Goal: Task Accomplishment & Management: Use online tool/utility

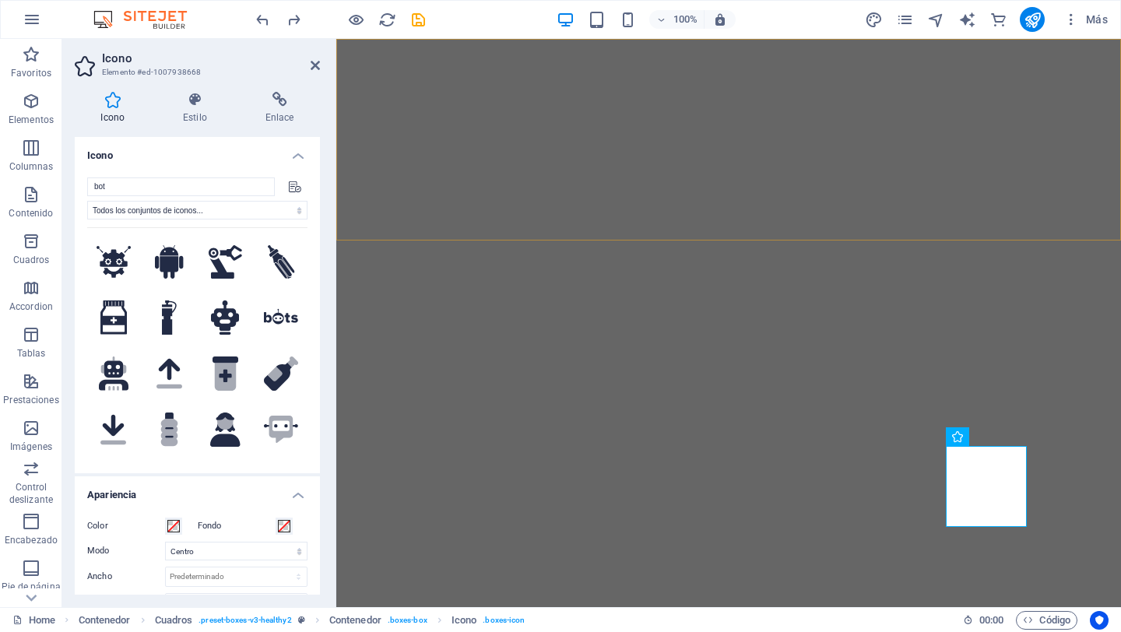
select select "xMidYMid"
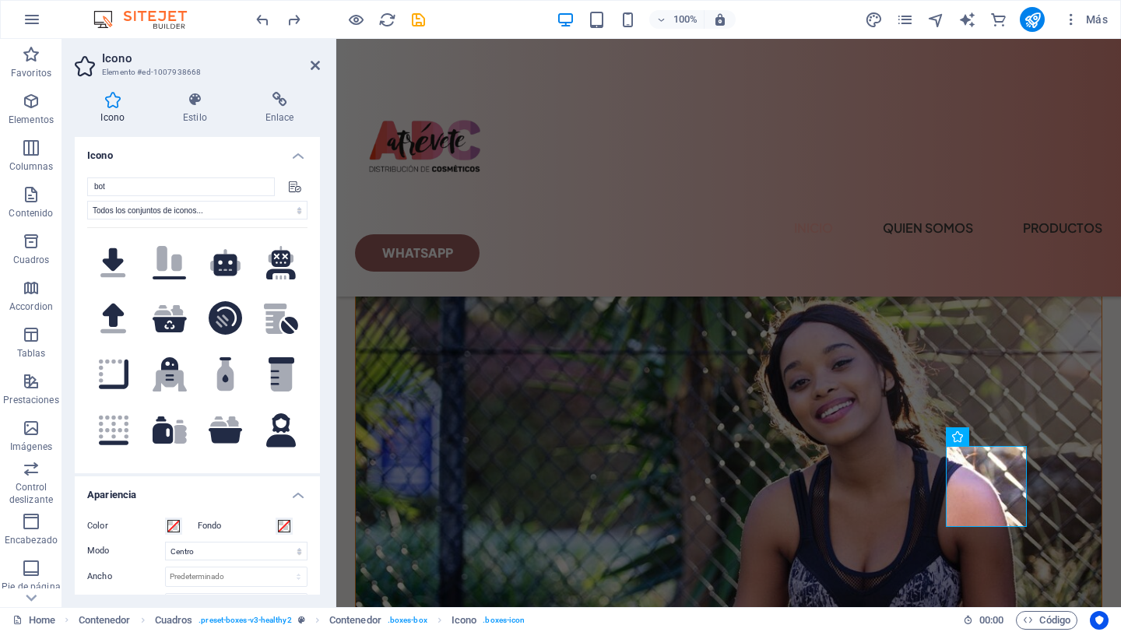
scroll to position [224, 0]
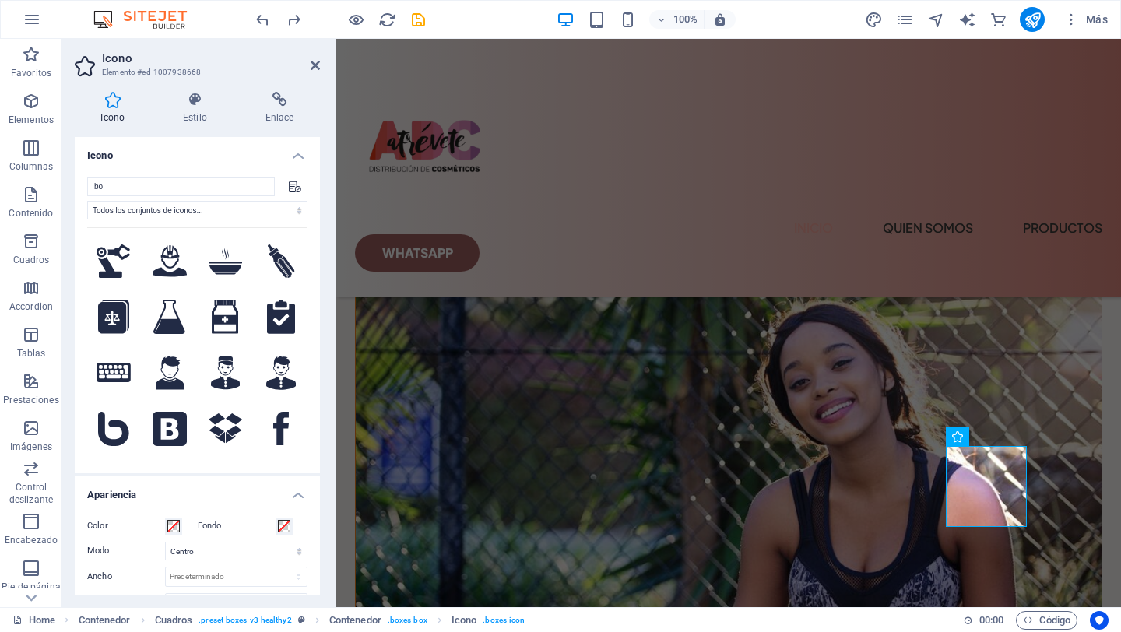
type input "b"
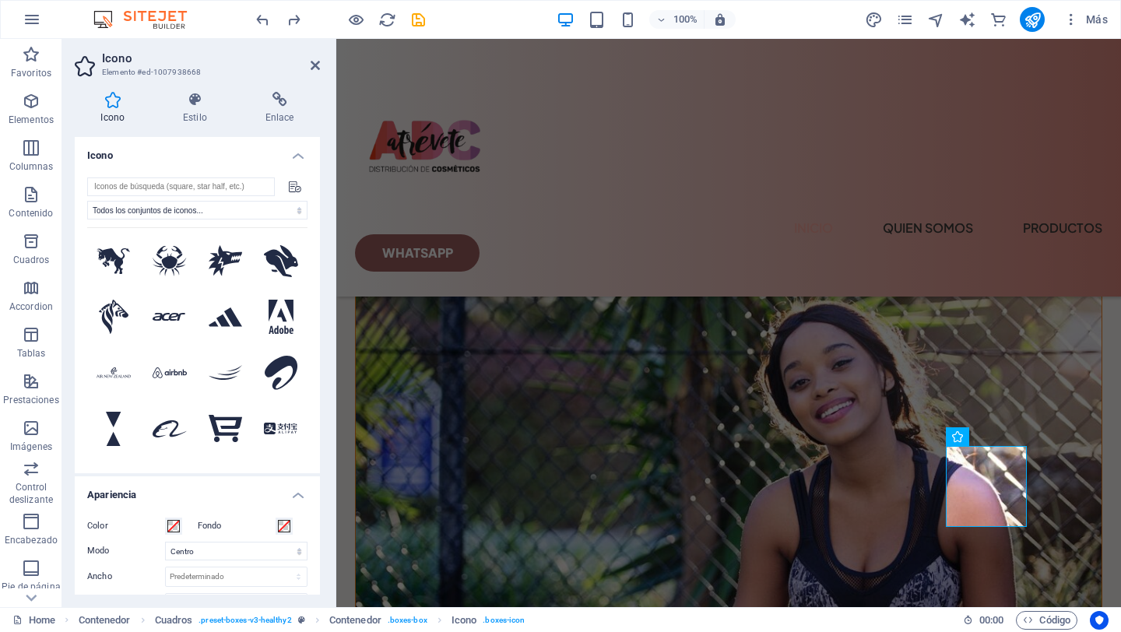
scroll to position [0, 0]
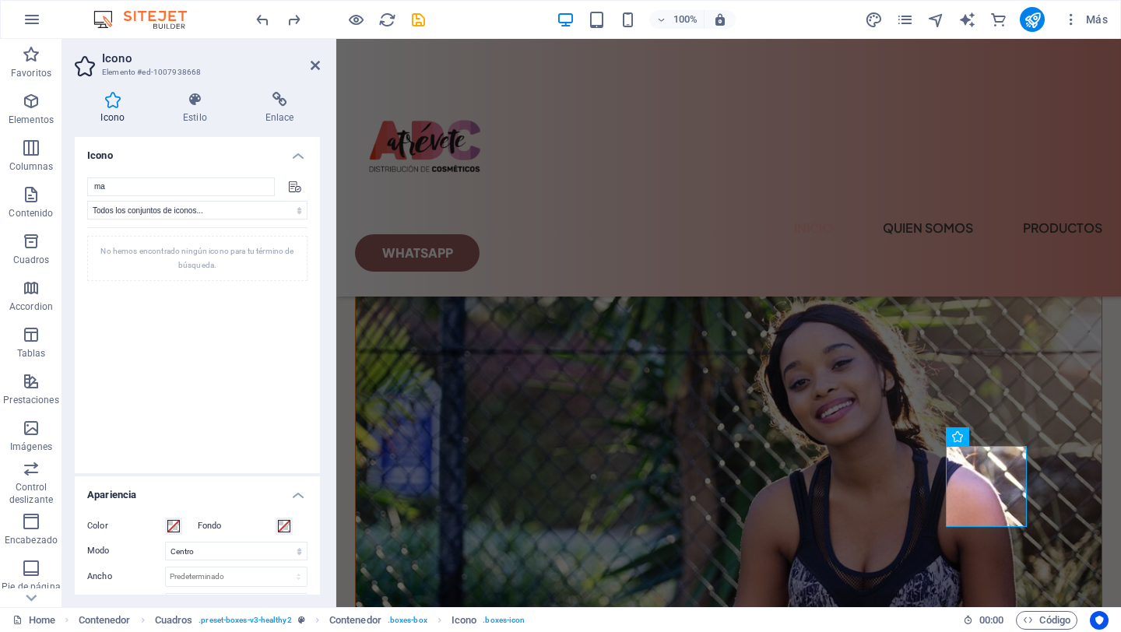
type input "m"
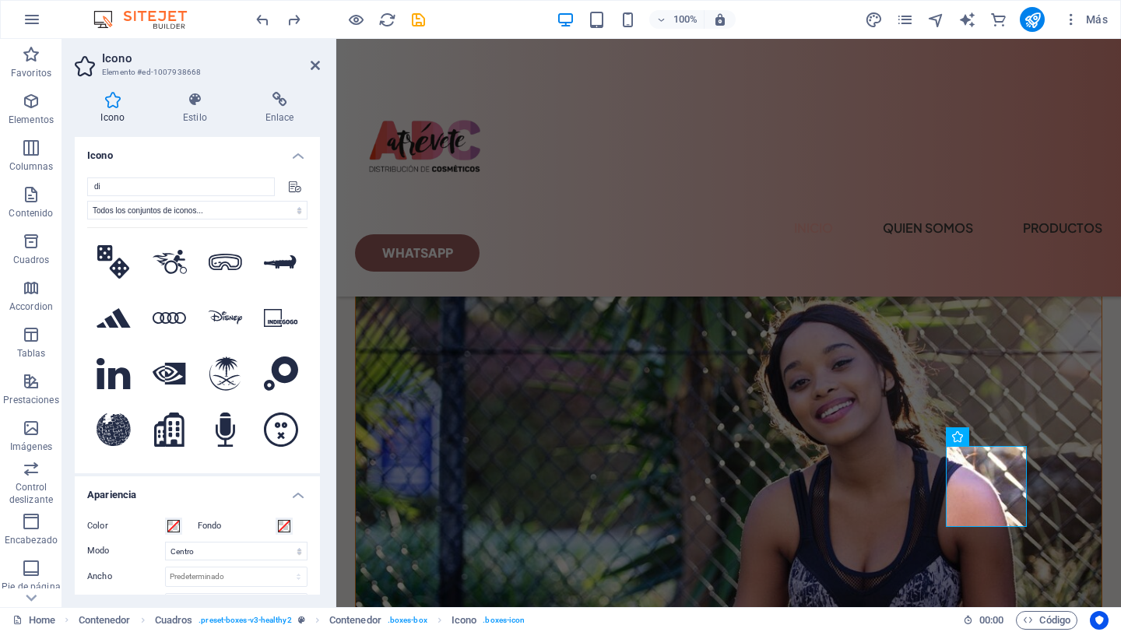
type input "d"
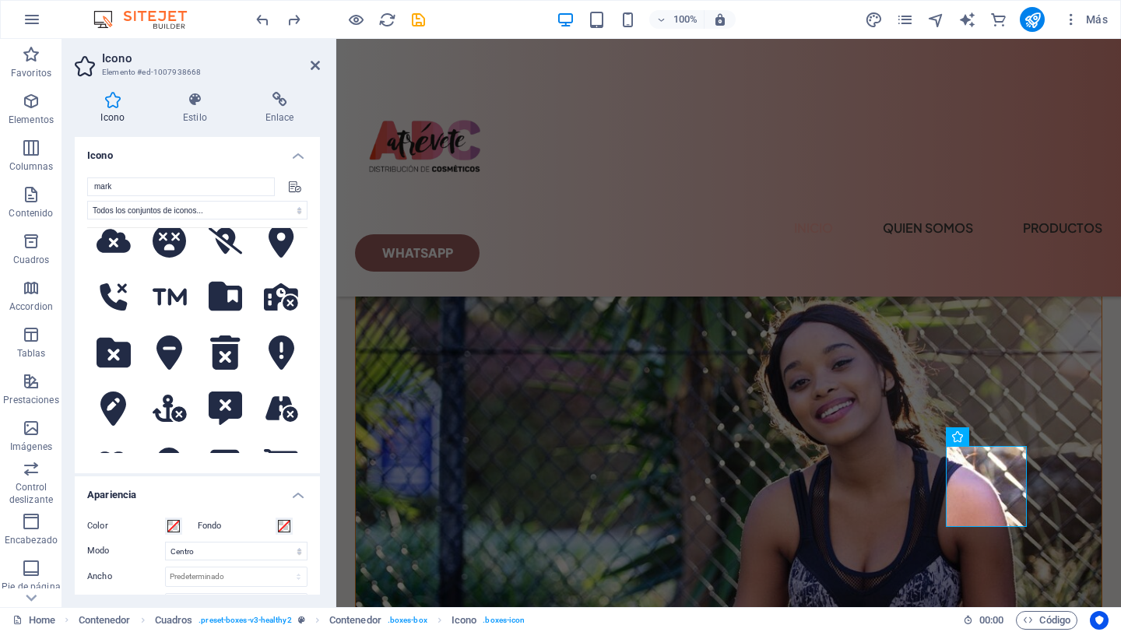
scroll to position [1363, 0]
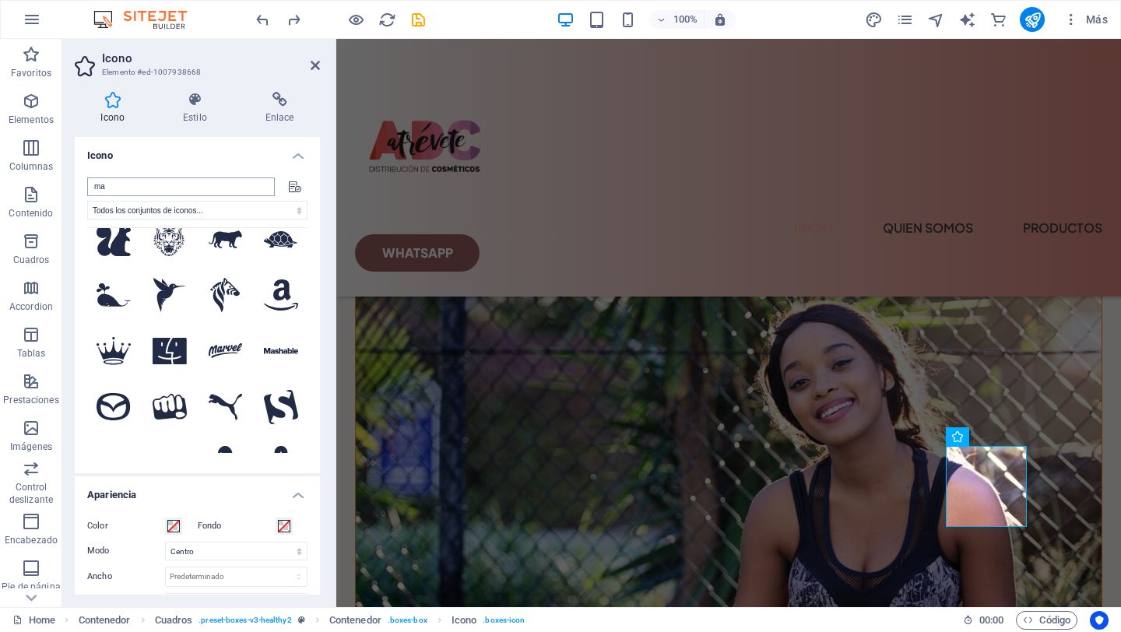
type input "m"
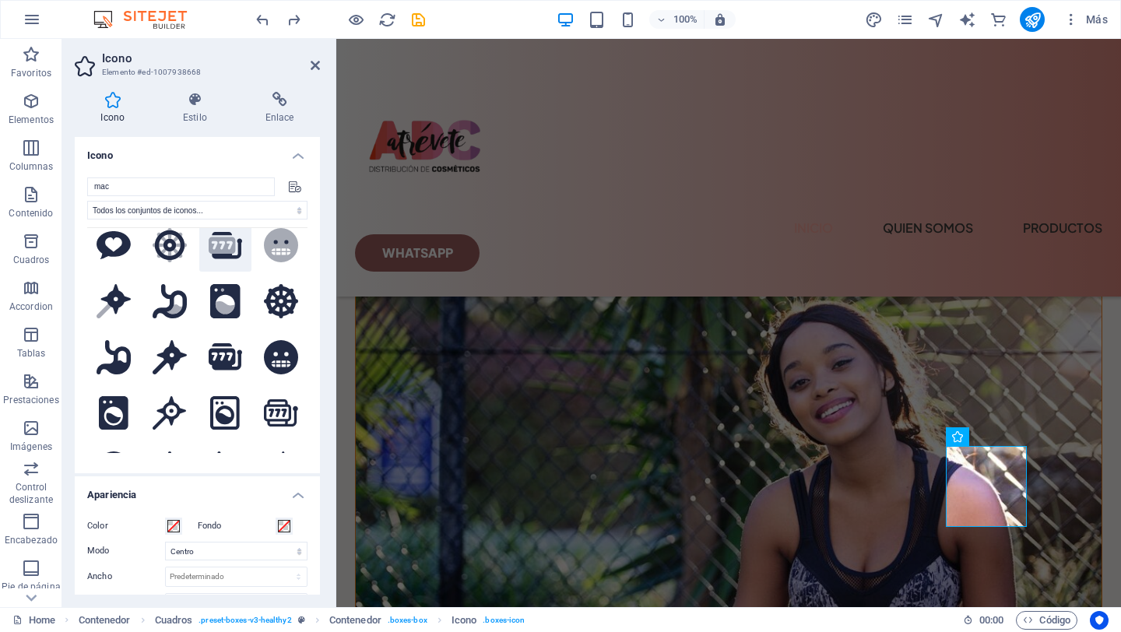
scroll to position [0, 0]
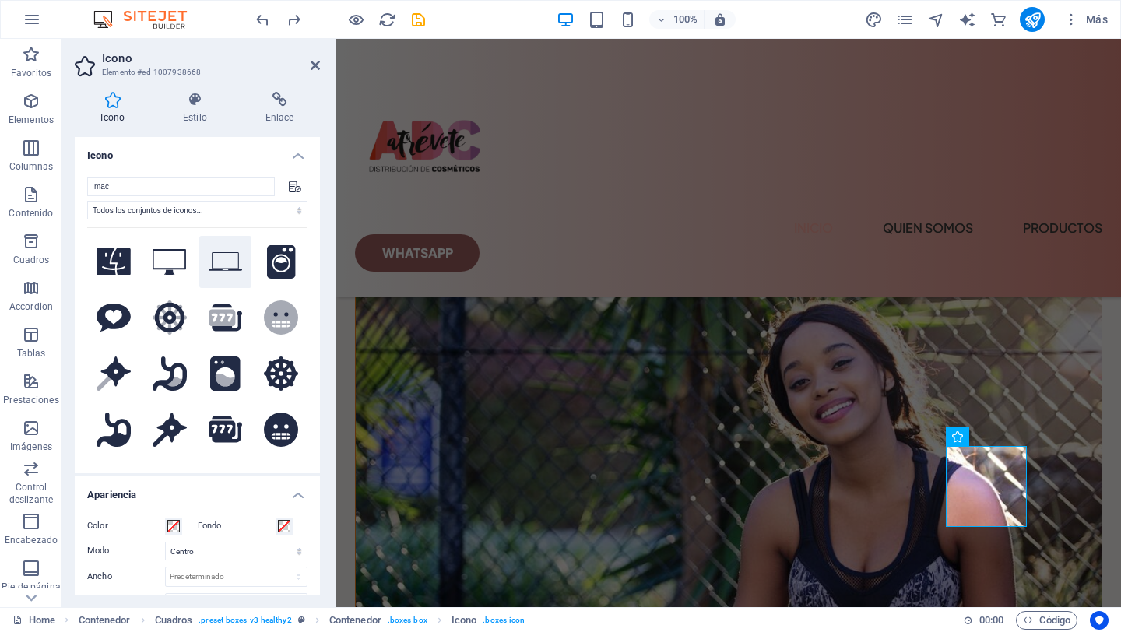
click at [228, 269] on icon at bounding box center [226, 261] width 34 height 19
click at [167, 265] on icon at bounding box center [170, 262] width 34 height 26
click at [223, 272] on button at bounding box center [225, 262] width 53 height 53
click at [202, 190] on input "mac" at bounding box center [181, 186] width 188 height 19
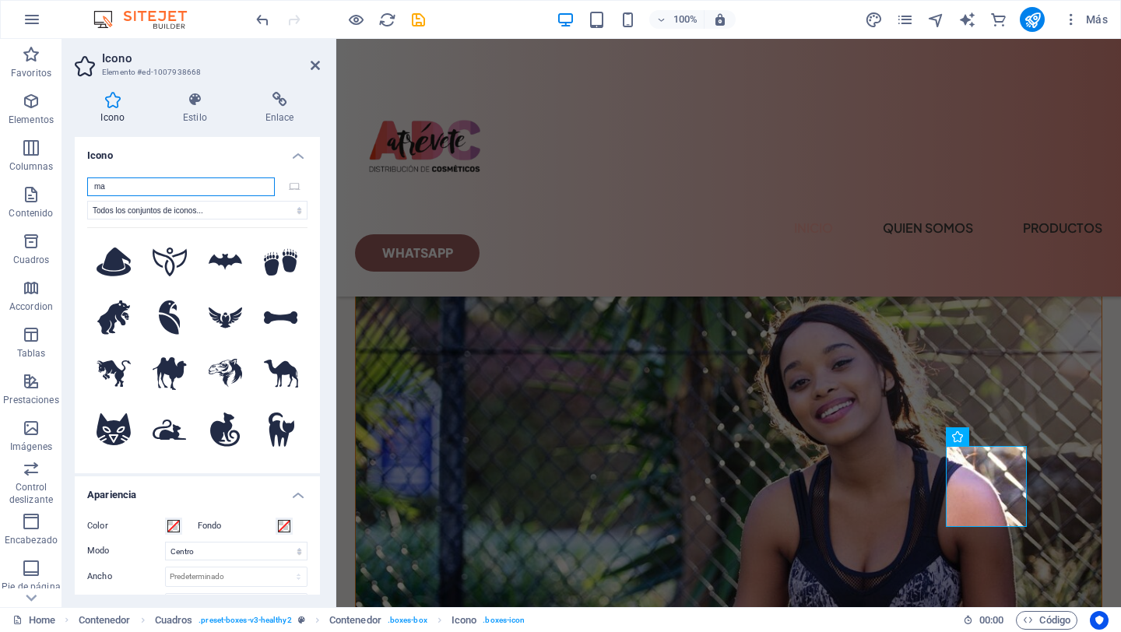
type input "m"
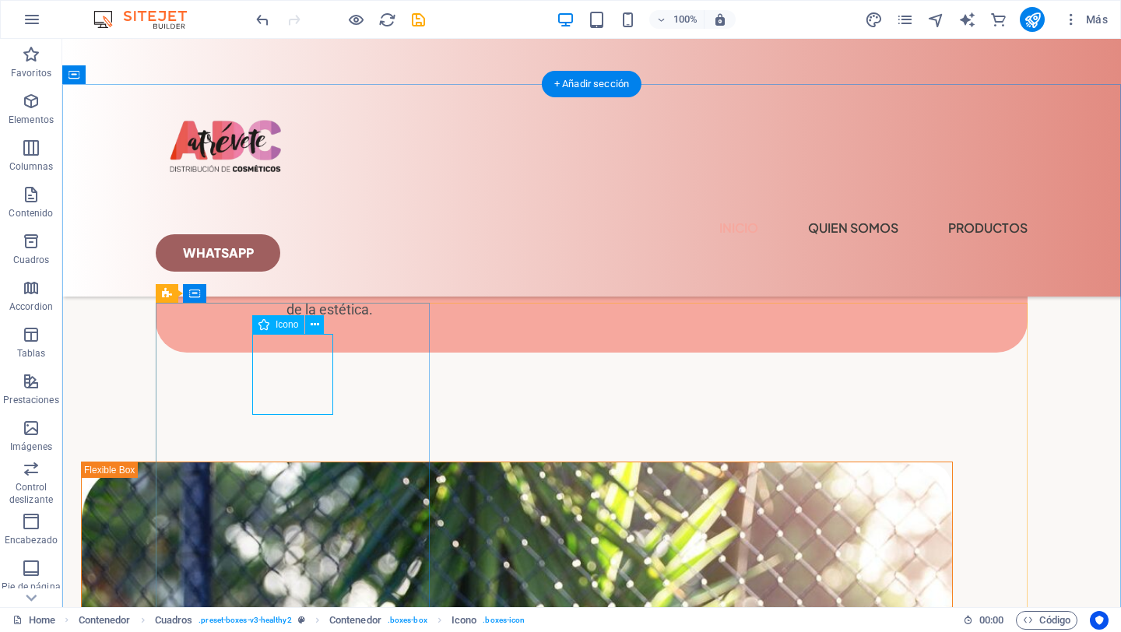
click at [318, 324] on icon at bounding box center [315, 325] width 9 height 16
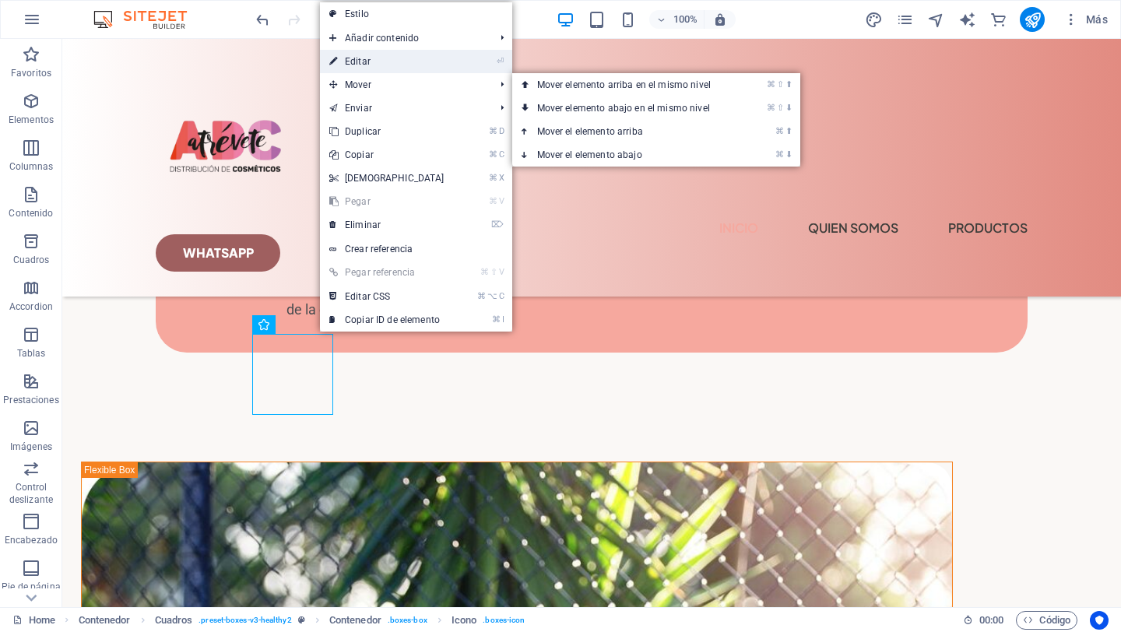
click at [386, 65] on link "⏎ Editar" at bounding box center [387, 61] width 134 height 23
select select "xMidYMid"
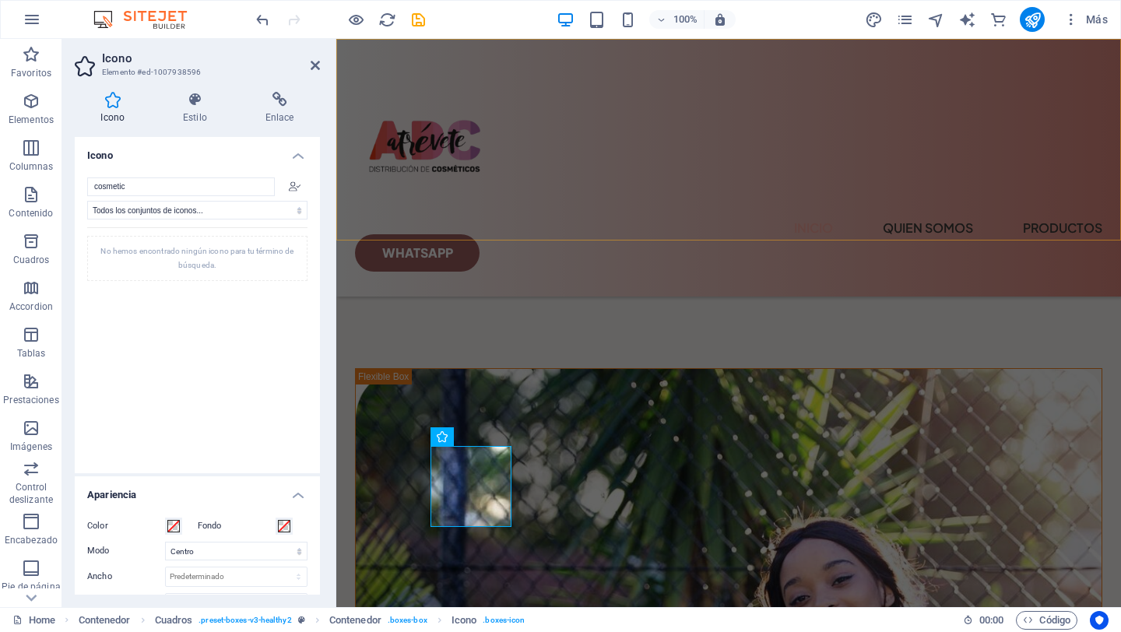
scroll to position [2738, 0]
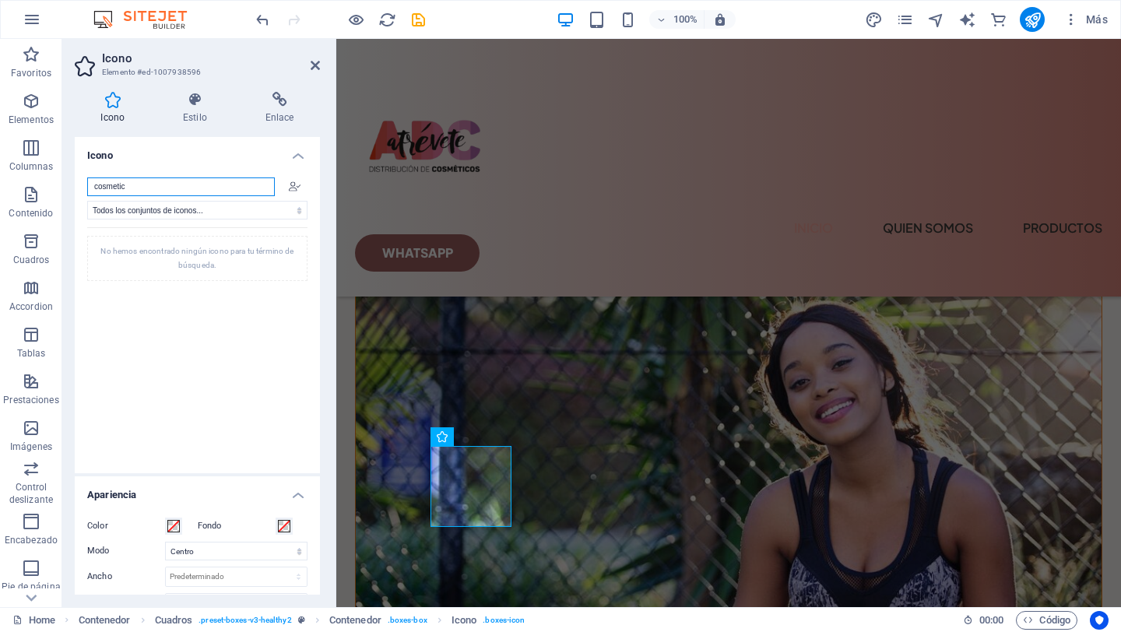
click at [190, 184] on input "cosmetic" at bounding box center [181, 186] width 188 height 19
type input "c"
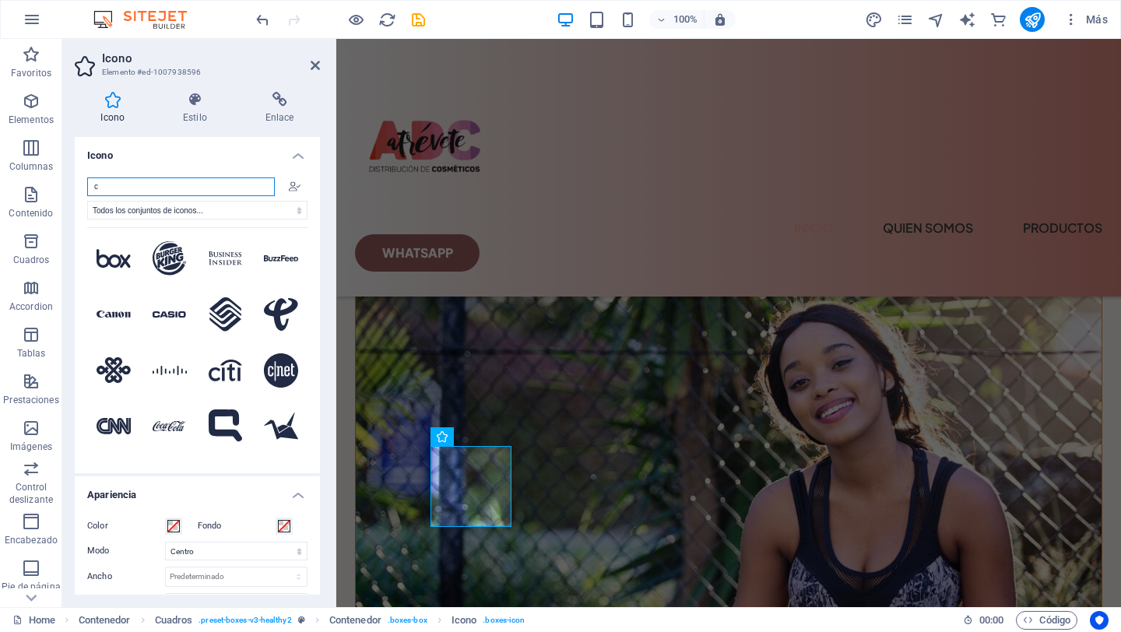
scroll to position [2526, 0]
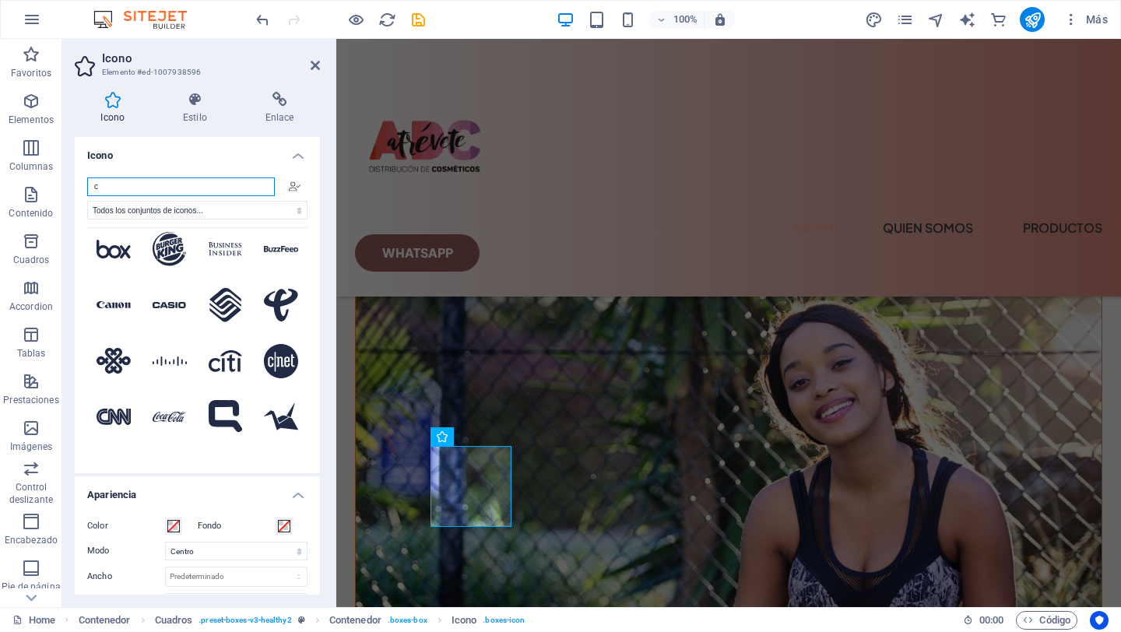
type input "c"
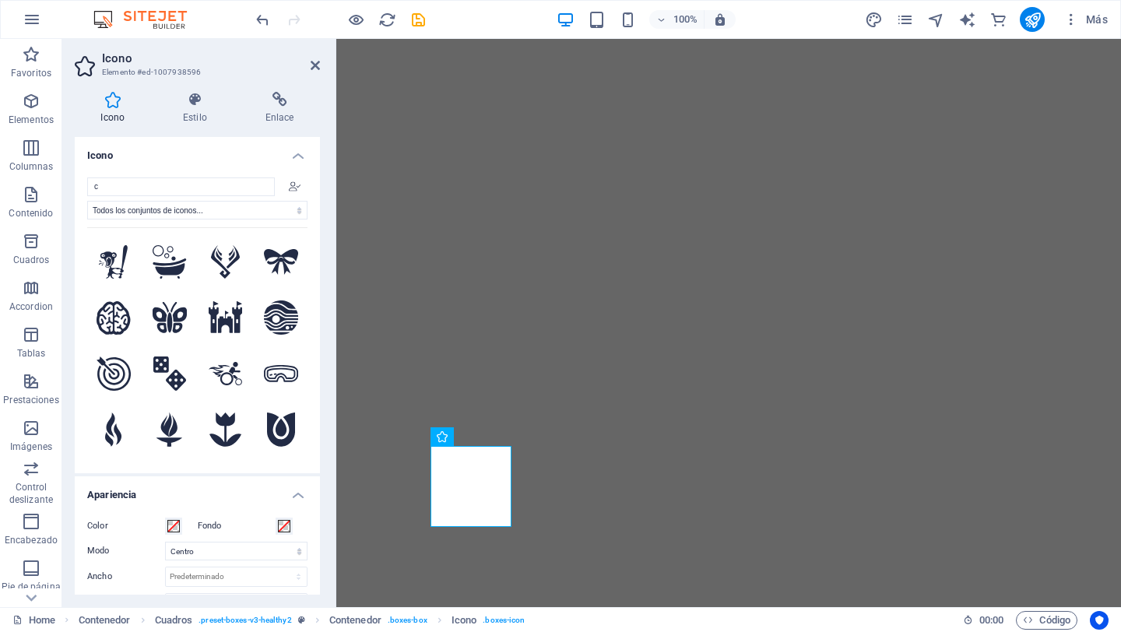
select select "xMidYMid"
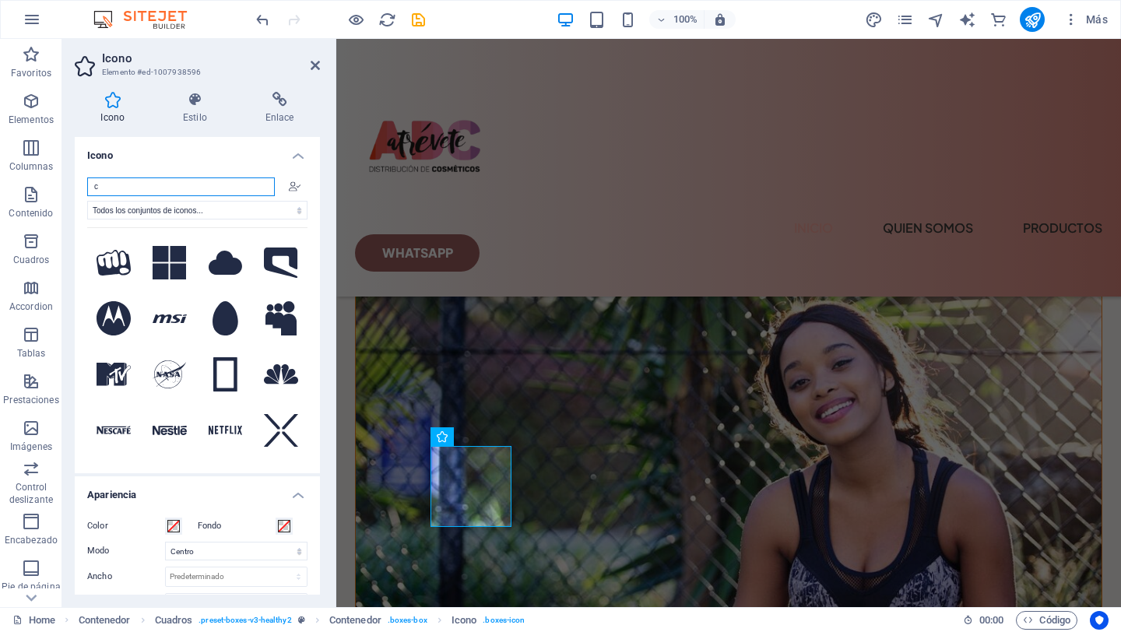
drag, startPoint x: 317, startPoint y: 311, endPoint x: 1, endPoint y: 111, distance: 373.6
click at [186, 183] on input "c" at bounding box center [181, 186] width 188 height 19
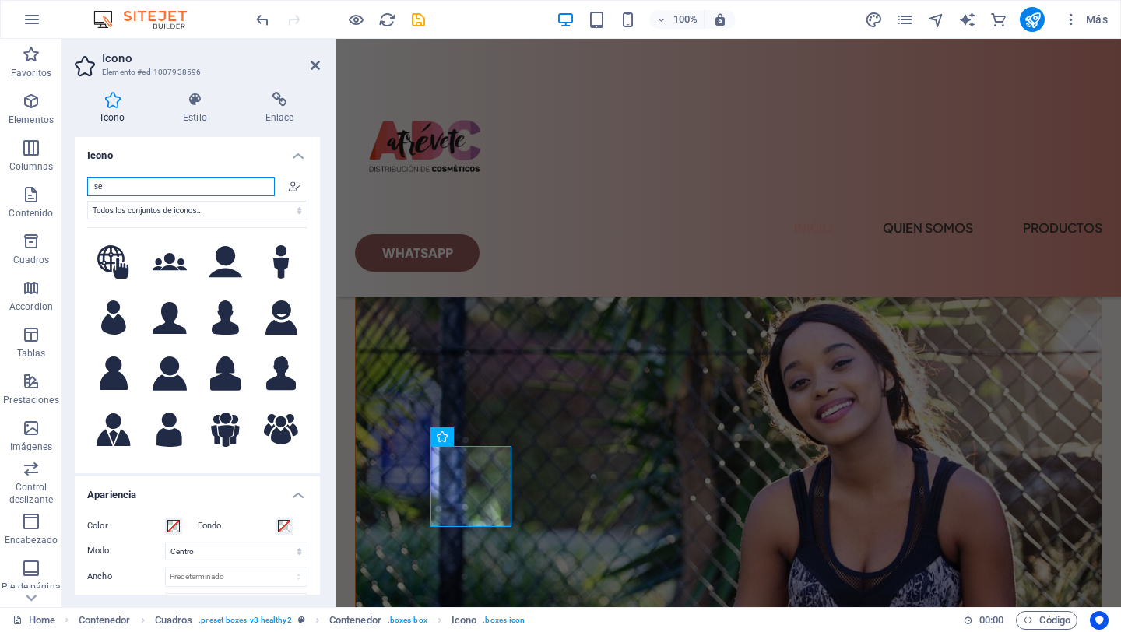
type input "s"
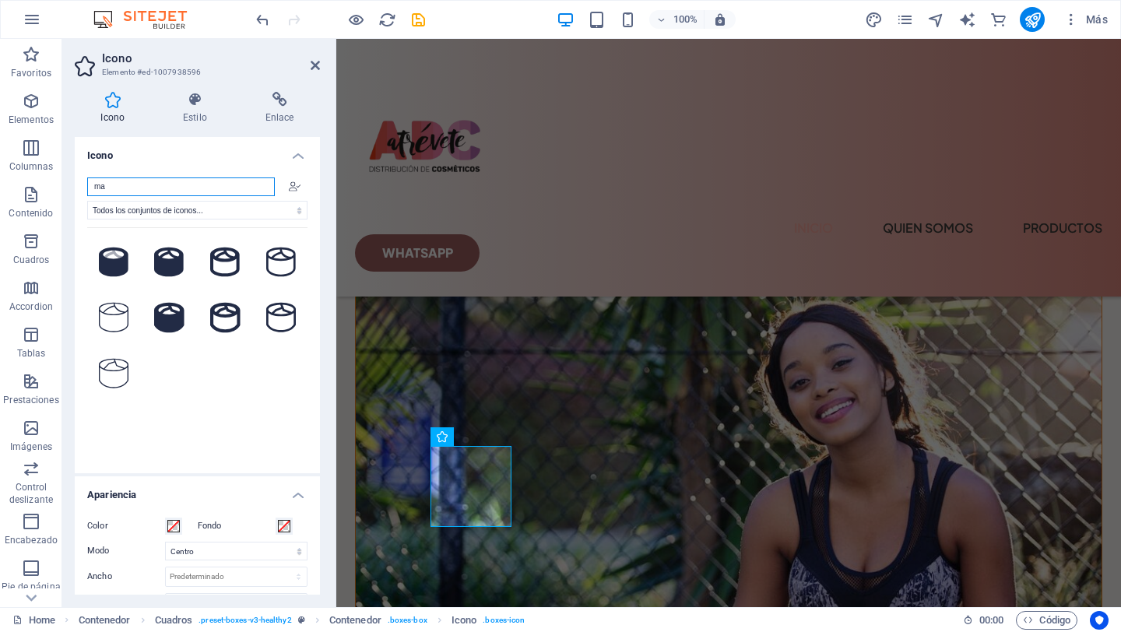
type input "m"
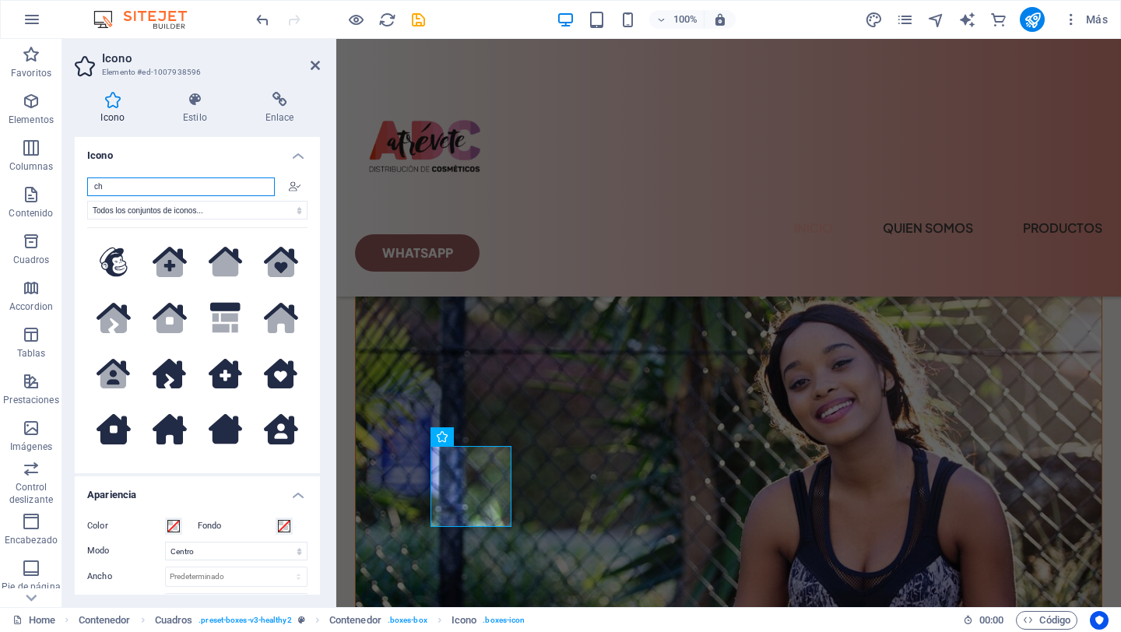
type input "c"
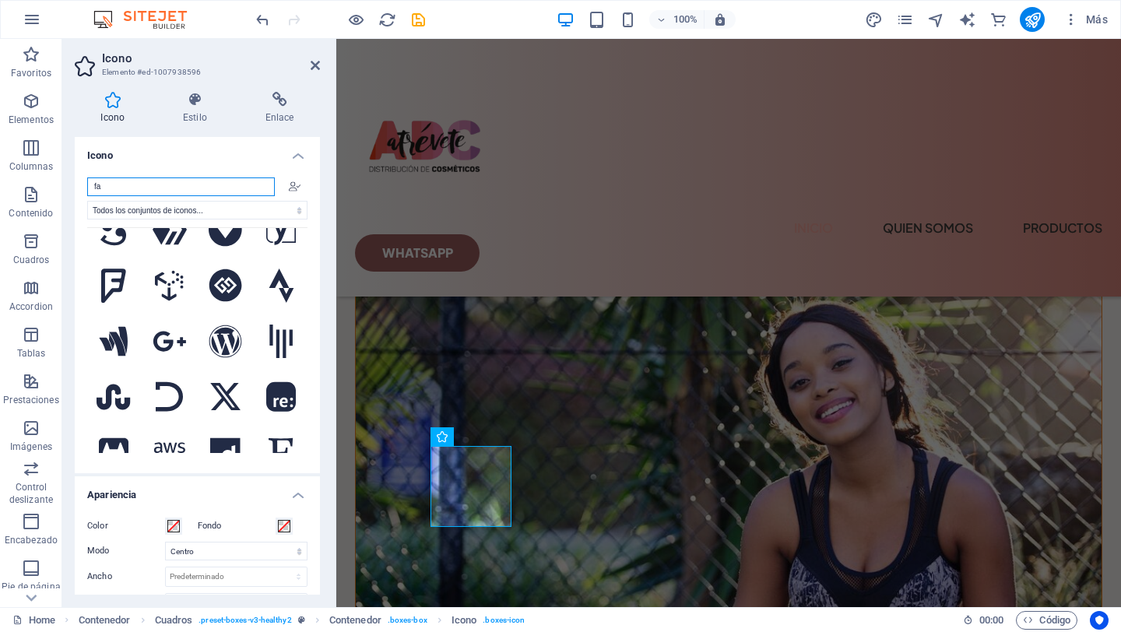
type input "f"
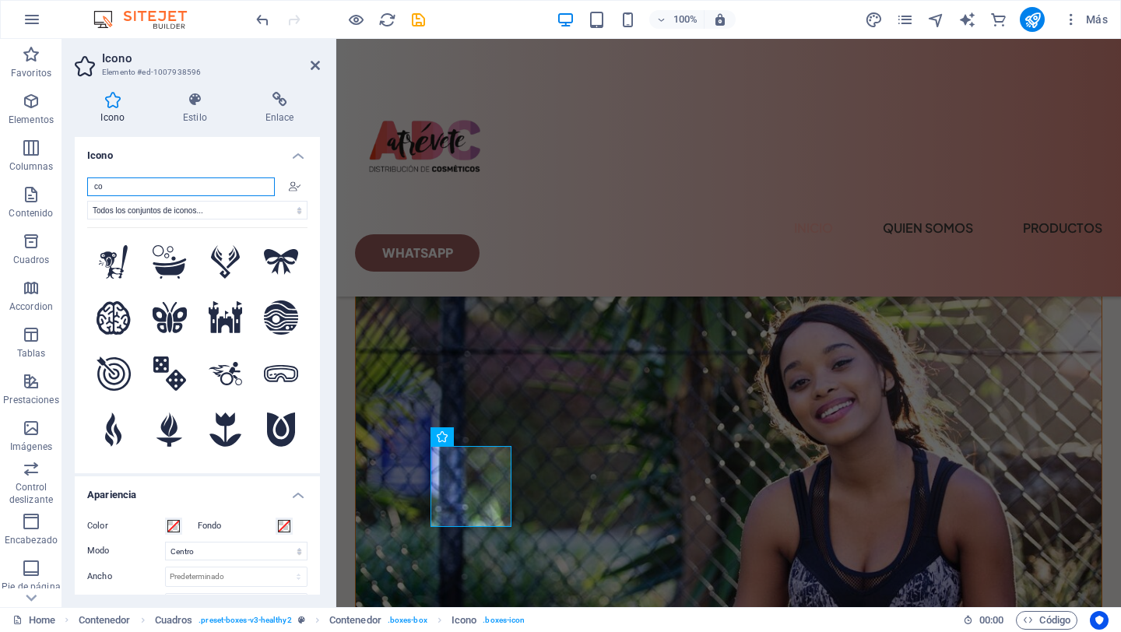
type input "c"
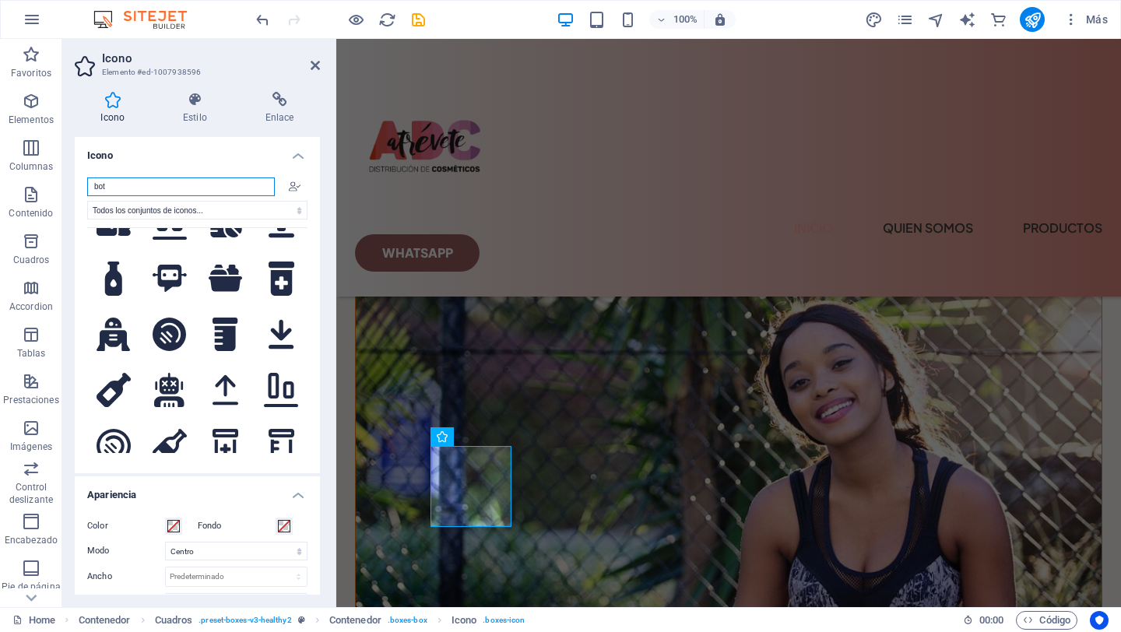
scroll to position [615, 0]
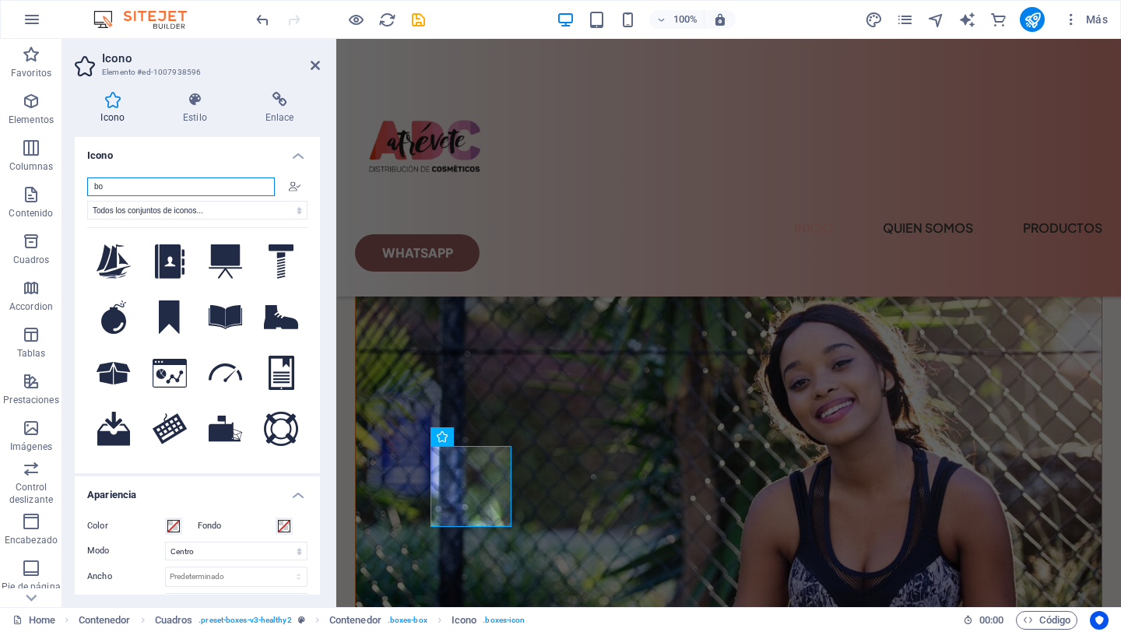
type input "b"
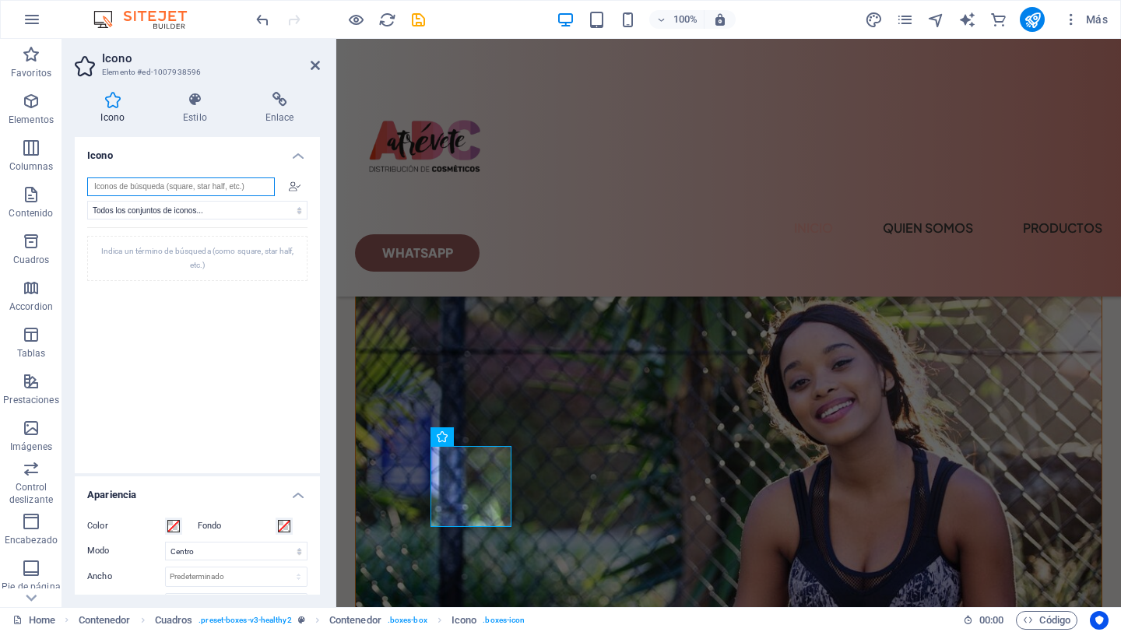
scroll to position [0, 0]
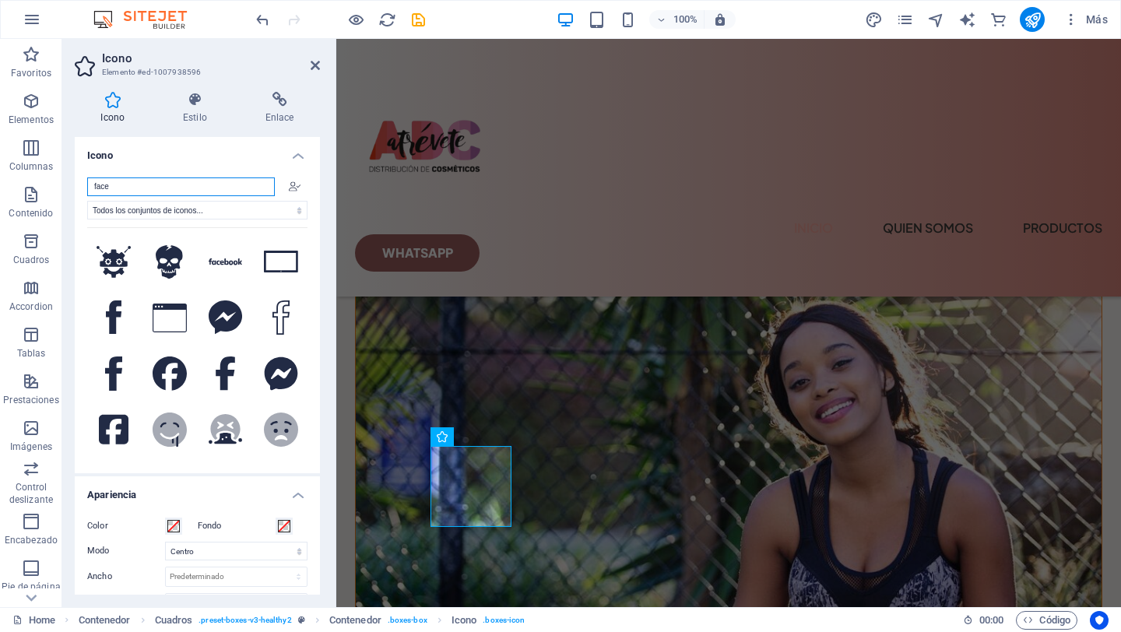
type input "face c"
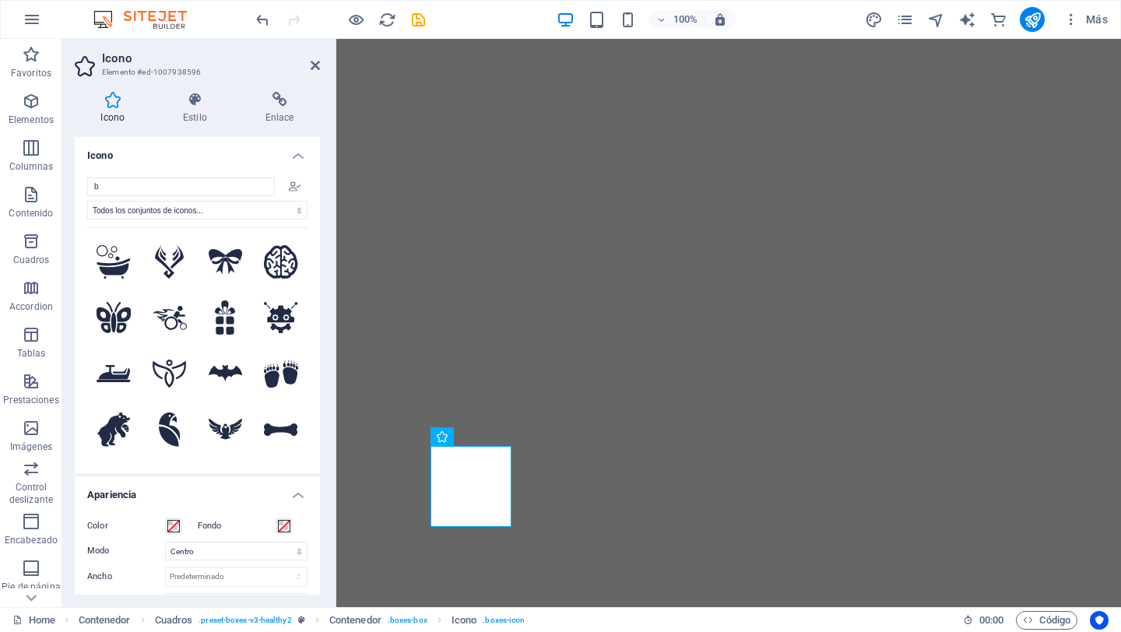
select select "xMidYMid"
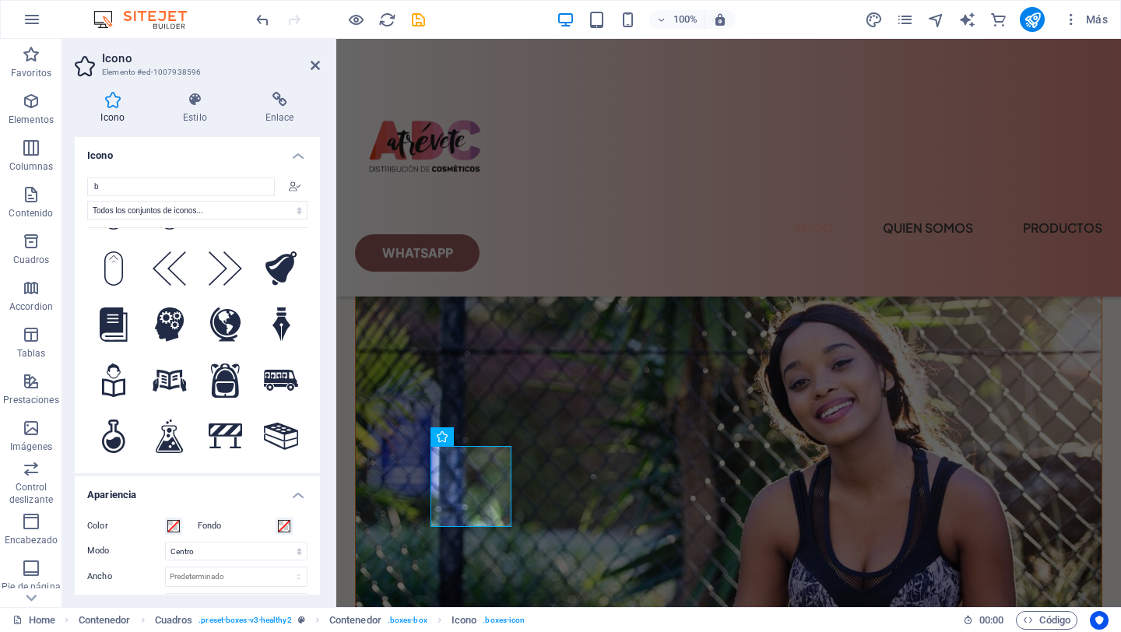
scroll to position [4068, 0]
type input "b"
click at [172, 421] on icon at bounding box center [170, 438] width 28 height 34
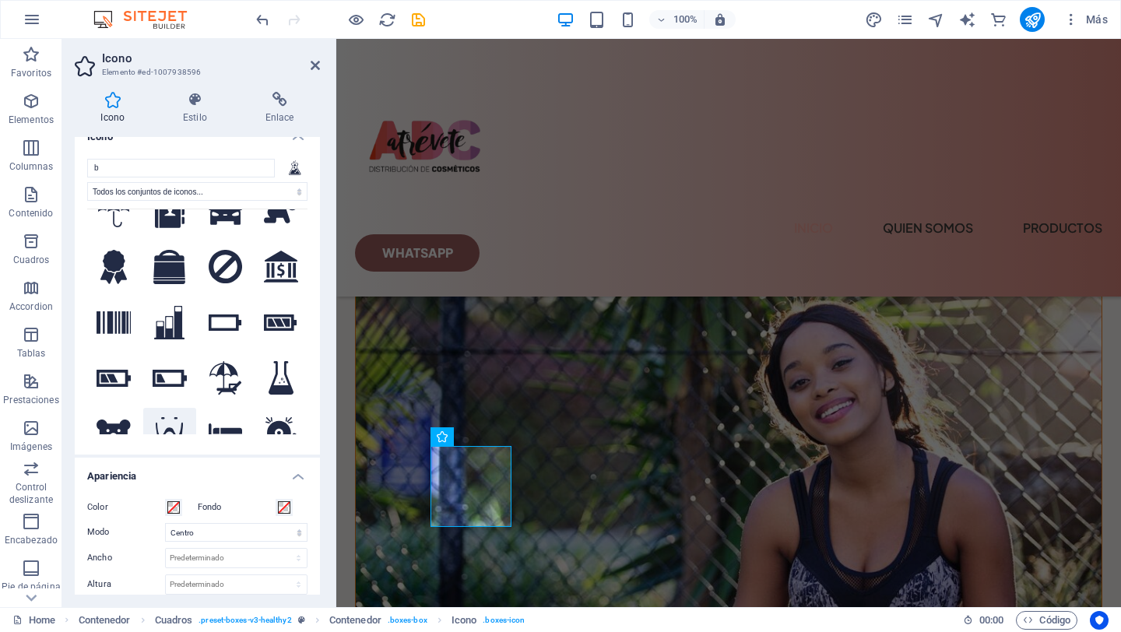
scroll to position [23, 0]
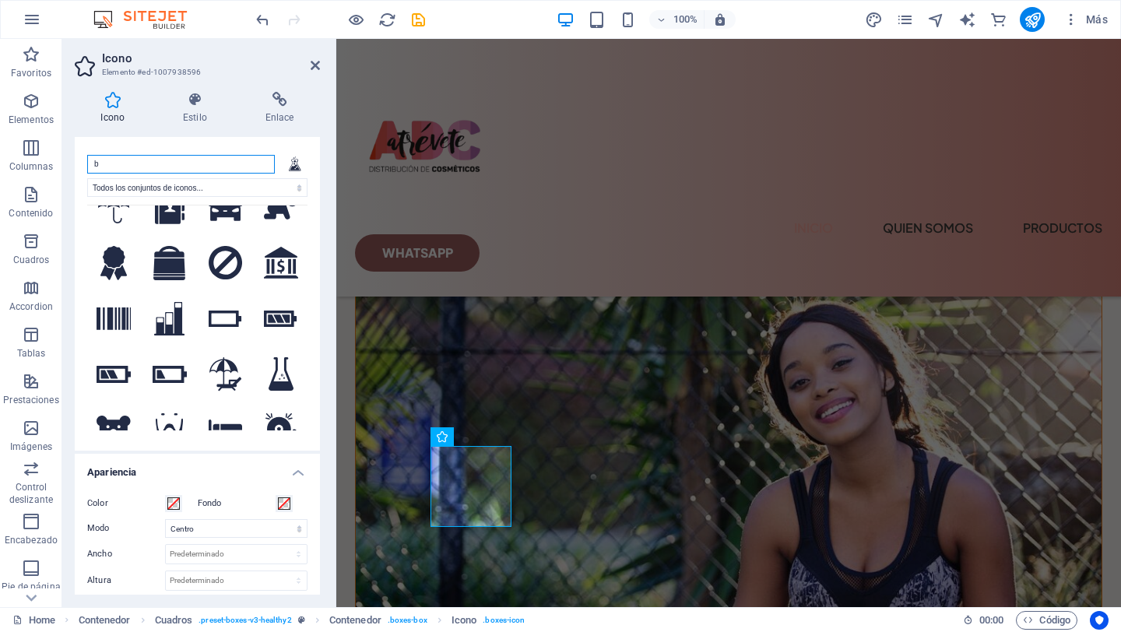
click at [173, 167] on input "b" at bounding box center [181, 164] width 188 height 19
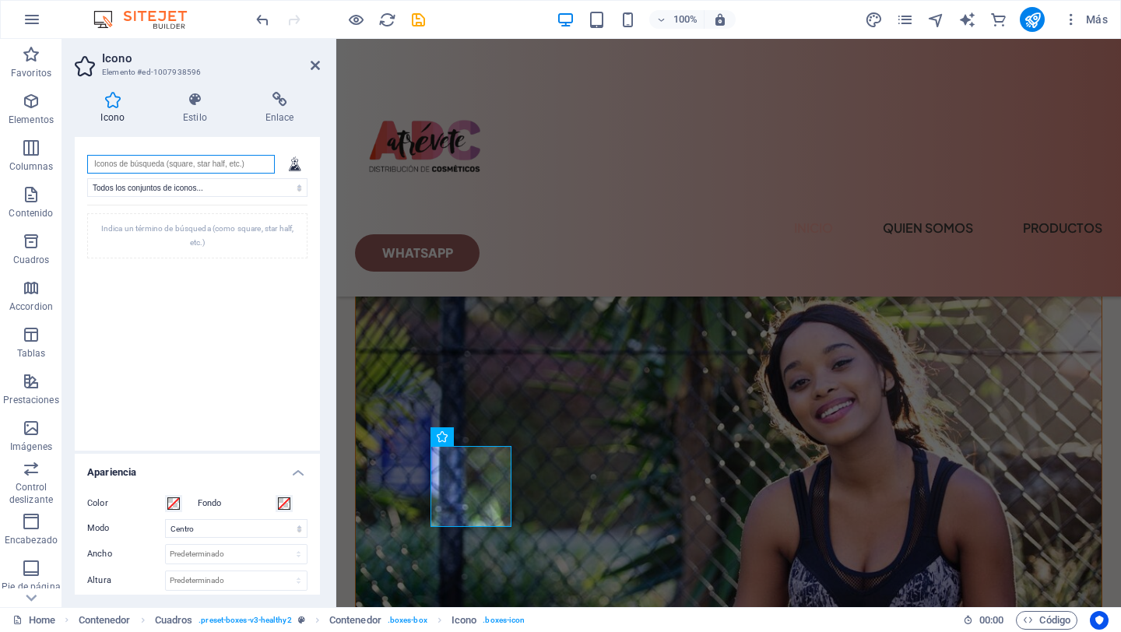
scroll to position [0, 0]
type input "c"
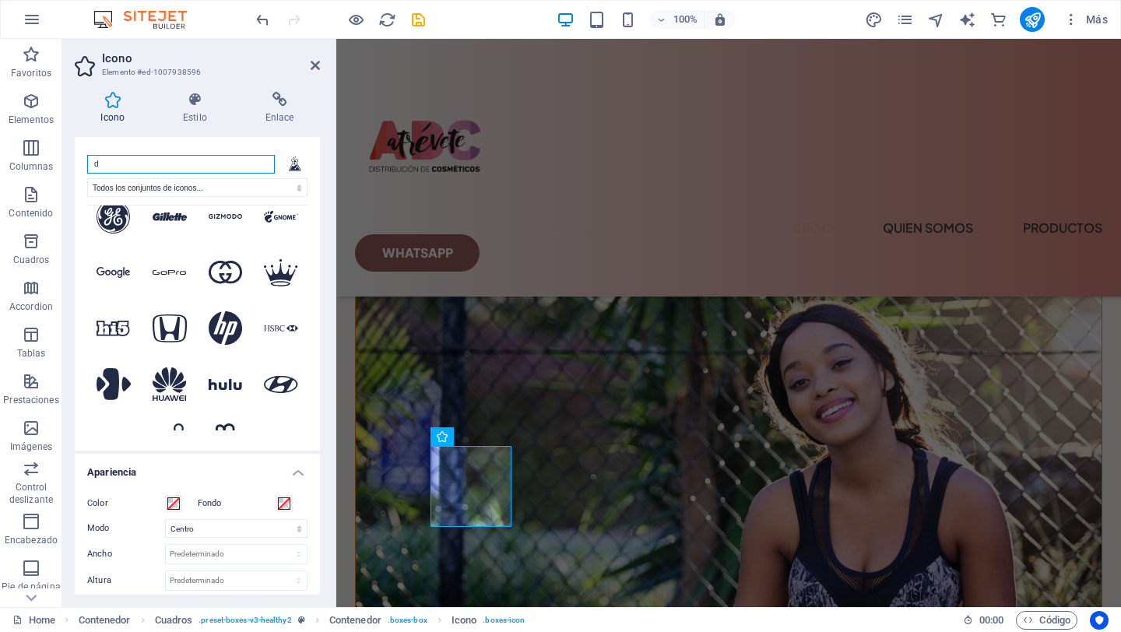
scroll to position [1587, 0]
type input "d"
click at [940, 226] on div "Menu Inicio quien somos Productos Whatsapp" at bounding box center [728, 168] width 785 height 258
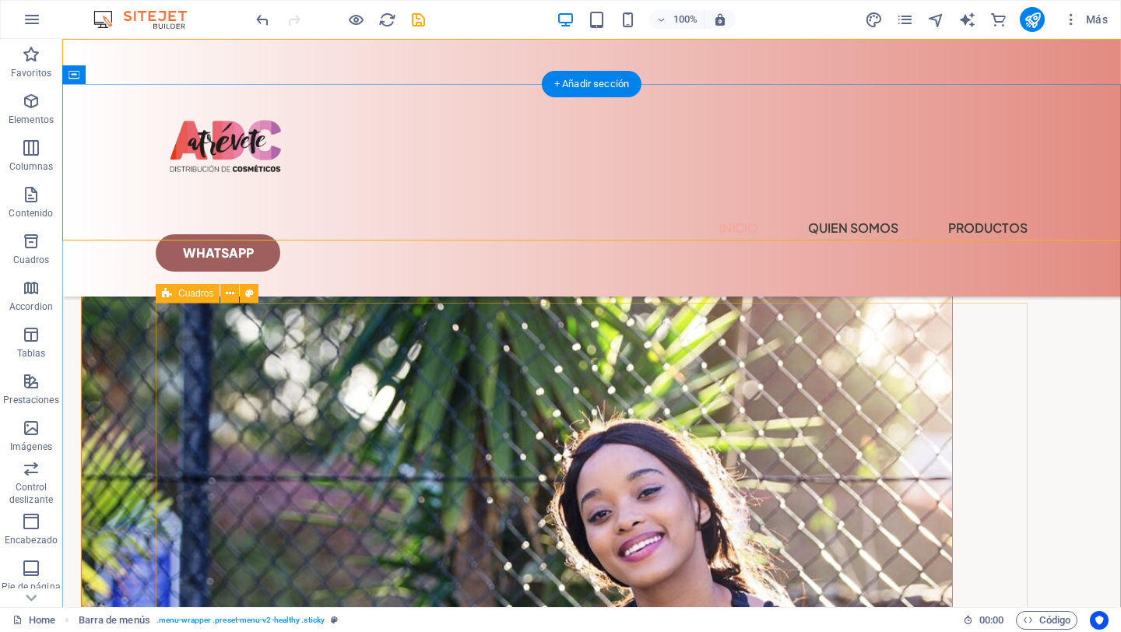
scroll to position [2522, 0]
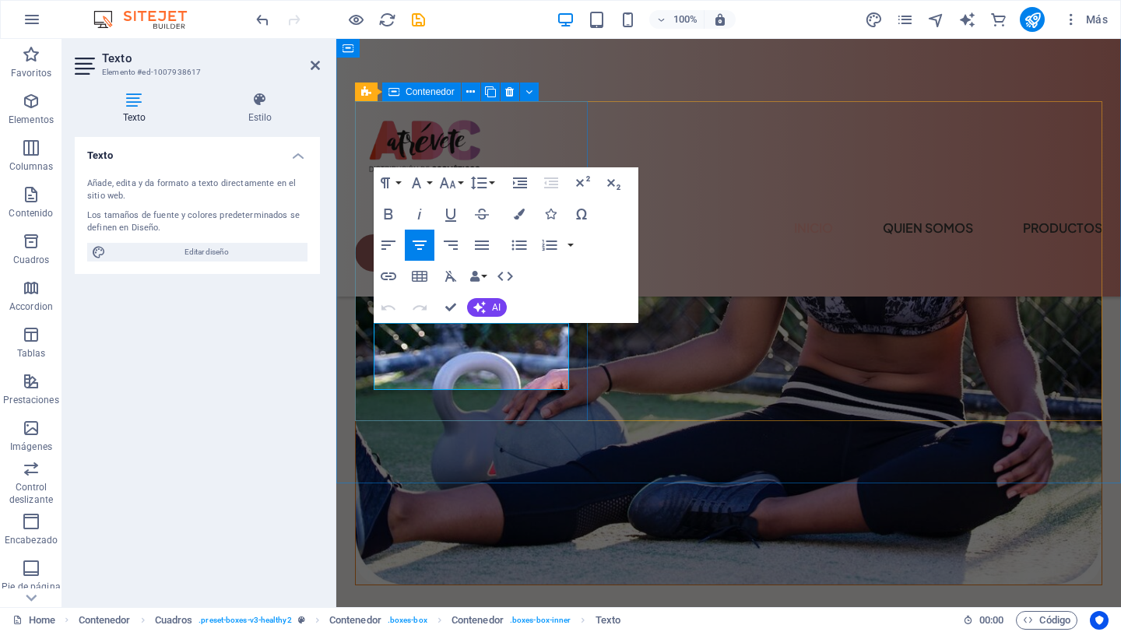
drag, startPoint x: 385, startPoint y: 334, endPoint x: 571, endPoint y: 399, distance: 197.2
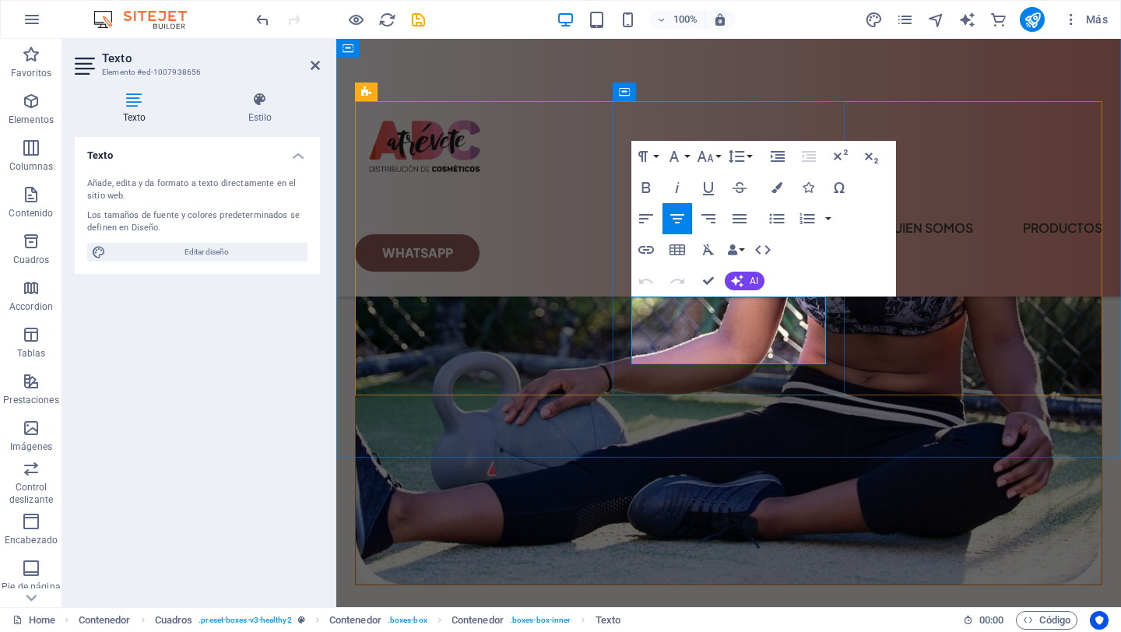
drag, startPoint x: 823, startPoint y: 355, endPoint x: 634, endPoint y: 309, distance: 194.6
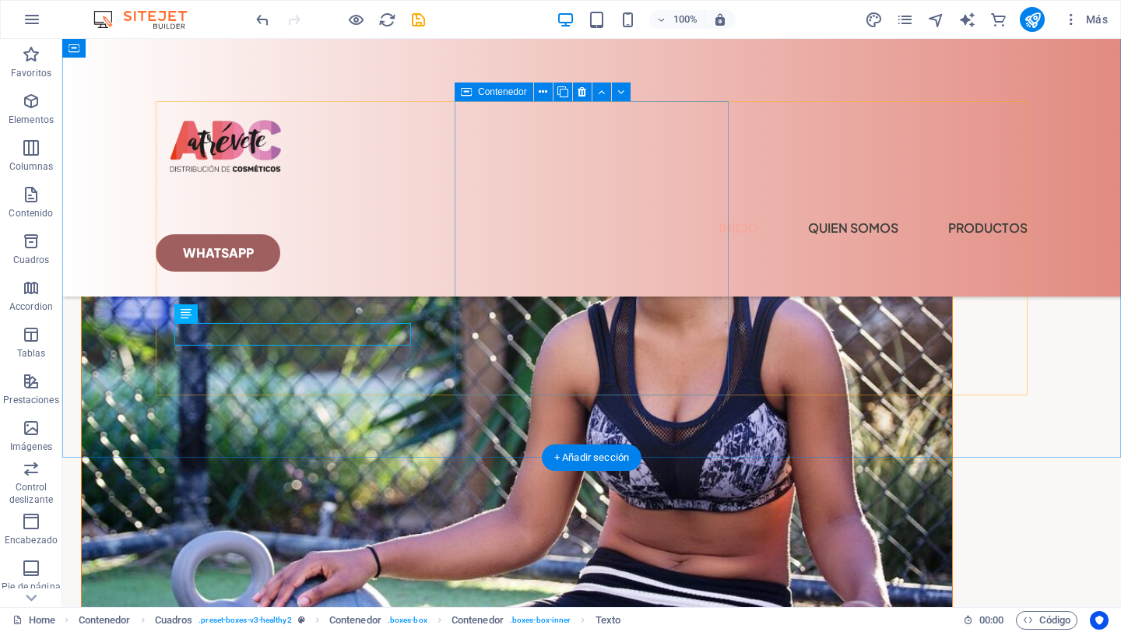
scroll to position [2723, 0]
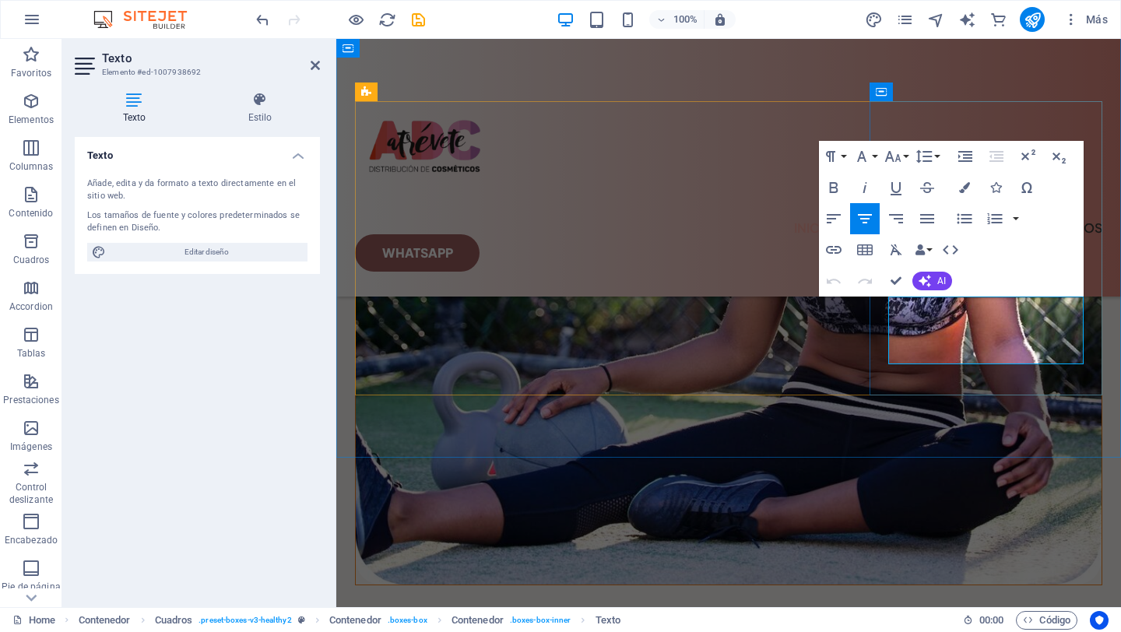
drag, startPoint x: 900, startPoint y: 306, endPoint x: 1043, endPoint y: 353, distance: 150.6
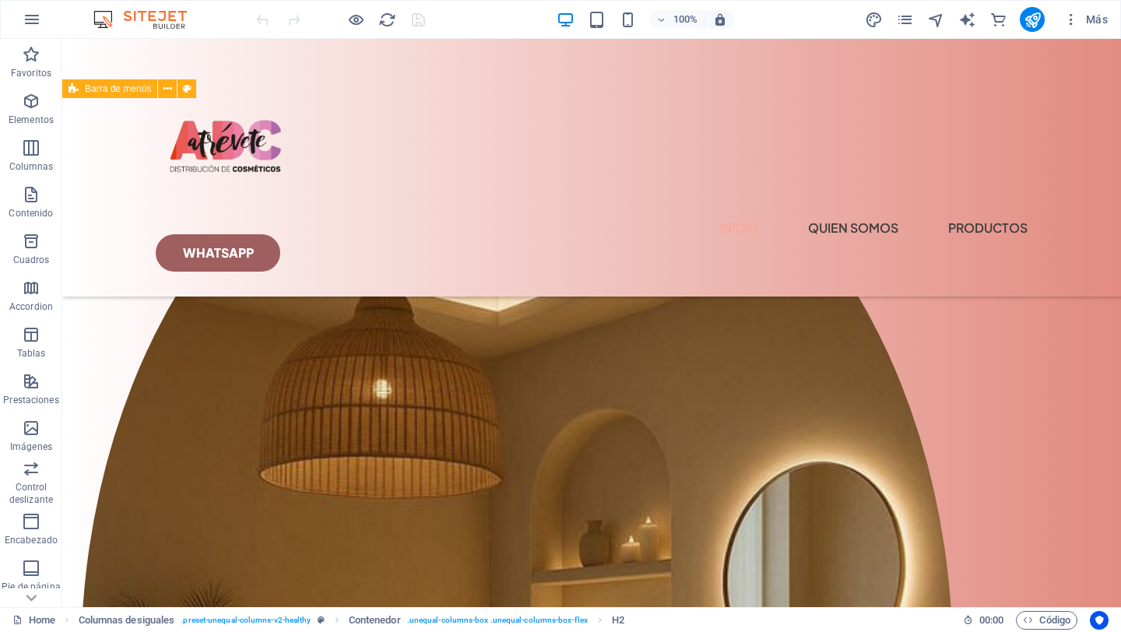
scroll to position [854, 0]
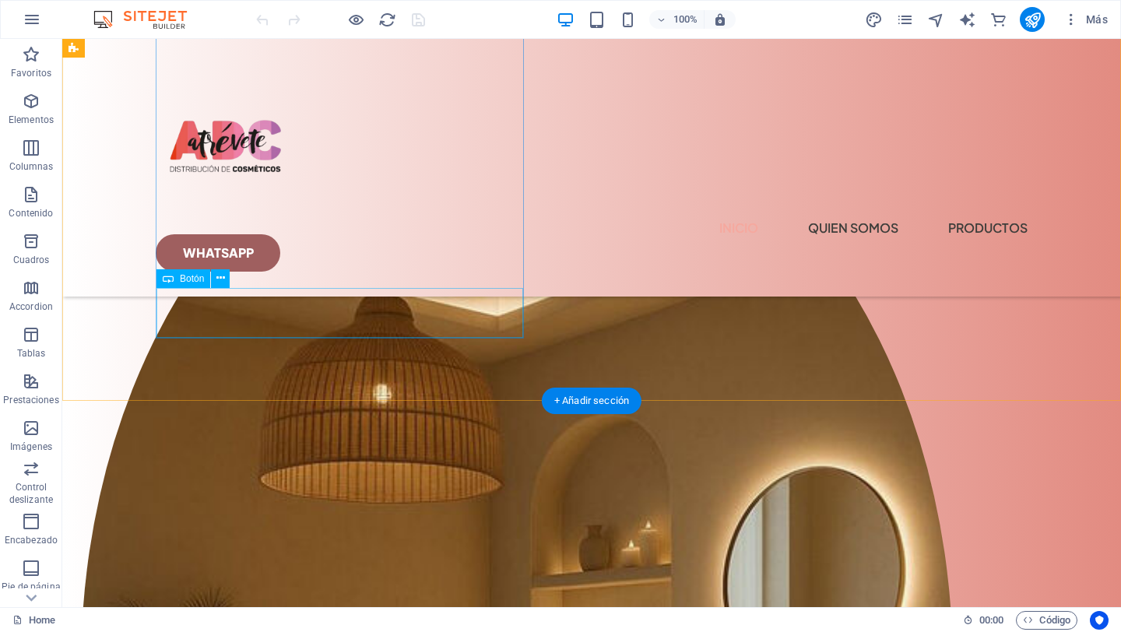
click at [263, 39] on div "¿Empezamos?" at bounding box center [517, 14] width 870 height 50
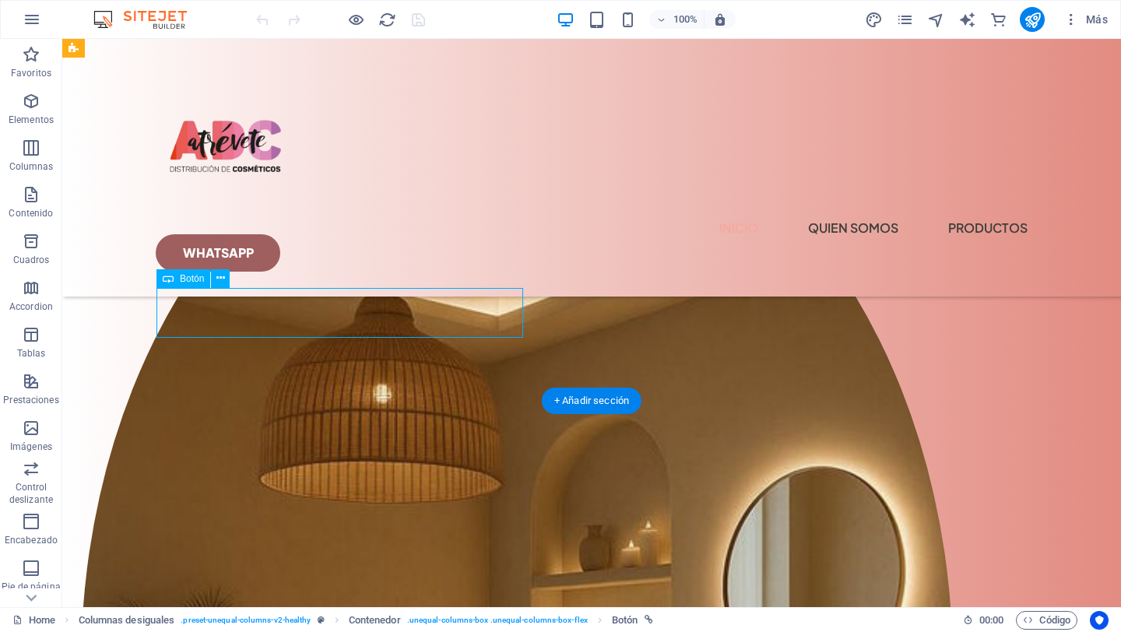
click at [263, 39] on div "¿Empezamos?" at bounding box center [517, 14] width 870 height 50
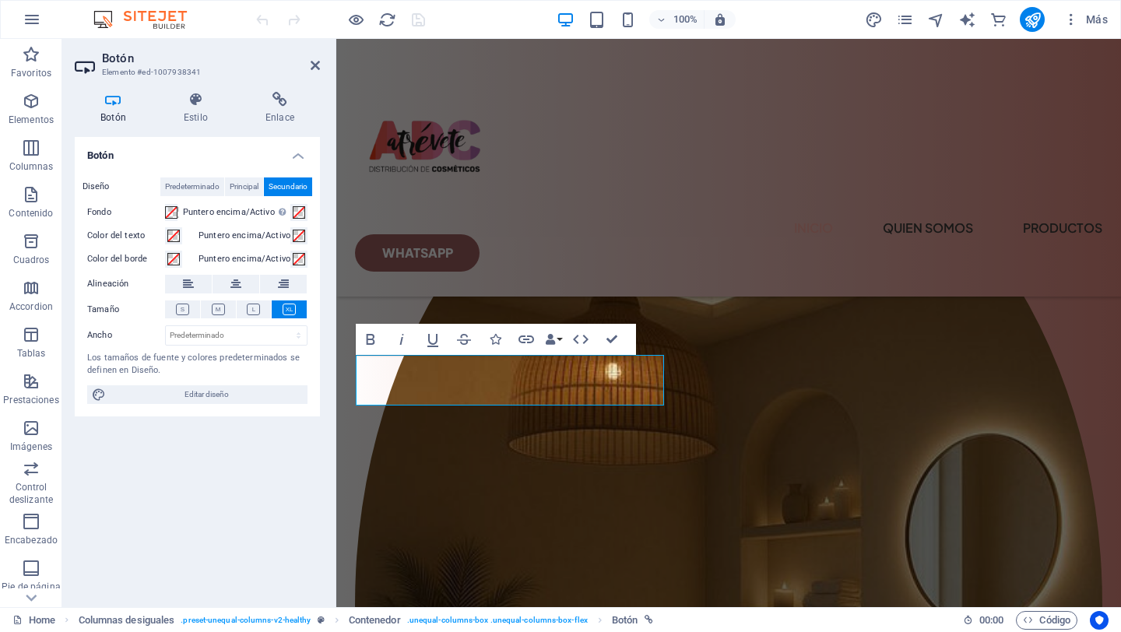
scroll to position [1003, 0]
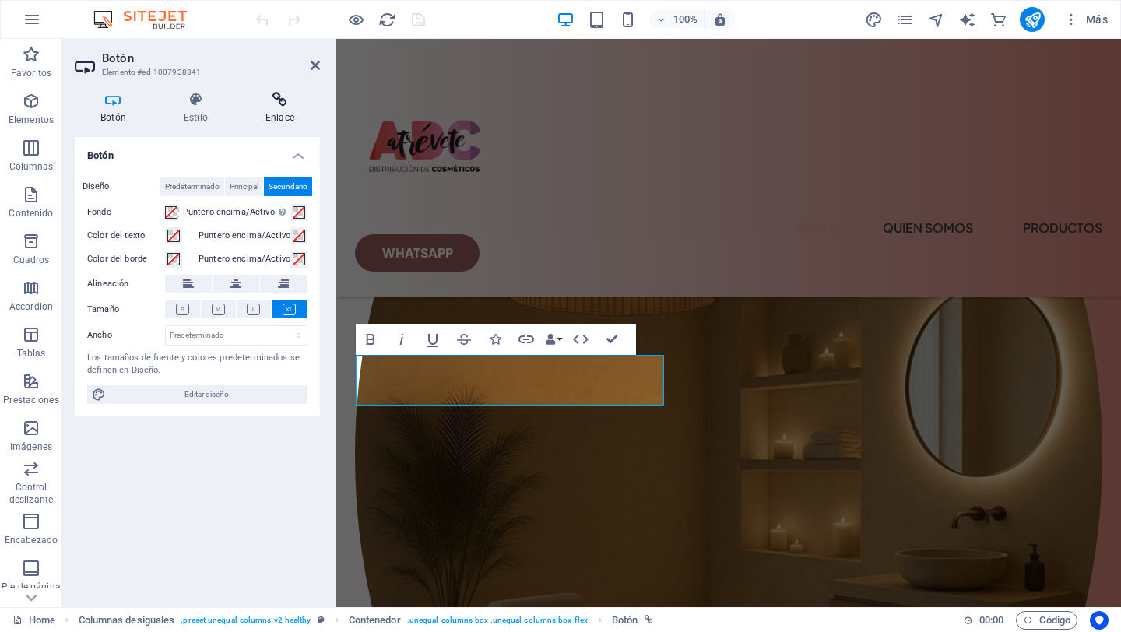
click at [276, 110] on h4 "Enlace" at bounding box center [280, 108] width 80 height 33
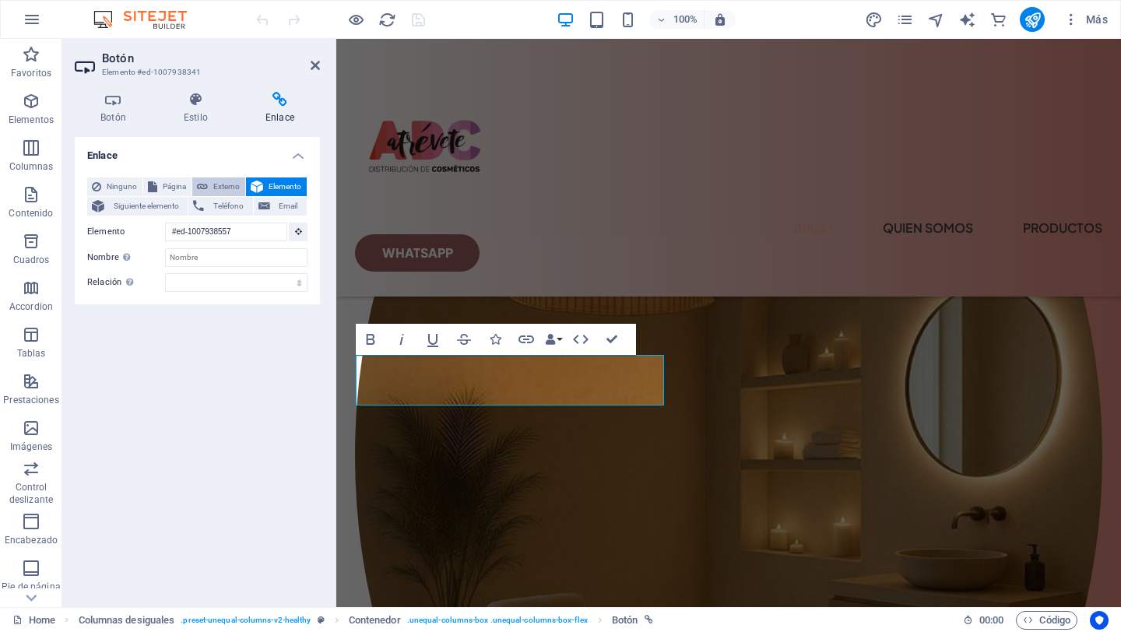
click at [230, 186] on span "Externo" at bounding box center [226, 186] width 28 height 19
select select "blank"
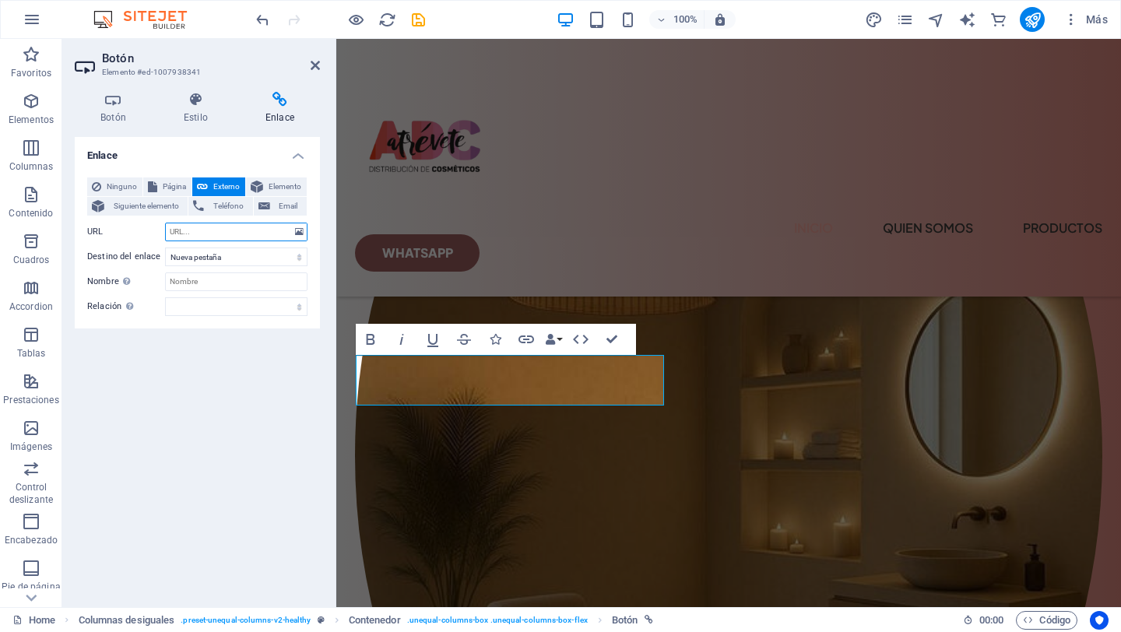
paste input "https://wa.me/message/NBYST7VITFIFJ1"
type input "https://wa.me/message/NBYST7VITFIFJ1"
click at [229, 364] on div "Enlace Ninguno Página Externo Elemento Siguiente elemento Teléfono Email Página…" at bounding box center [197, 366] width 245 height 458
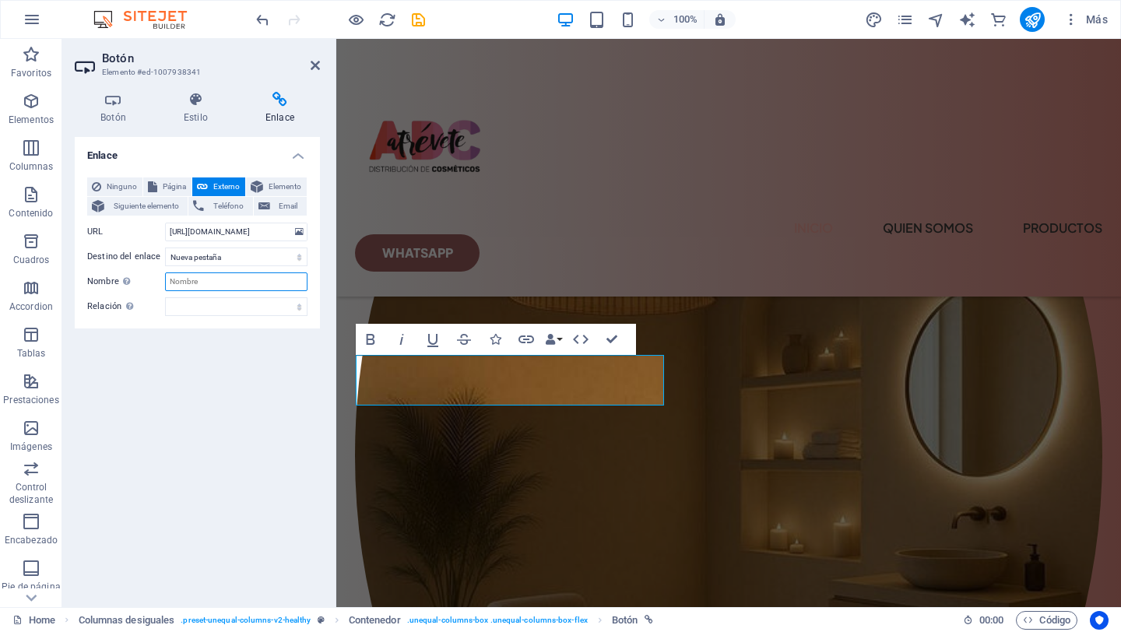
click at [275, 281] on input "Nombre Una descripción adicional del enlace no debería ser igual al texto del e…" at bounding box center [236, 281] width 142 height 19
type input "Sébastien"
click at [211, 308] on select "alternativo autor marcador externo ayuda licencia siguiente nofollow noreferrer…" at bounding box center [236, 306] width 142 height 19
click at [211, 476] on div "Enlace Ninguno Página Externo Elemento Siguiente elemento Teléfono Email Página…" at bounding box center [197, 366] width 245 height 458
click at [210, 203] on span "Teléfono" at bounding box center [228, 206] width 39 height 19
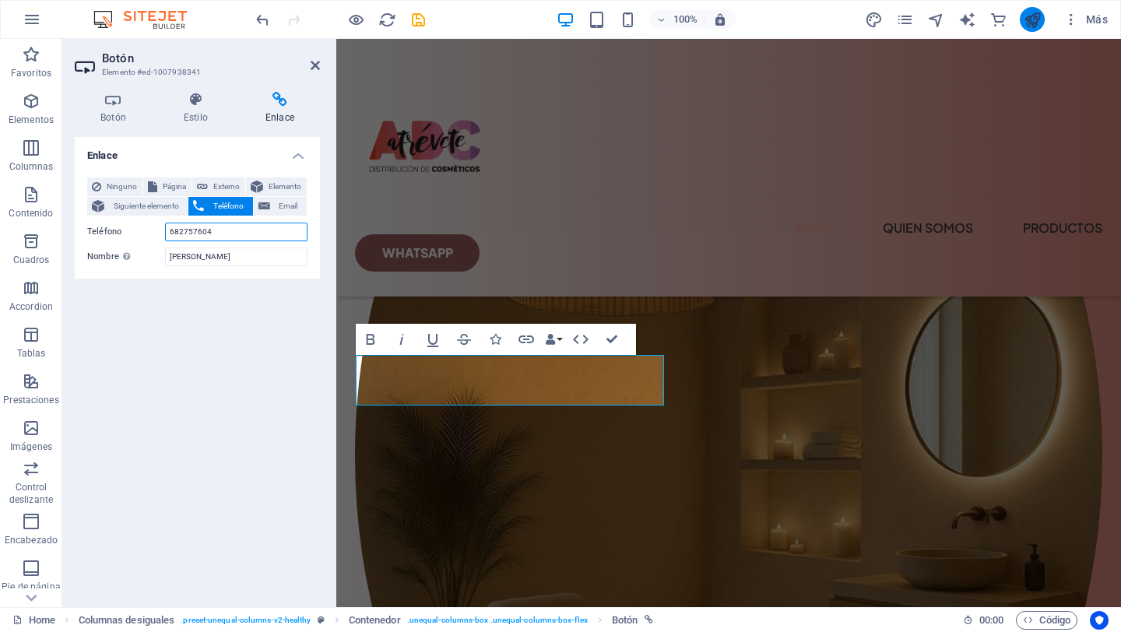
type input "682757604"
click at [1032, 26] on icon "publish" at bounding box center [1032, 20] width 18 height 18
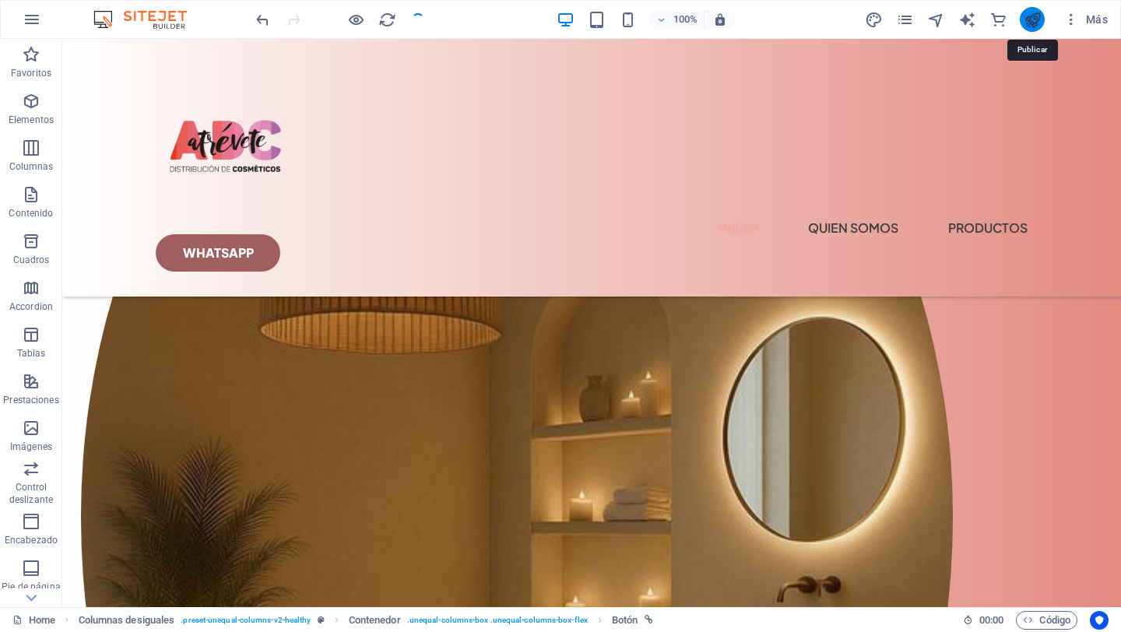
checkbox input "false"
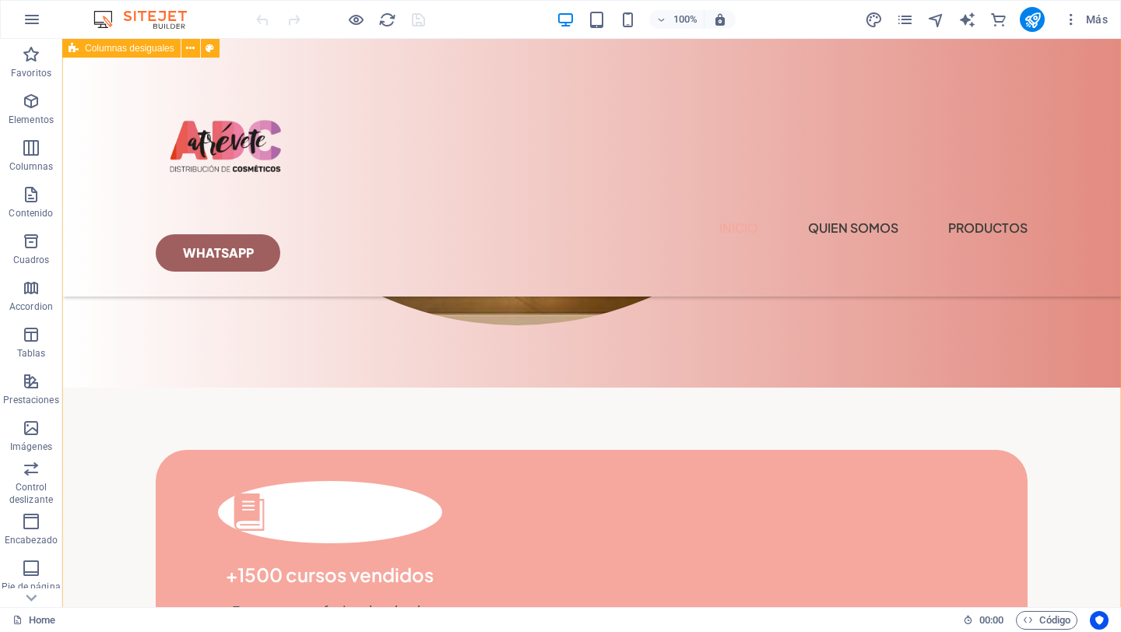
scroll to position [1797, 0]
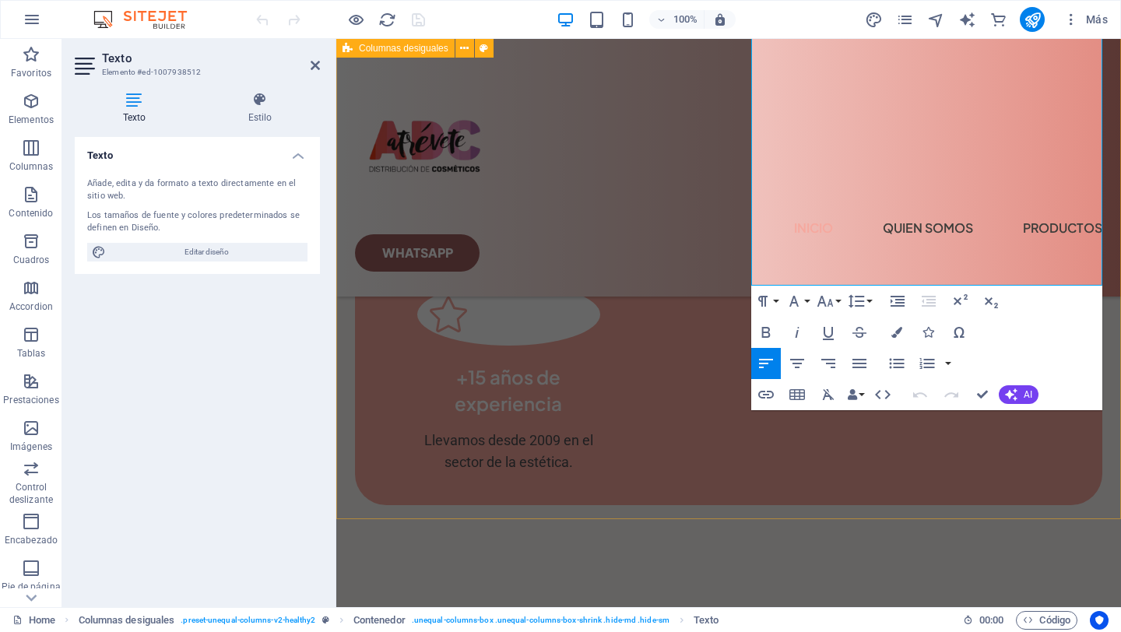
scroll to position [2261, 0]
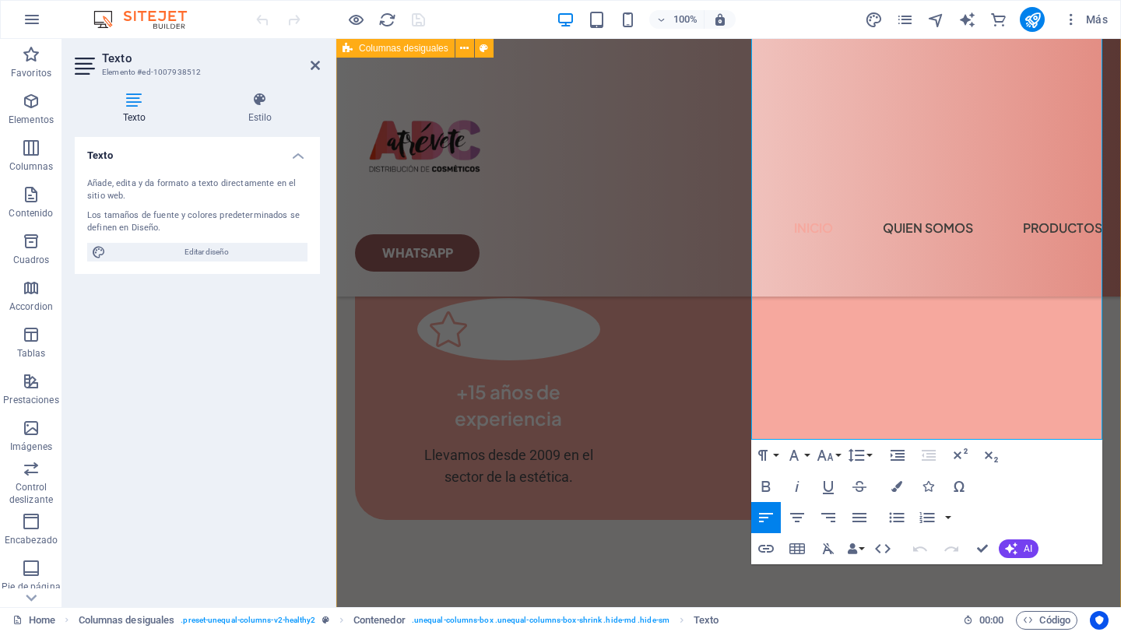
drag, startPoint x: 805, startPoint y: 431, endPoint x: 751, endPoint y: 315, distance: 127.8
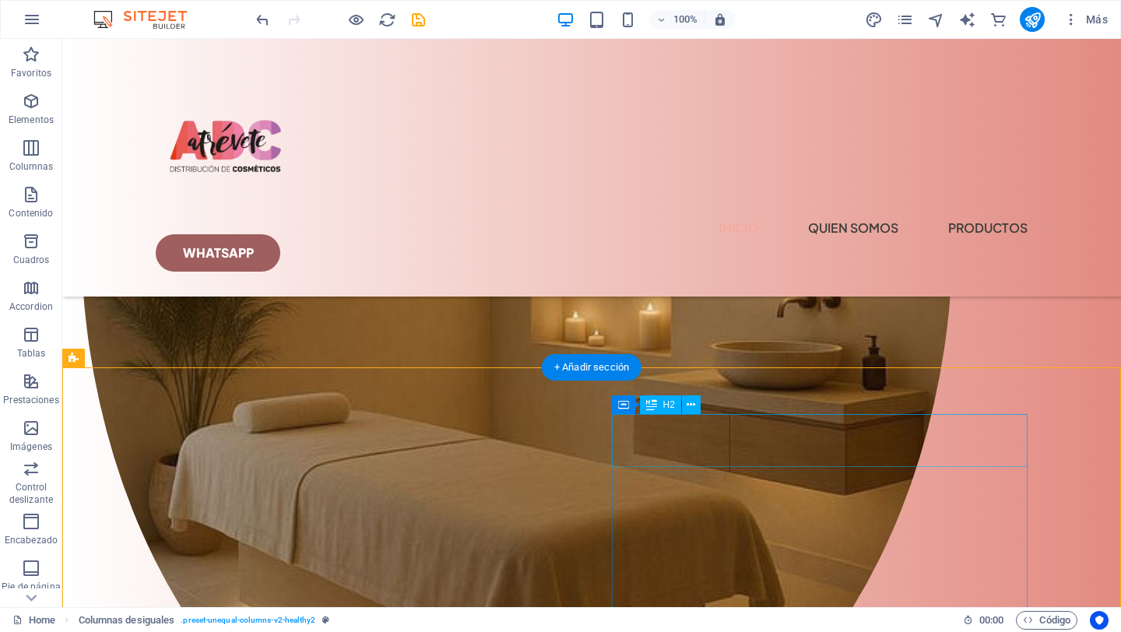
scroll to position [1286, 0]
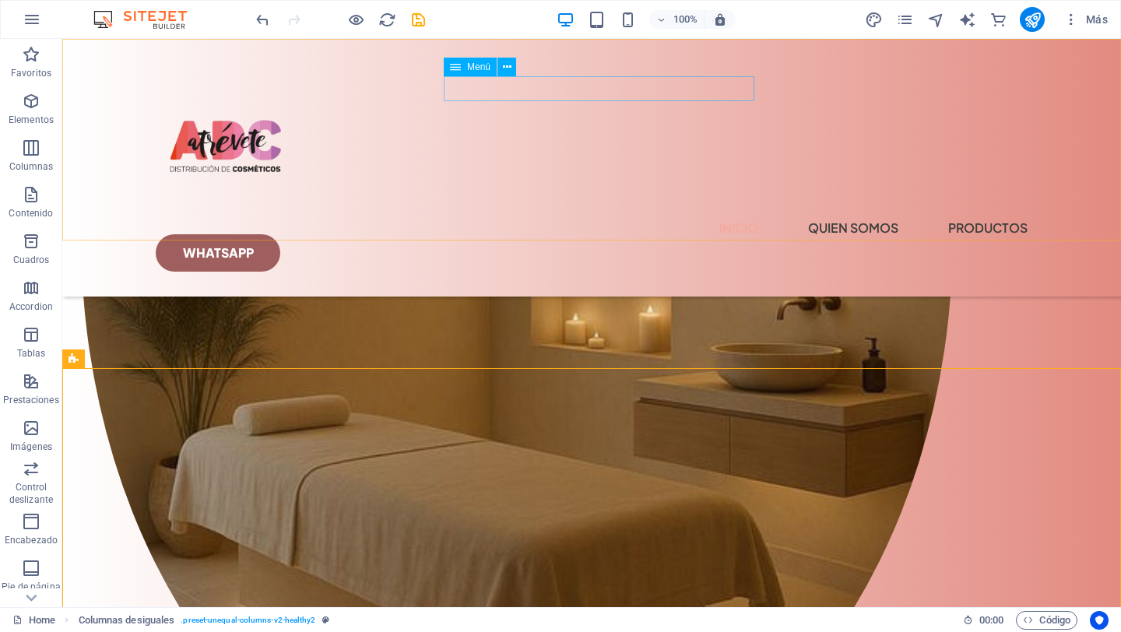
click at [595, 216] on nav "Inicio quien somos Productos" at bounding box center [592, 228] width 872 height 25
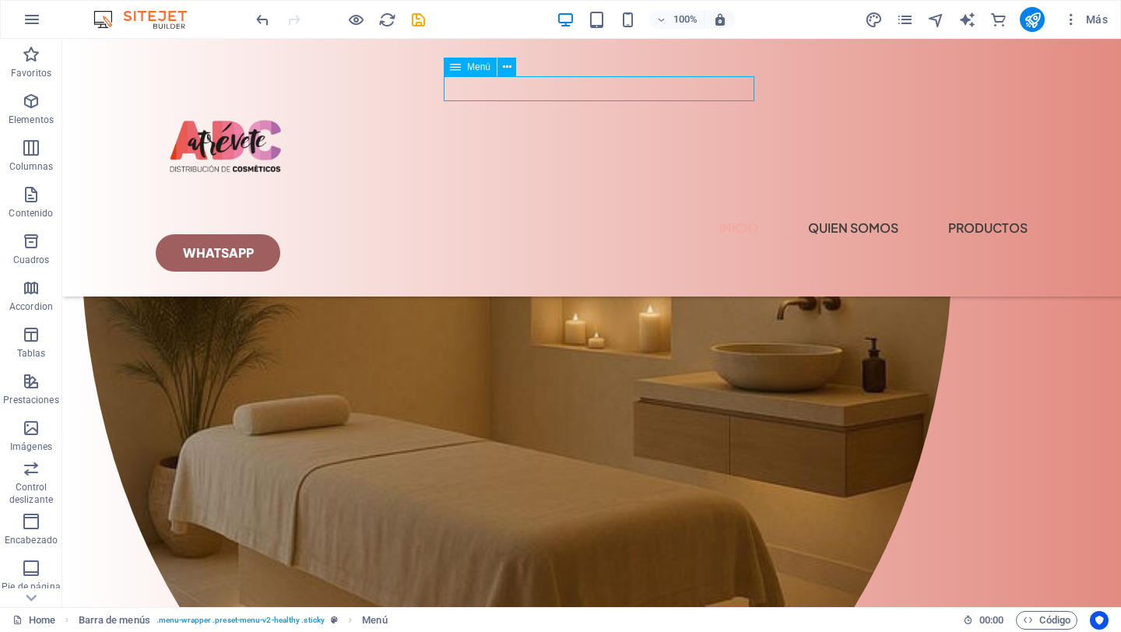
click at [594, 216] on nav "Inicio quien somos Productos" at bounding box center [592, 228] width 872 height 25
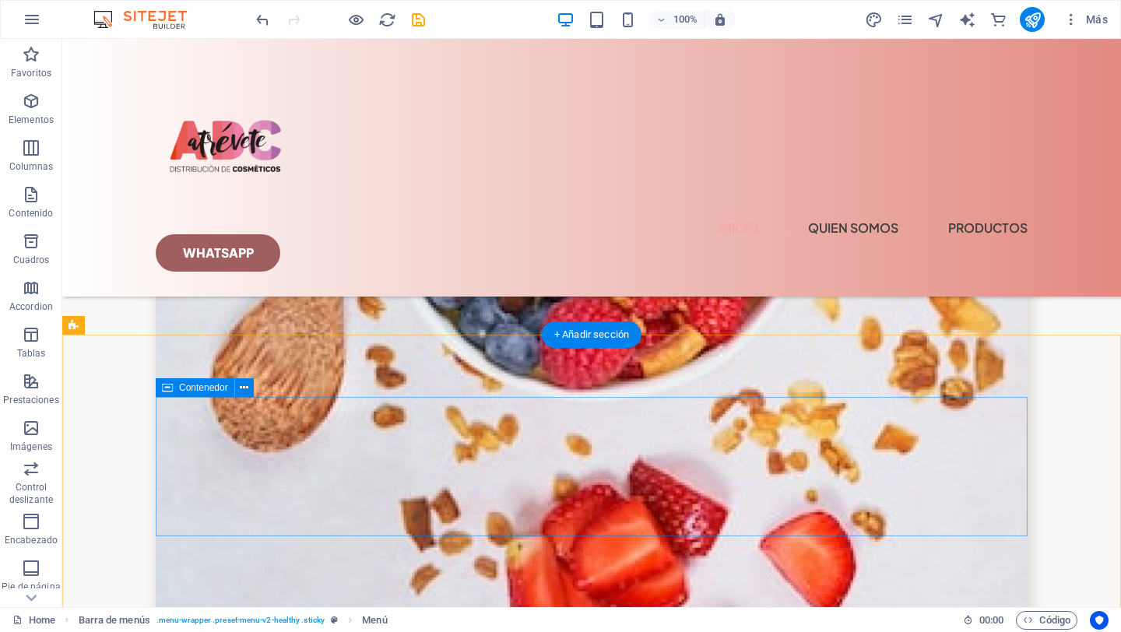
scroll to position [6030, 0]
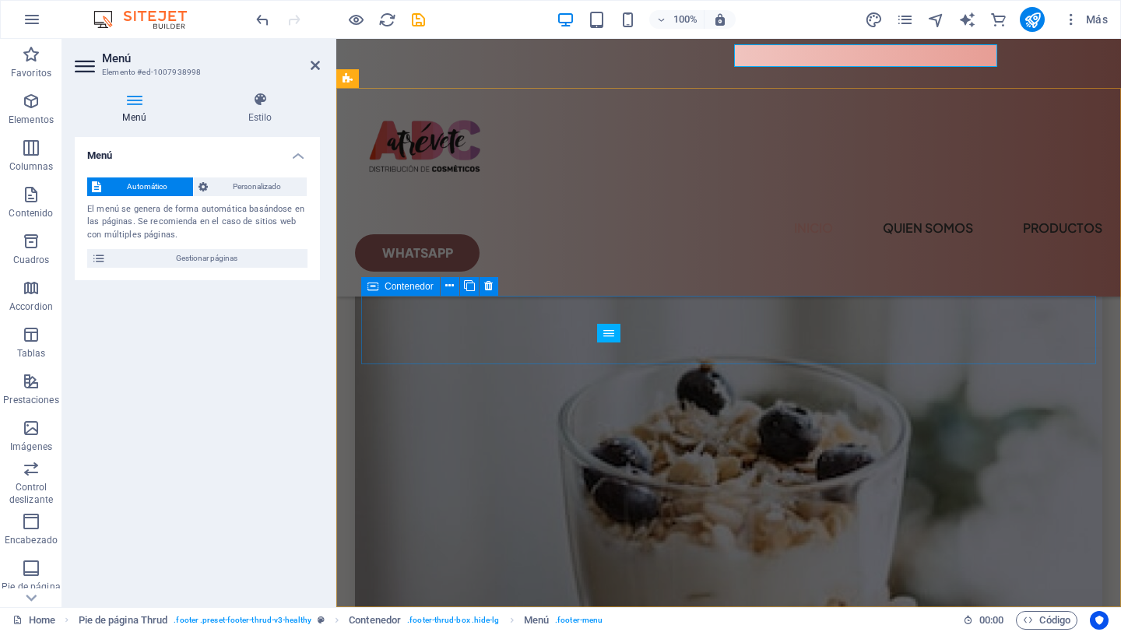
scroll to position [6445, 0]
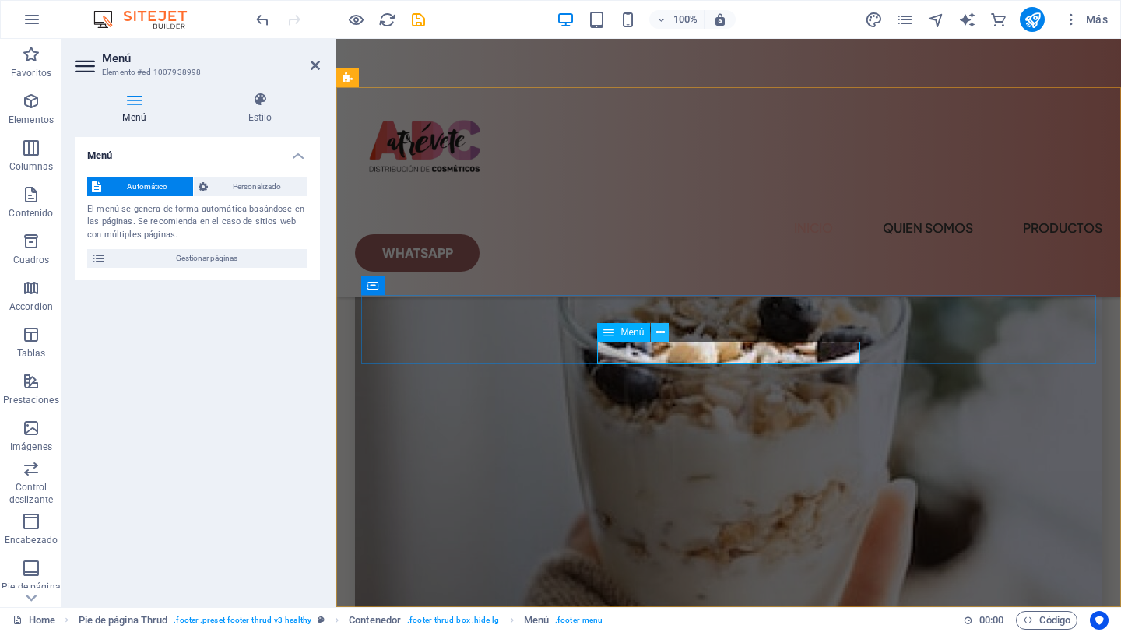
click at [662, 330] on icon at bounding box center [660, 333] width 9 height 16
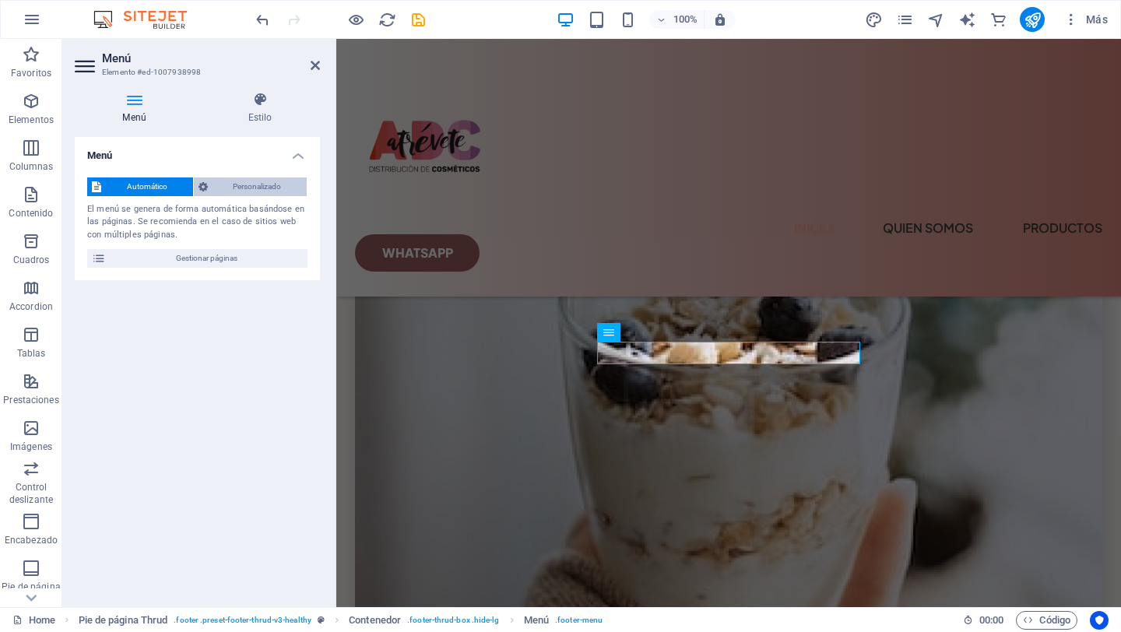
click at [256, 183] on span "Personalizado" at bounding box center [257, 186] width 90 height 19
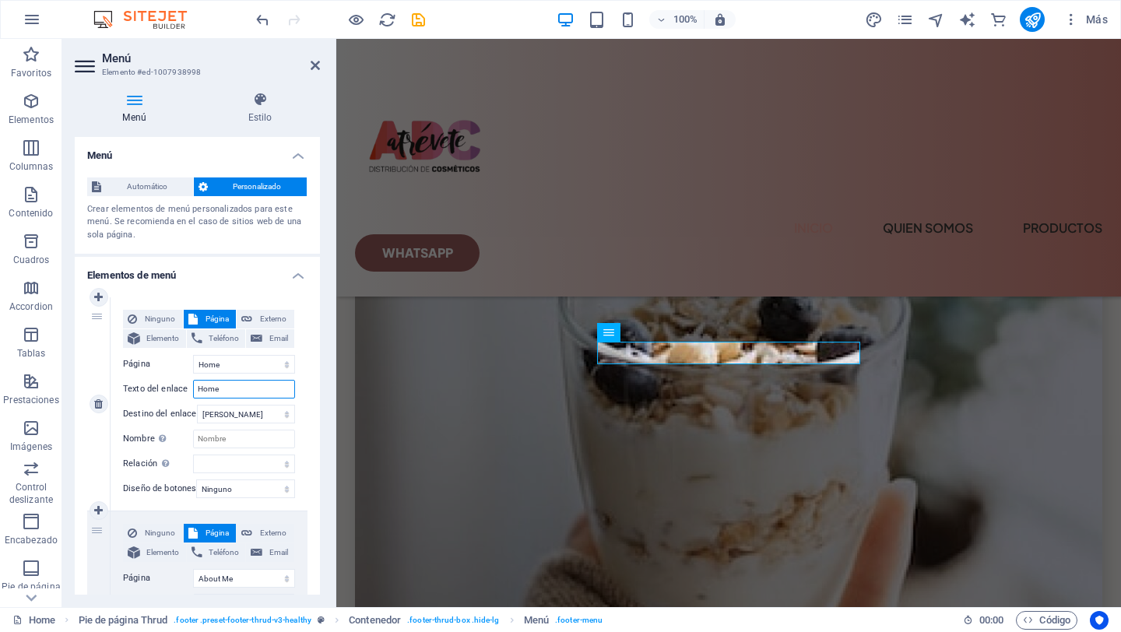
click at [232, 391] on input "Home" at bounding box center [244, 389] width 102 height 19
type input "H"
select select
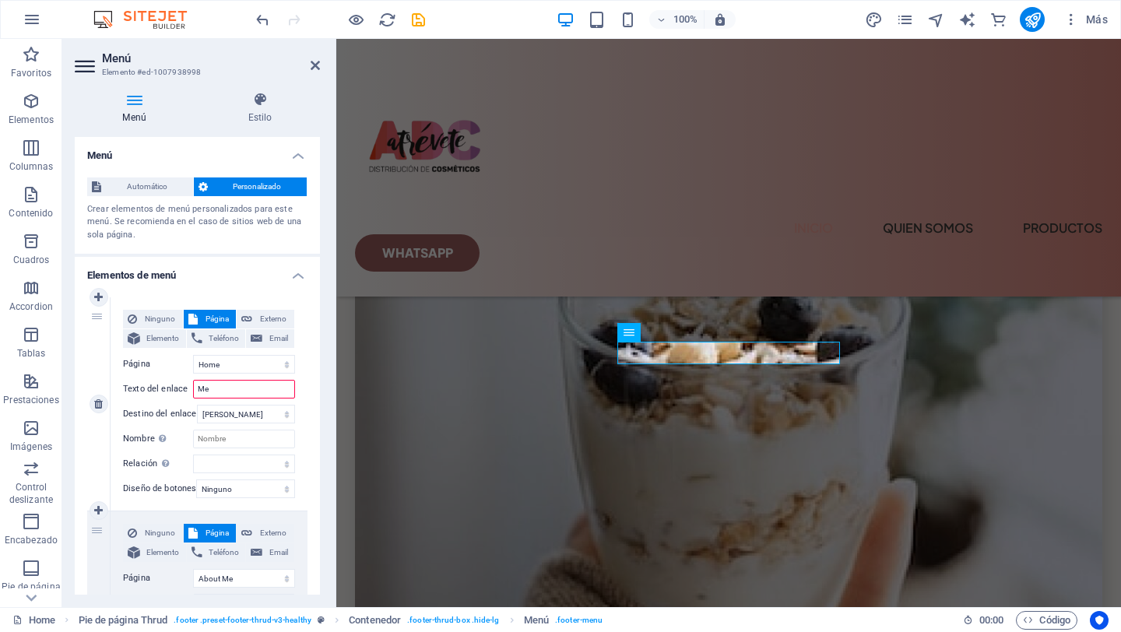
type input "Men"
select select
type input "Men´"
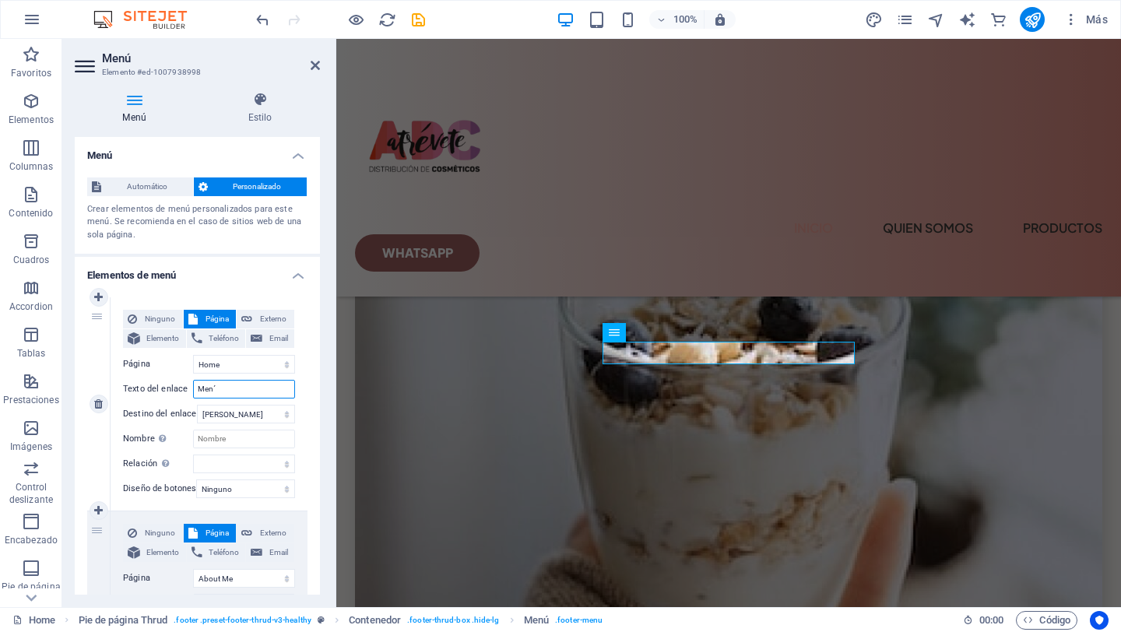
select select
type input "M"
select select
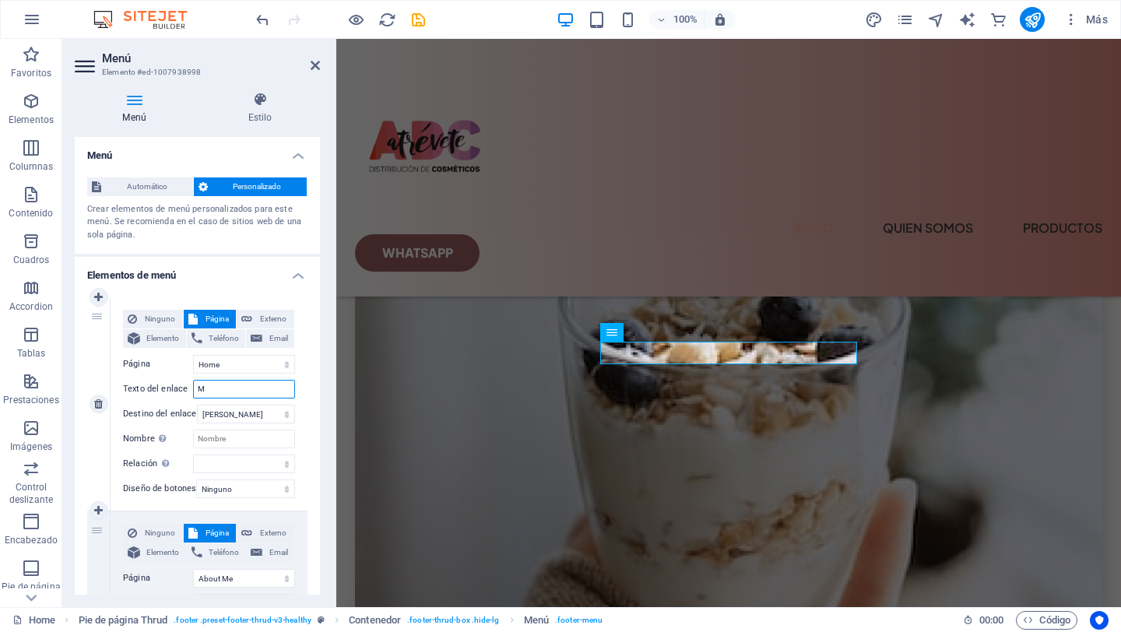
select select
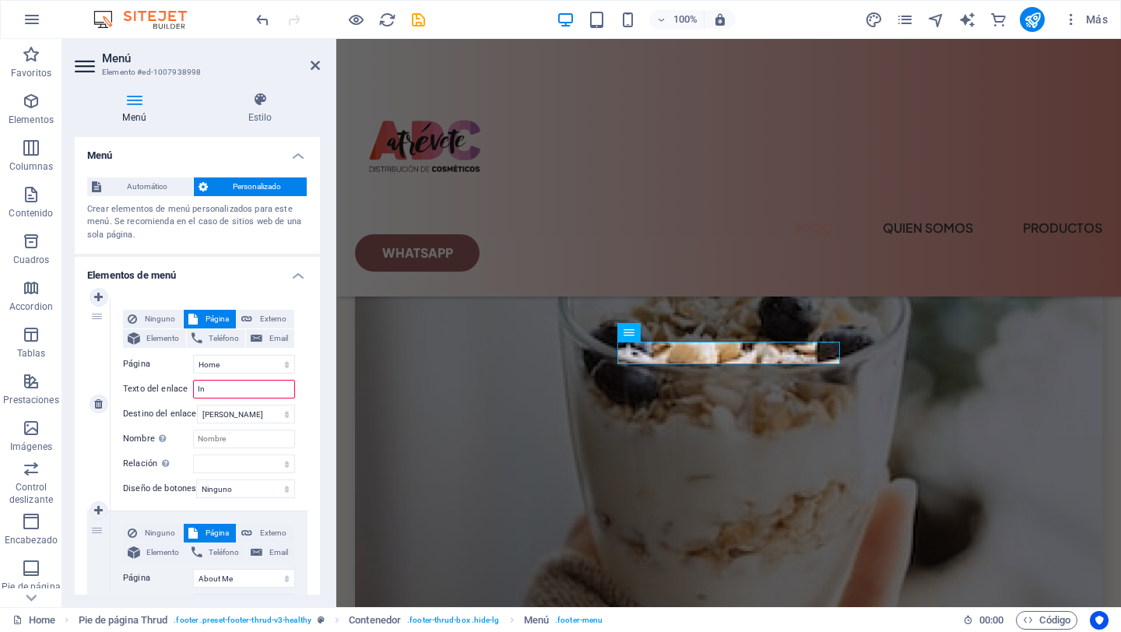
type input "Ini"
select select
type input "Inici"
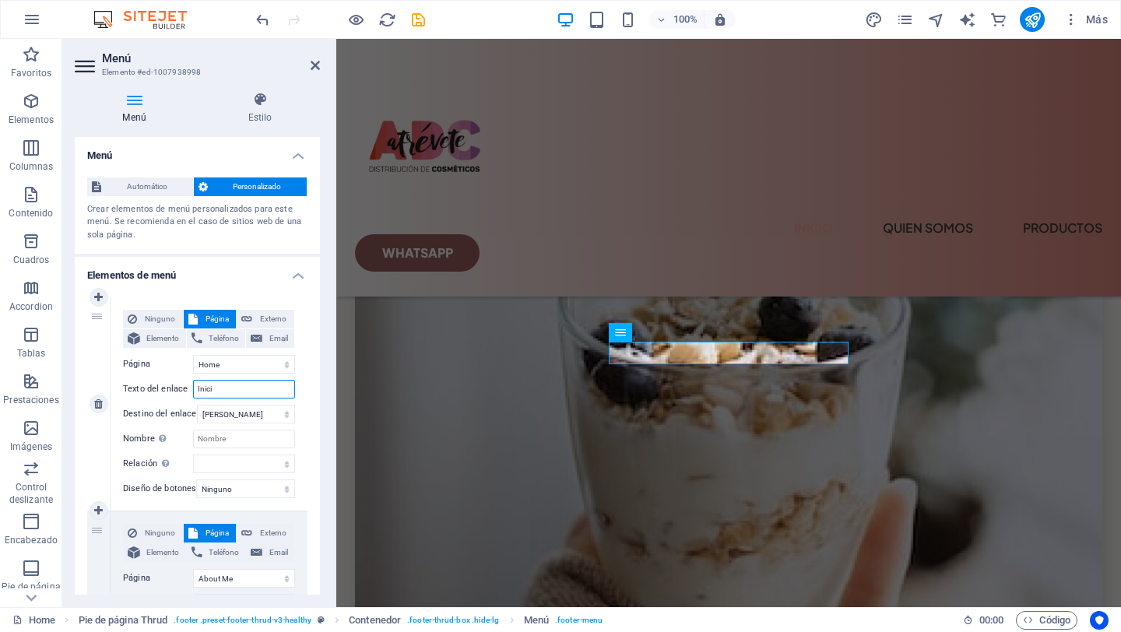
select select
type input "Inicio"
select select
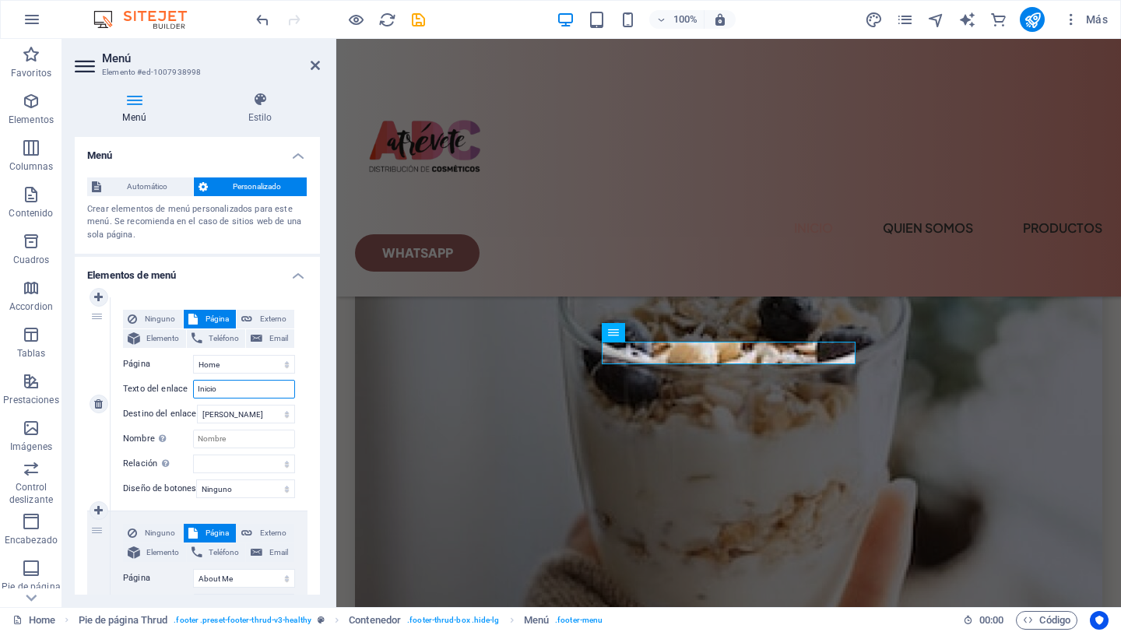
select select
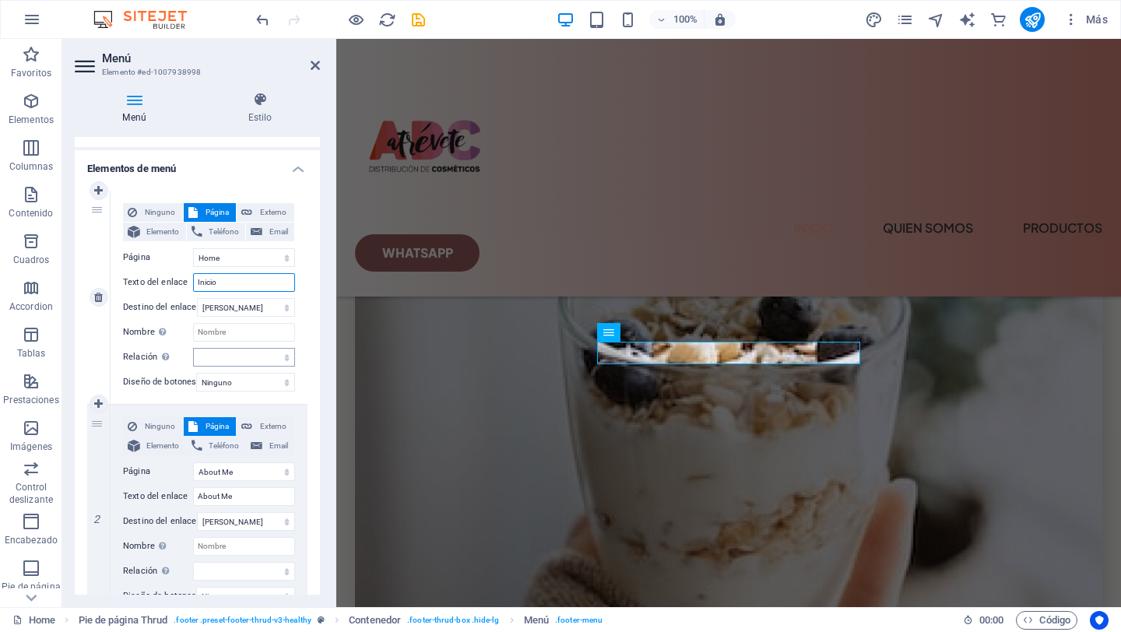
scroll to position [111, 0]
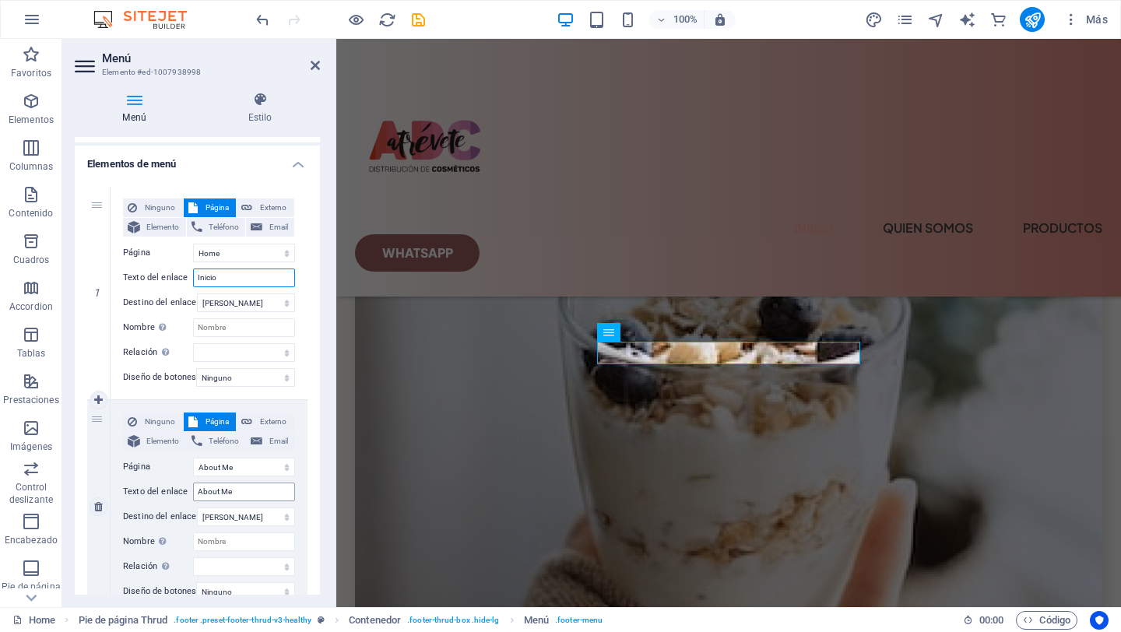
type input "Inicio"
click at [251, 497] on input "About Me" at bounding box center [244, 492] width 102 height 19
type input "A"
select select
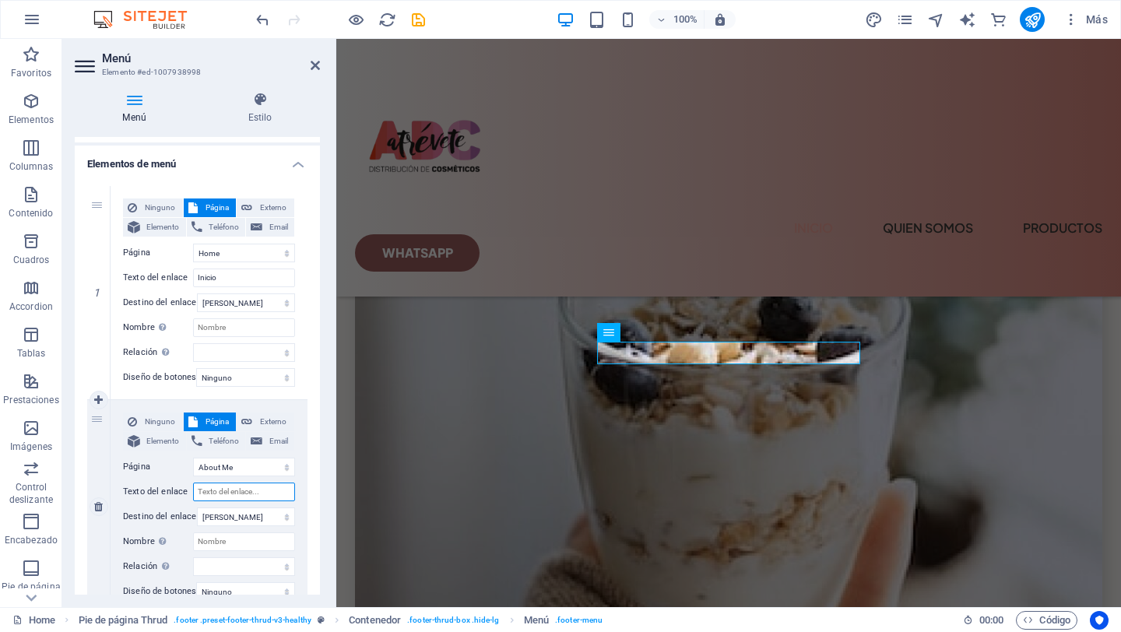
select select
type input "Quien somos"
select select
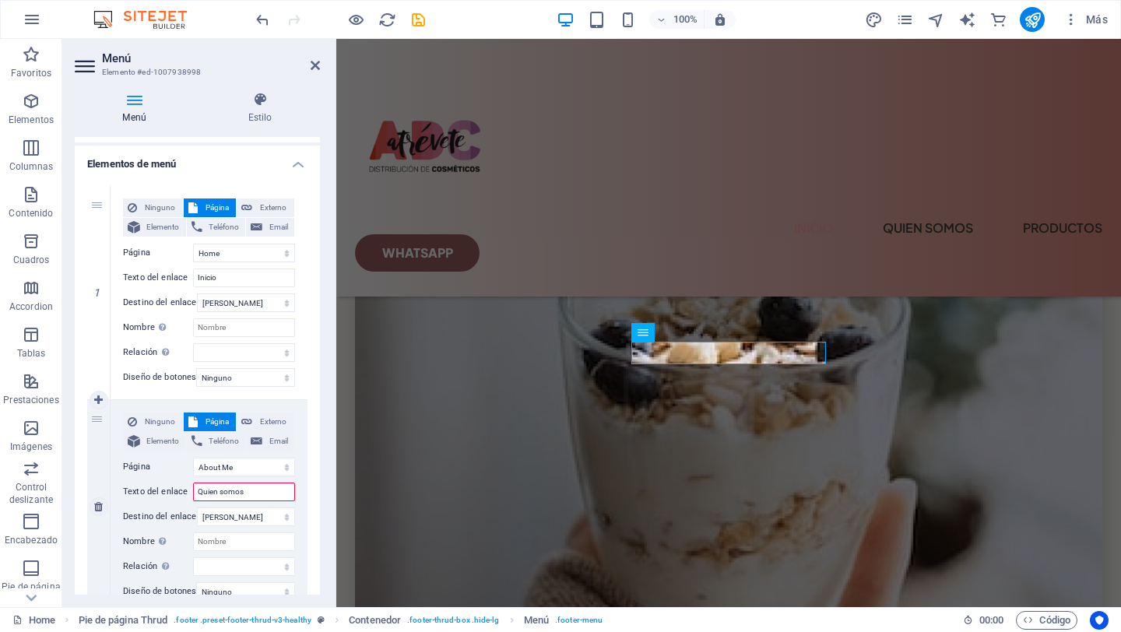
select select
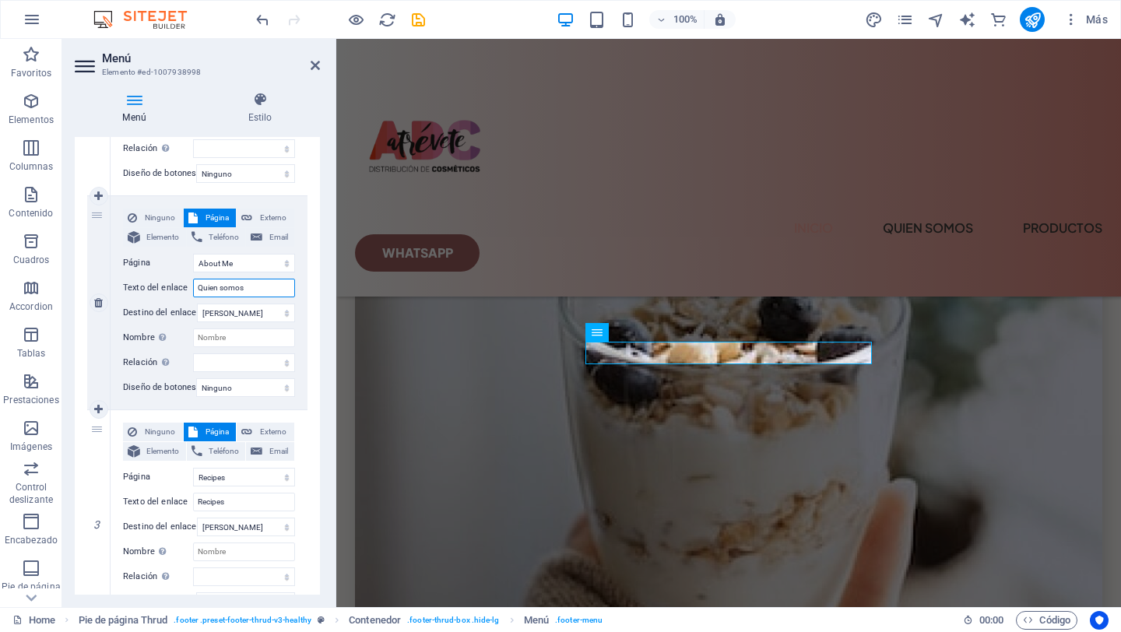
scroll to position [318, 0]
type input "Quien somos"
click at [251, 504] on input "Recipes" at bounding box center [244, 499] width 102 height 19
select select
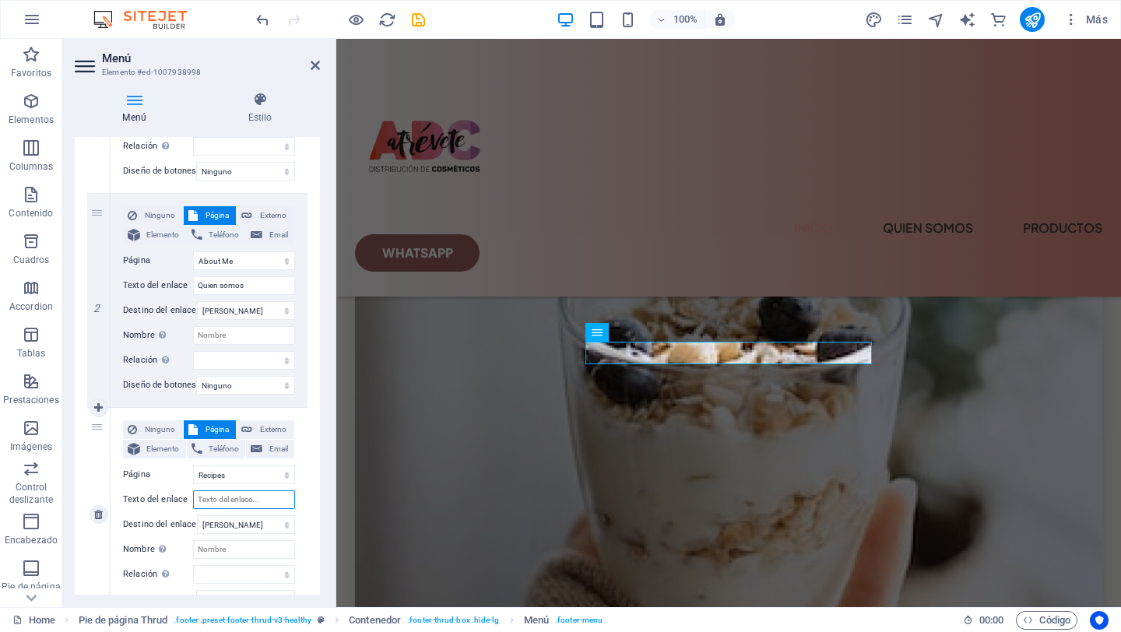
select select
type input "Product"
select select
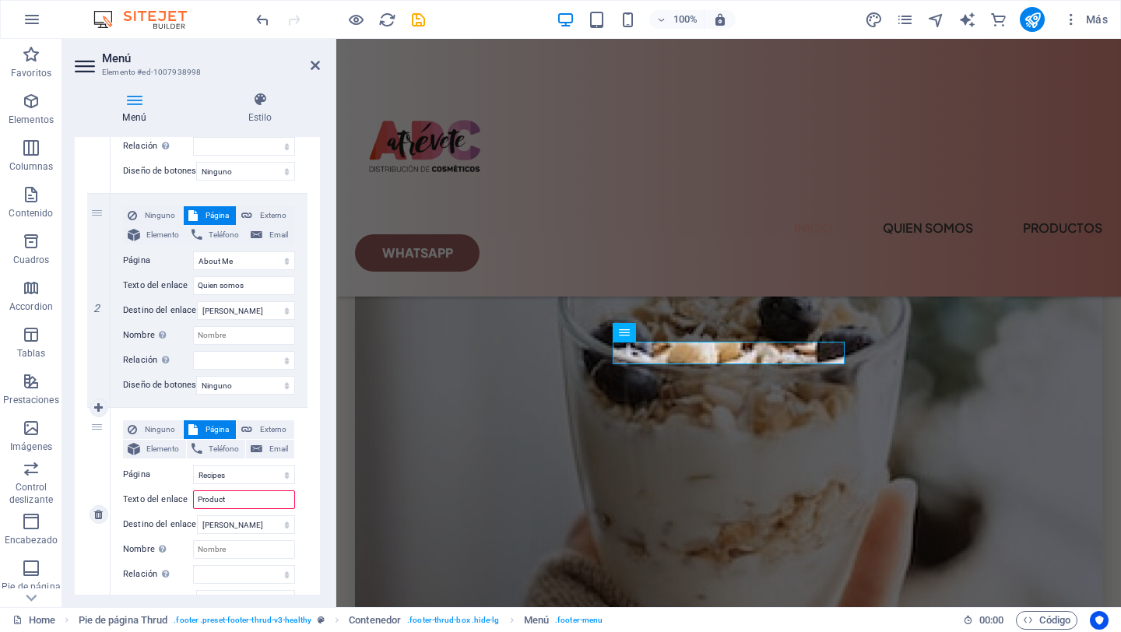
select select
type input "Productos"
select select
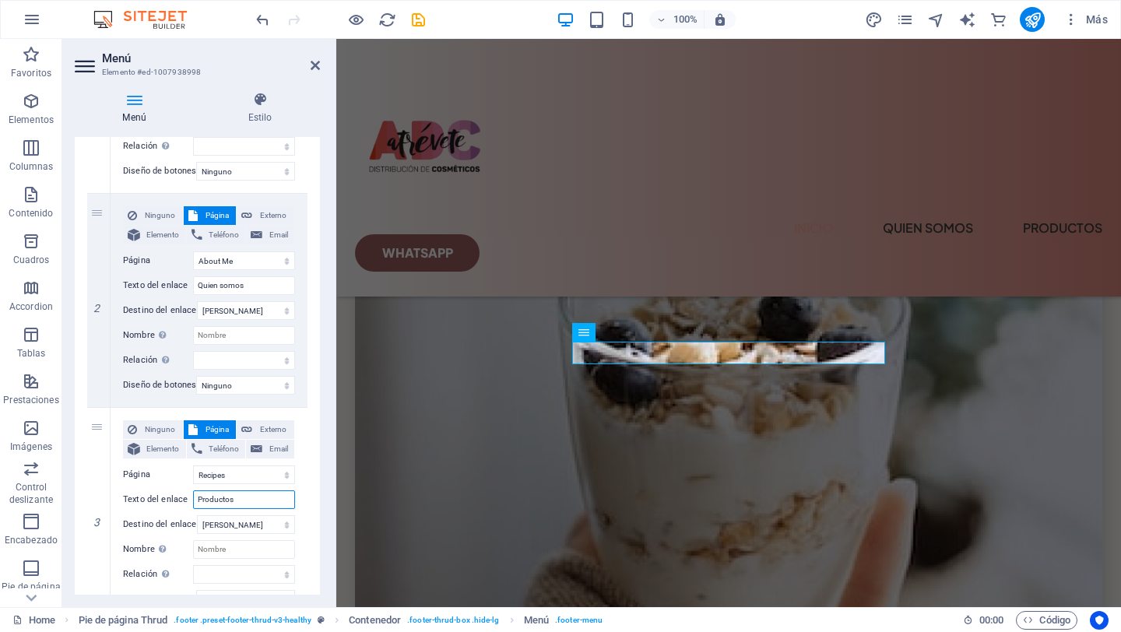
type input "Productos"
click at [307, 492] on div "1 Ninguno Página Externo Elemento Teléfono Email Página Home About Me Recipes P…" at bounding box center [197, 300] width 245 height 666
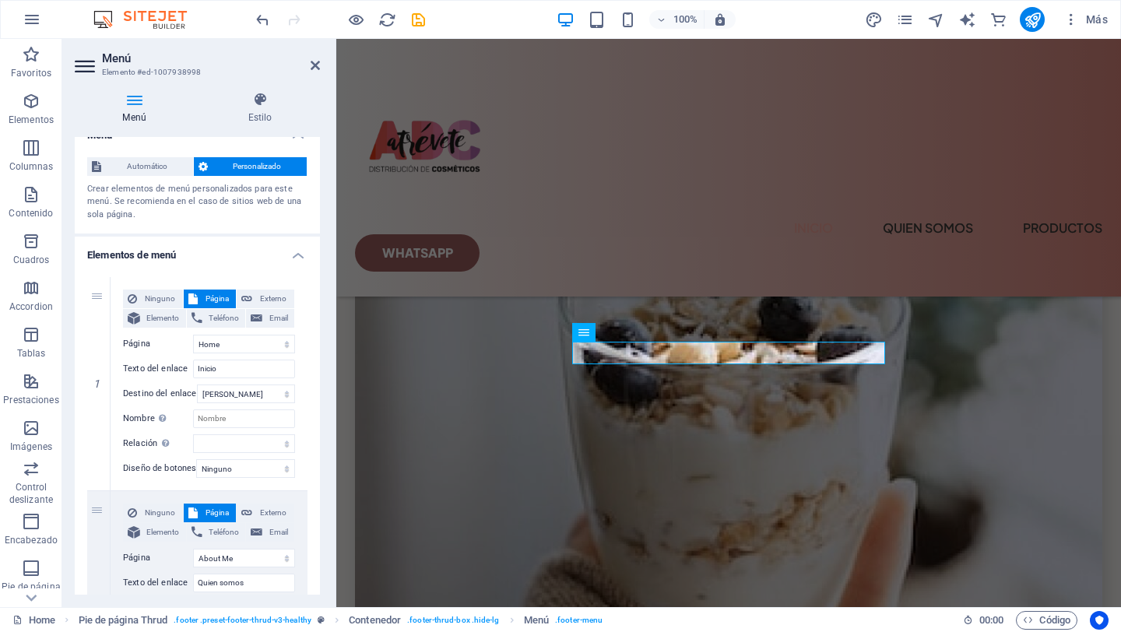
scroll to position [0, 0]
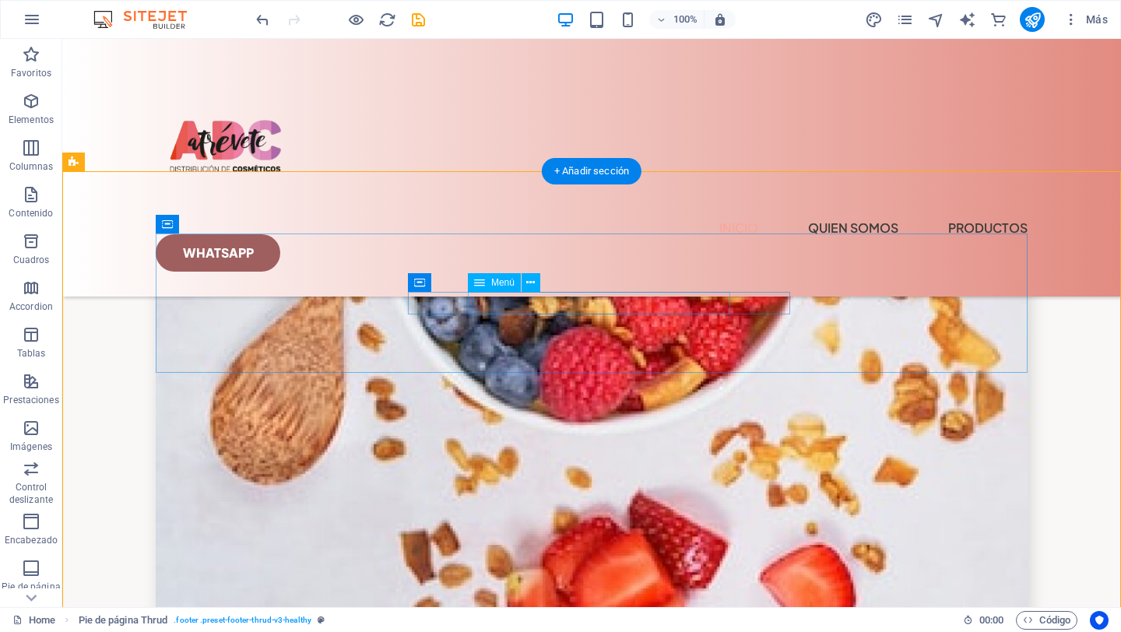
scroll to position [5923, 0]
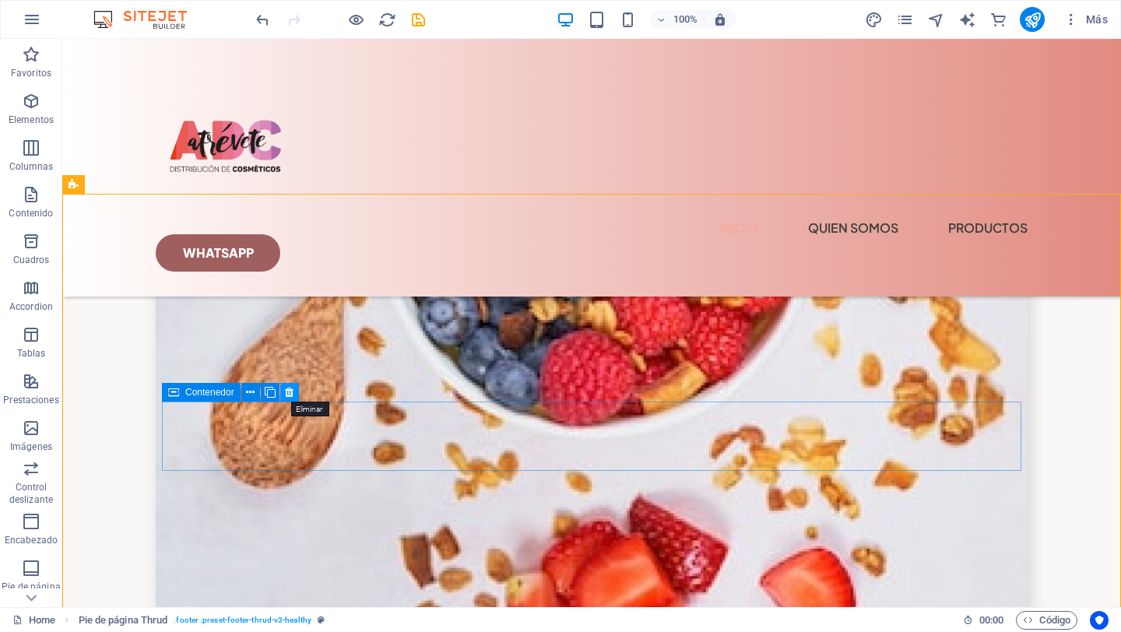
click at [293, 391] on icon at bounding box center [289, 392] width 9 height 16
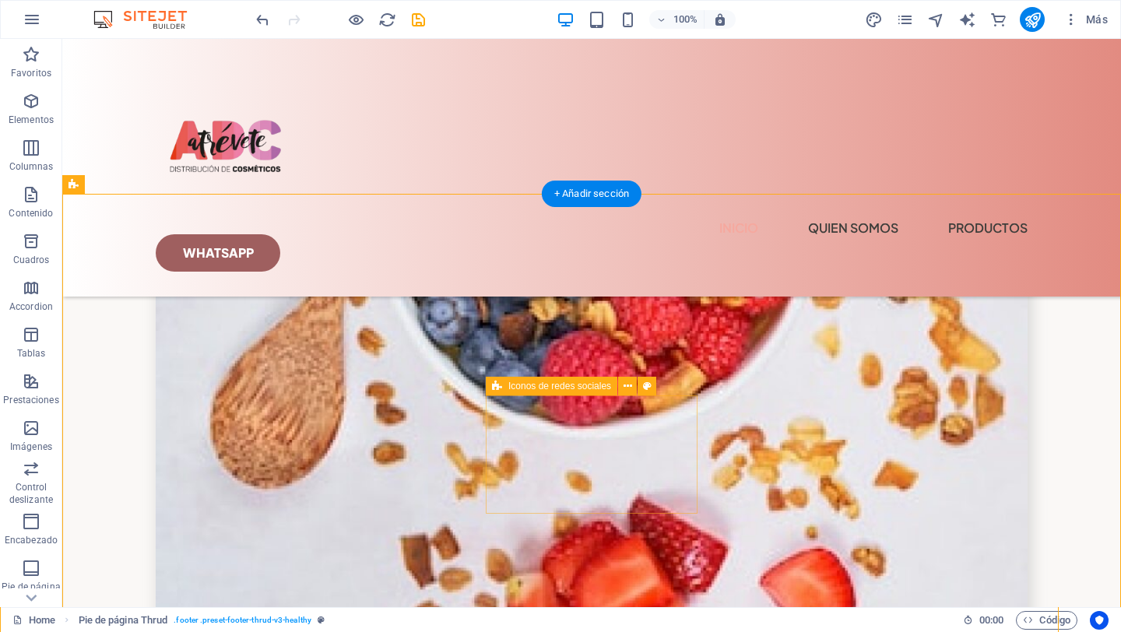
scroll to position [5948, 0]
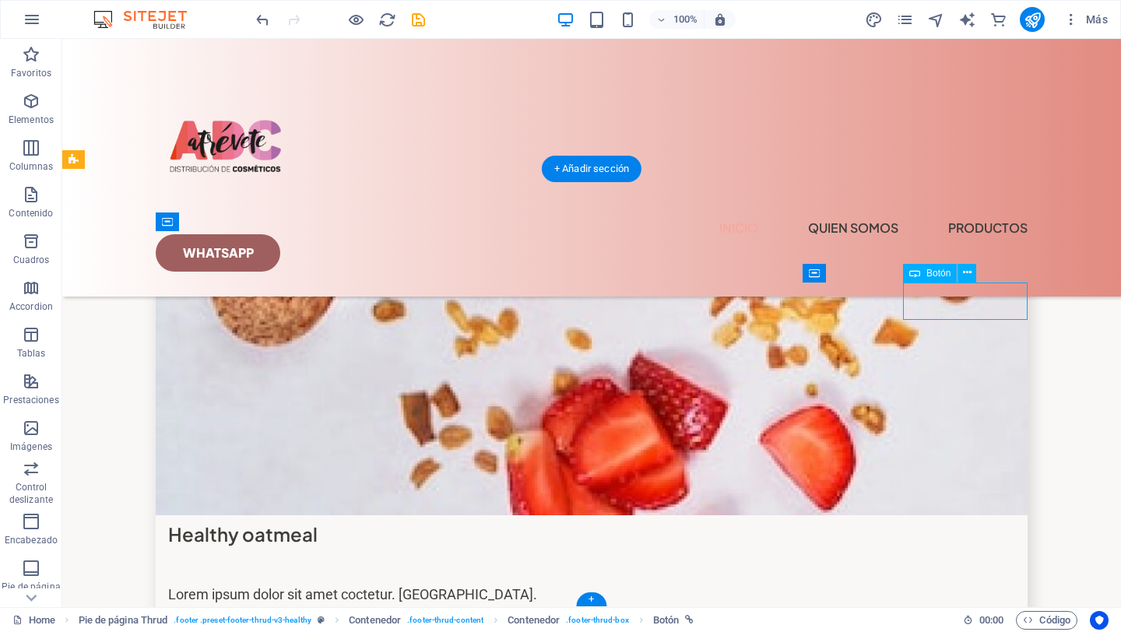
select select "px"
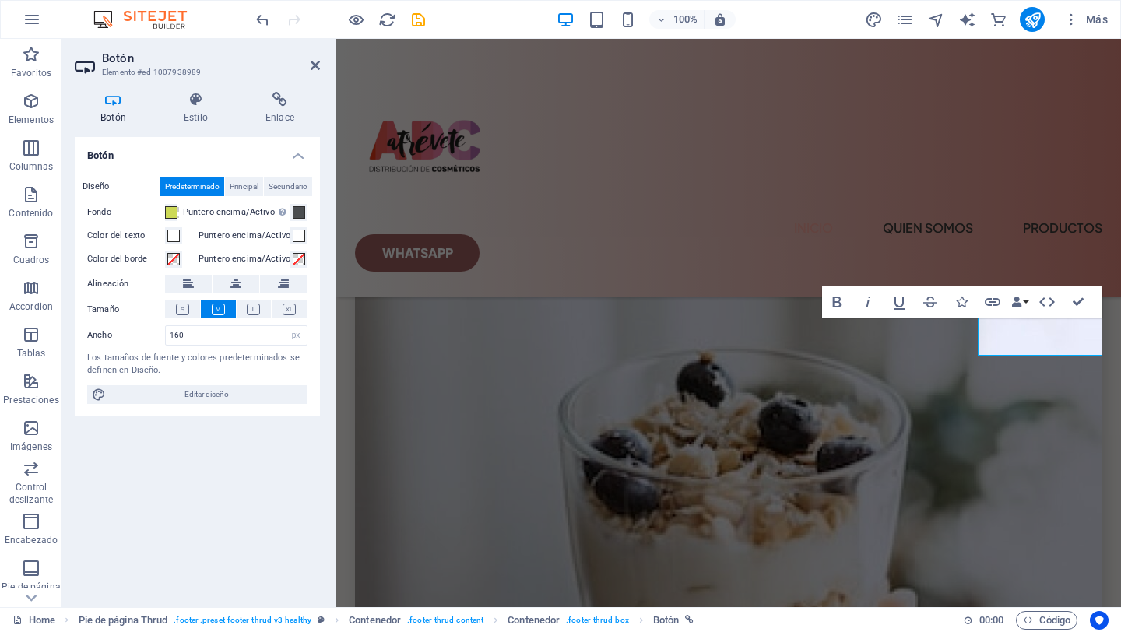
scroll to position [6340, 0]
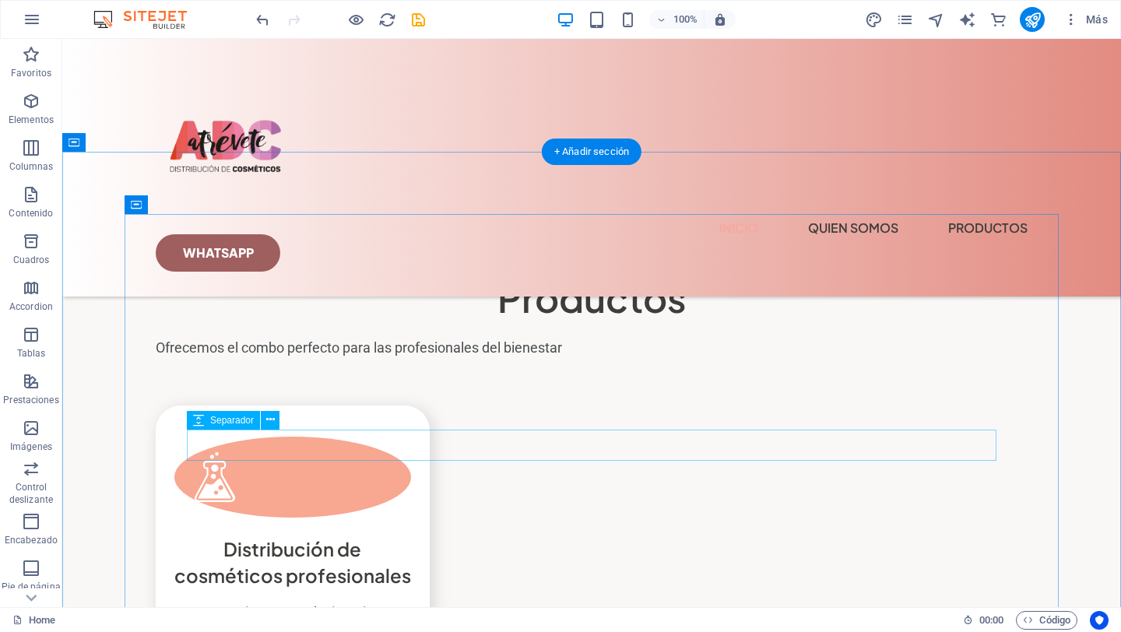
scroll to position [4298, 0]
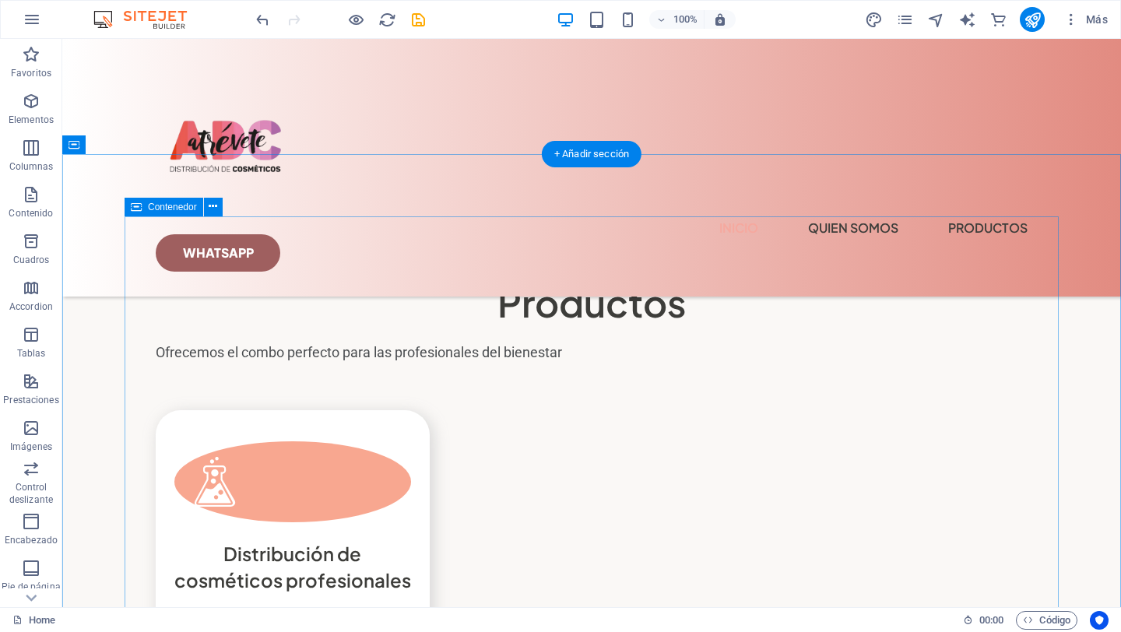
select select "rem"
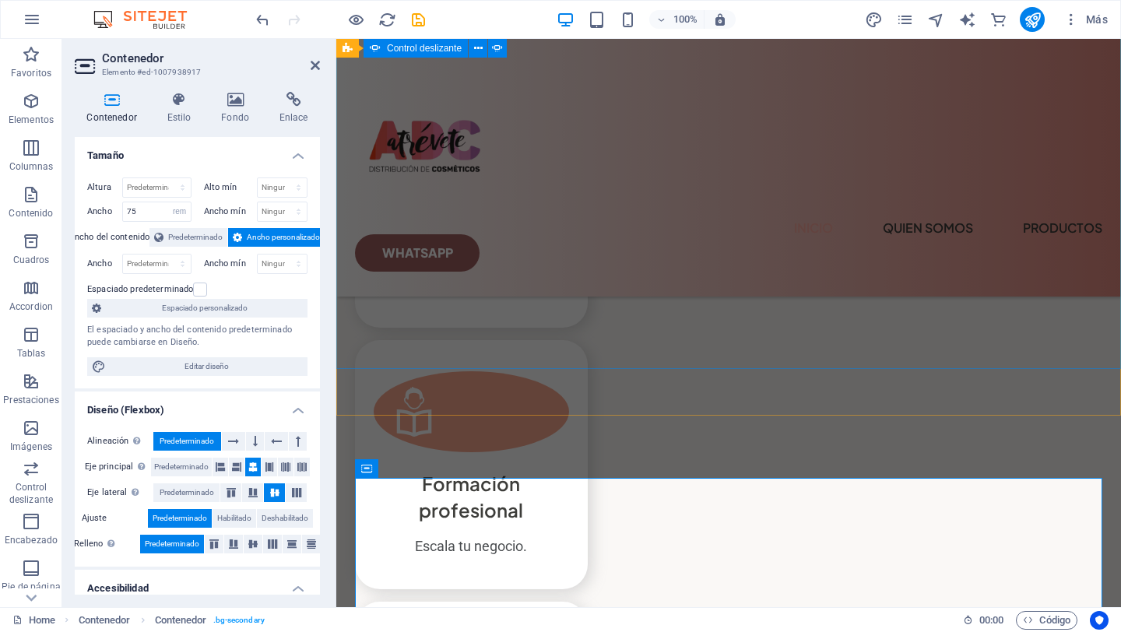
scroll to position [4432, 0]
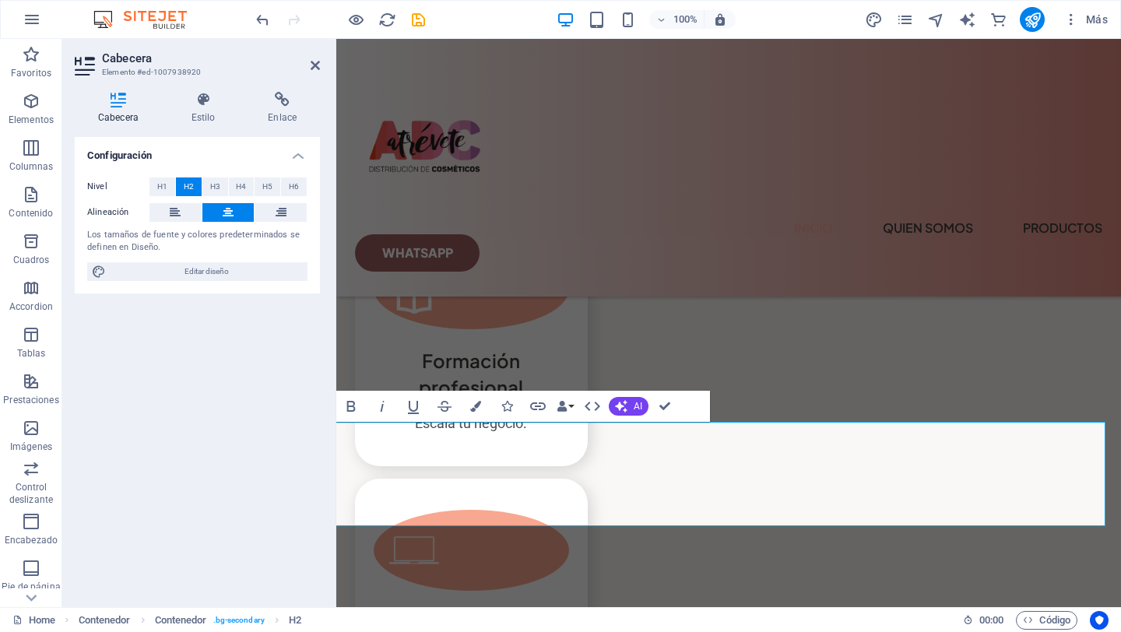
scroll to position [4576, 0]
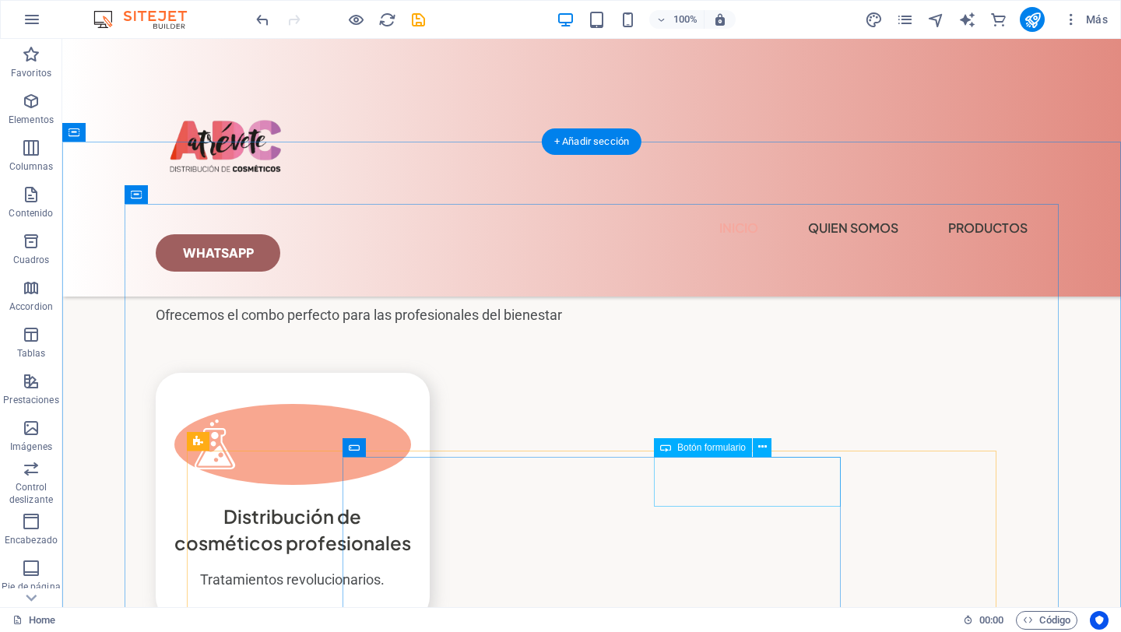
scroll to position [4338, 0]
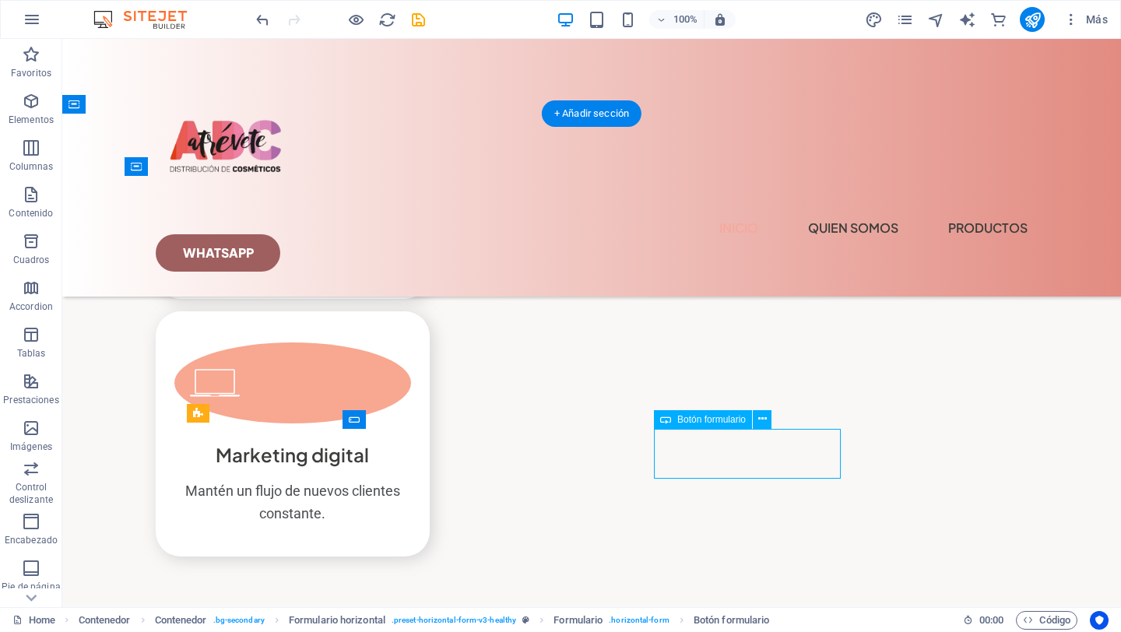
select select "px"
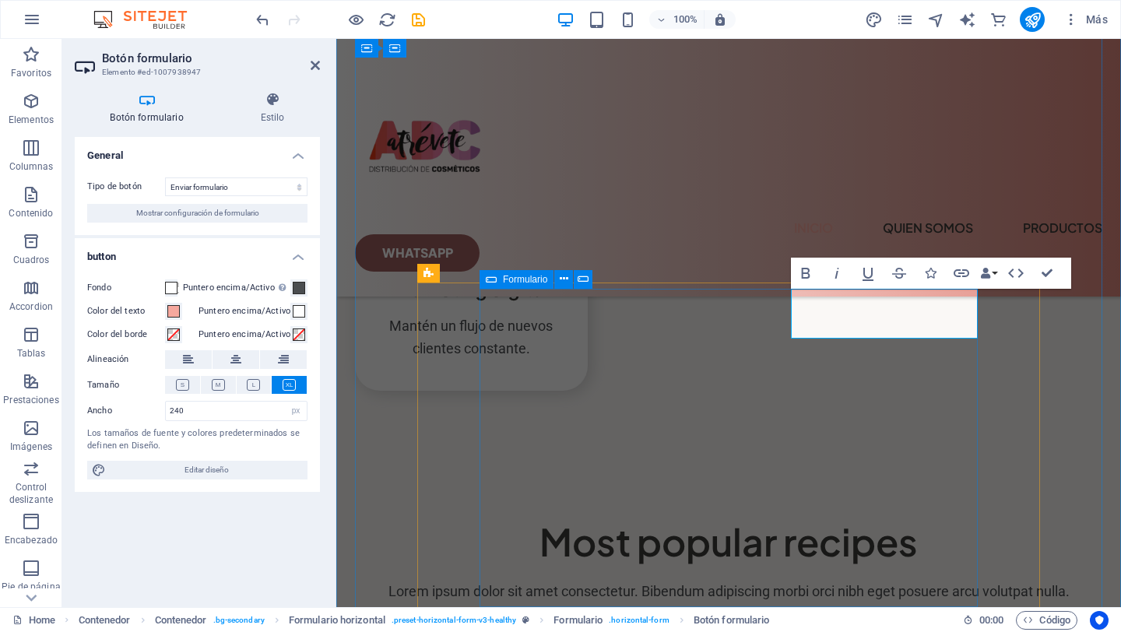
type button "Submit"
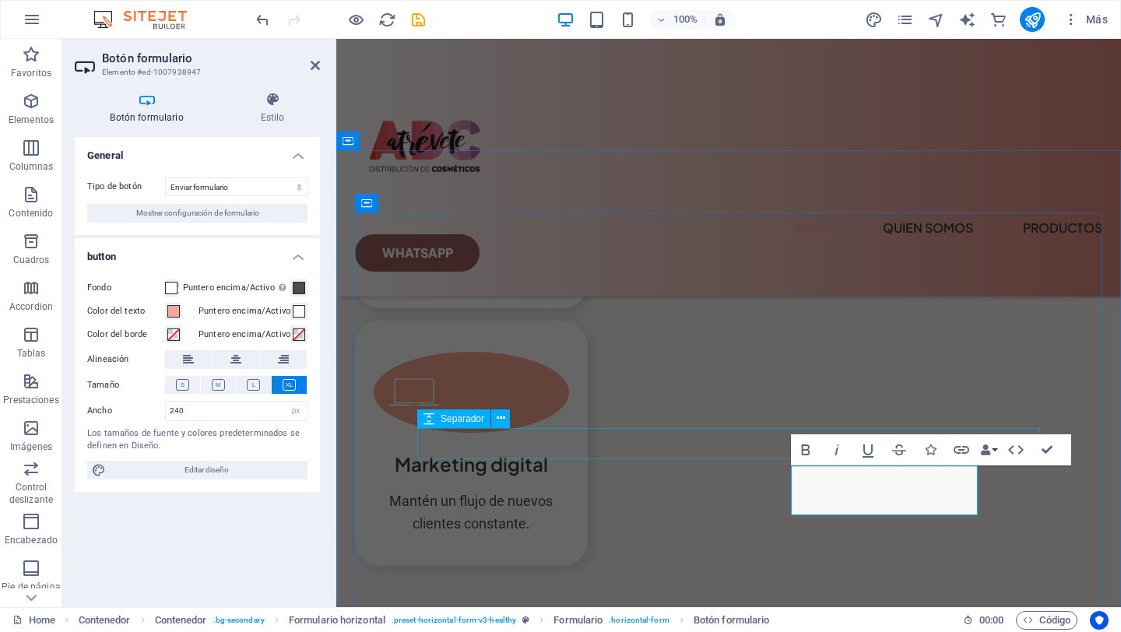
scroll to position [4717, 0]
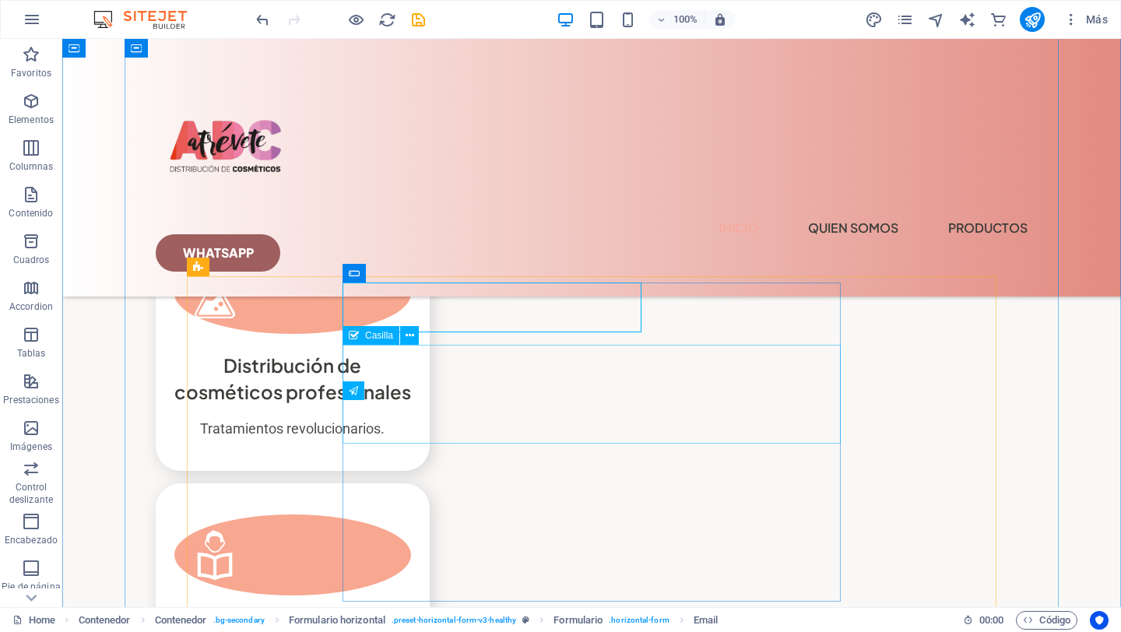
scroll to position [4485, 0]
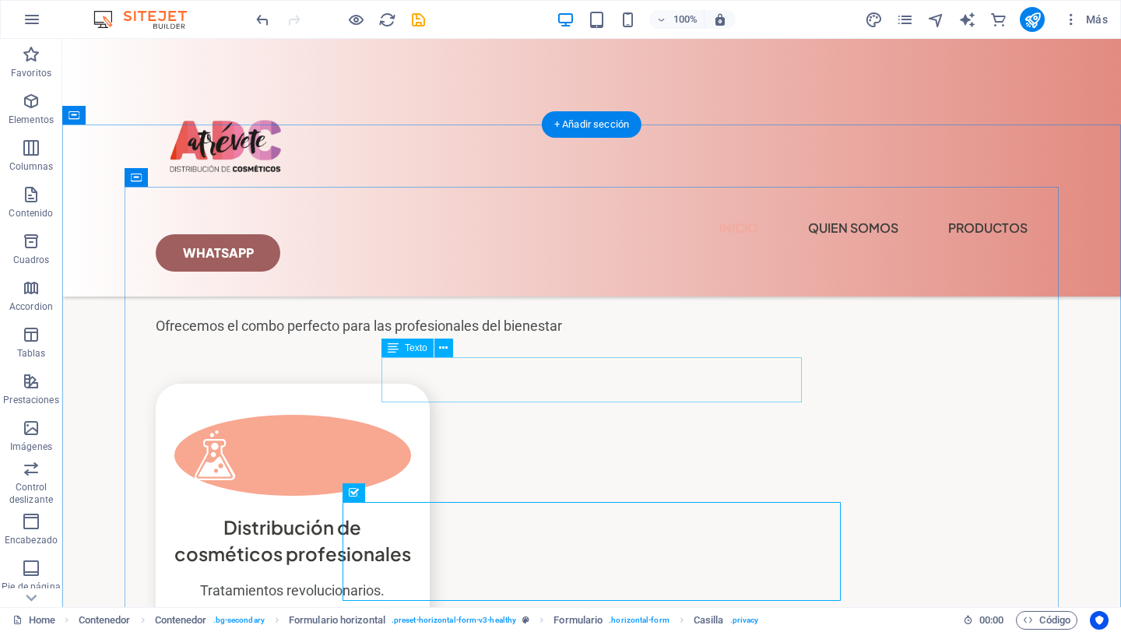
scroll to position [4323, 0]
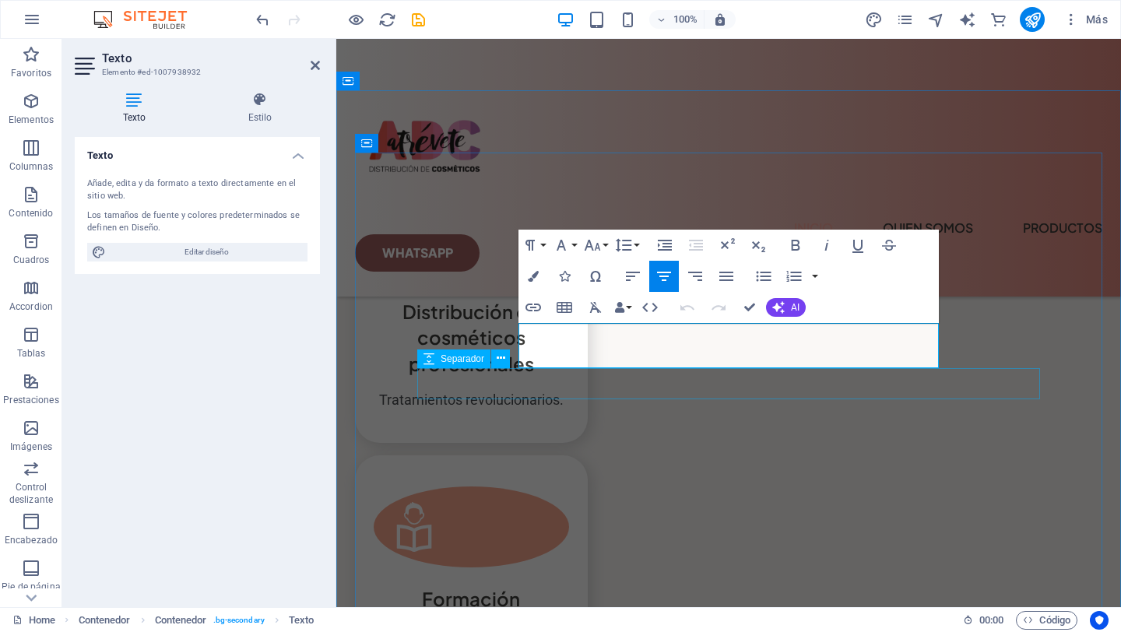
scroll to position [4777, 0]
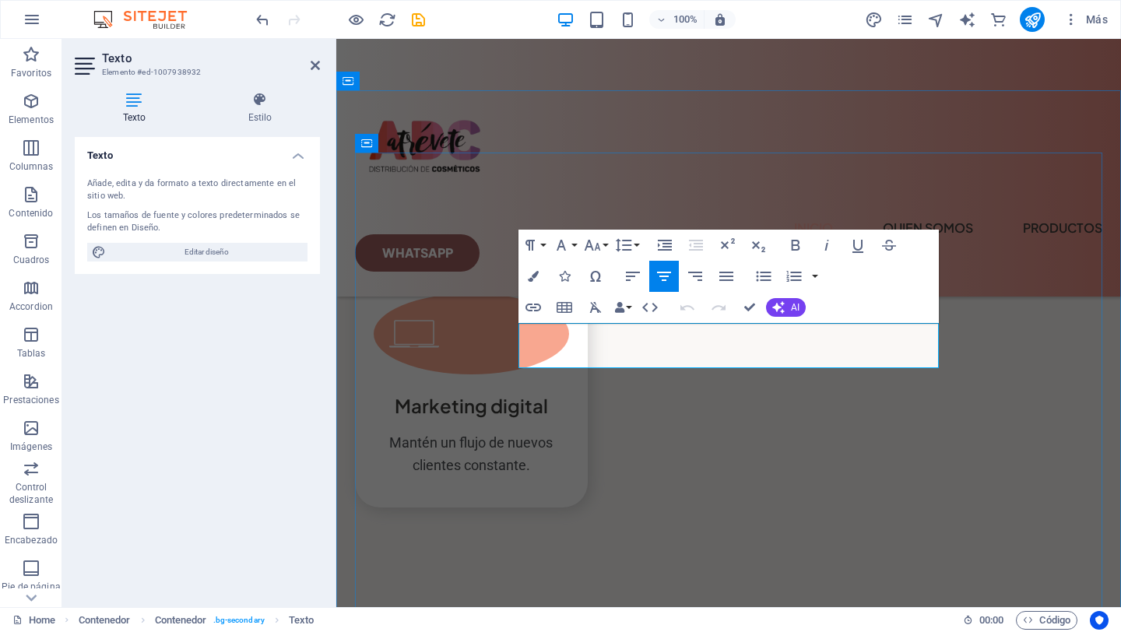
drag, startPoint x: 536, startPoint y: 336, endPoint x: 889, endPoint y: 359, distance: 353.3
copy span "Lorem ipsum dolor sit amet consectetur. Bibendum adipiscing morbi orci nibh ege…"
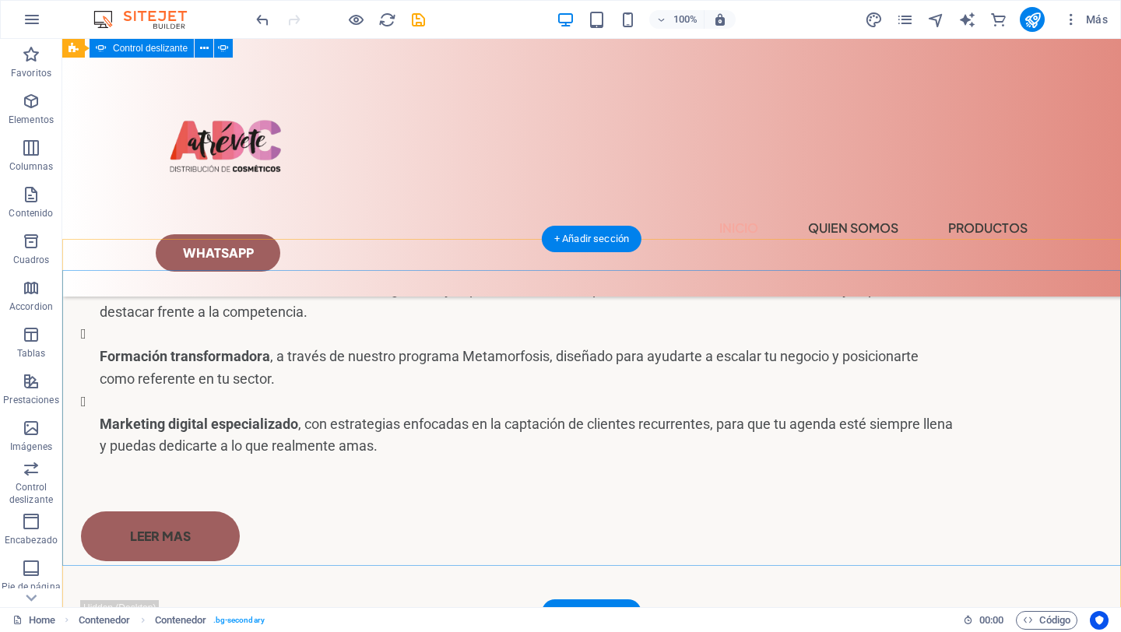
scroll to position [3836, 0]
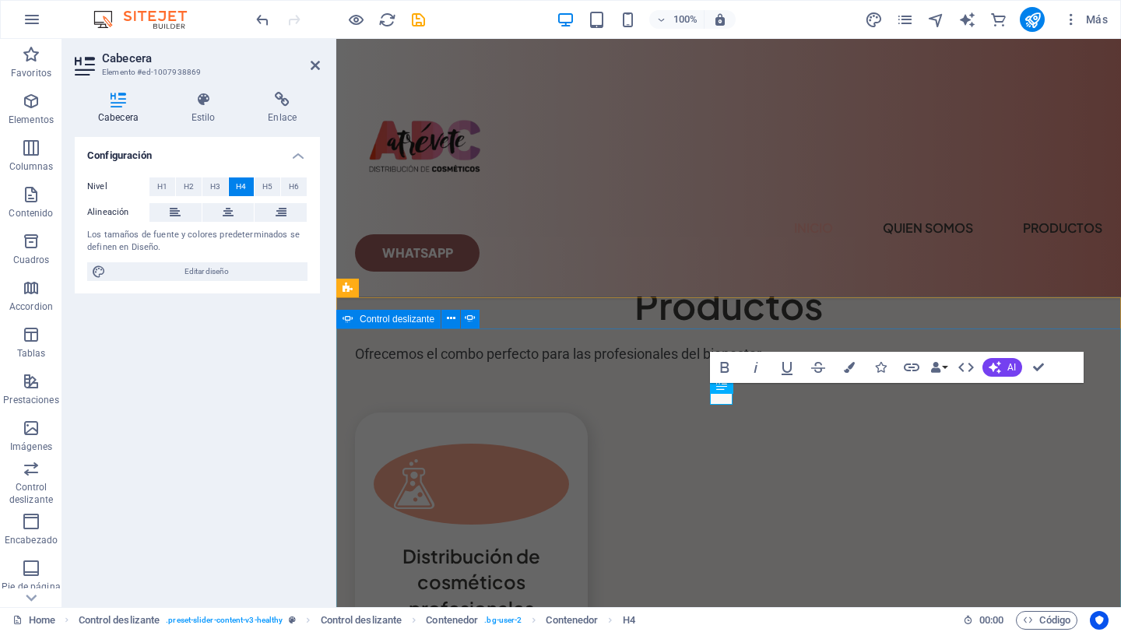
scroll to position [4143, 0]
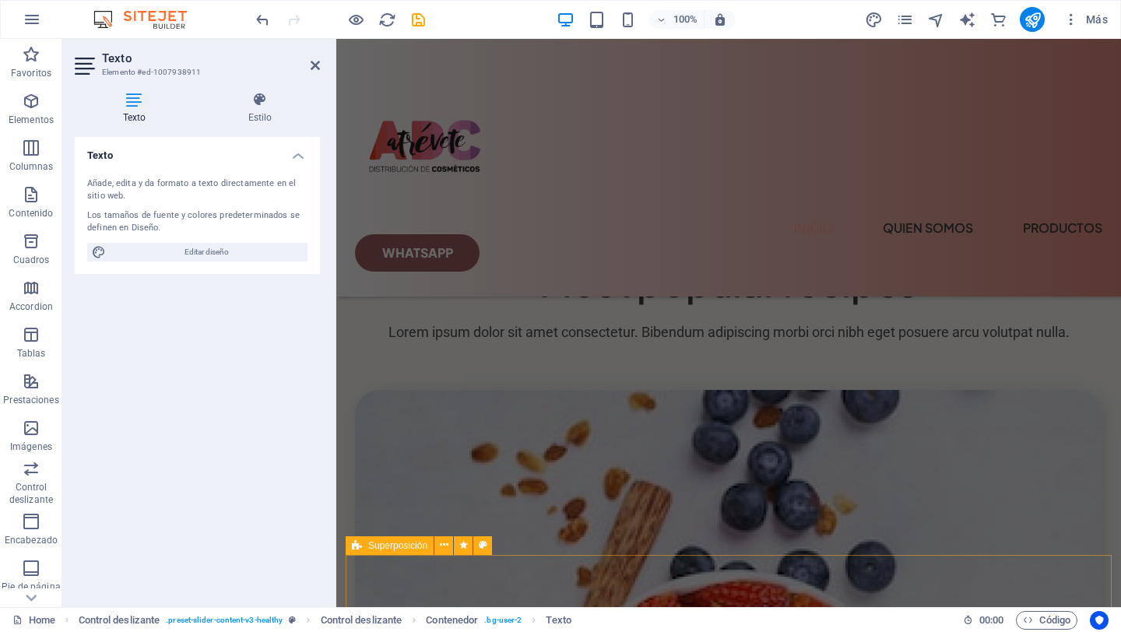
drag, startPoint x: 616, startPoint y: 458, endPoint x: 776, endPoint y: 354, distance: 190.6
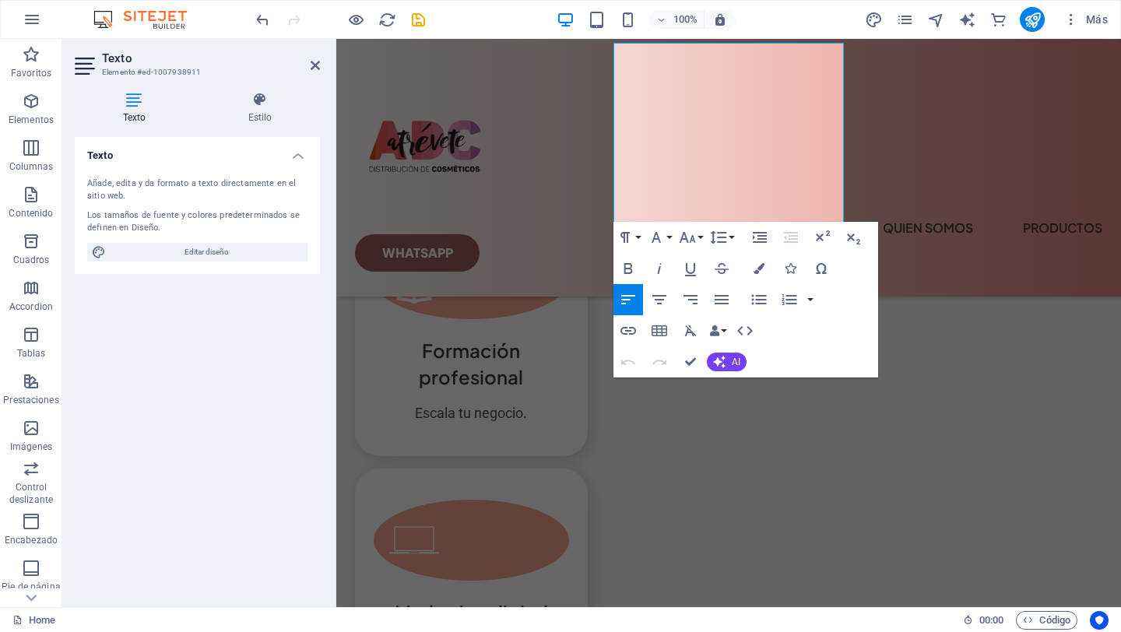
scroll to position [4534, 0]
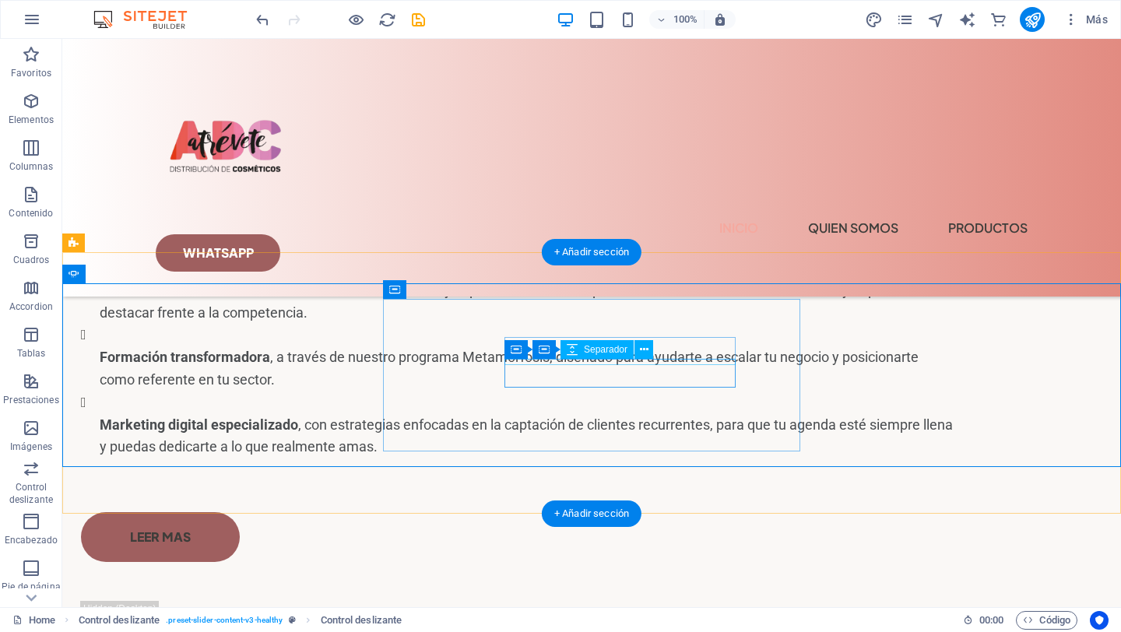
scroll to position [3820, 0]
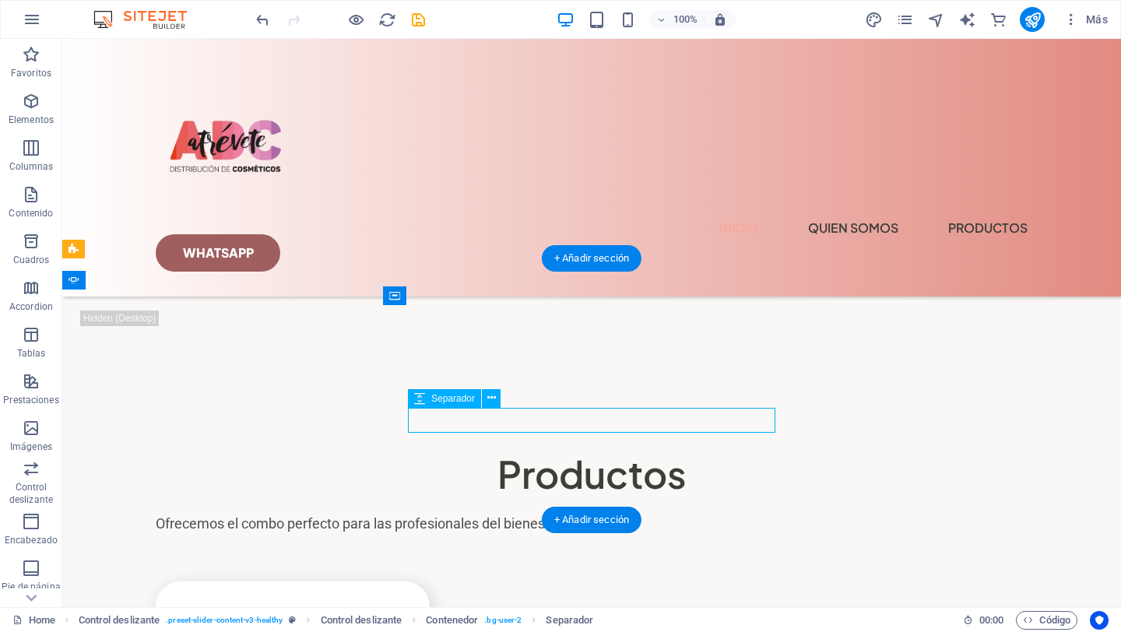
select select "px"
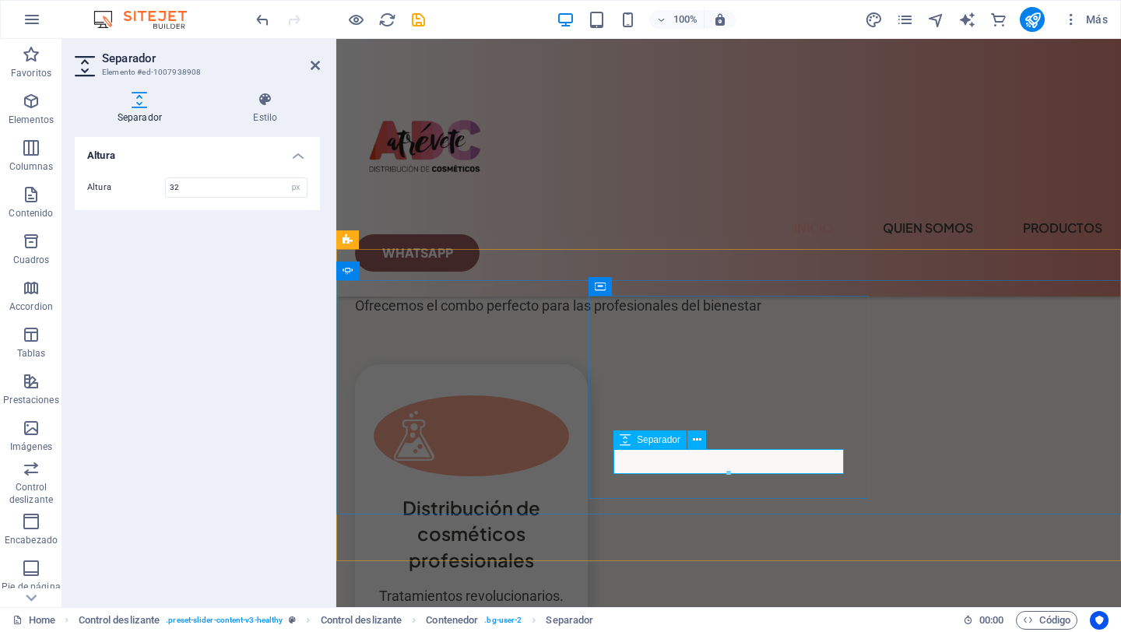
click at [625, 447] on icon at bounding box center [625, 439] width 11 height 19
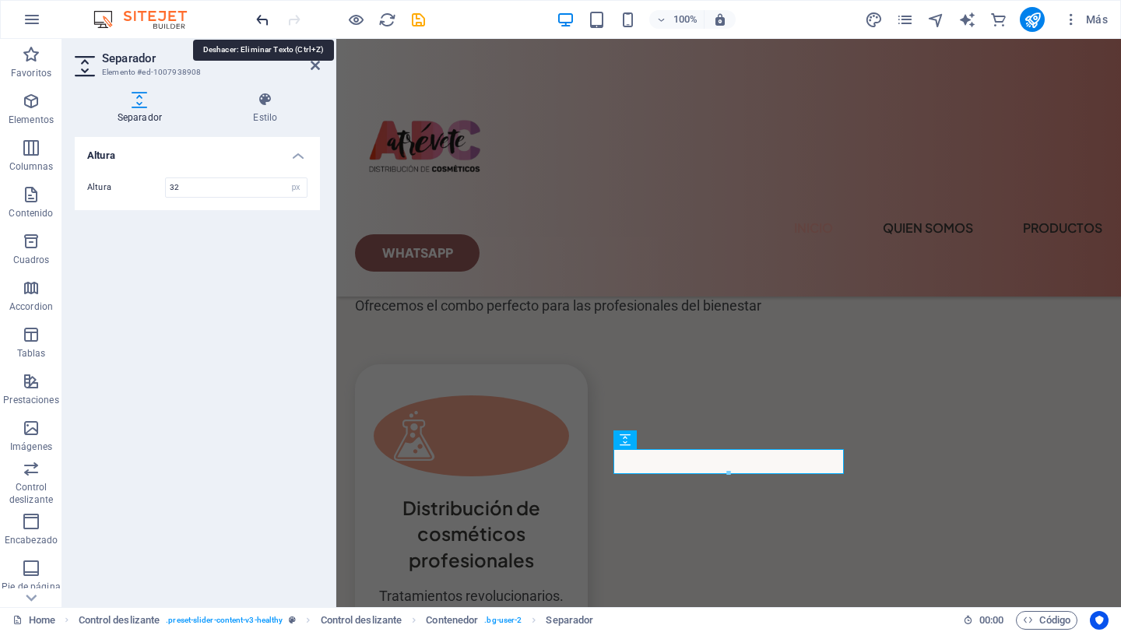
click at [261, 16] on icon "undo" at bounding box center [263, 20] width 18 height 18
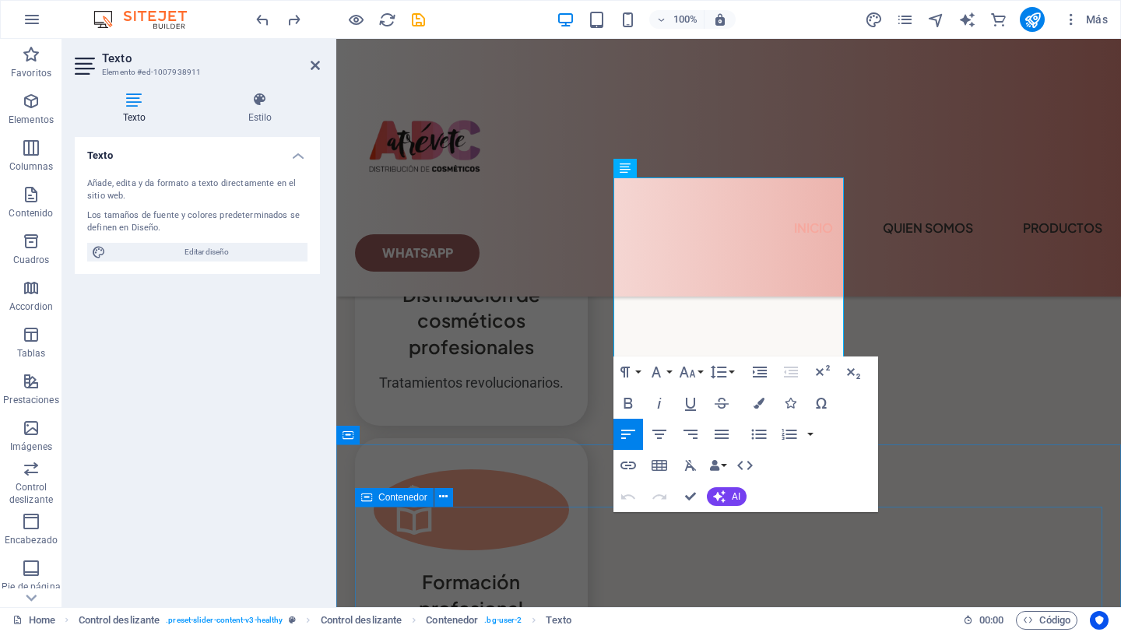
scroll to position [4326, 0]
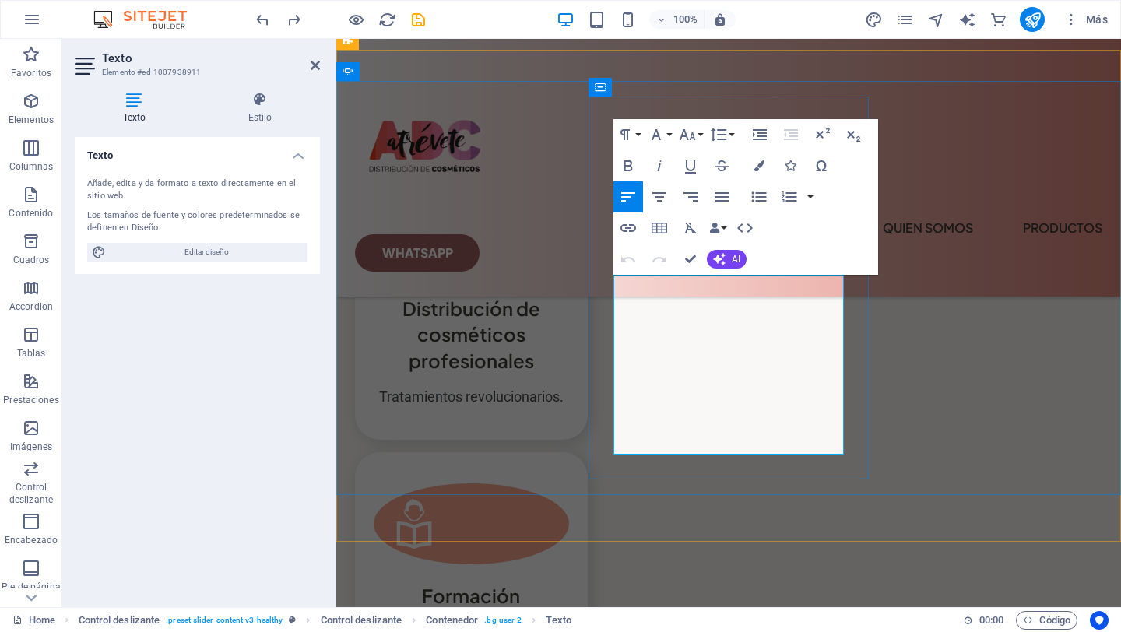
drag, startPoint x: 823, startPoint y: 444, endPoint x: 712, endPoint y: 297, distance: 184.5
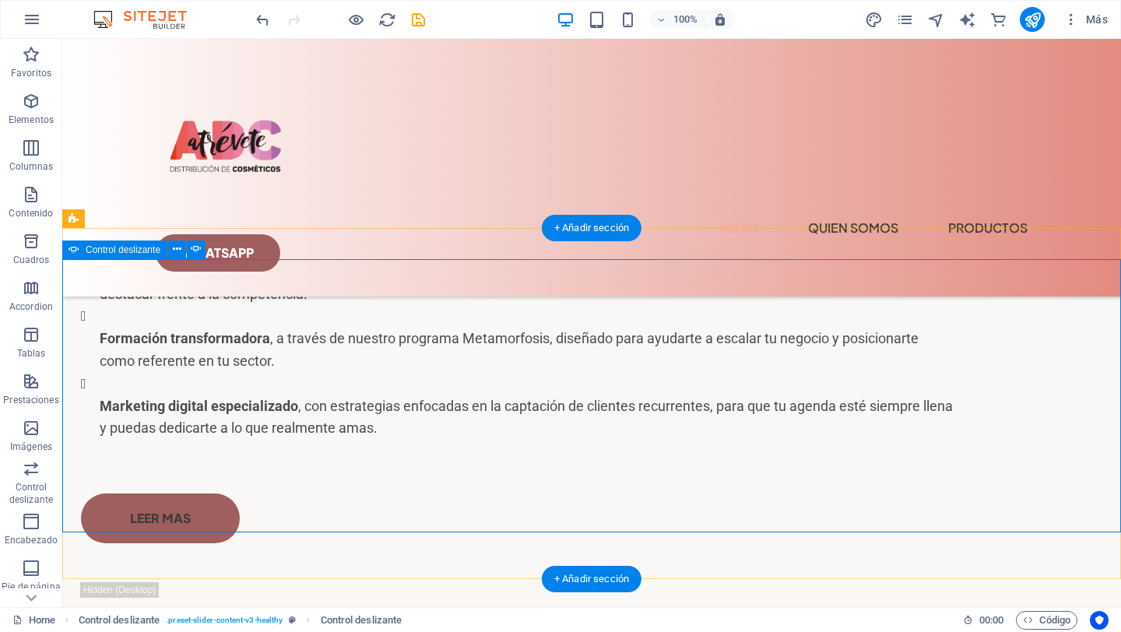
scroll to position [3841, 0]
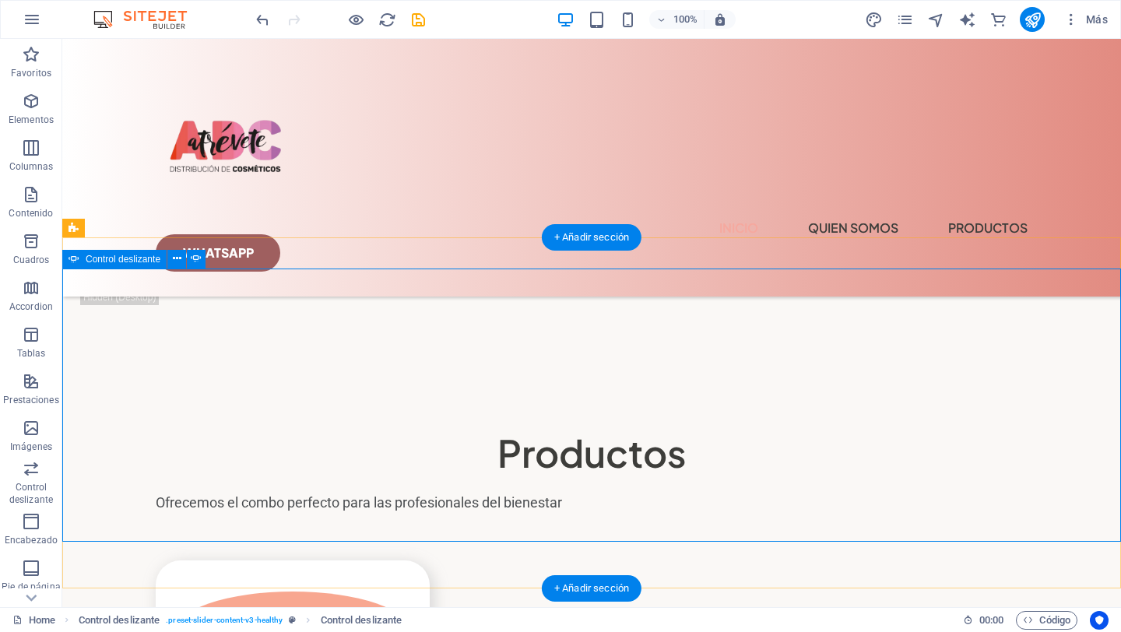
select select "%"
select select "ms"
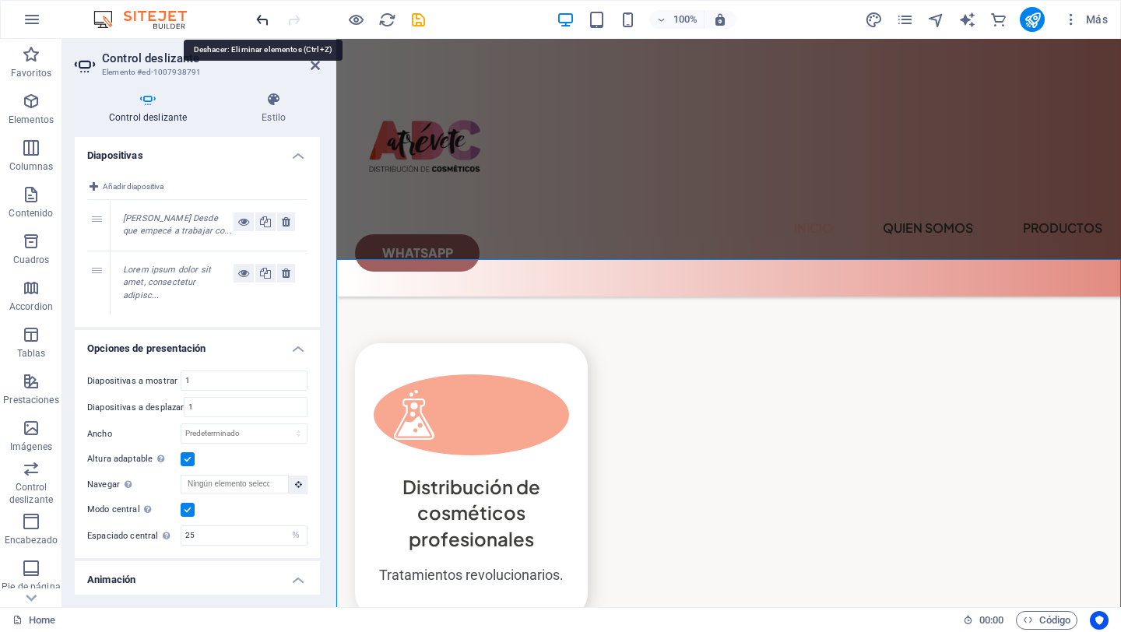
click at [255, 17] on icon "undo" at bounding box center [263, 20] width 18 height 18
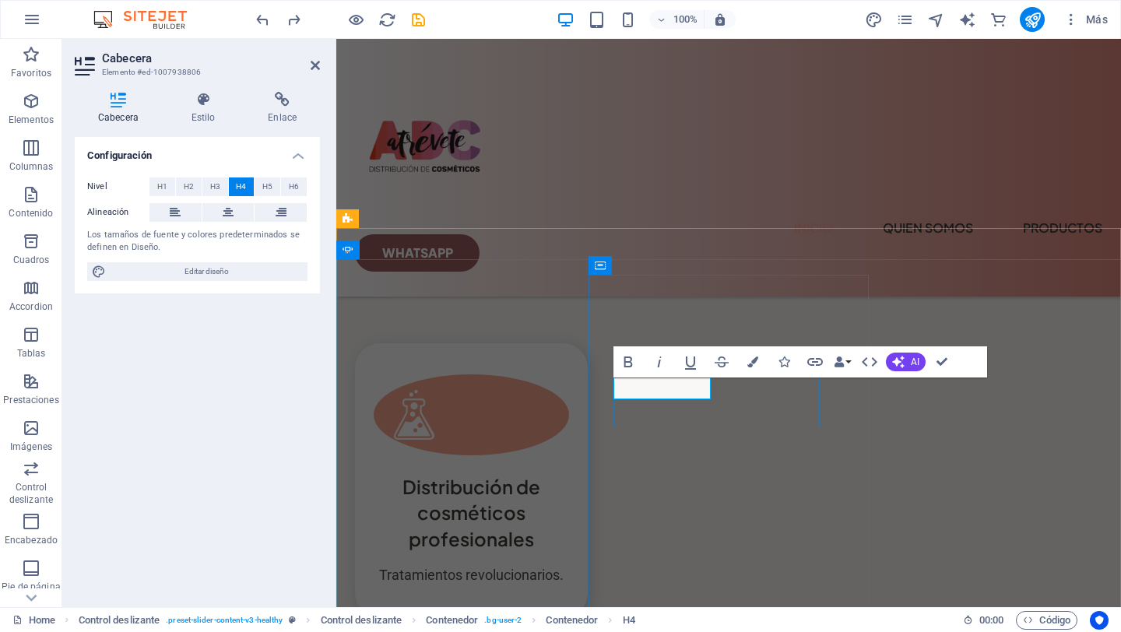
scroll to position [4094, 0]
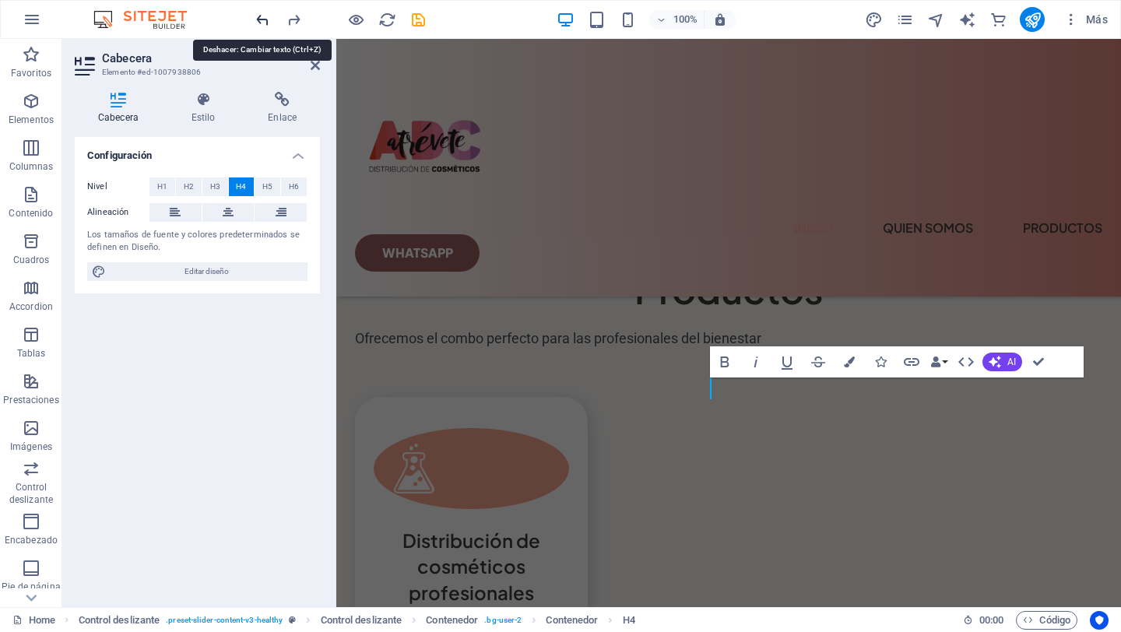
click at [260, 16] on icon "undo" at bounding box center [263, 20] width 18 height 18
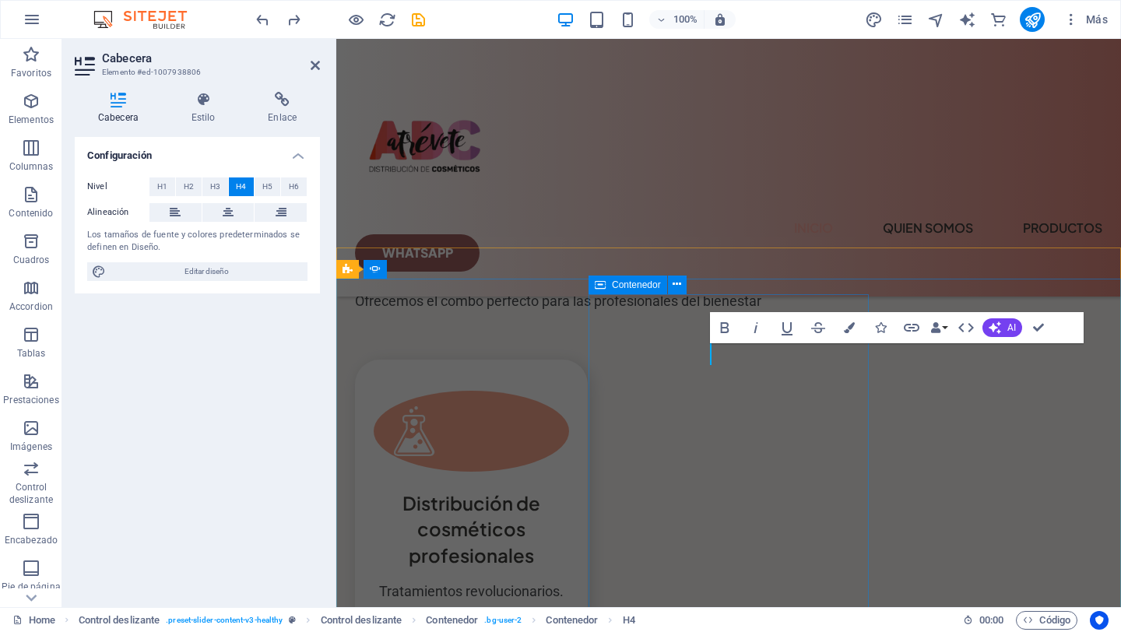
scroll to position [4120, 0]
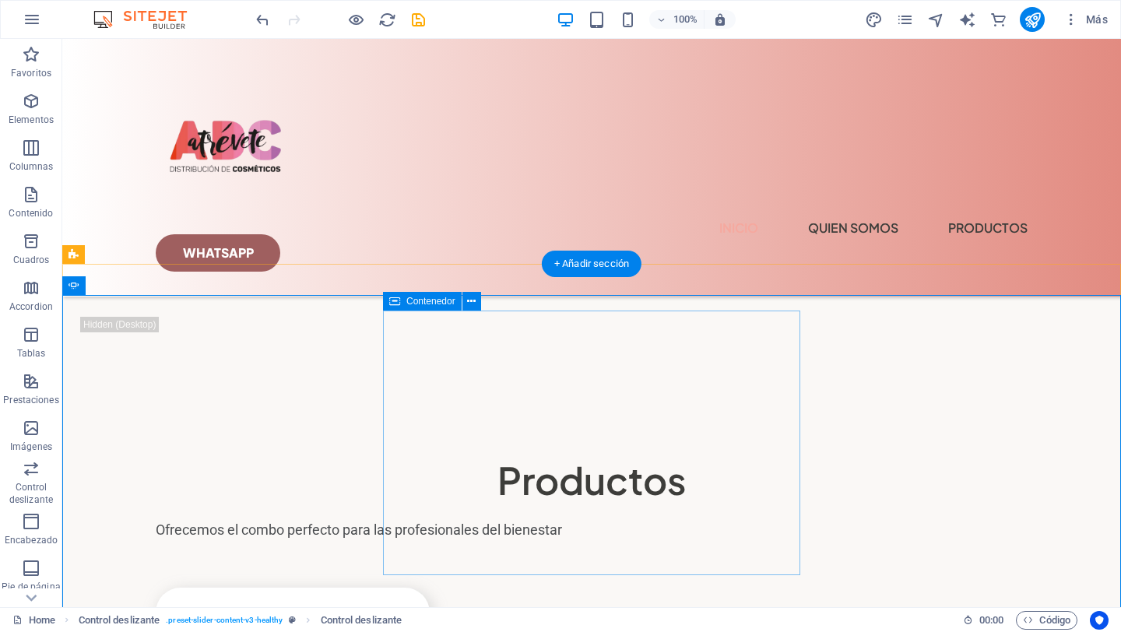
scroll to position [3814, 0]
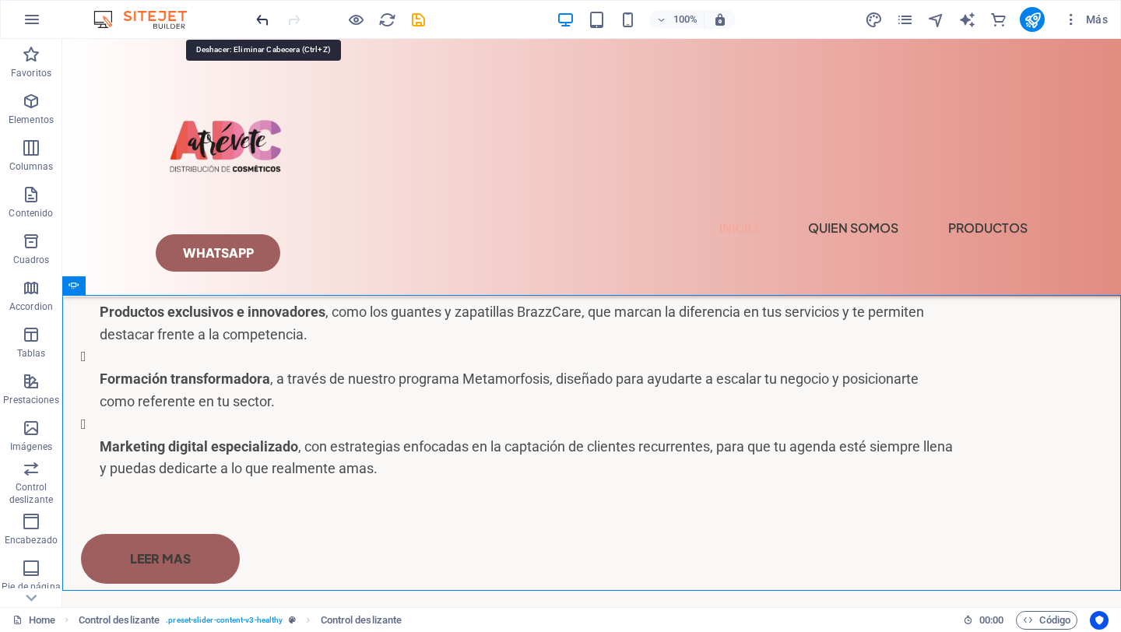
click at [262, 19] on icon "undo" at bounding box center [263, 20] width 18 height 18
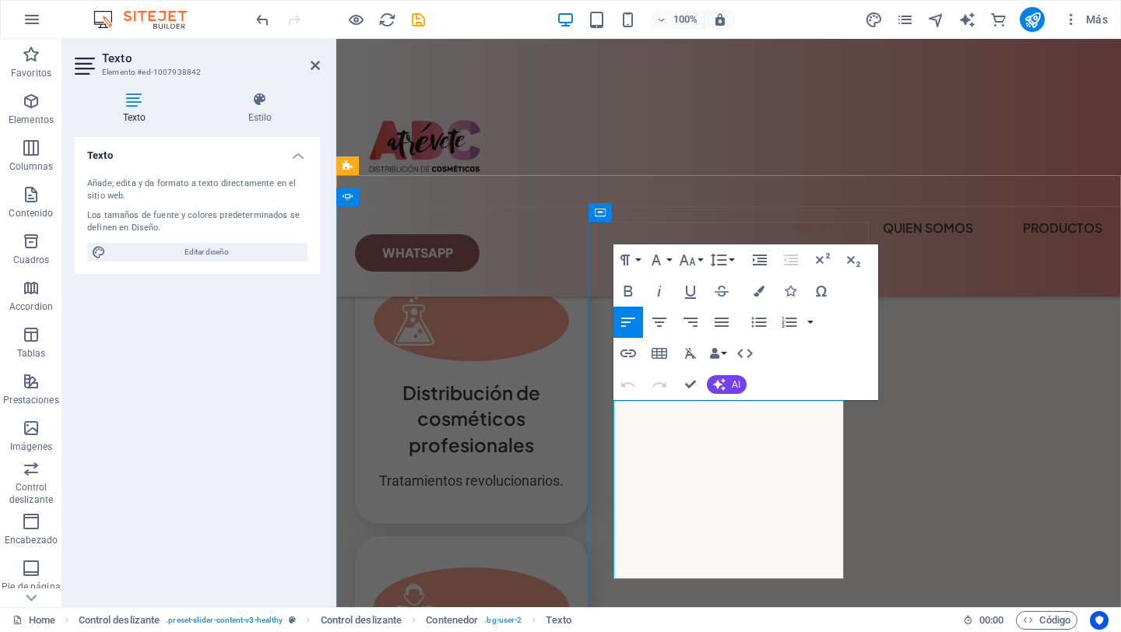
scroll to position [4297, 0]
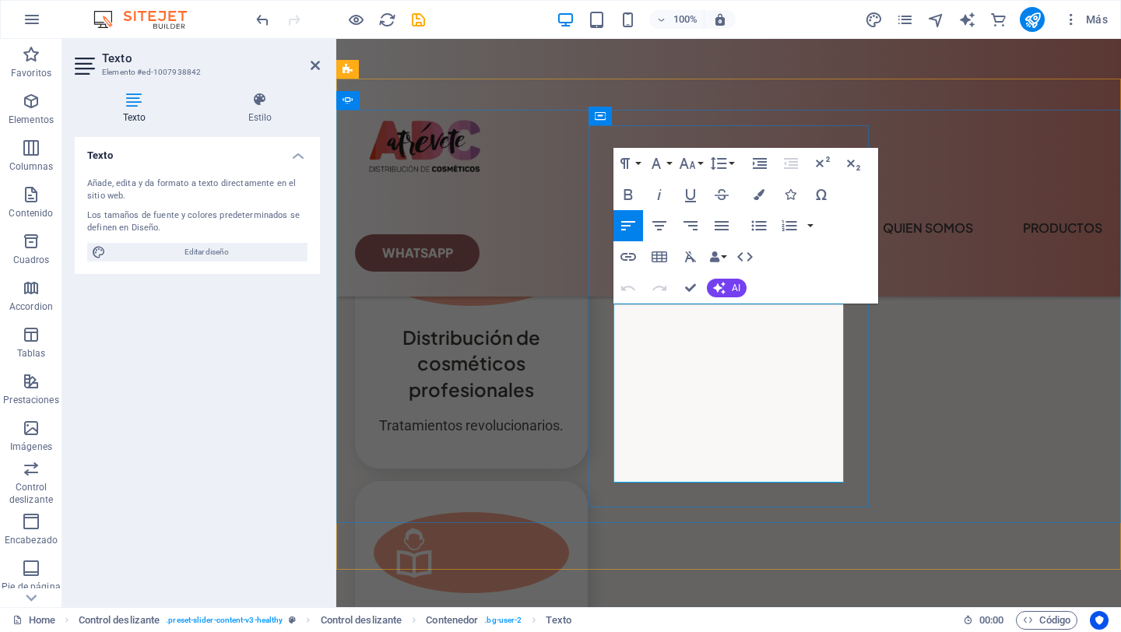
drag, startPoint x: 813, startPoint y: 472, endPoint x: 667, endPoint y: 326, distance: 206.4
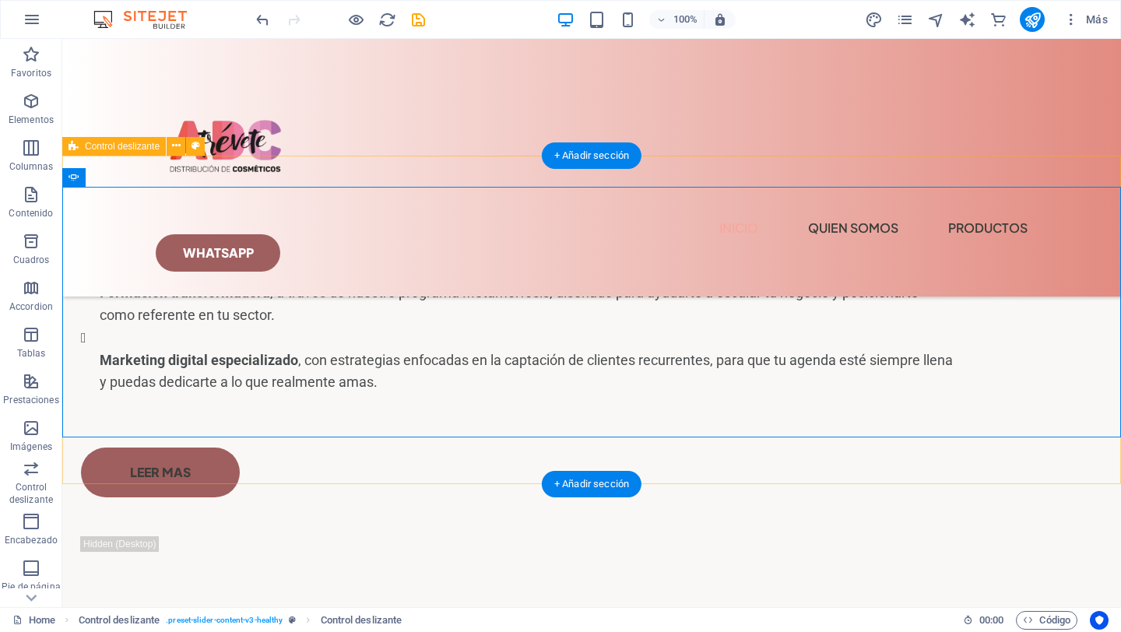
scroll to position [3895, 0]
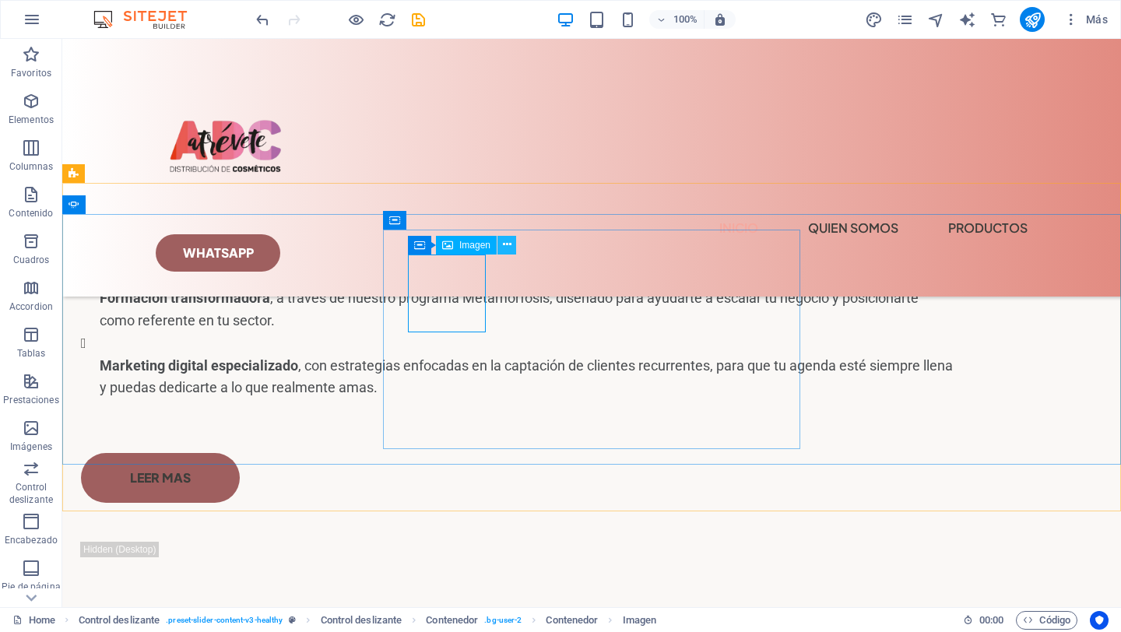
click at [508, 244] on icon at bounding box center [507, 245] width 9 height 16
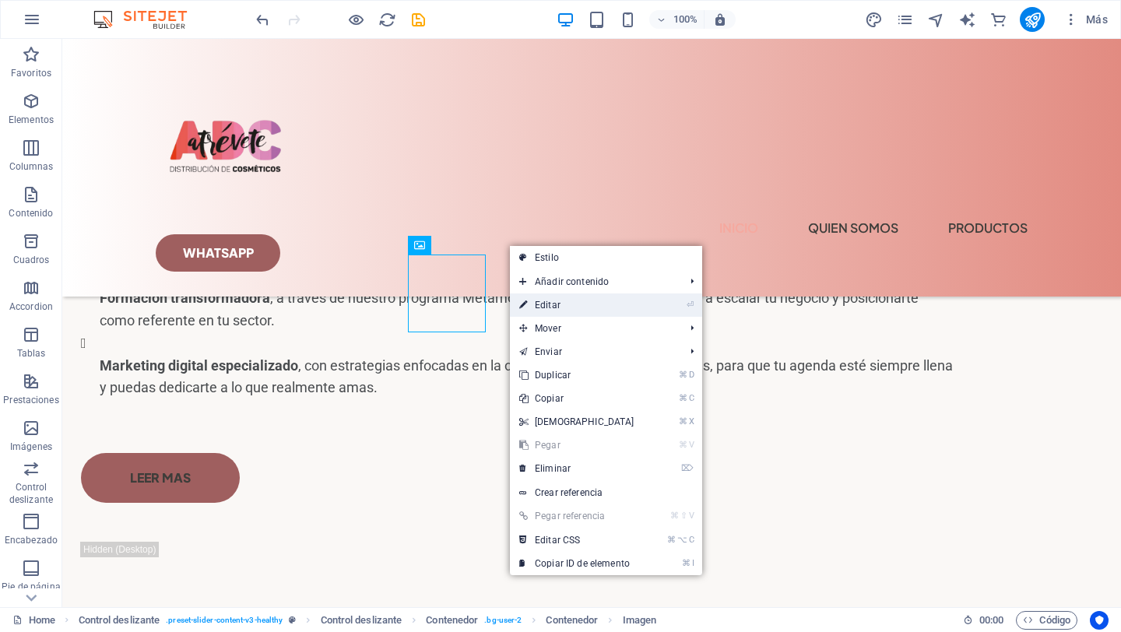
click at [553, 304] on link "⏎ Editar" at bounding box center [577, 304] width 134 height 23
select select "%"
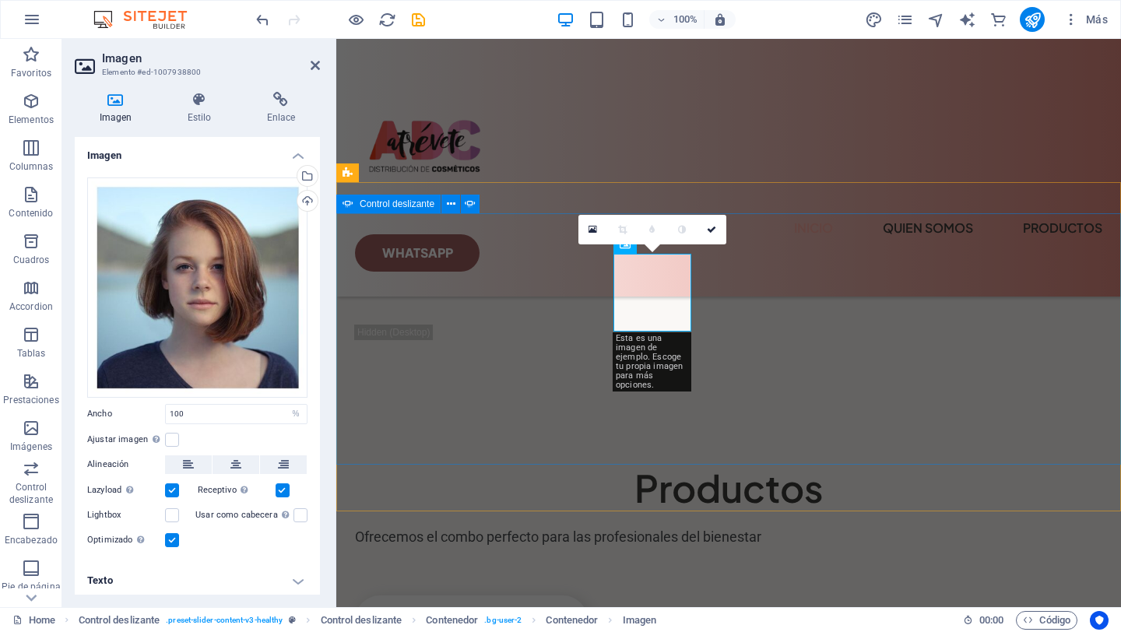
scroll to position [4194, 0]
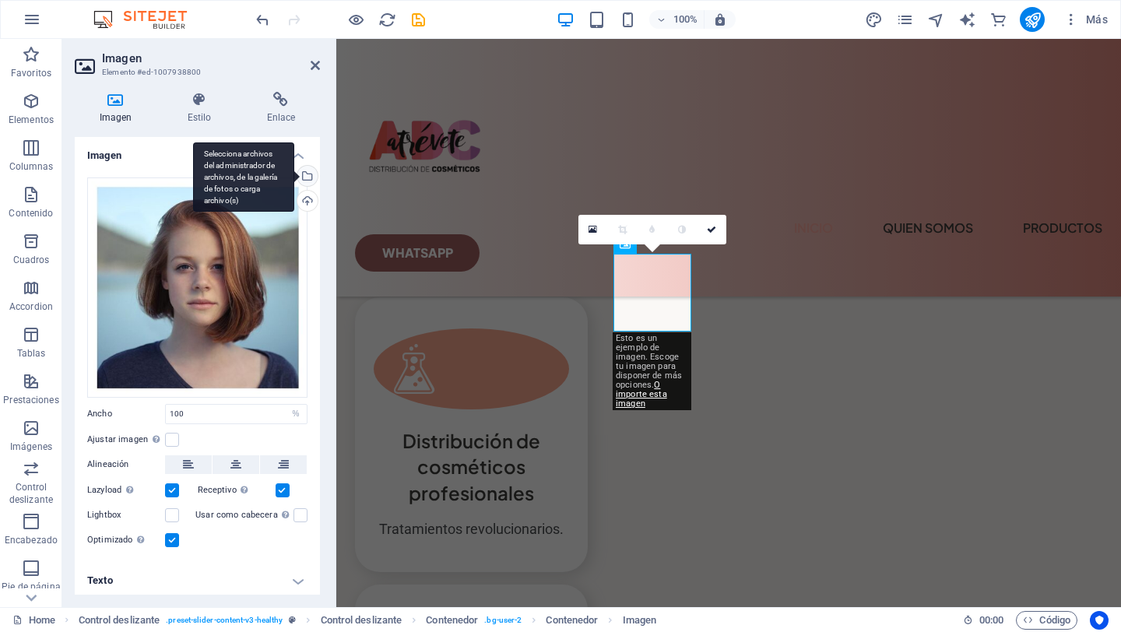
click at [307, 181] on div "Selecciona archivos del administrador de archivos, de la galería de fotos o car…" at bounding box center [305, 177] width 23 height 23
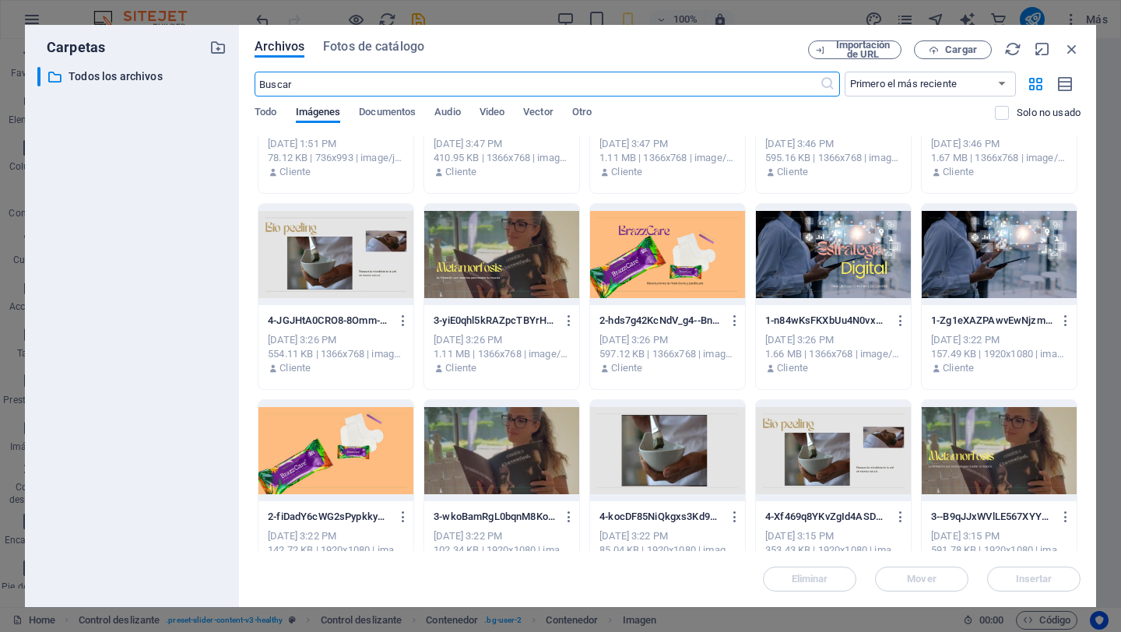
scroll to position [0, 0]
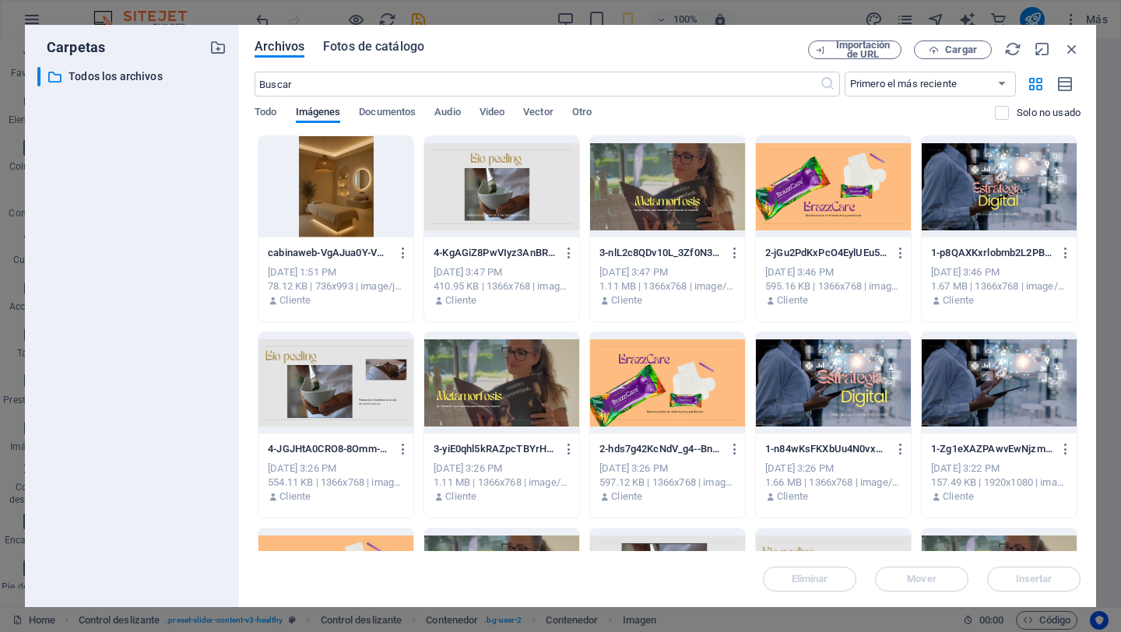
click at [370, 43] on span "Fotos de catálogo" at bounding box center [373, 46] width 101 height 19
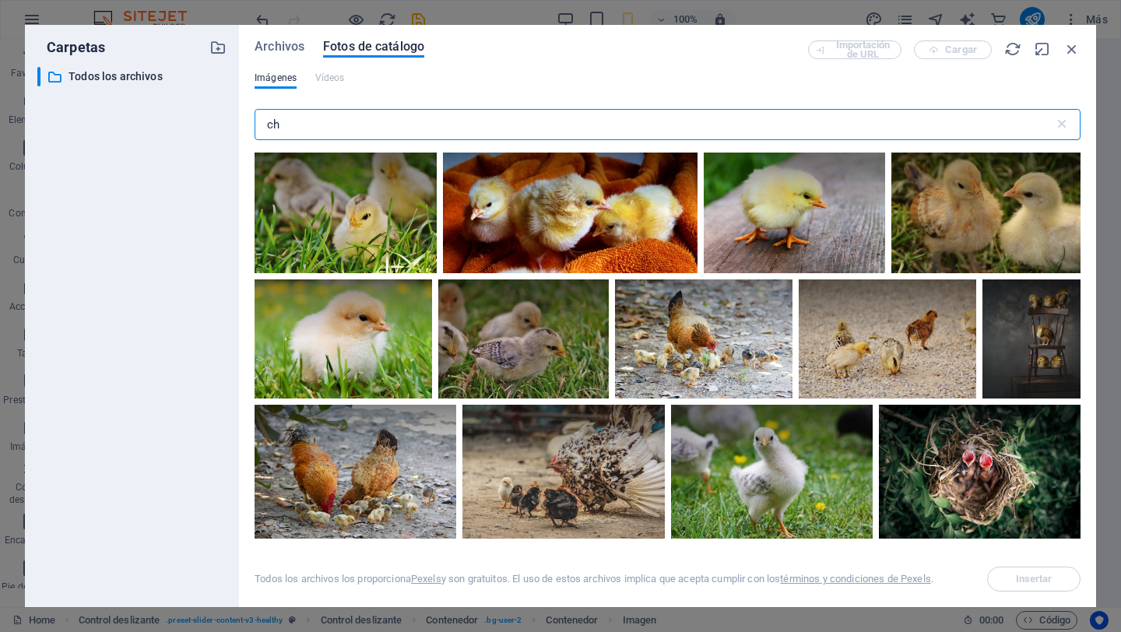
type input "c"
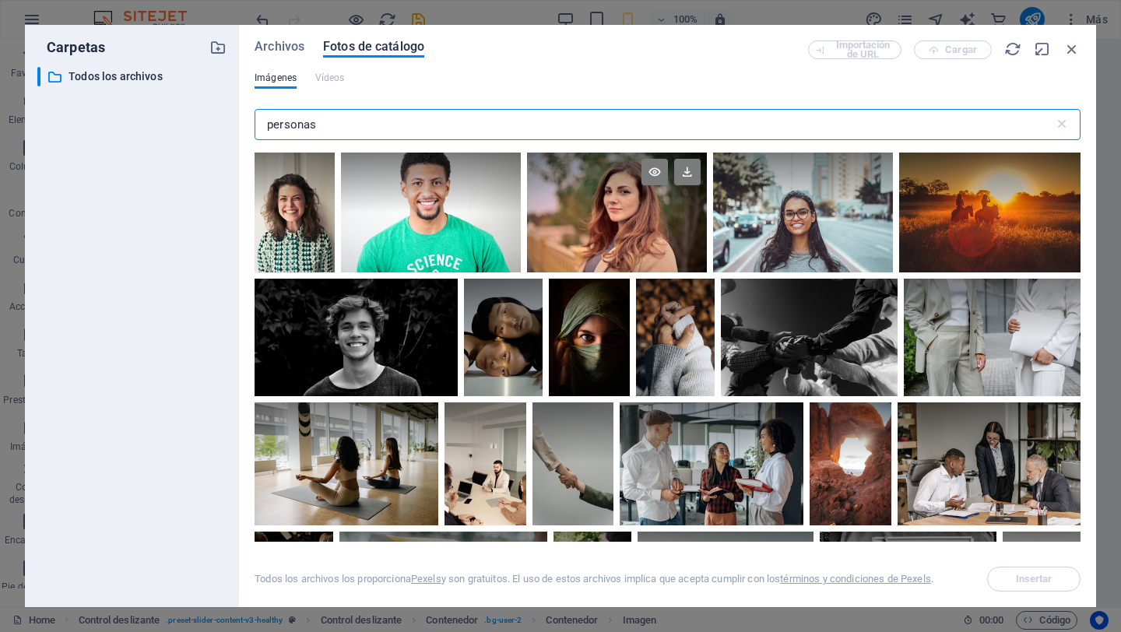
type input "personas"
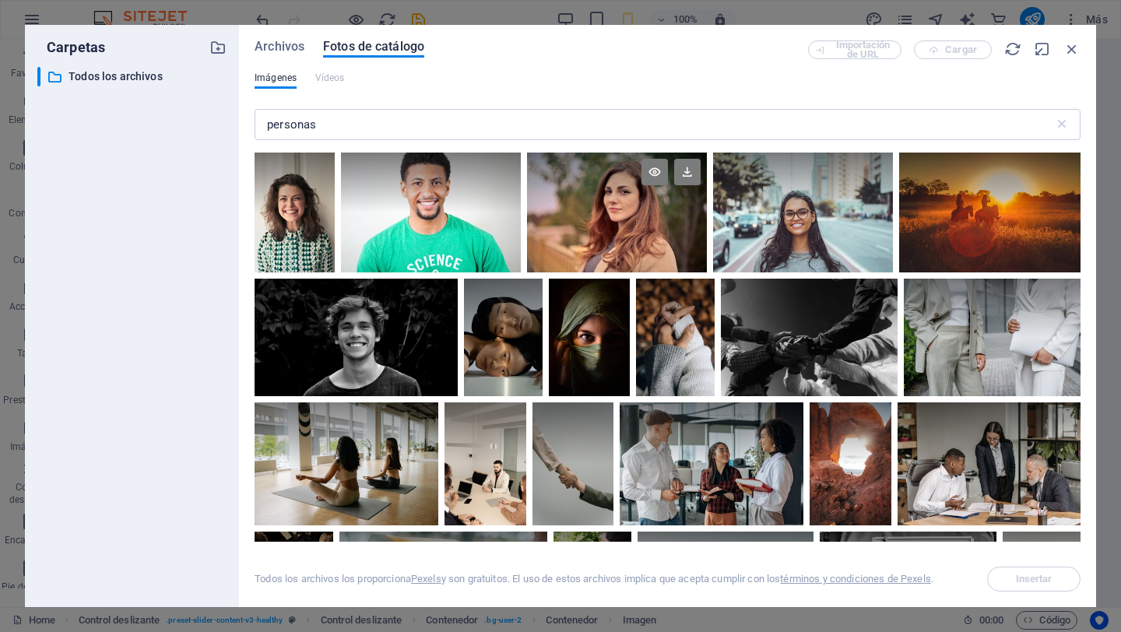
click at [639, 226] on div at bounding box center [617, 213] width 180 height 120
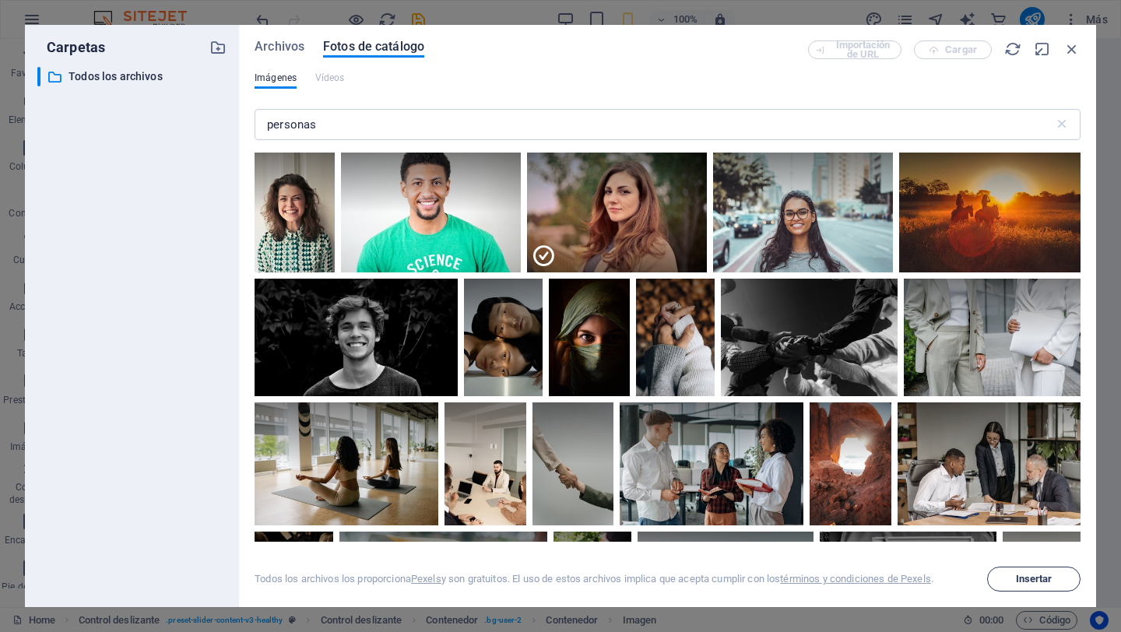
click at [1038, 579] on span "Insertar" at bounding box center [1034, 578] width 37 height 9
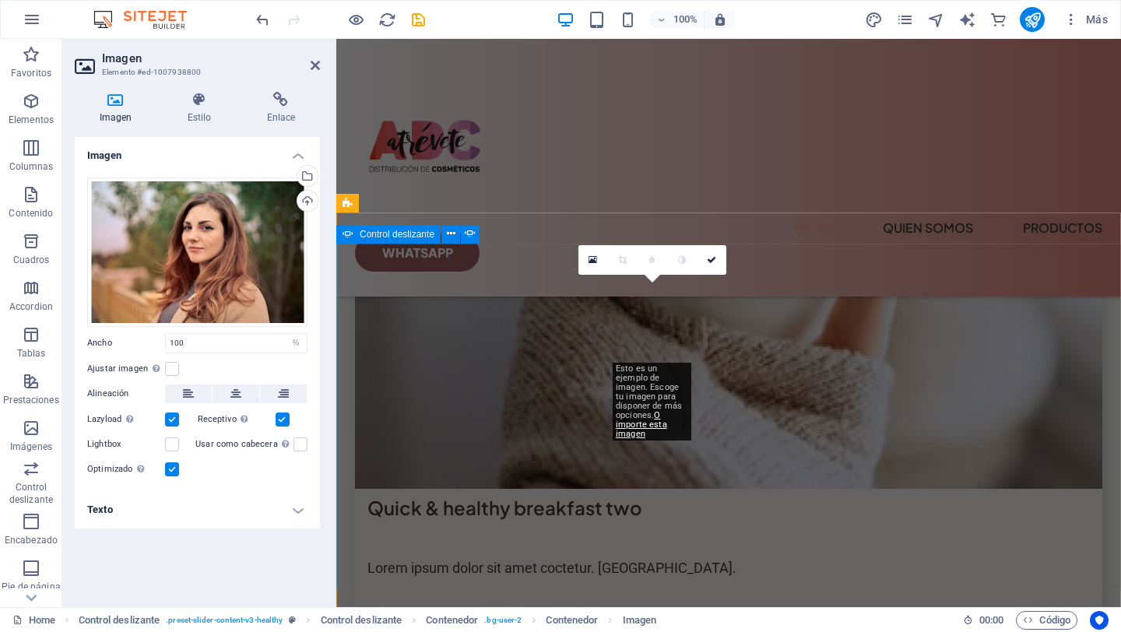
scroll to position [4550, 0]
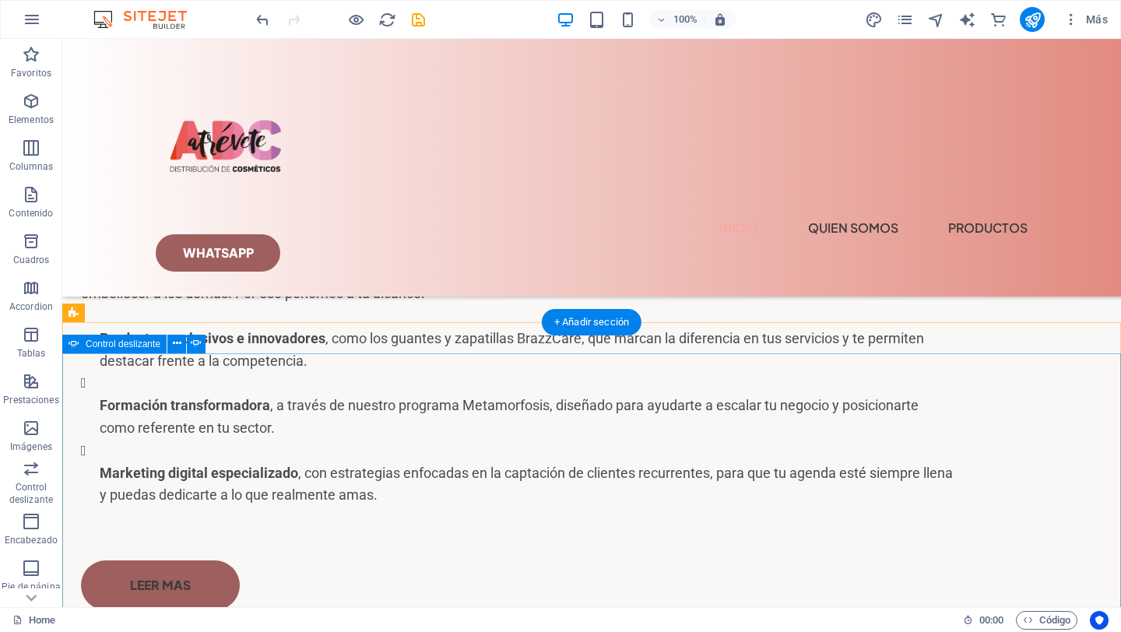
scroll to position [3795, 0]
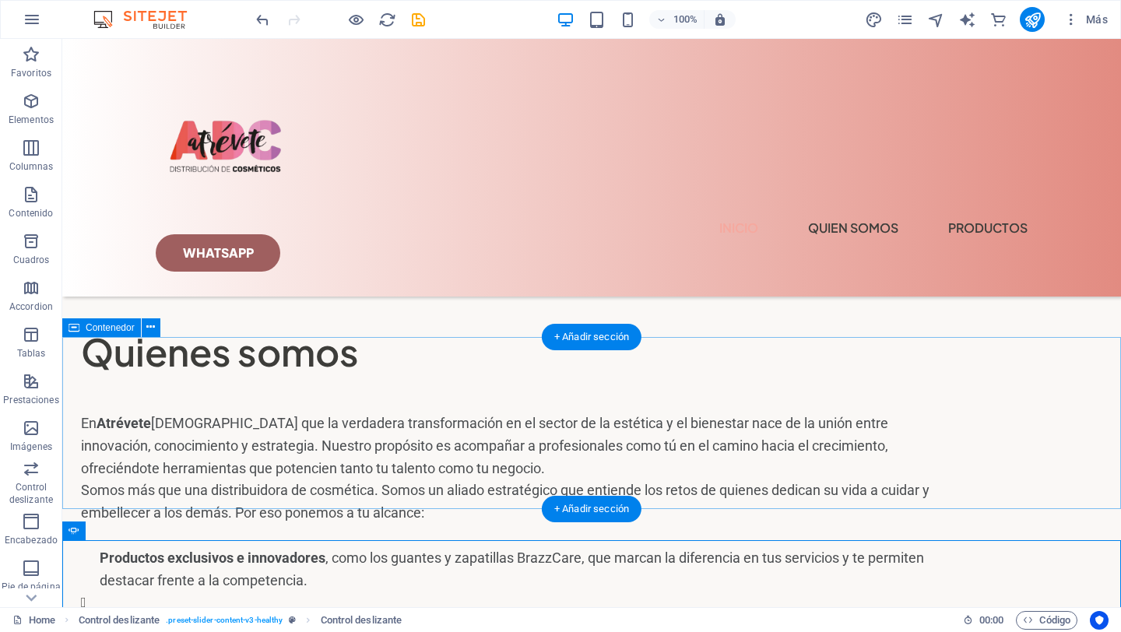
scroll to position [3568, 0]
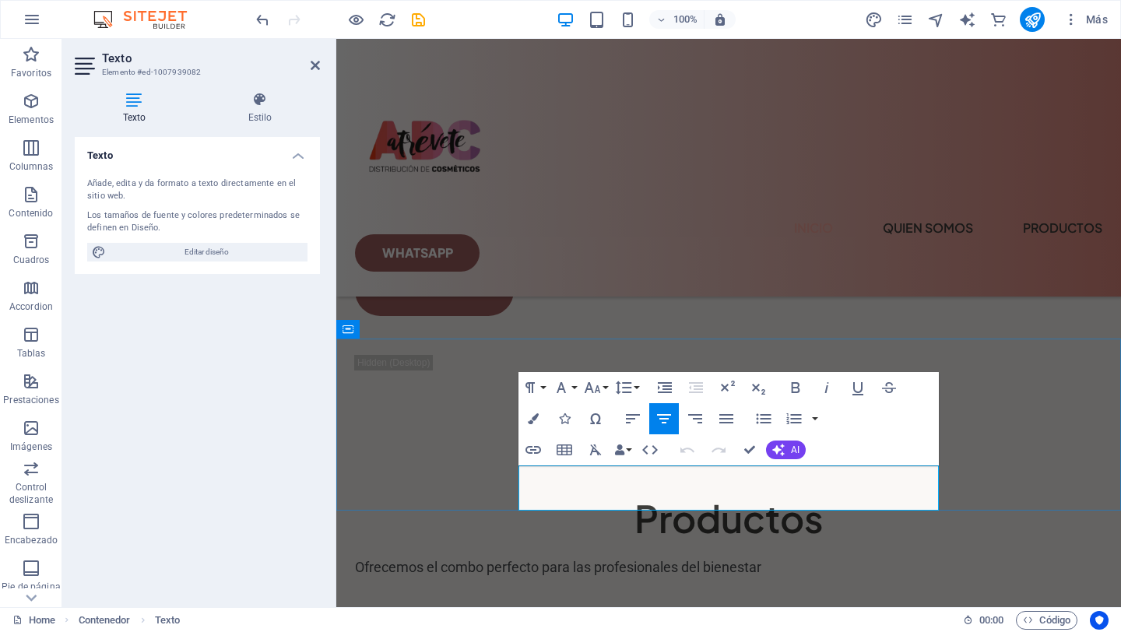
drag, startPoint x: 897, startPoint y: 495, endPoint x: 535, endPoint y: 478, distance: 363.1
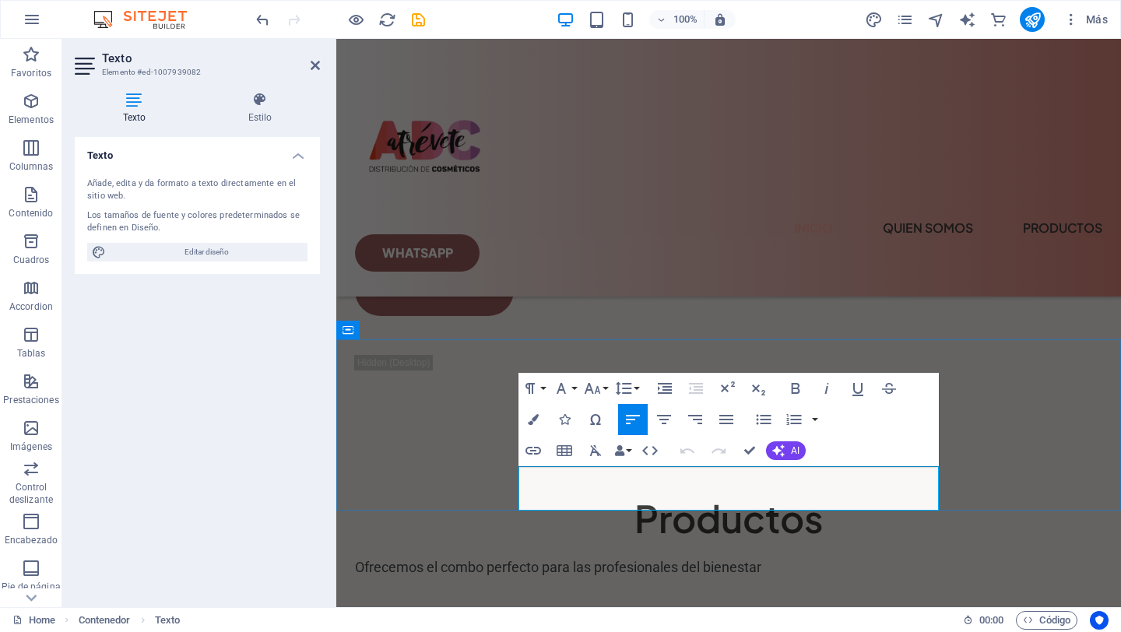
drag, startPoint x: 596, startPoint y: 504, endPoint x: 520, endPoint y: 502, distance: 76.3
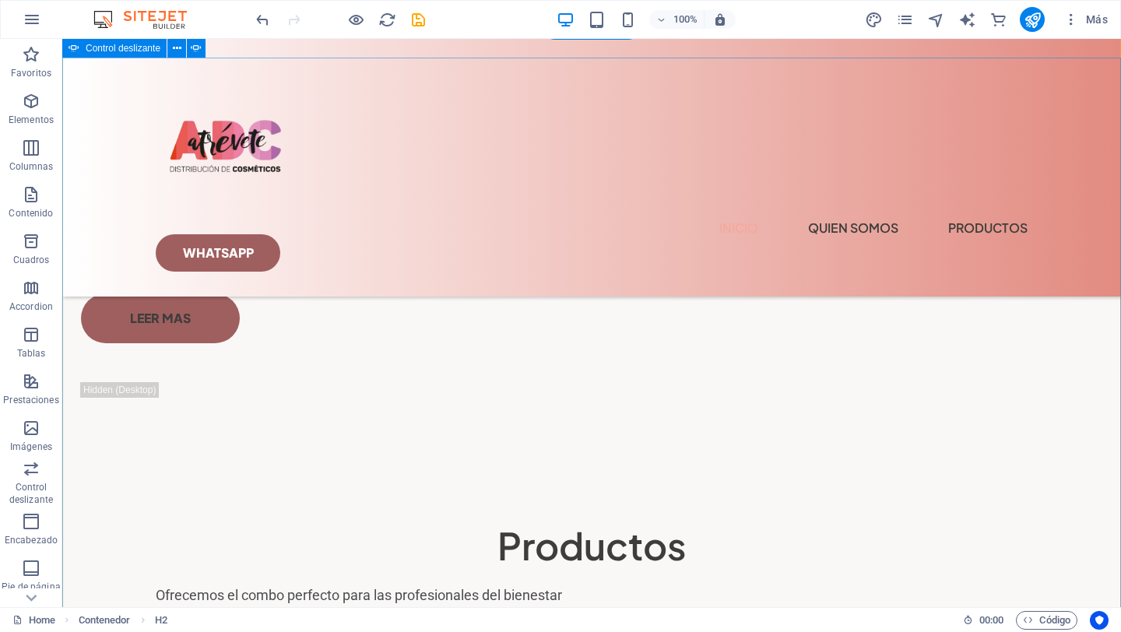
scroll to position [4060, 0]
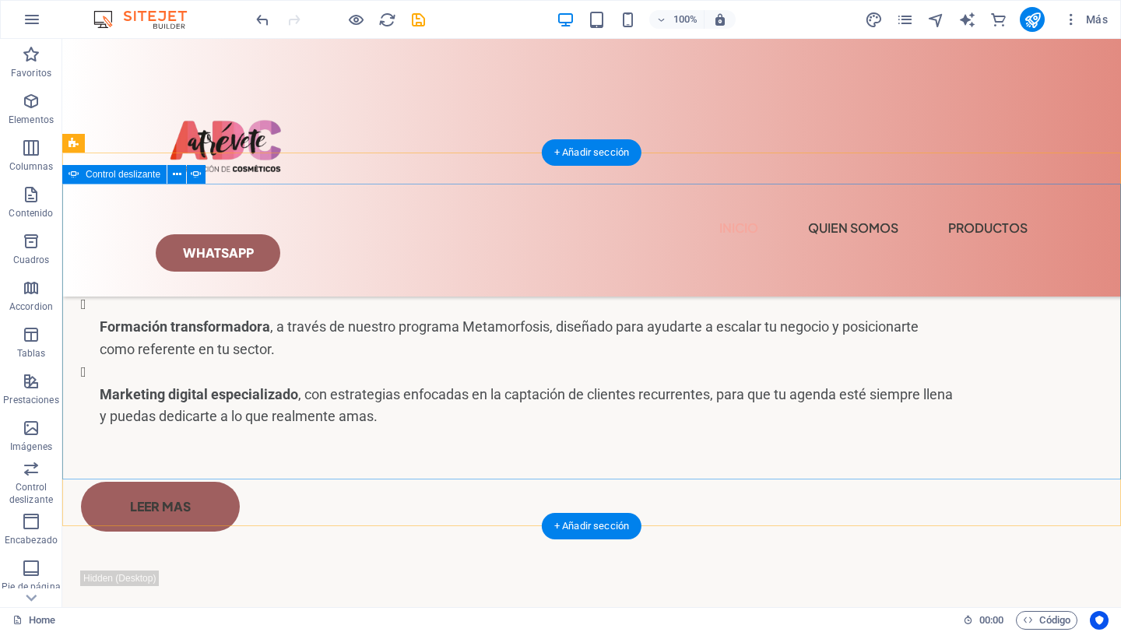
scroll to position [3863, 0]
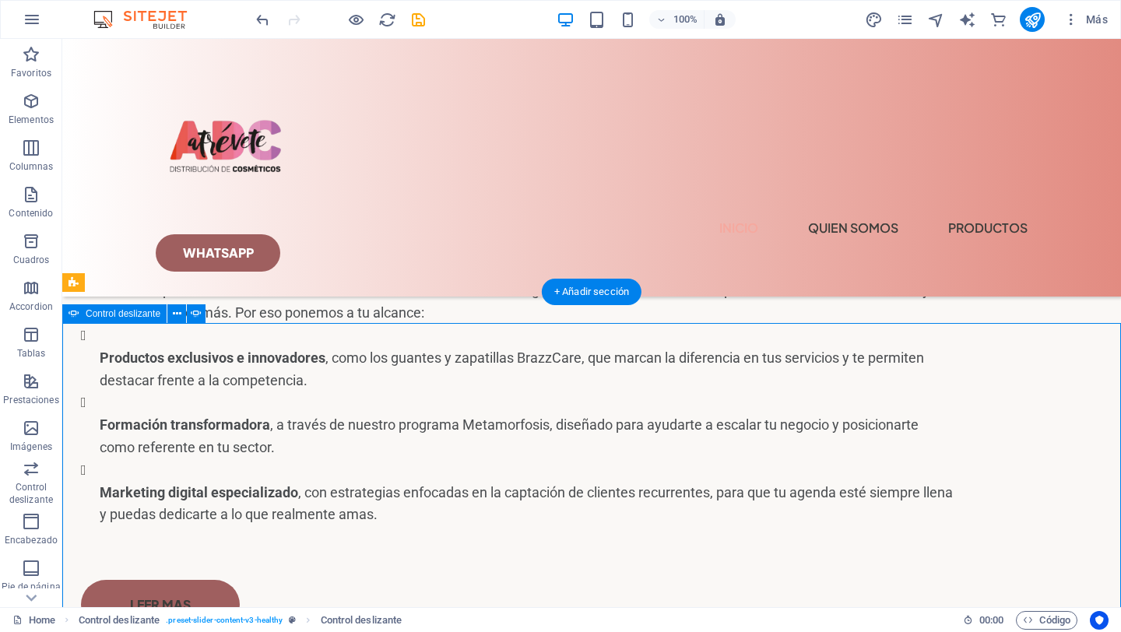
scroll to position [3770, 0]
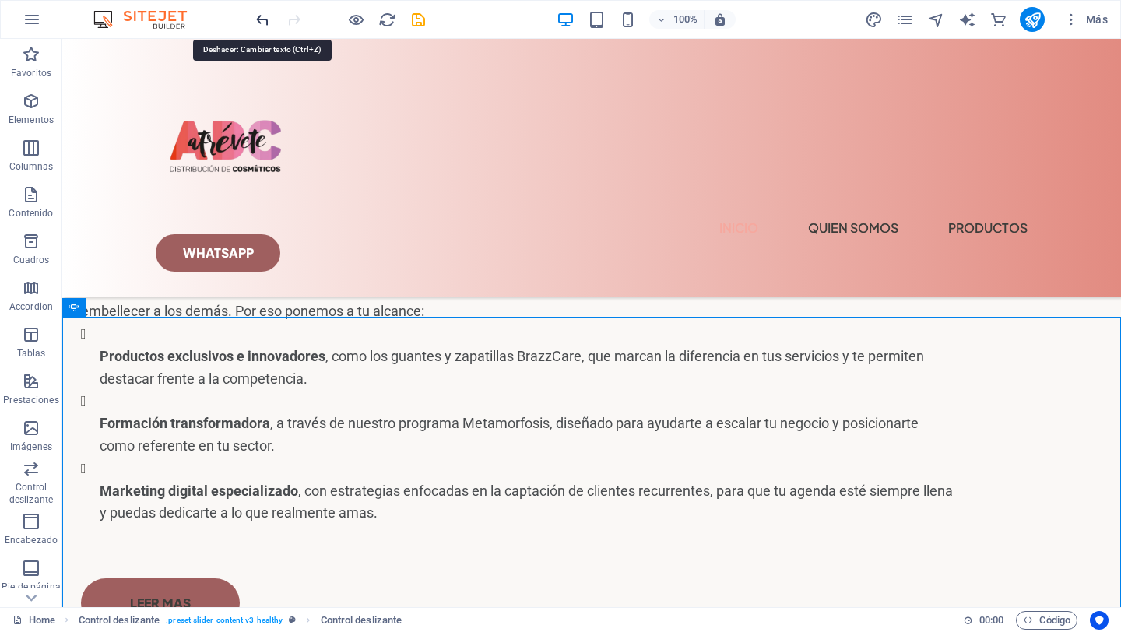
click at [267, 22] on icon "undo" at bounding box center [263, 20] width 18 height 18
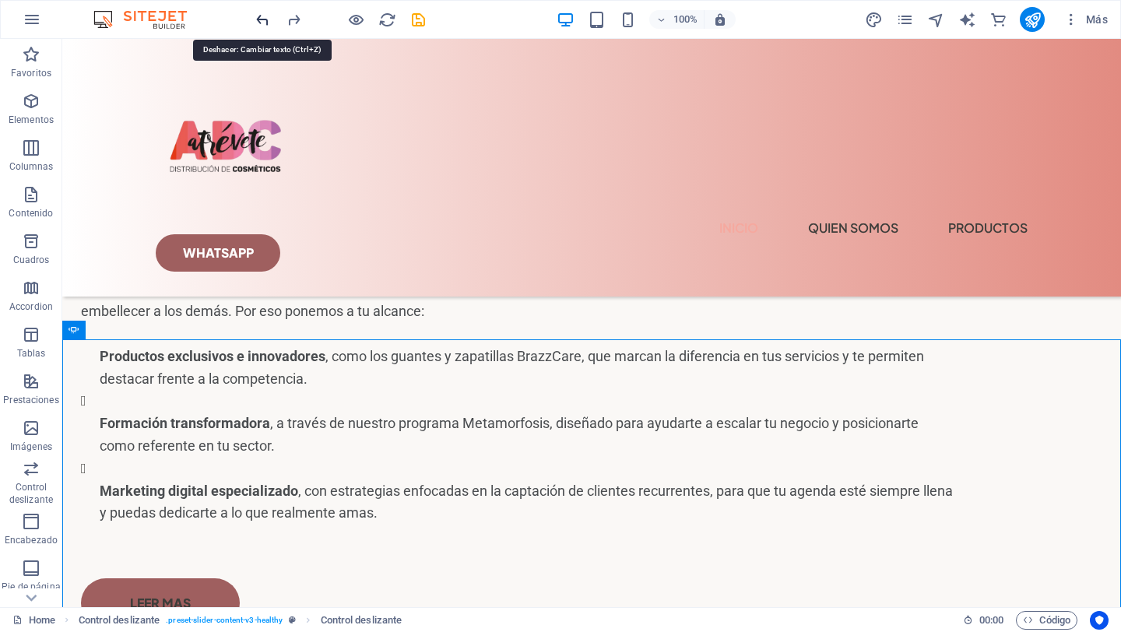
click at [267, 22] on icon "undo" at bounding box center [263, 20] width 18 height 18
click at [267, 21] on icon "undo" at bounding box center [263, 20] width 18 height 18
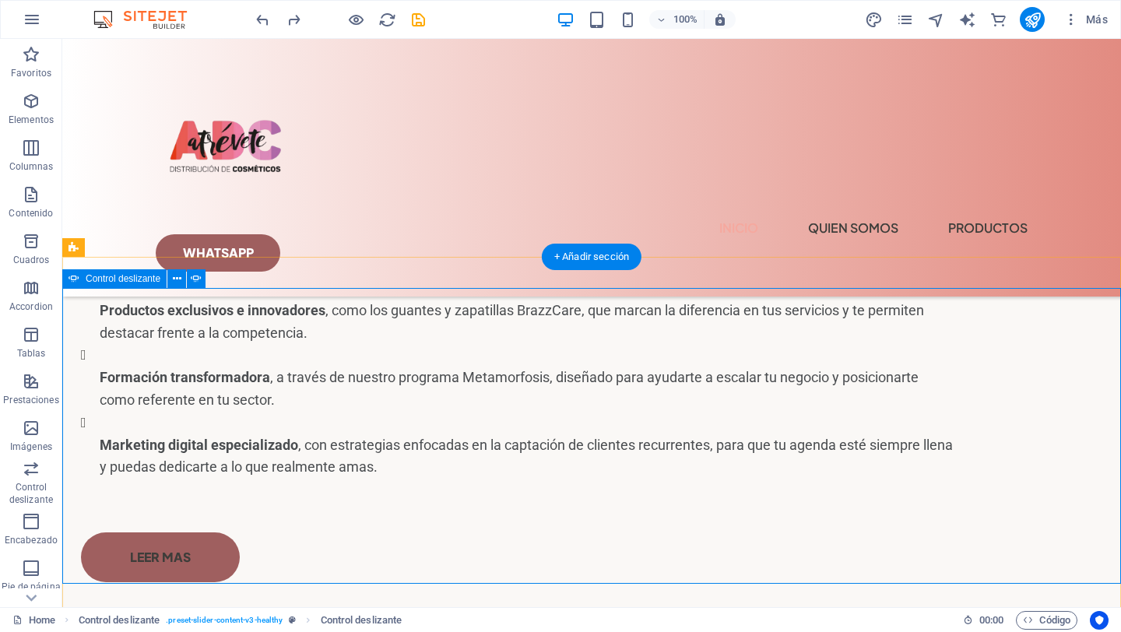
scroll to position [3814, 0]
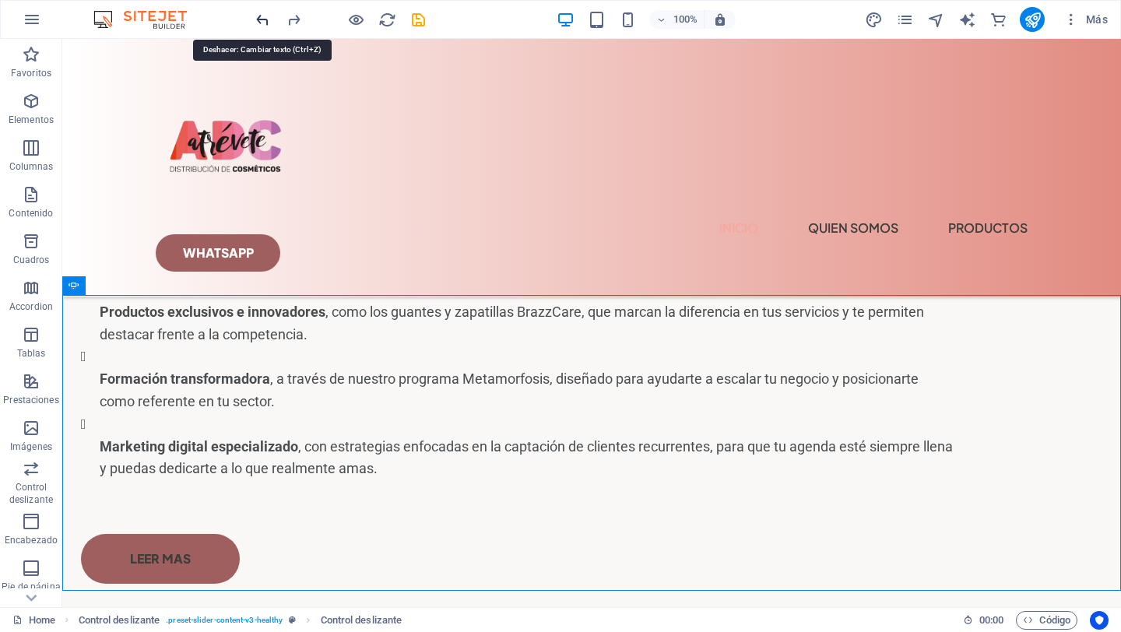
click at [263, 16] on icon "undo" at bounding box center [263, 20] width 18 height 18
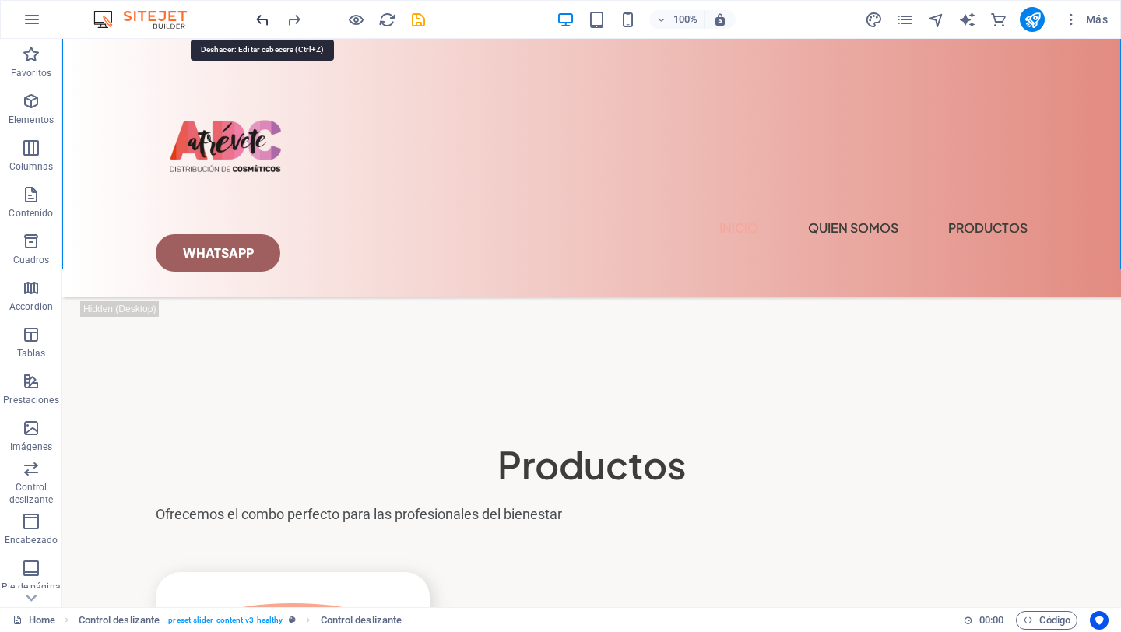
scroll to position [4281, 0]
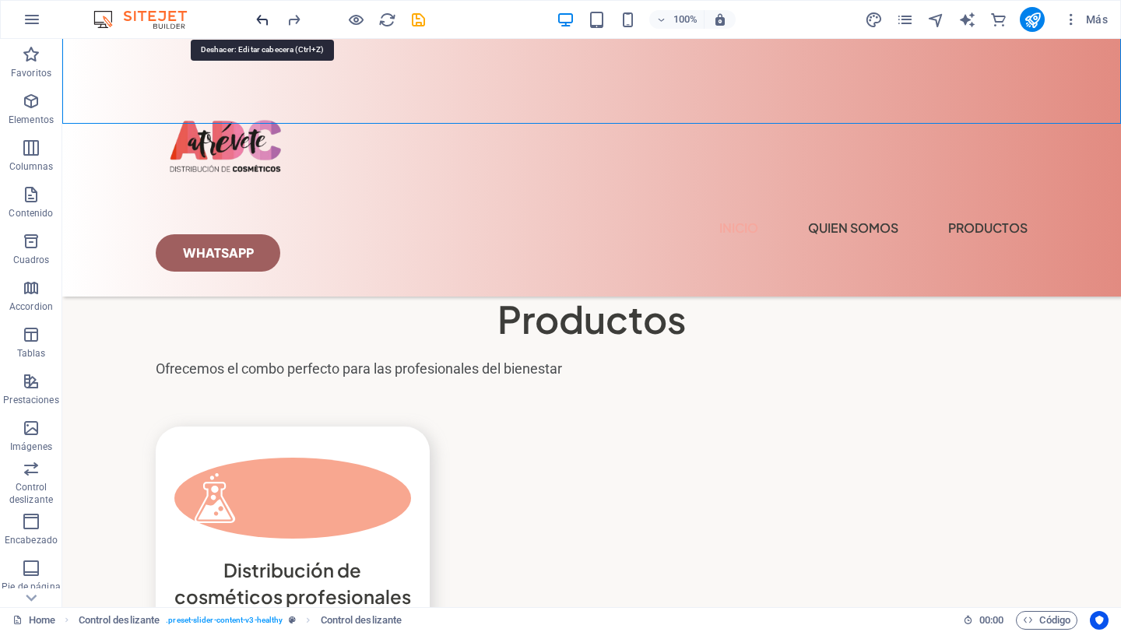
click at [265, 16] on icon "undo" at bounding box center [263, 20] width 18 height 18
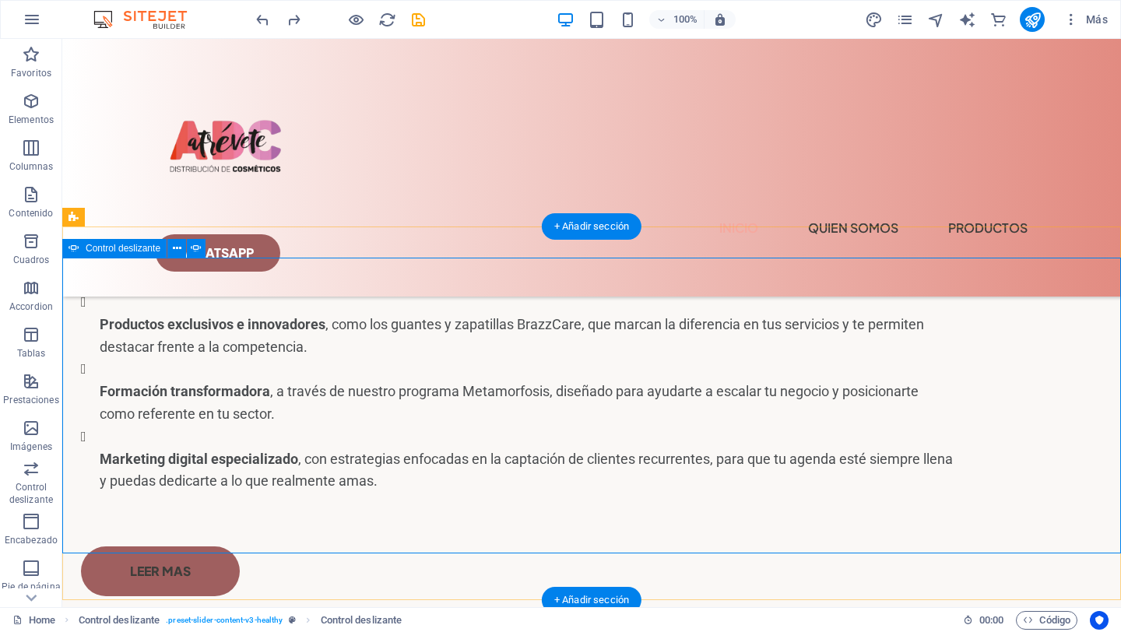
scroll to position [3801, 0]
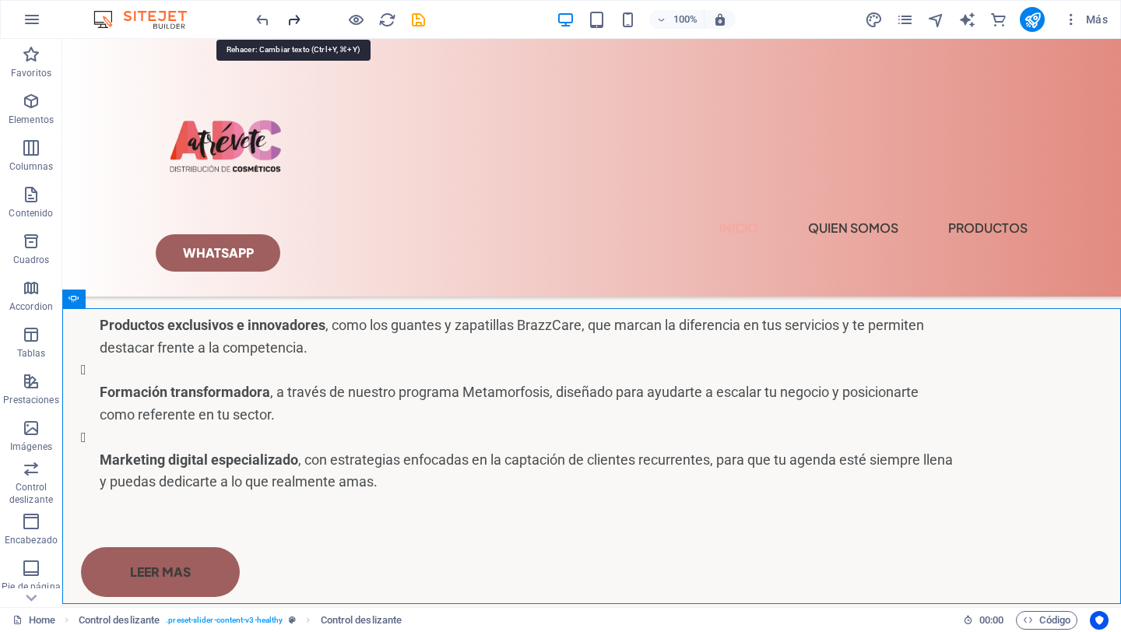
click at [297, 12] on icon "redo" at bounding box center [294, 20] width 18 height 18
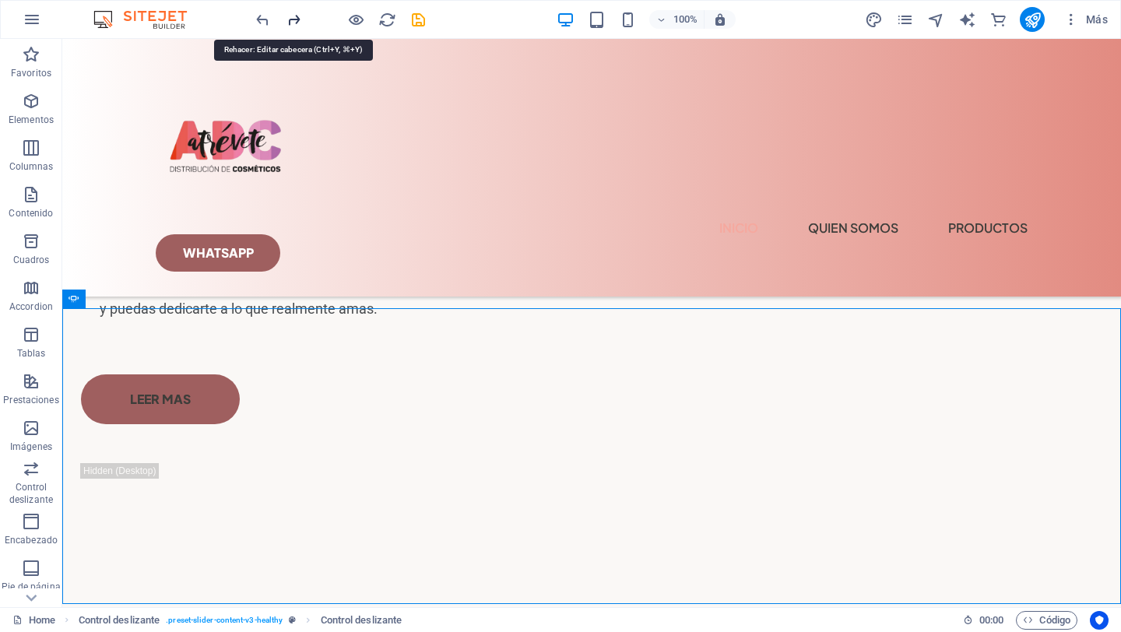
scroll to position [4384, 0]
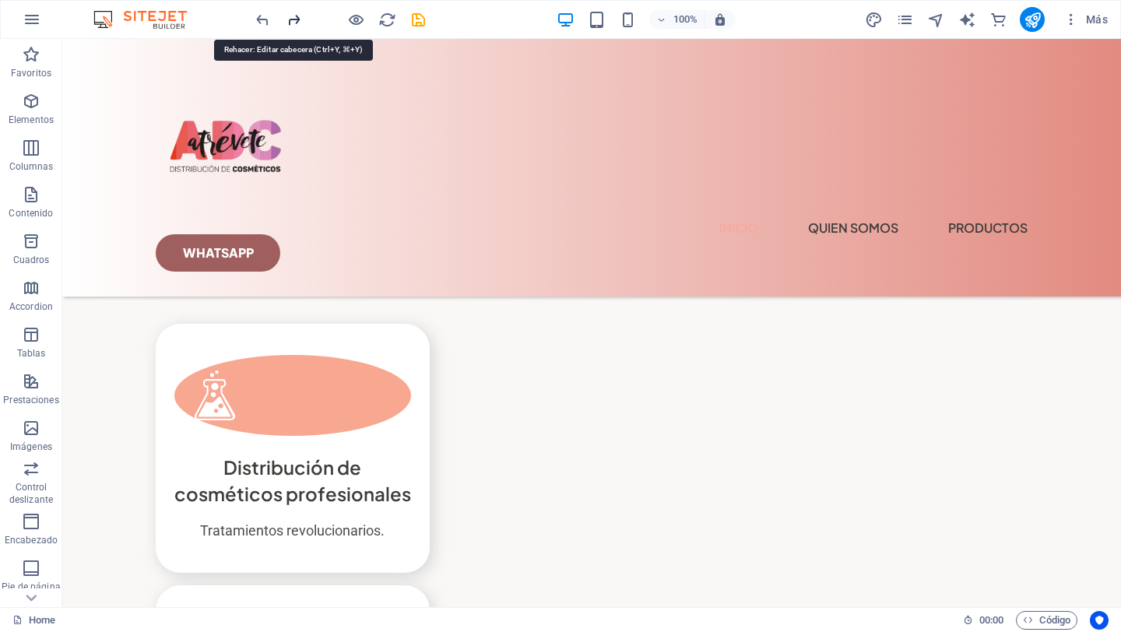
click at [296, 12] on icon "redo" at bounding box center [294, 20] width 18 height 18
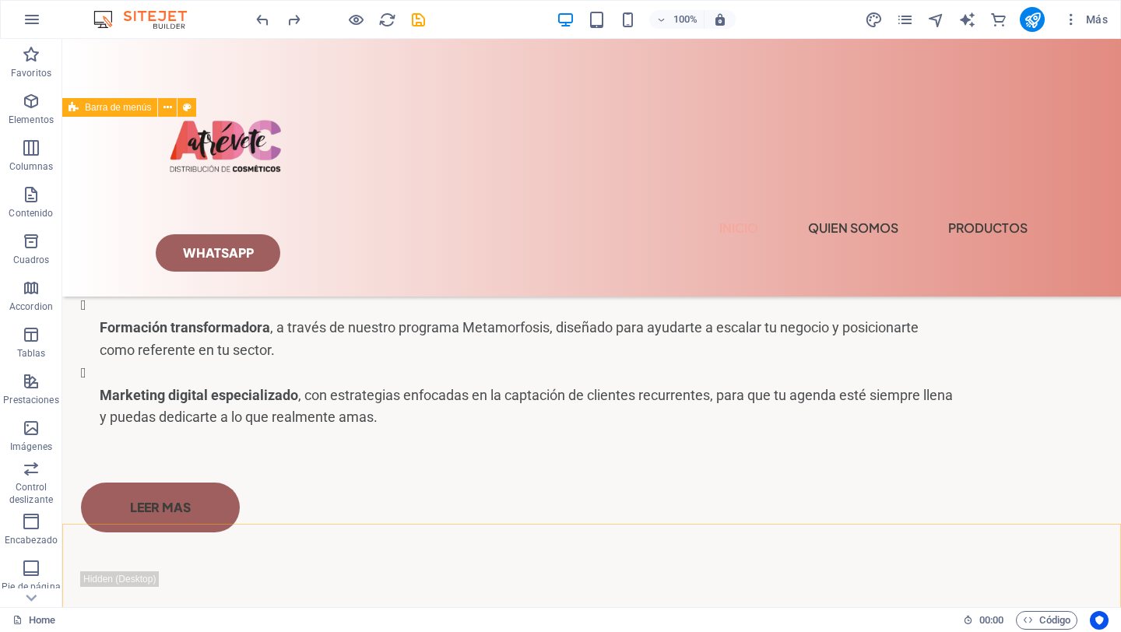
scroll to position [3851, 0]
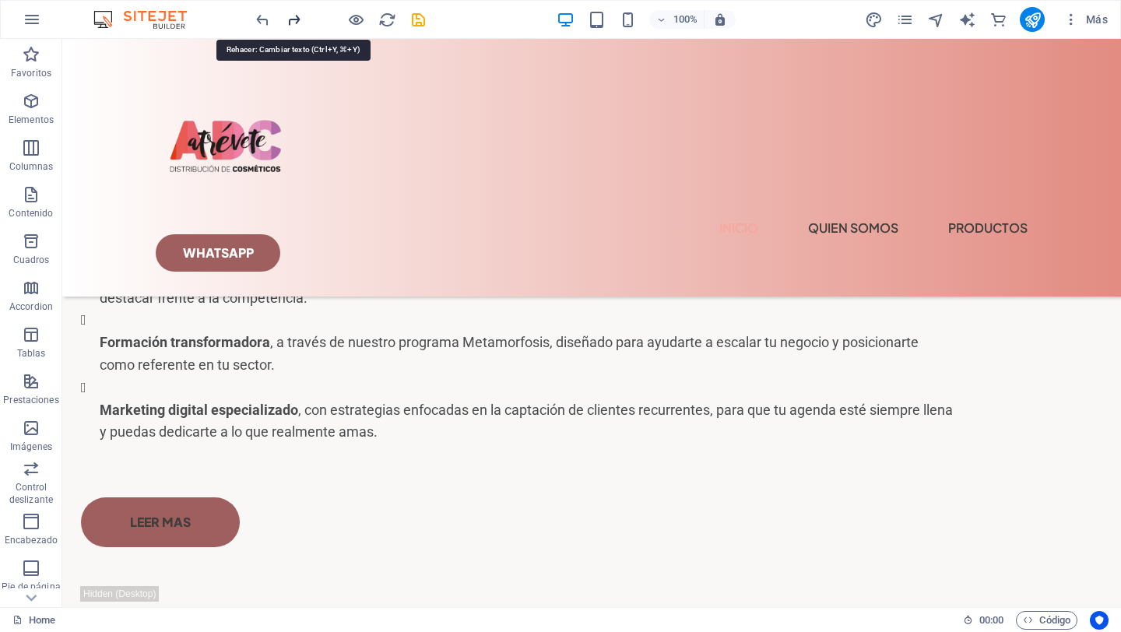
click at [296, 17] on icon "redo" at bounding box center [294, 20] width 18 height 18
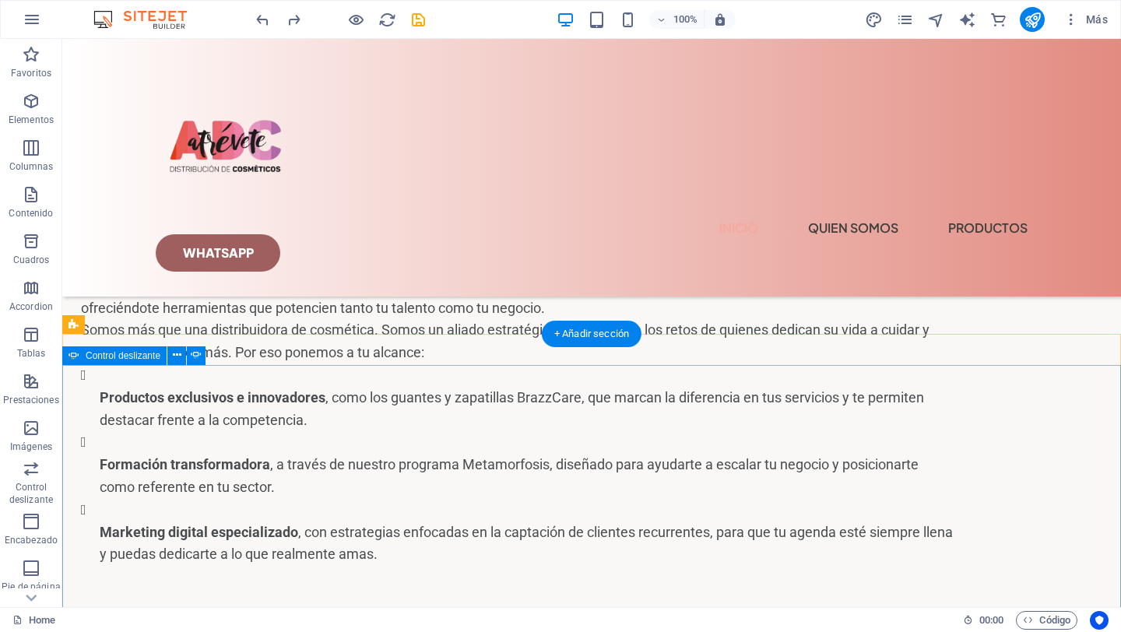
scroll to position [3728, 0]
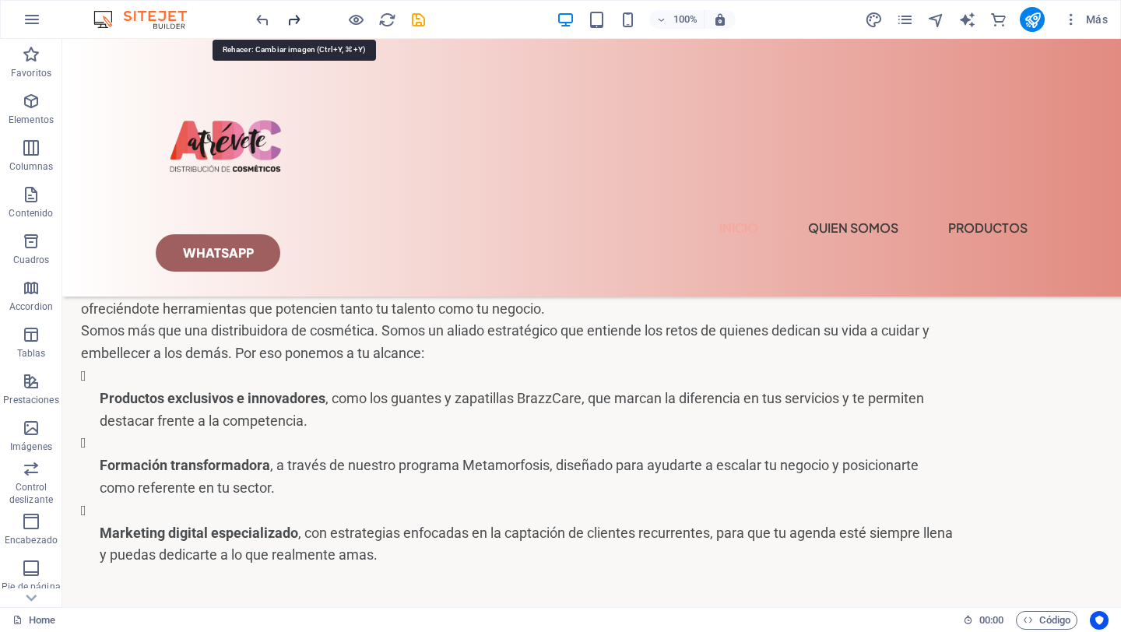
click at [296, 16] on icon "redo" at bounding box center [294, 20] width 18 height 18
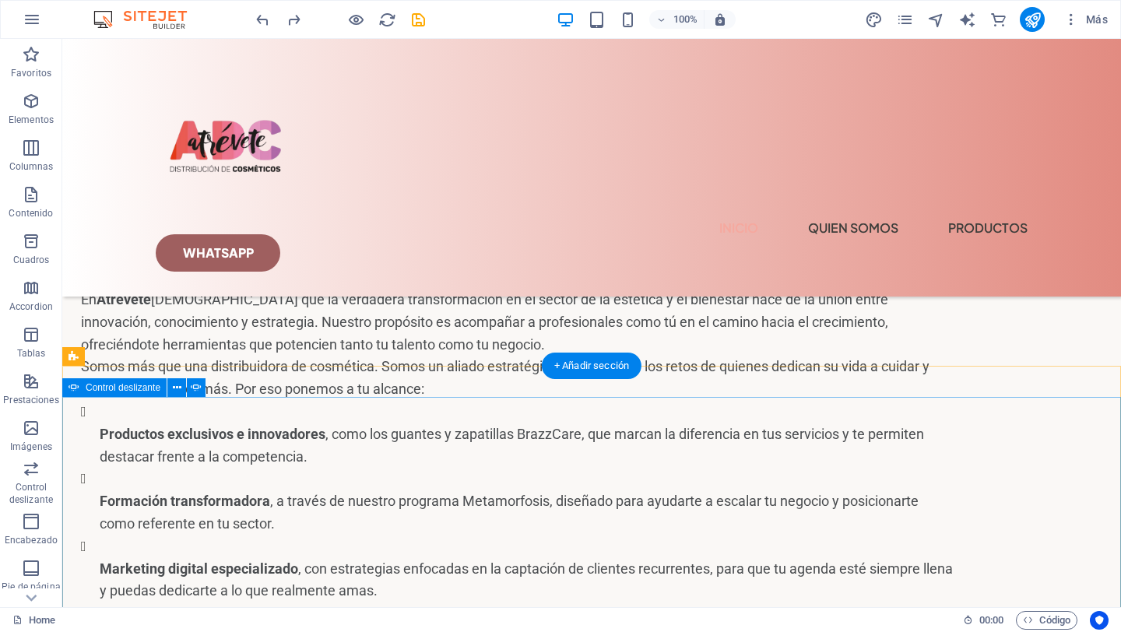
scroll to position [3688, 0]
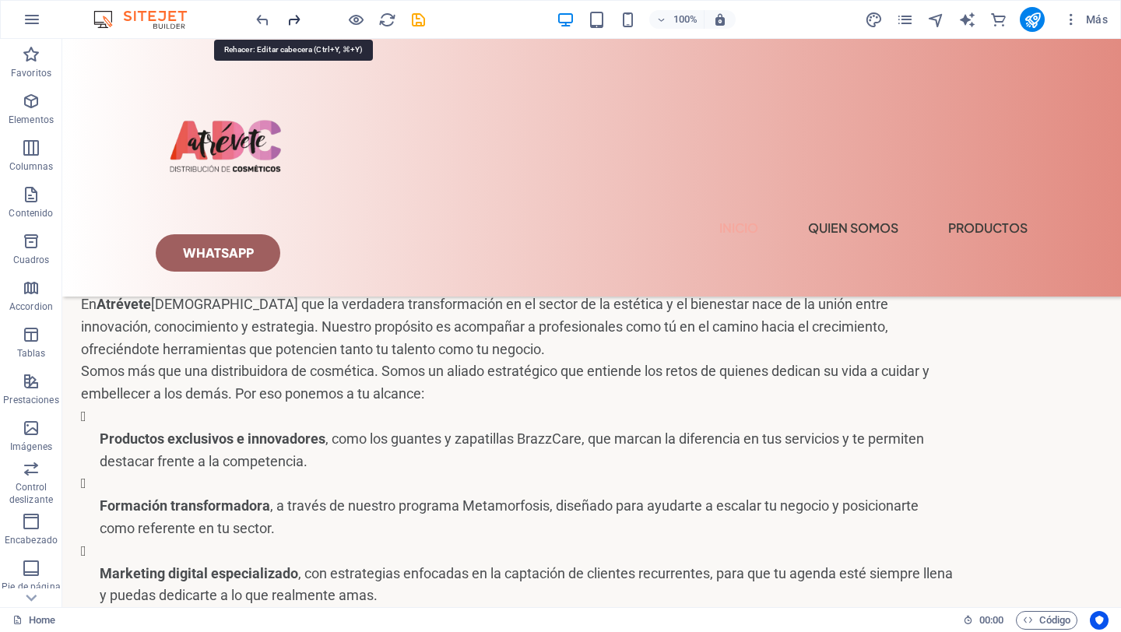
click at [294, 16] on icon "redo" at bounding box center [294, 20] width 18 height 18
click at [296, 16] on icon "redo" at bounding box center [294, 20] width 18 height 18
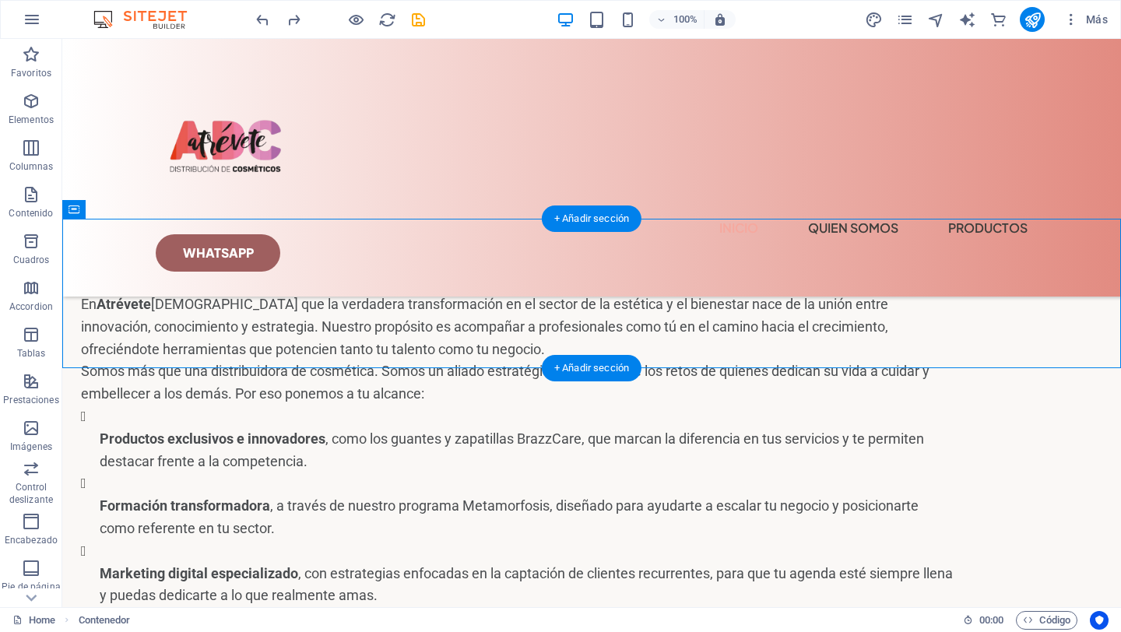
drag, startPoint x: 330, startPoint y: 353, endPoint x: 400, endPoint y: 343, distance: 70.7
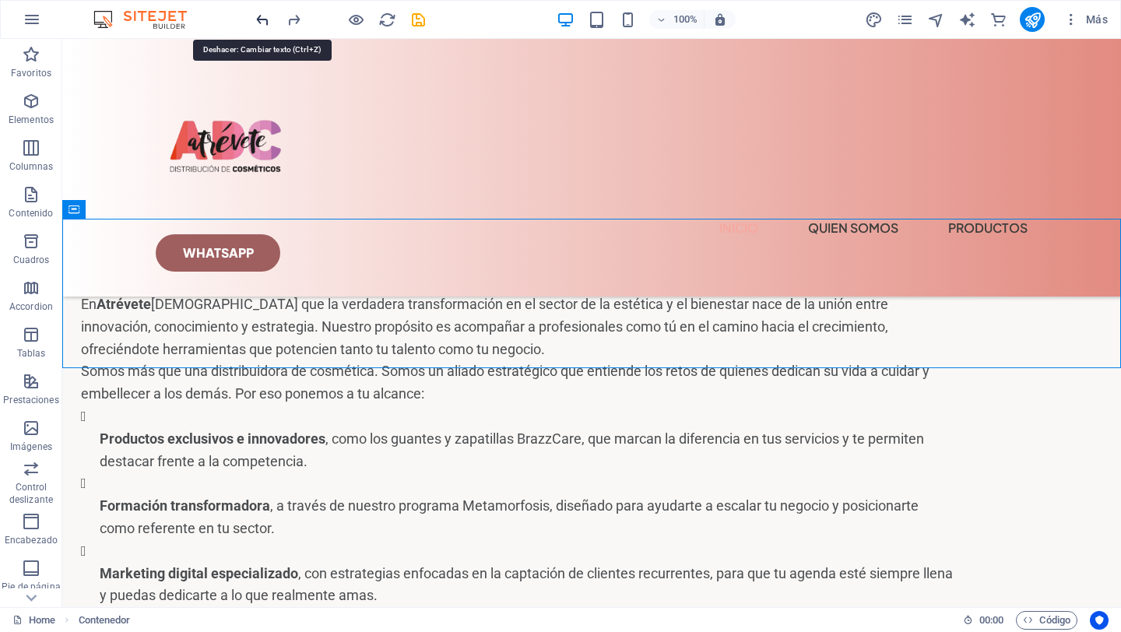
click at [261, 19] on icon "undo" at bounding box center [263, 20] width 18 height 18
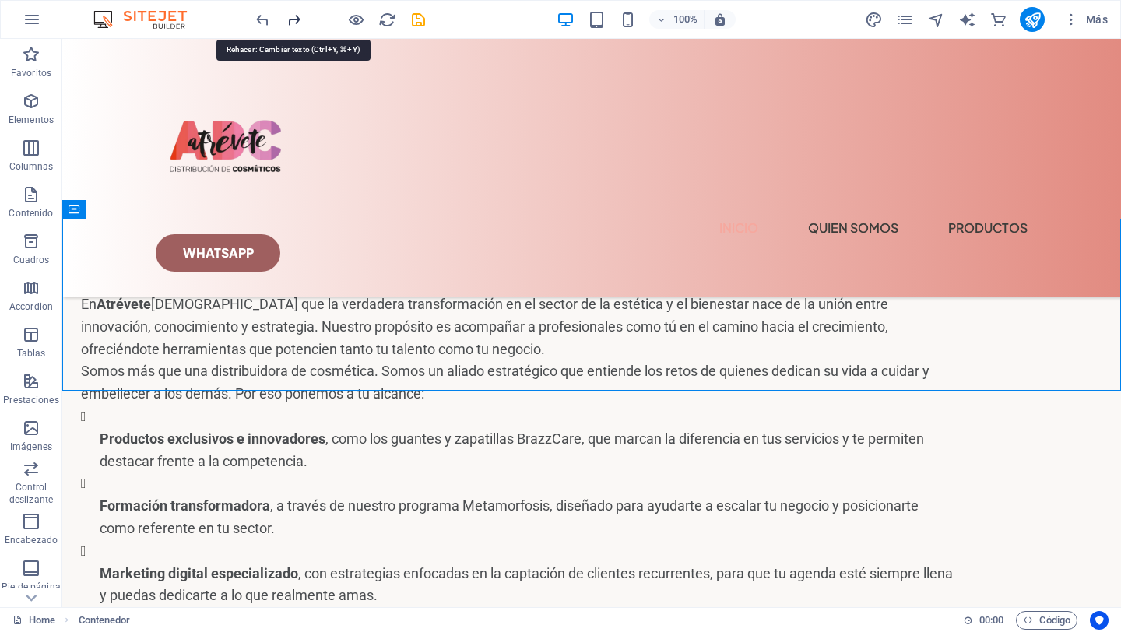
click at [298, 19] on icon "redo" at bounding box center [294, 20] width 18 height 18
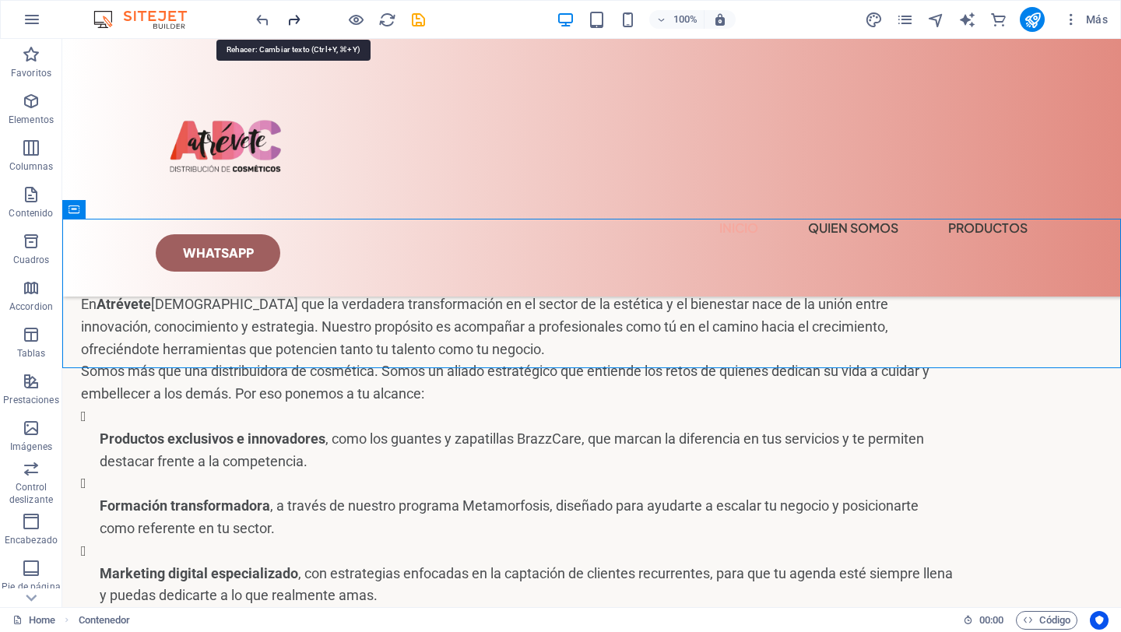
click at [298, 19] on icon "redo" at bounding box center [294, 20] width 18 height 18
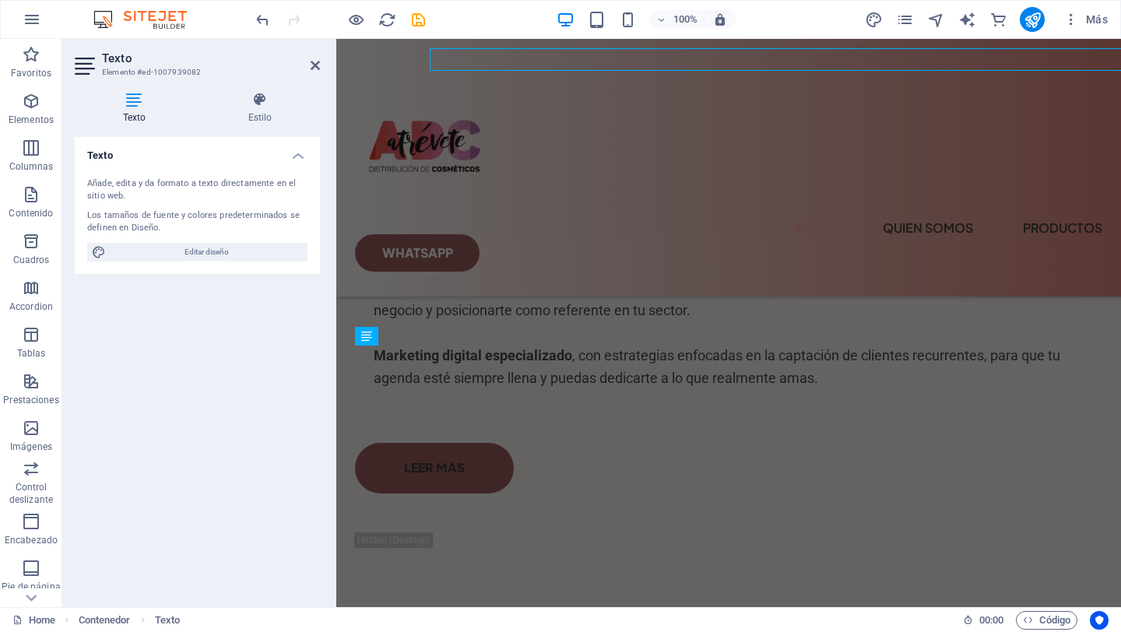
scroll to position [3985, 0]
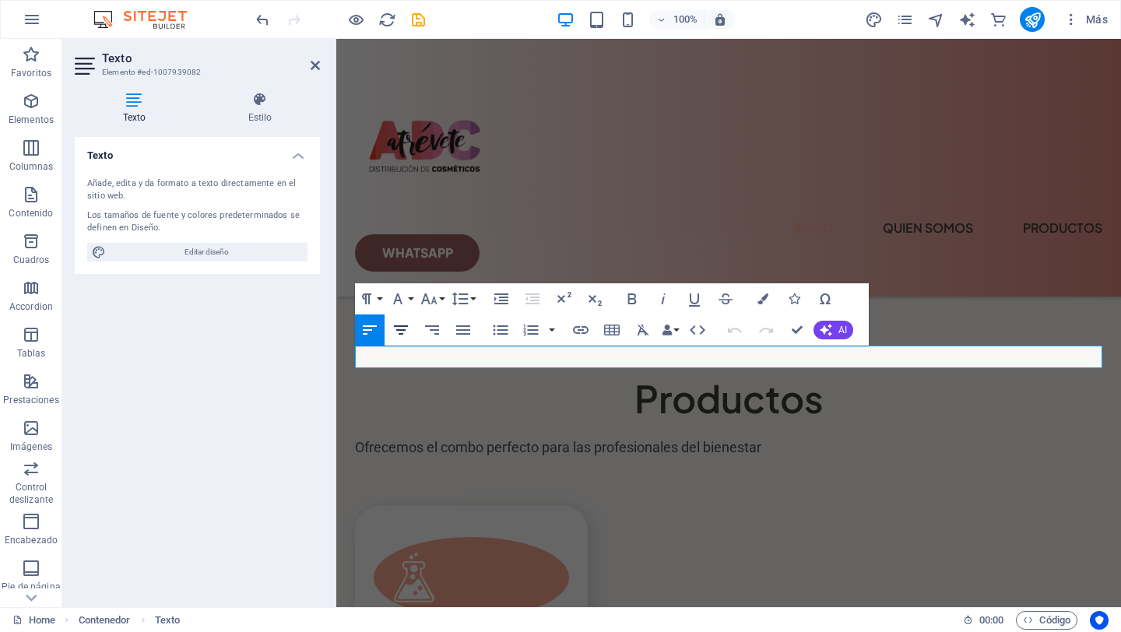
click at [400, 328] on icon "button" at bounding box center [400, 330] width 19 height 19
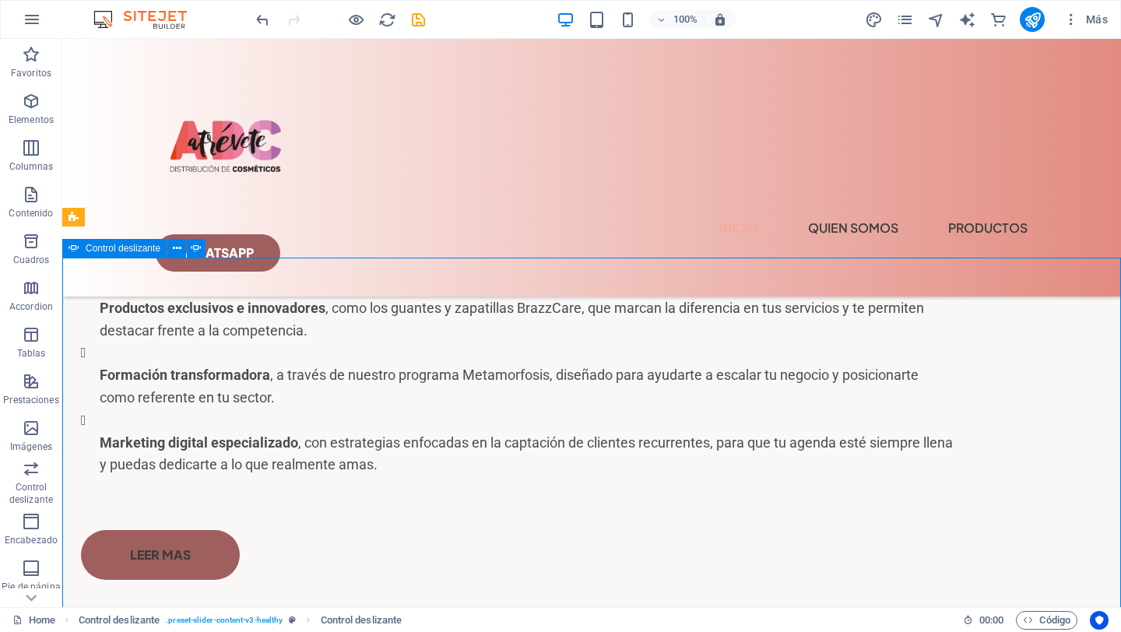
scroll to position [3807, 0]
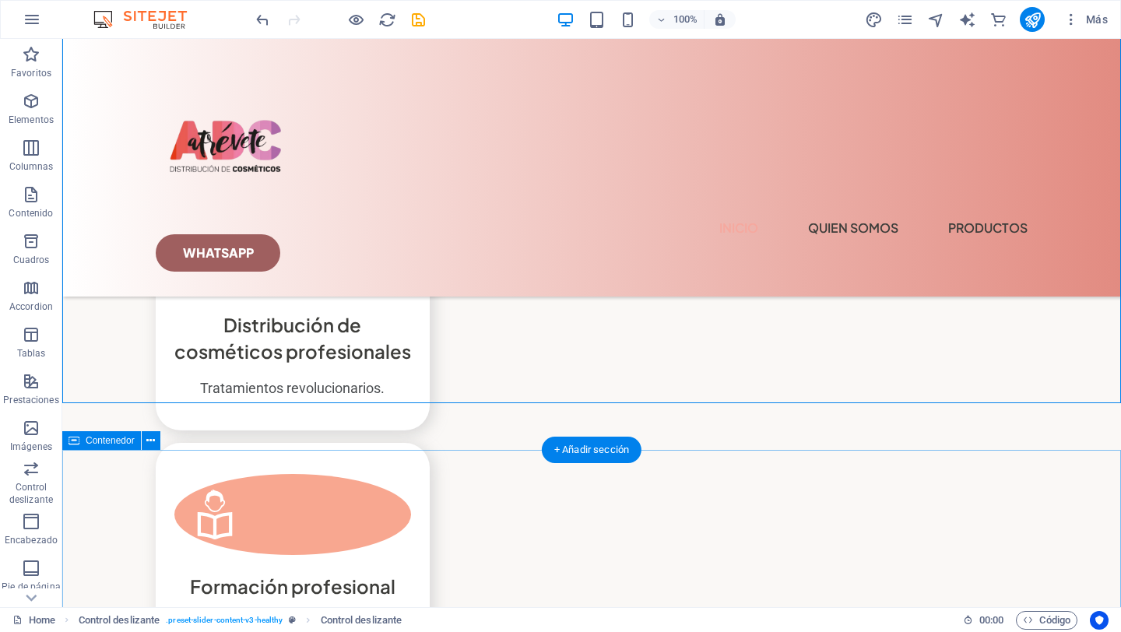
scroll to position [0, 0]
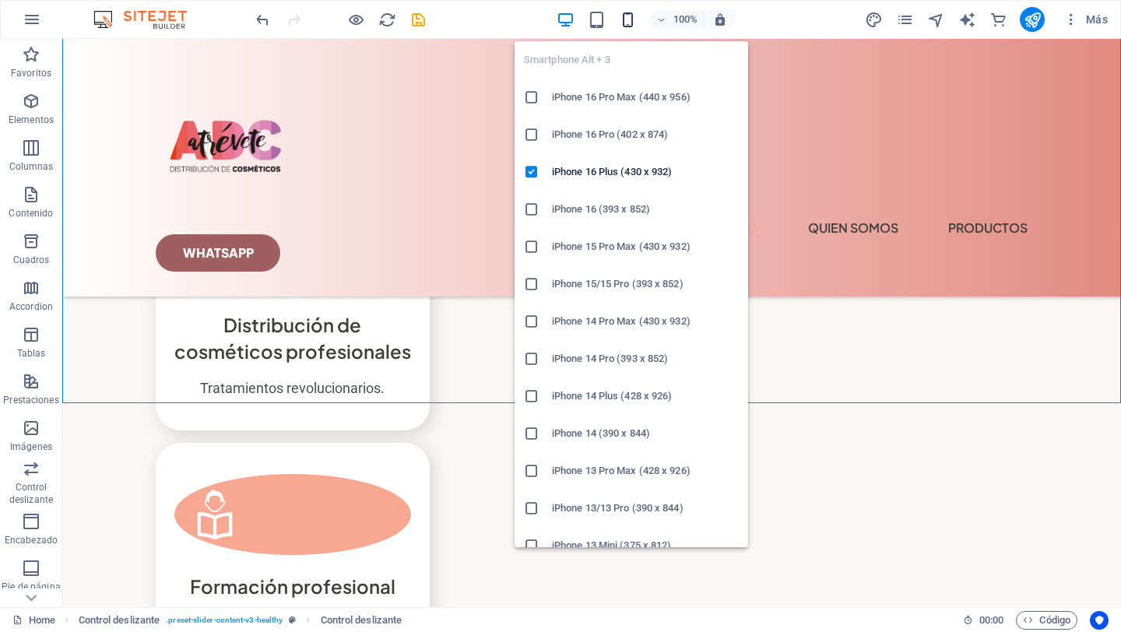
click at [628, 16] on icon "button" at bounding box center [628, 20] width 18 height 18
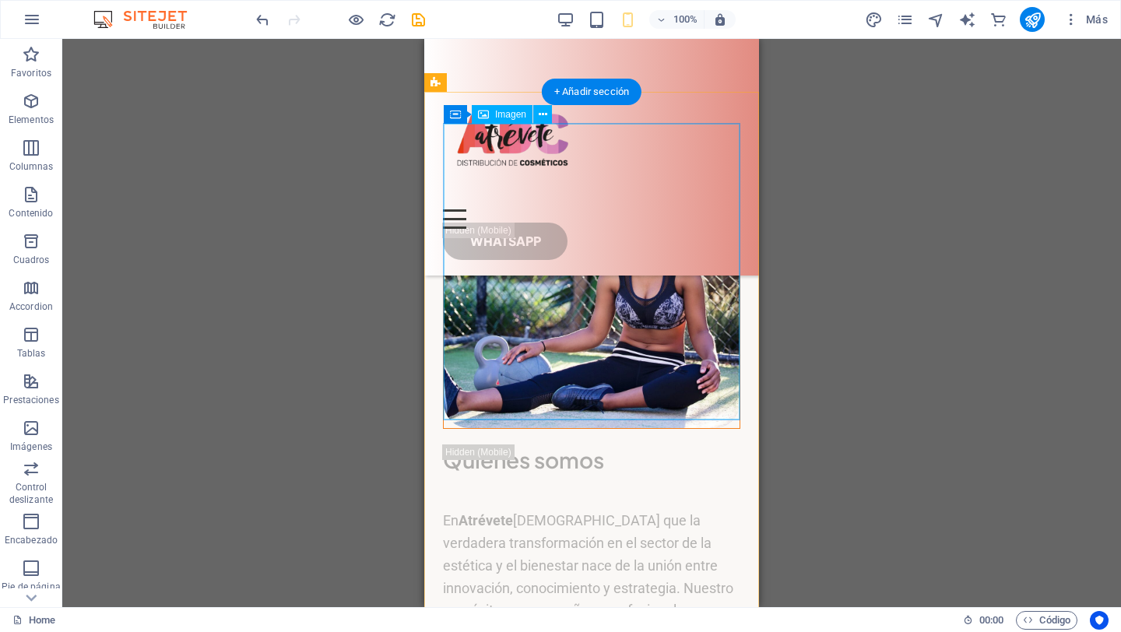
scroll to position [2181, 0]
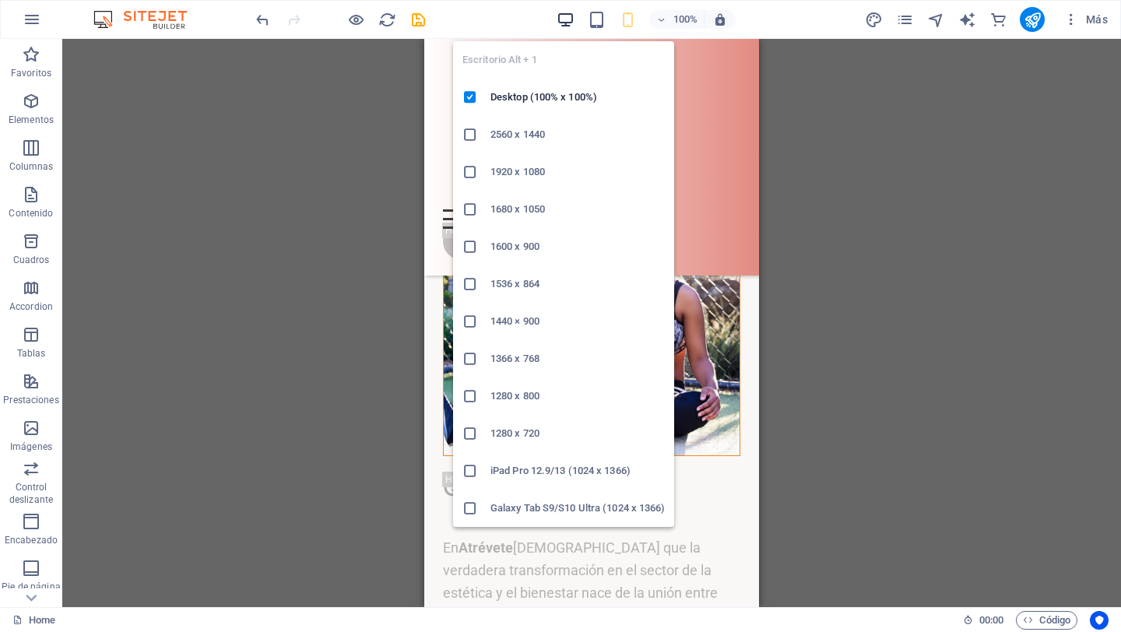
click at [567, 16] on icon "button" at bounding box center [565, 20] width 18 height 18
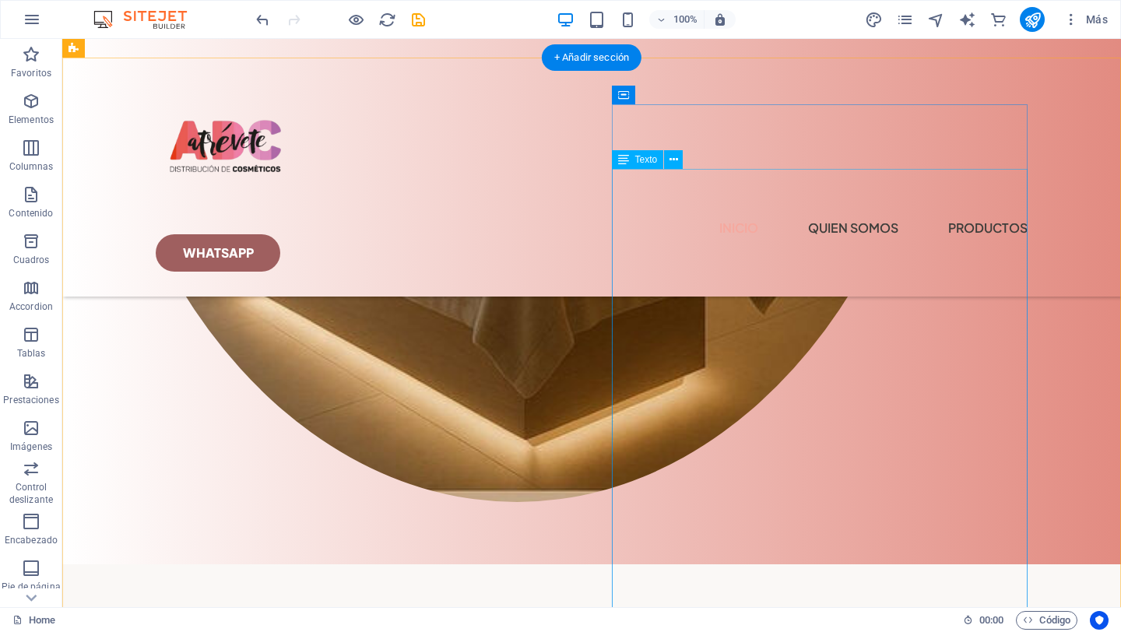
scroll to position [1609, 0]
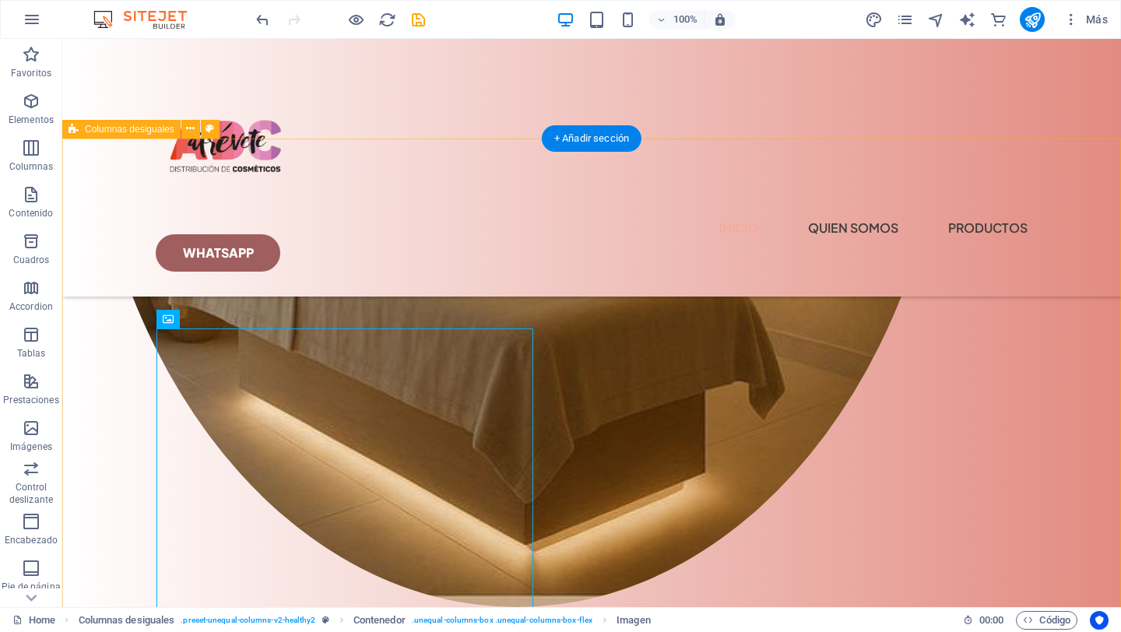
scroll to position [1489, 0]
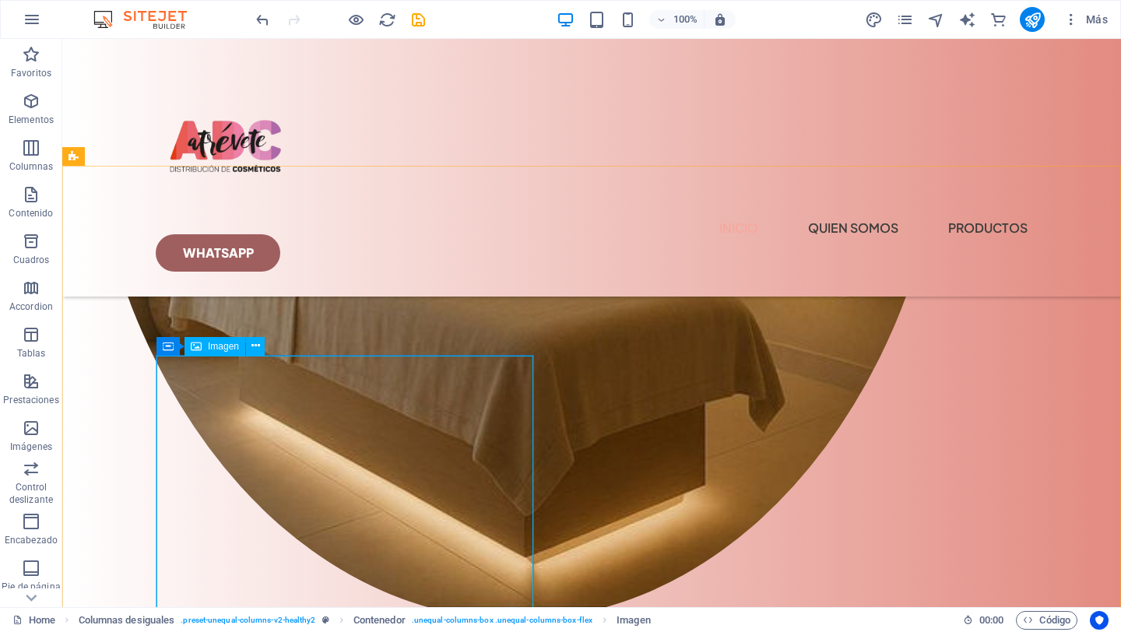
click at [217, 349] on span "Imagen" at bounding box center [223, 346] width 31 height 9
click at [255, 347] on icon at bounding box center [255, 346] width 9 height 16
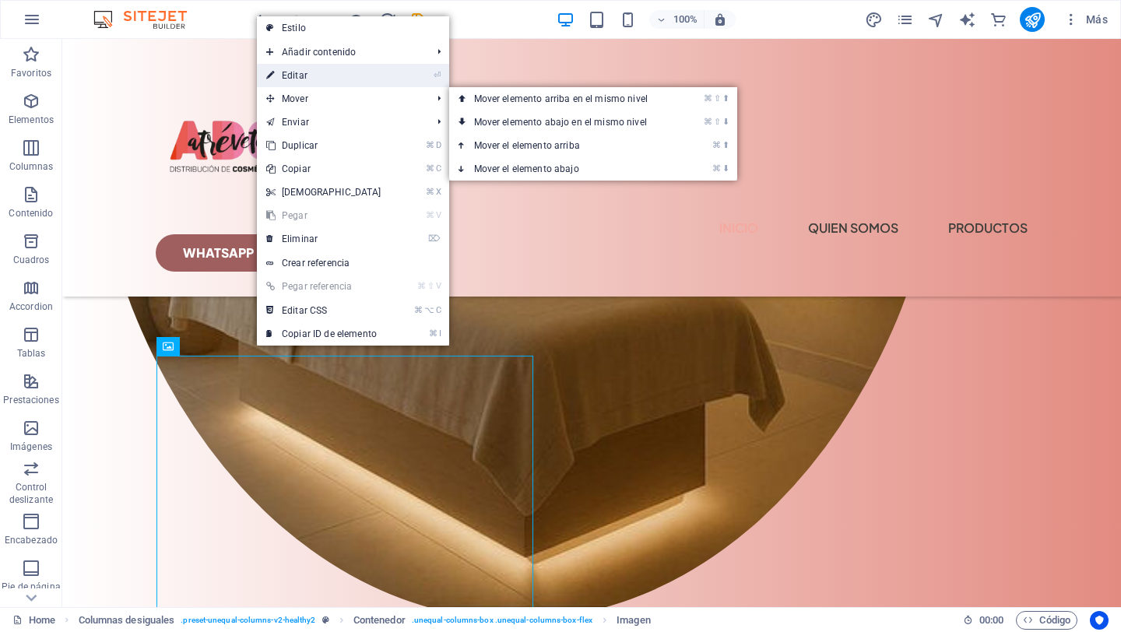
click at [319, 79] on link "⏎ Editar" at bounding box center [324, 75] width 134 height 23
select select "%"
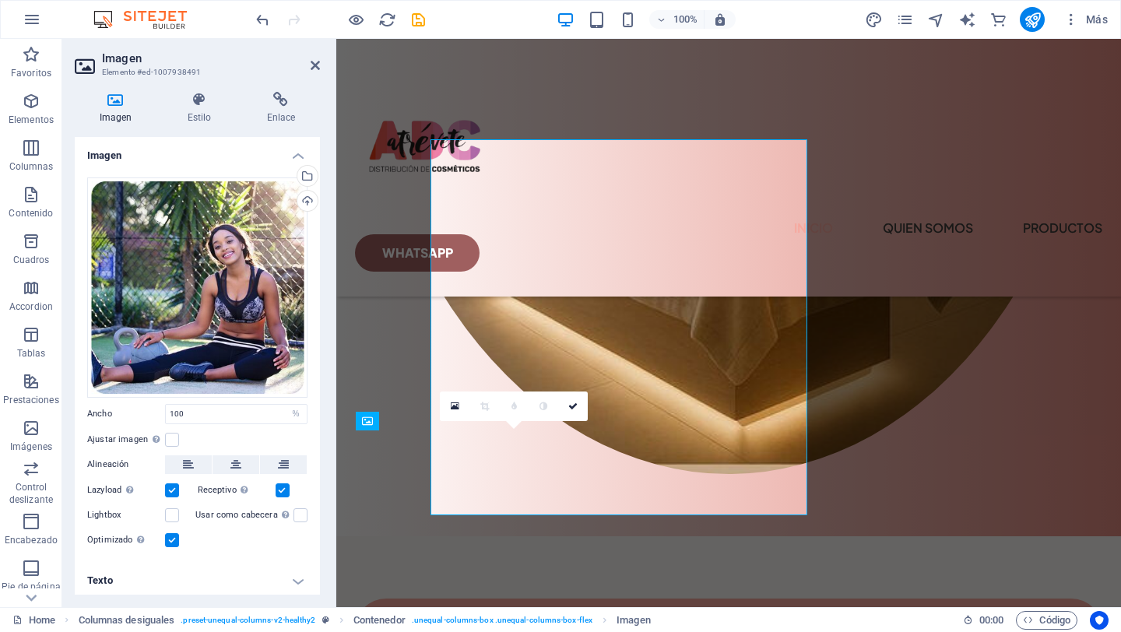
scroll to position [1705, 0]
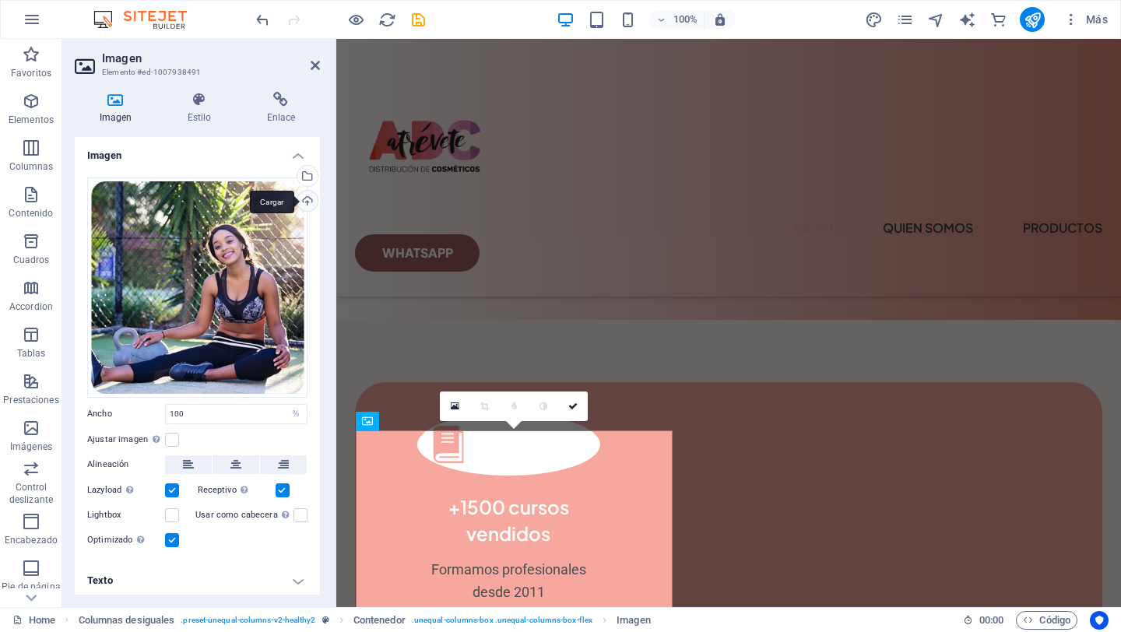
click at [304, 195] on div "Cargar" at bounding box center [305, 202] width 23 height 23
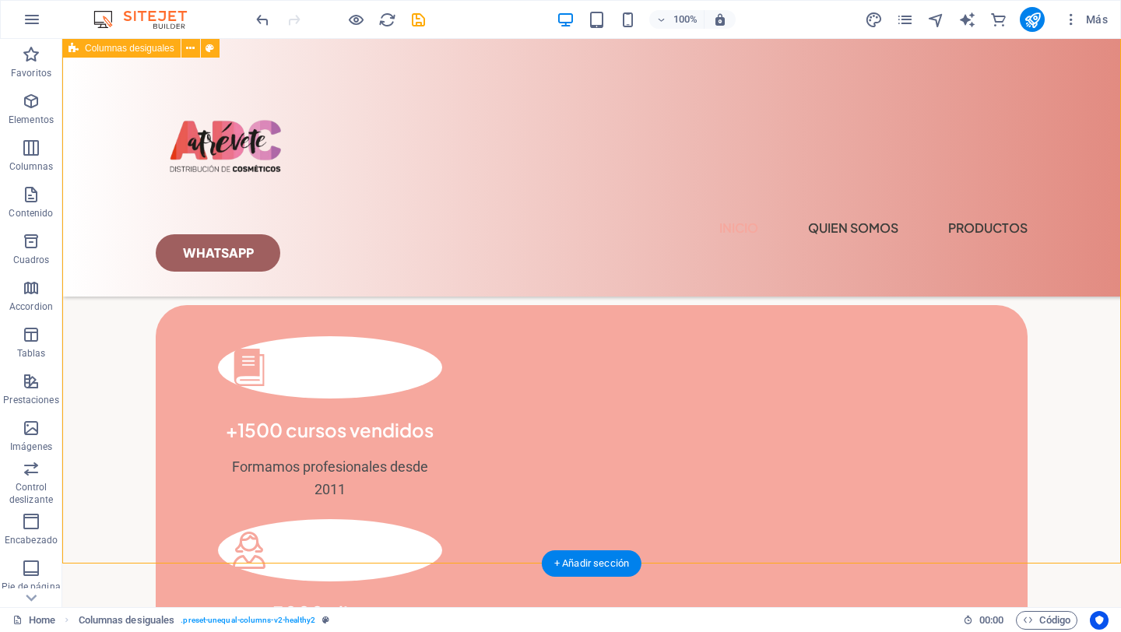
scroll to position [1908, 0]
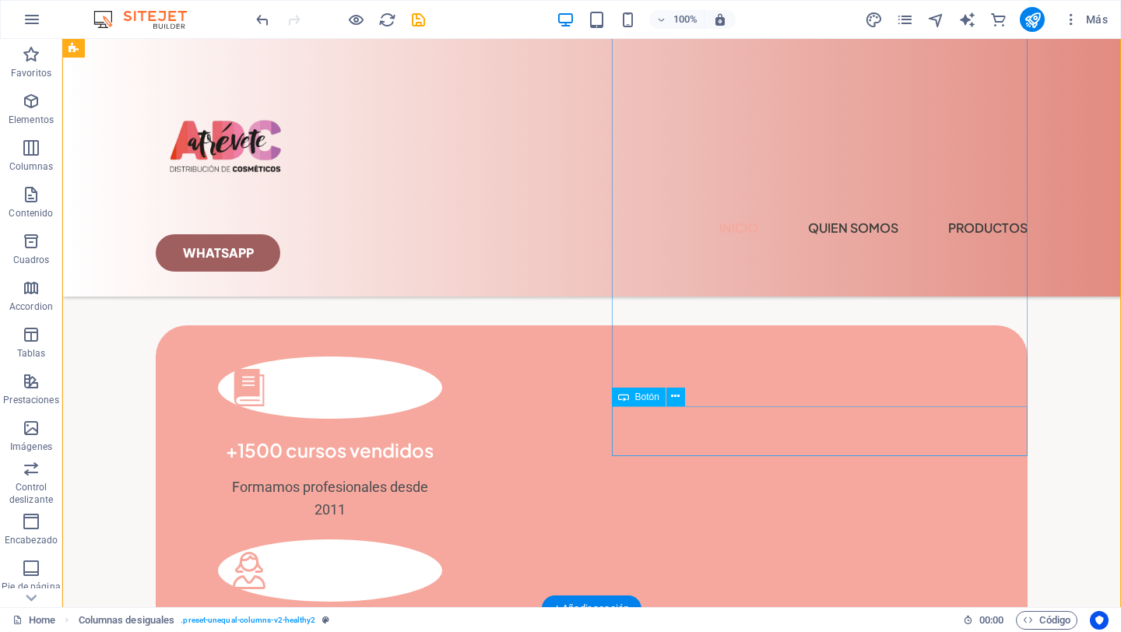
click at [649, 397] on span "Botón" at bounding box center [647, 396] width 24 height 9
click at [636, 398] on span "Botón" at bounding box center [647, 396] width 24 height 9
click at [676, 403] on icon at bounding box center [675, 396] width 9 height 16
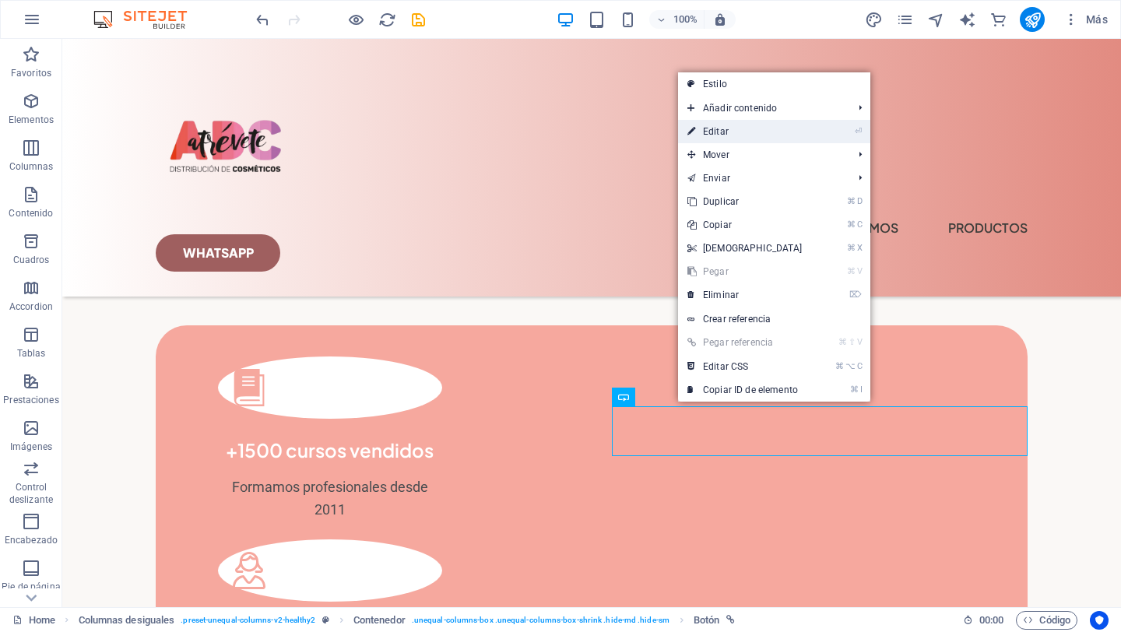
click at [740, 132] on link "⏎ Editar" at bounding box center [745, 131] width 134 height 23
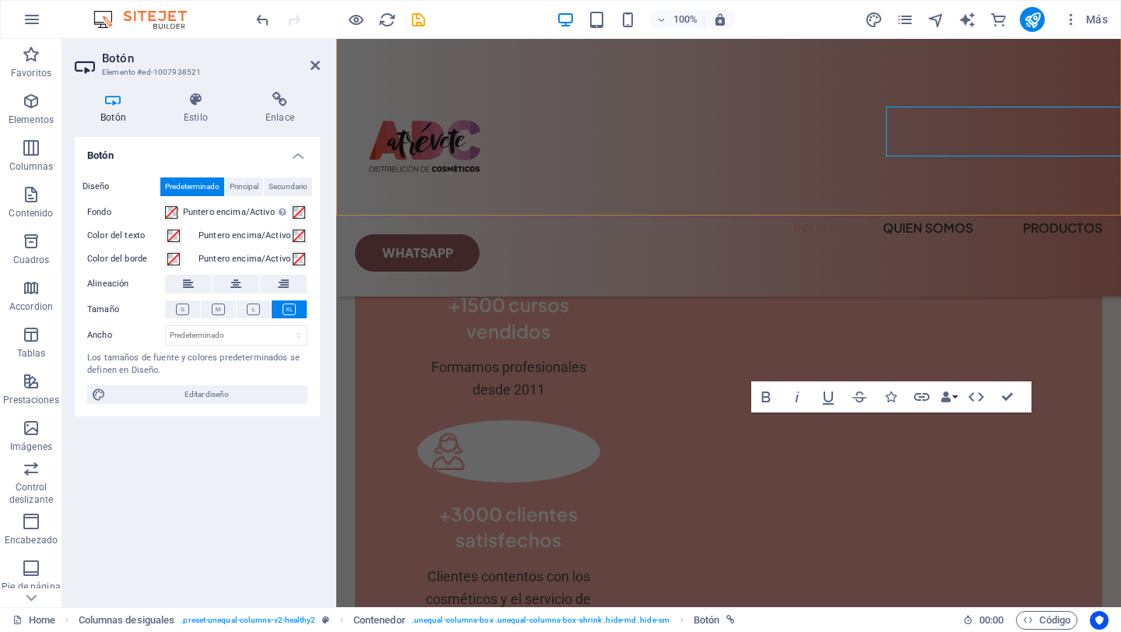
scroll to position [2207, 0]
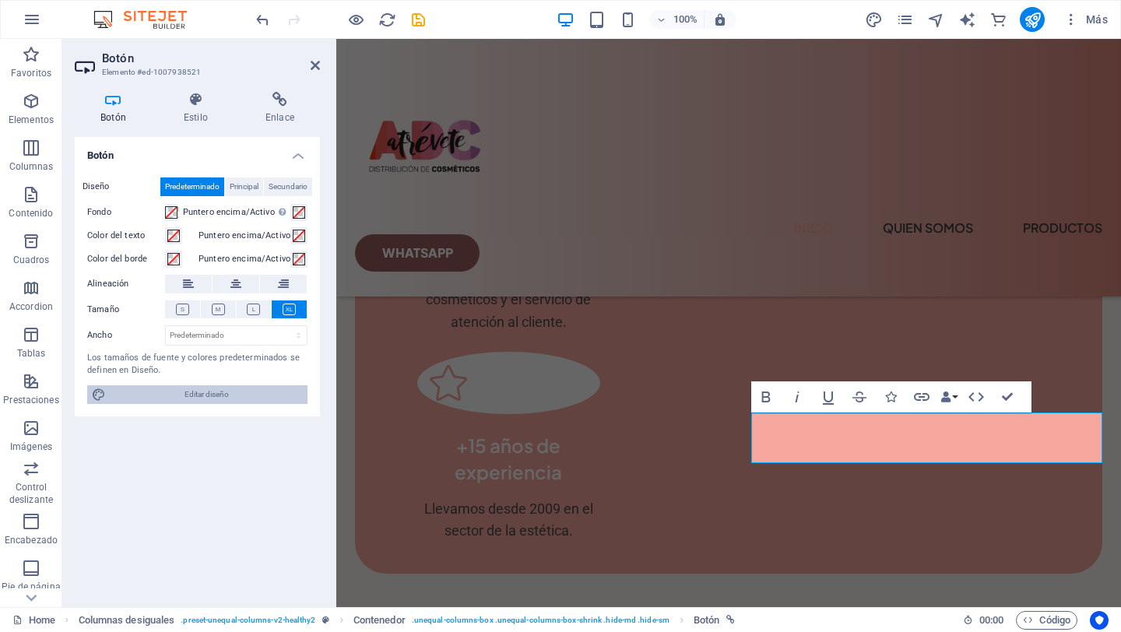
click at [163, 399] on span "Editar diseño" at bounding box center [207, 394] width 192 height 19
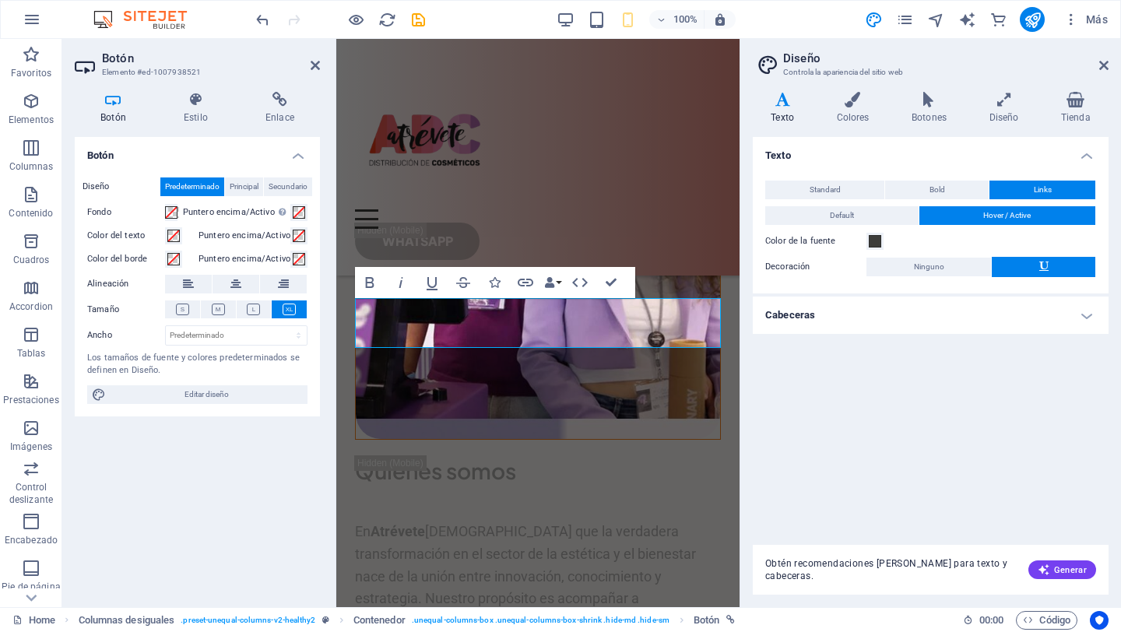
scroll to position [3113, 0]
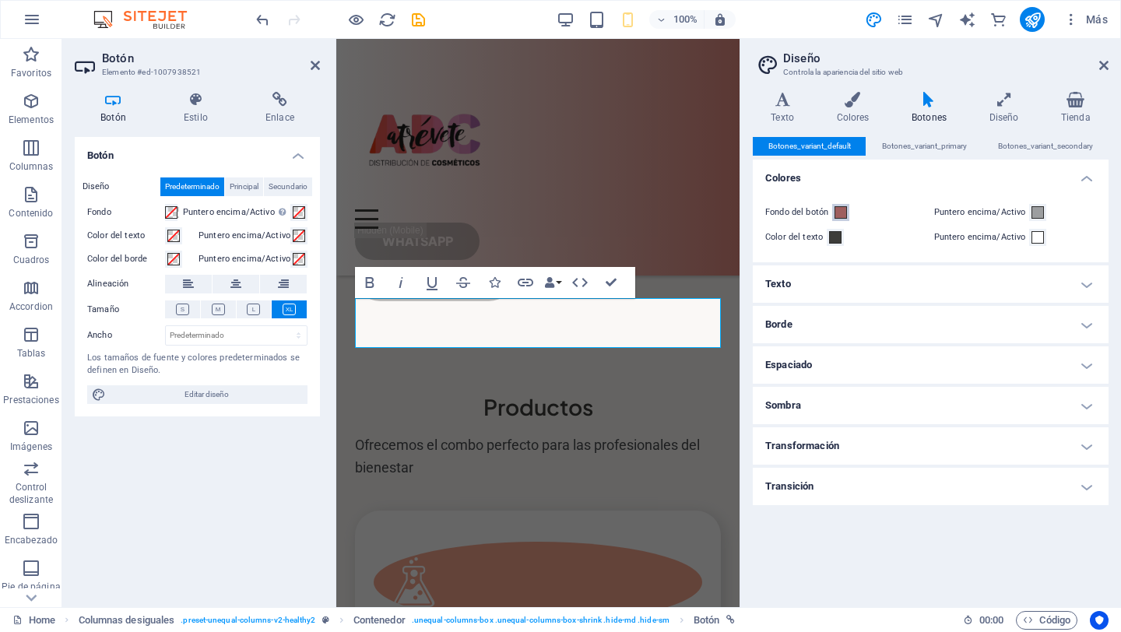
click at [841, 212] on span at bounding box center [840, 212] width 12 height 12
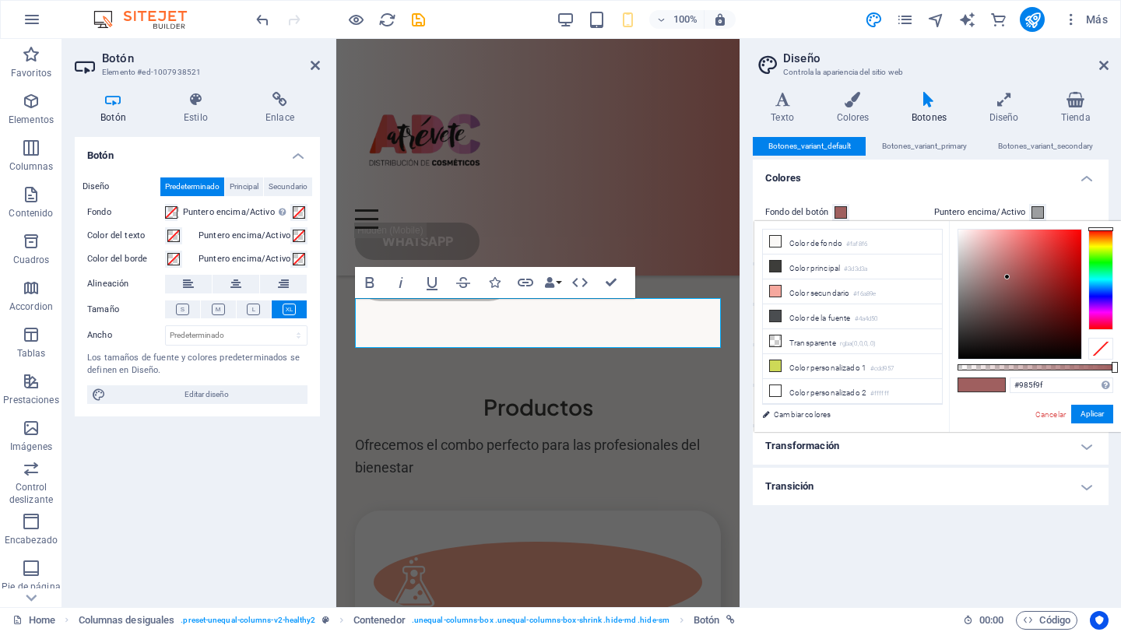
click at [1099, 310] on div at bounding box center [1100, 279] width 25 height 101
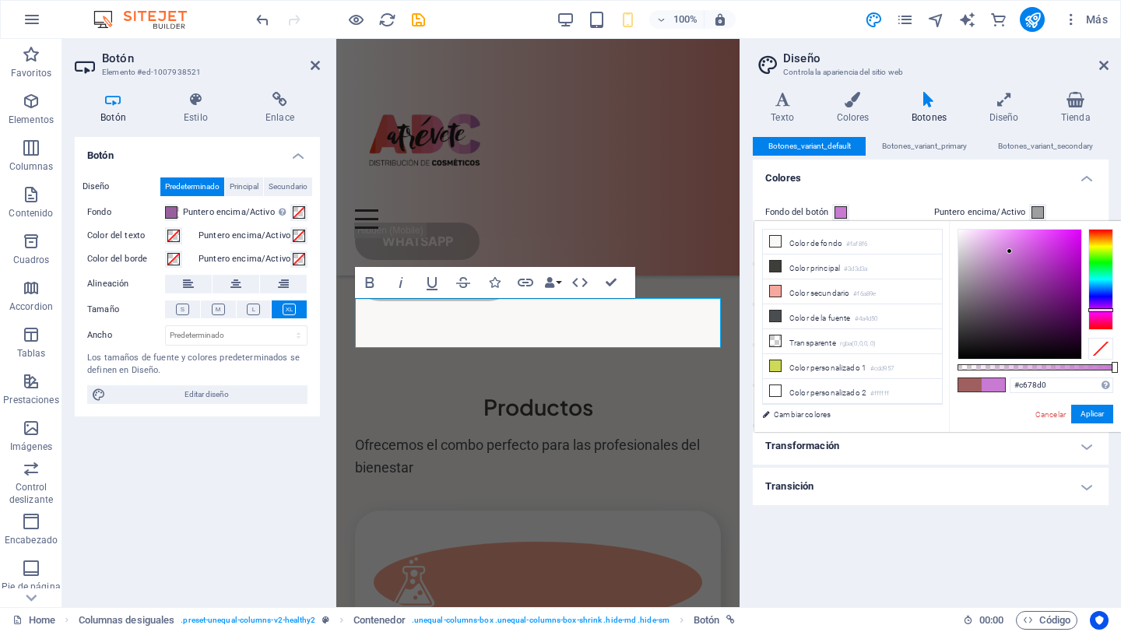
drag, startPoint x: 1007, startPoint y: 277, endPoint x: 1009, endPoint y: 254, distance: 23.5
click at [1009, 252] on div at bounding box center [1008, 250] width 5 height 5
click at [1009, 254] on div at bounding box center [1008, 251] width 5 height 5
drag, startPoint x: 1010, startPoint y: 251, endPoint x: 1070, endPoint y: 279, distance: 65.8
click at [1070, 279] on div at bounding box center [1069, 278] width 5 height 5
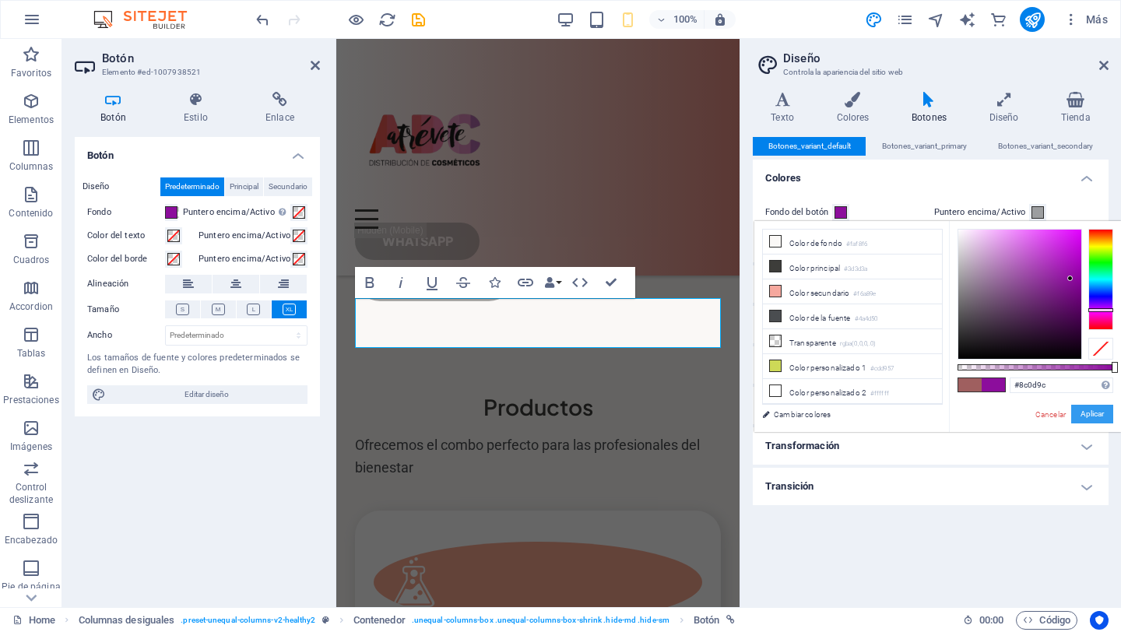
click at [1100, 416] on button "Aplicar" at bounding box center [1092, 414] width 42 height 19
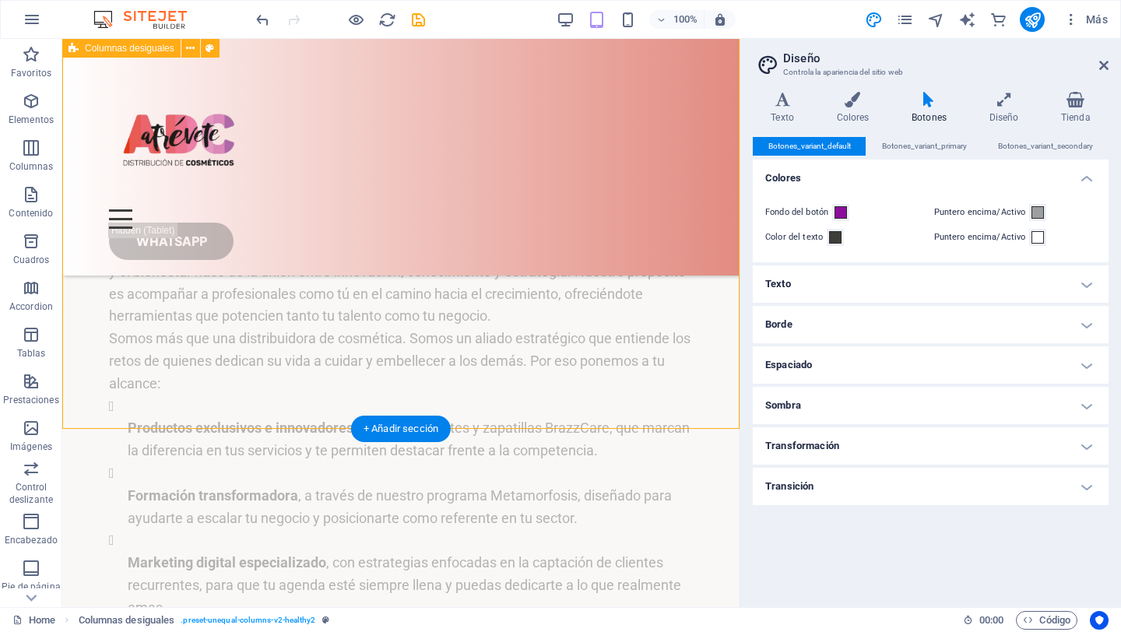
scroll to position [2820, 0]
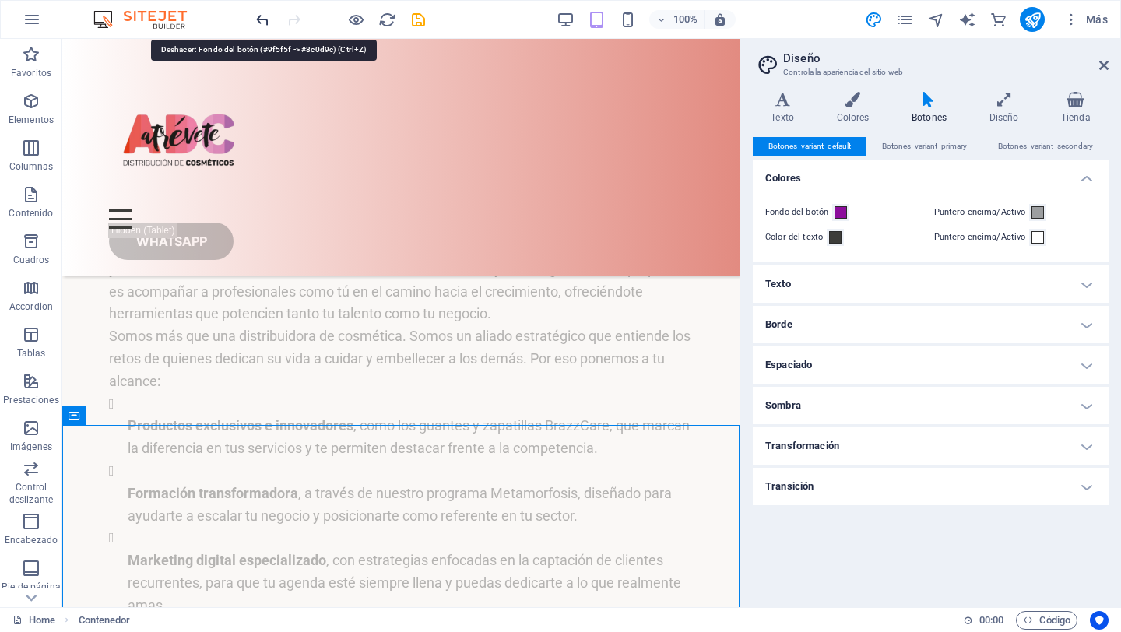
click at [265, 12] on icon "undo" at bounding box center [263, 20] width 18 height 18
click at [262, 17] on icon "undo" at bounding box center [263, 20] width 18 height 18
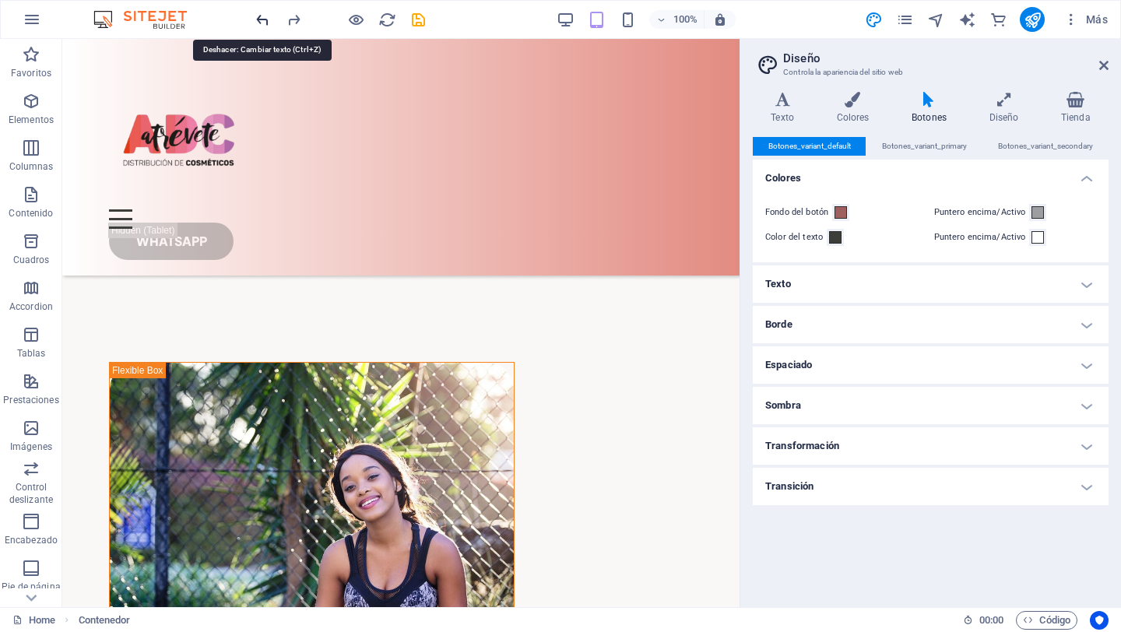
scroll to position [1927, 0]
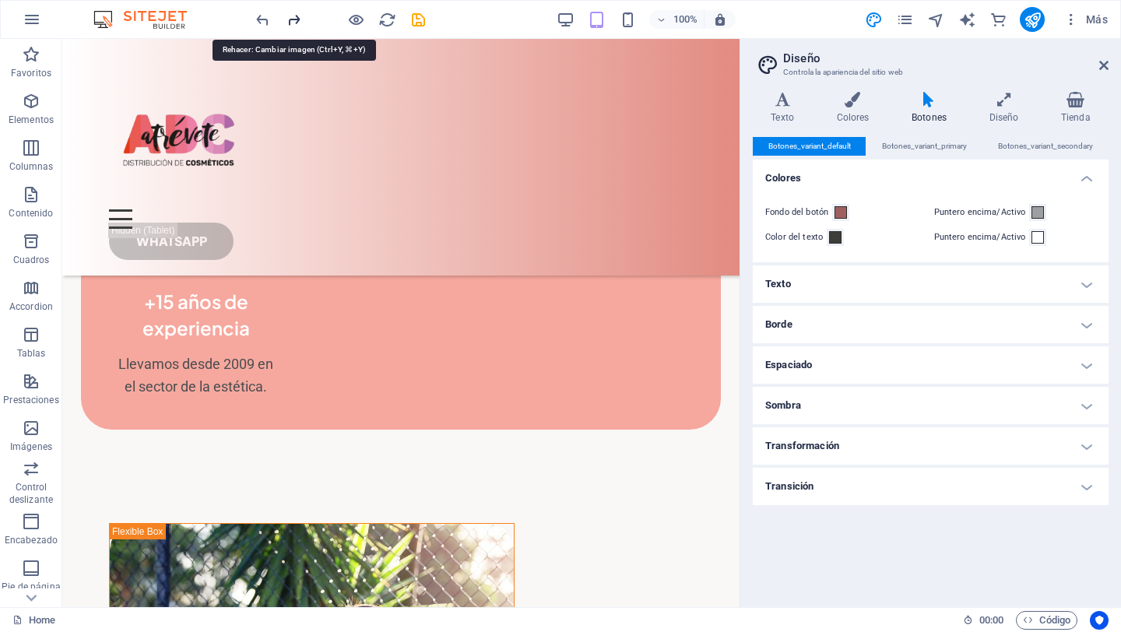
click at [293, 18] on icon "redo" at bounding box center [294, 20] width 18 height 18
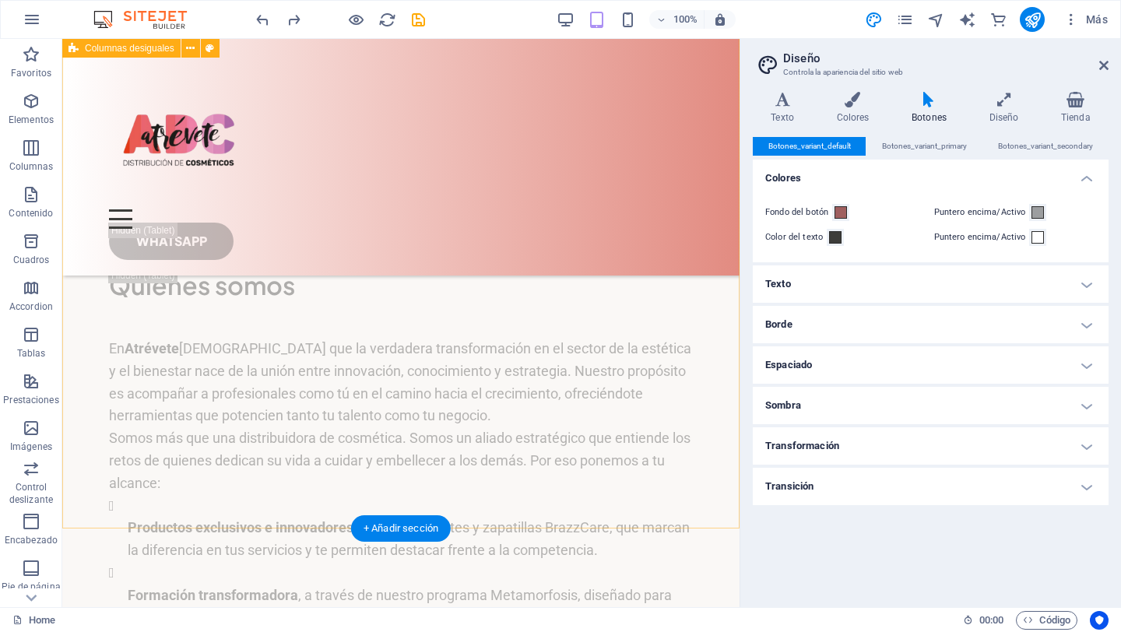
scroll to position [2719, 0]
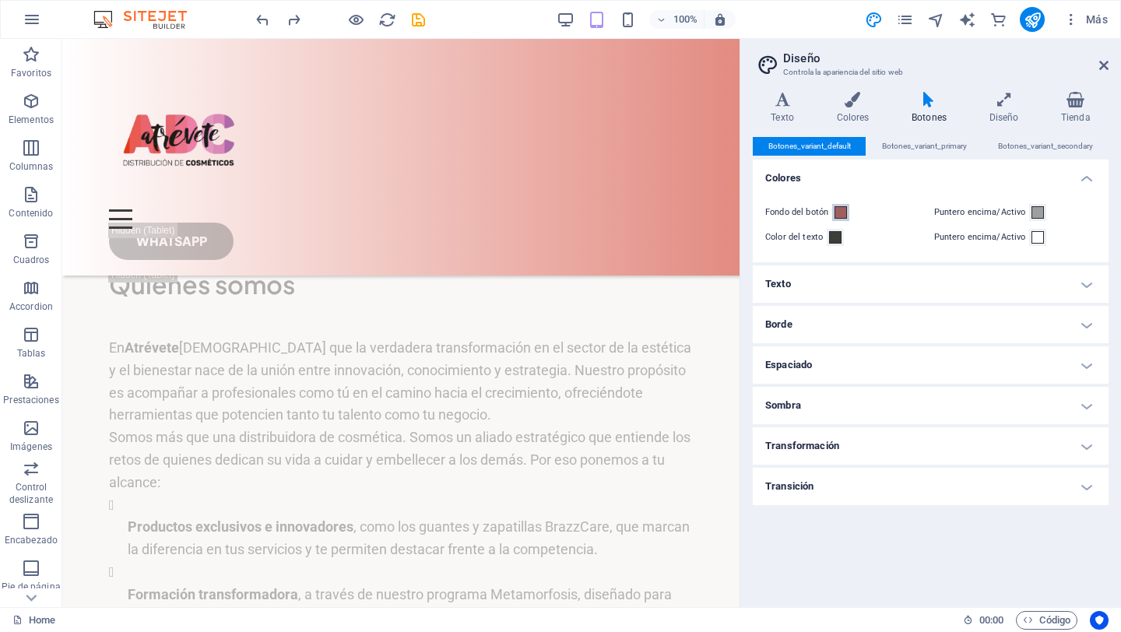
click at [845, 217] on span at bounding box center [840, 212] width 12 height 12
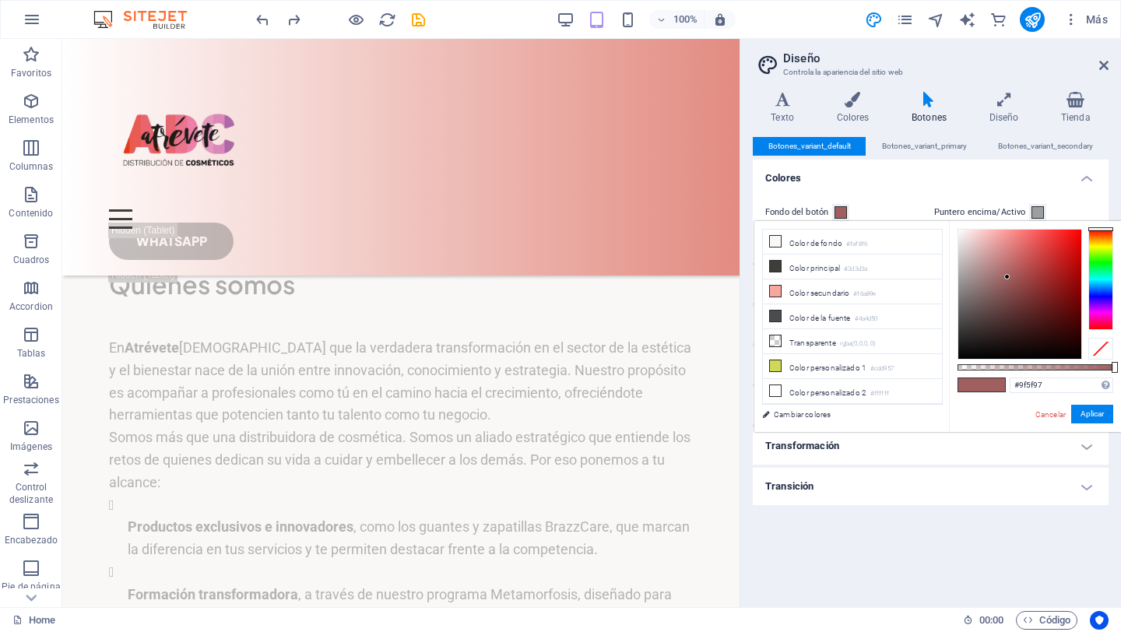
click at [1105, 314] on div at bounding box center [1100, 279] width 25 height 101
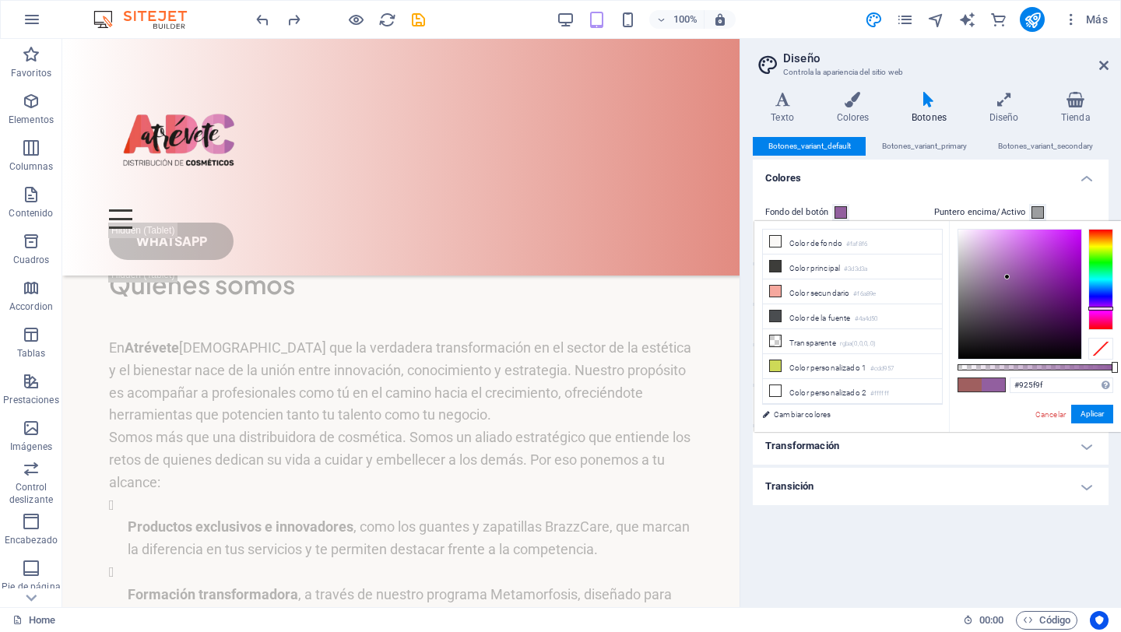
click at [1104, 308] on div at bounding box center [1100, 279] width 25 height 101
drag, startPoint x: 1009, startPoint y: 276, endPoint x: 1069, endPoint y: 279, distance: 60.0
click at [1069, 279] on div at bounding box center [1019, 294] width 123 height 129
type input "#7d0e9b"
click at [1096, 415] on button "Aplicar" at bounding box center [1092, 414] width 42 height 19
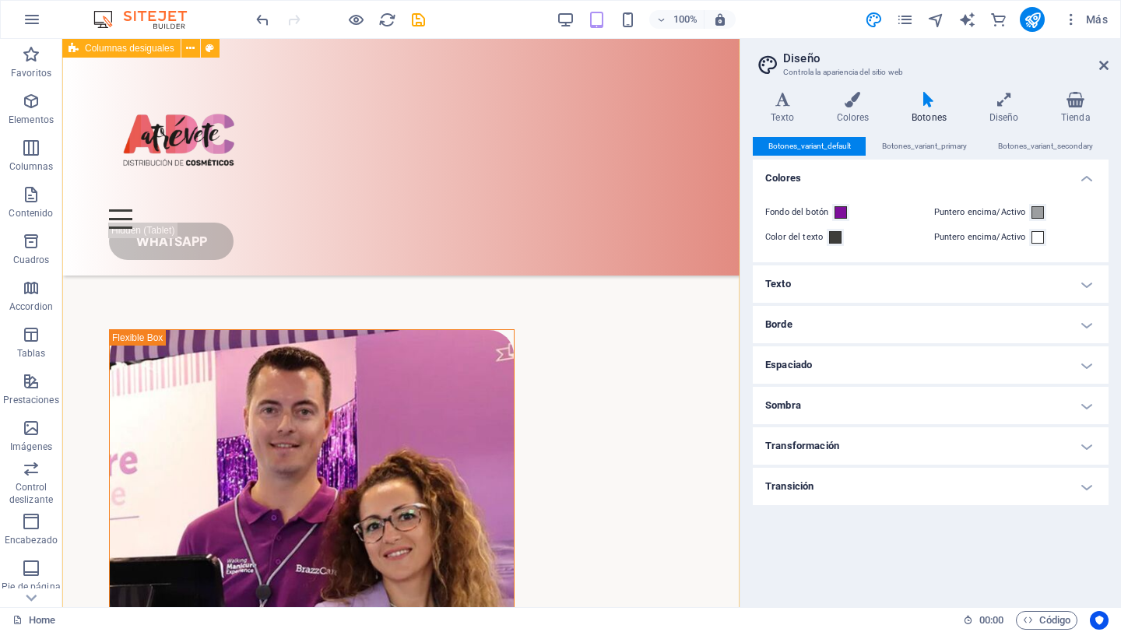
scroll to position [2116, 0]
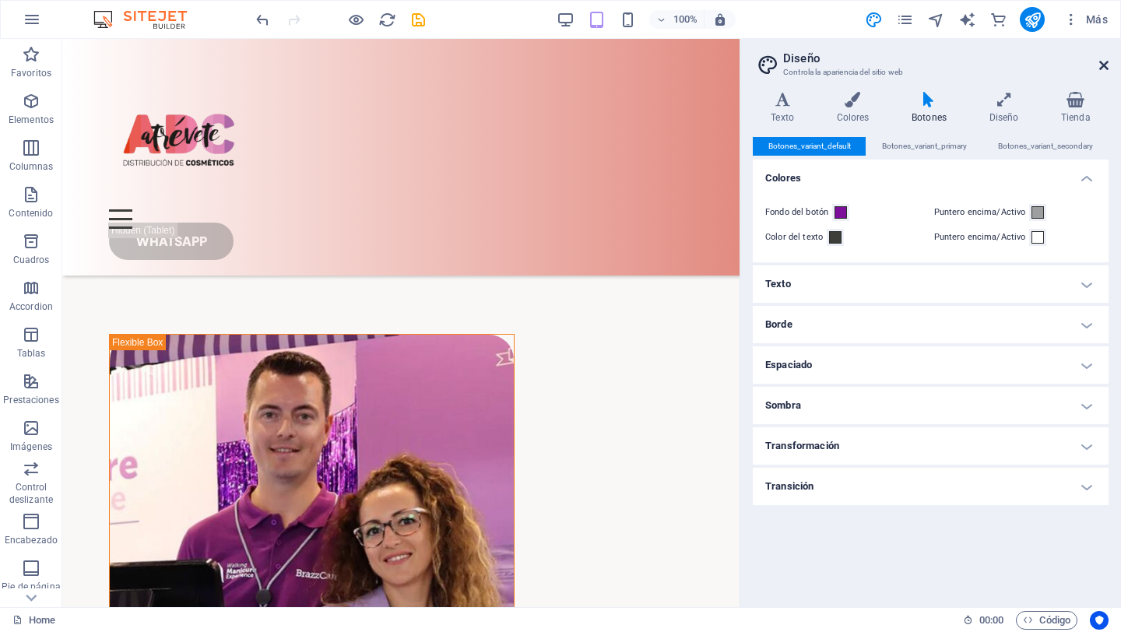
click at [1106, 65] on icon at bounding box center [1103, 65] width 9 height 12
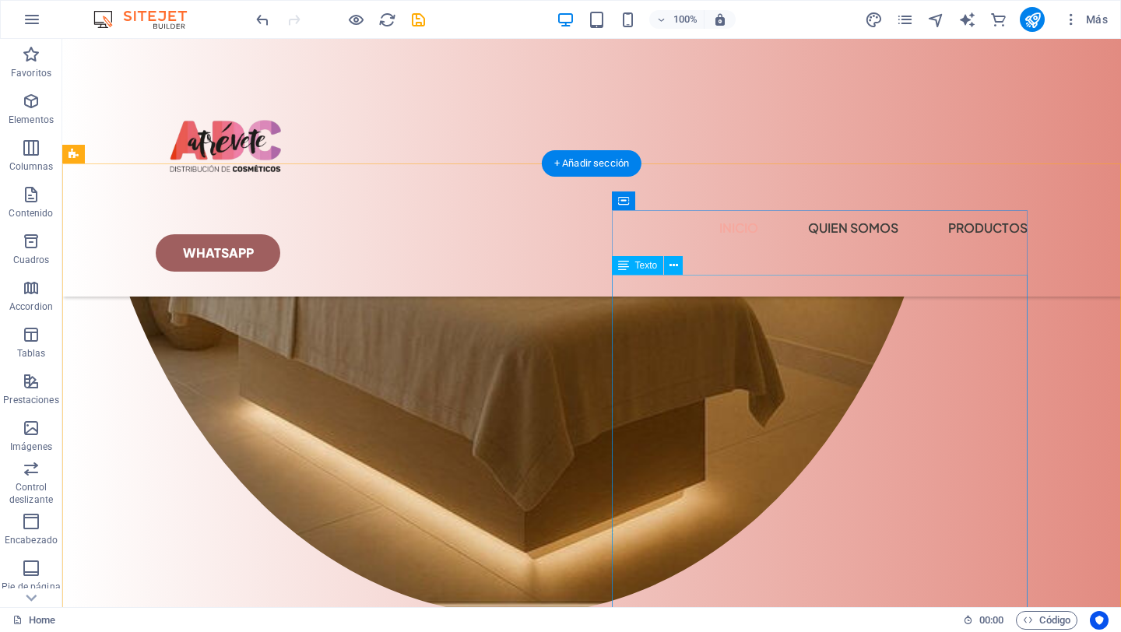
scroll to position [1495, 0]
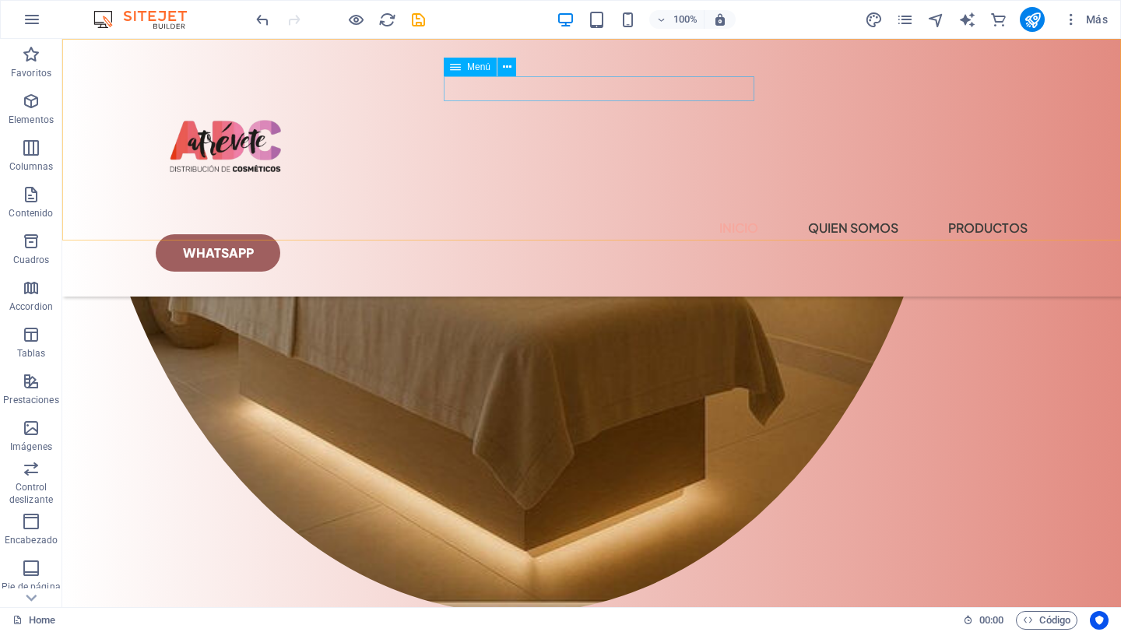
click at [601, 216] on nav "Inicio quien somos Productos" at bounding box center [592, 228] width 872 height 25
click at [584, 216] on nav "Inicio quien somos Productos" at bounding box center [592, 228] width 872 height 25
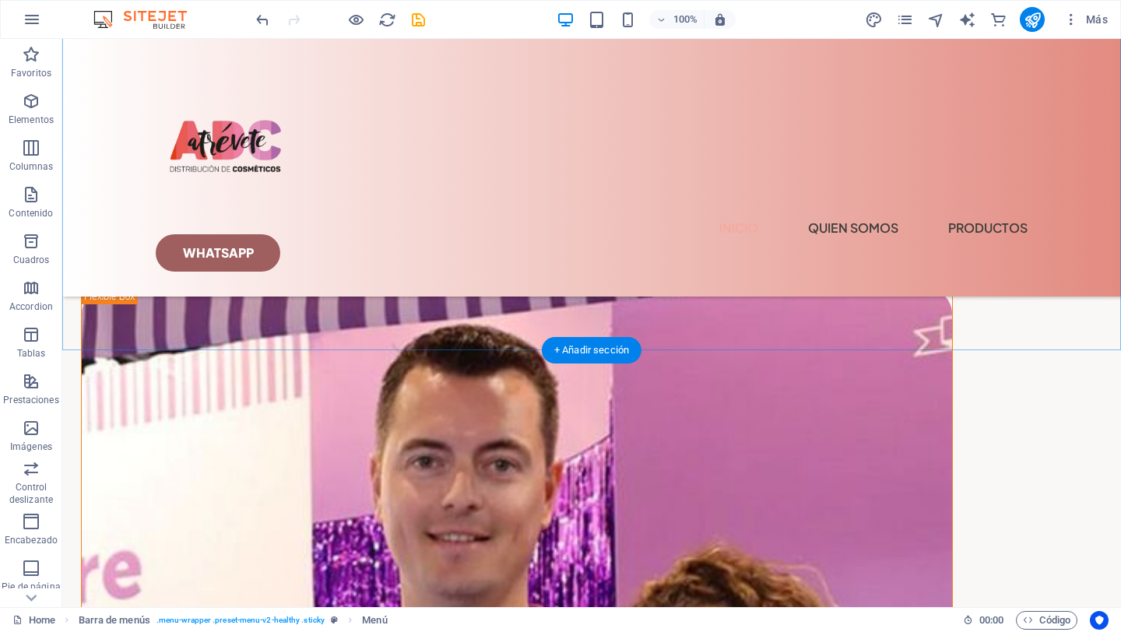
scroll to position [2700, 0]
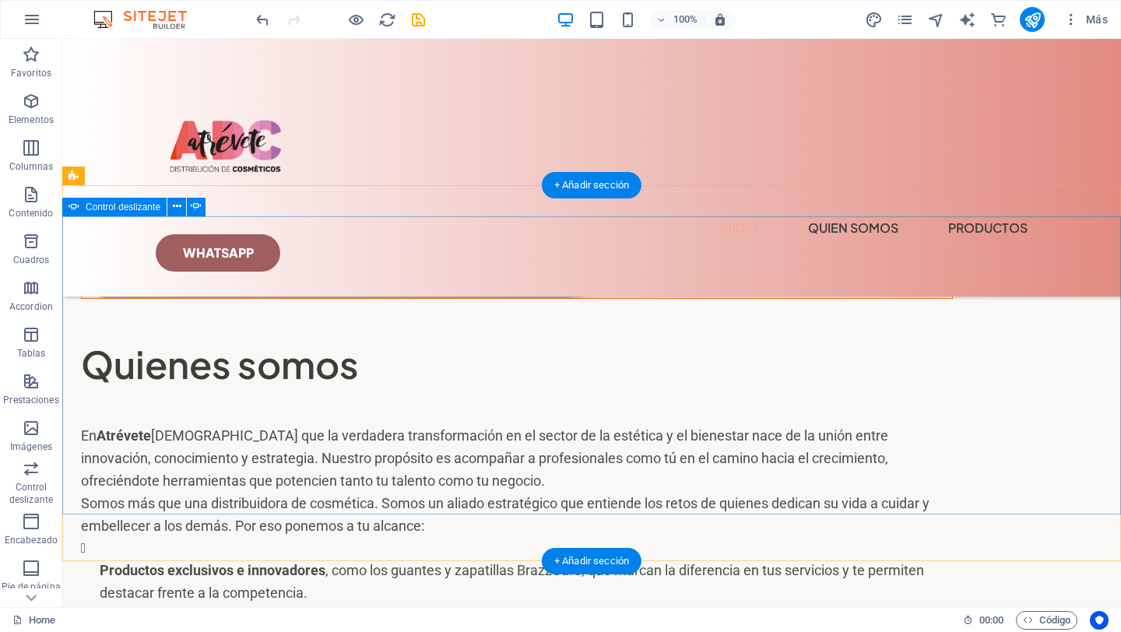
scroll to position [3785, 0]
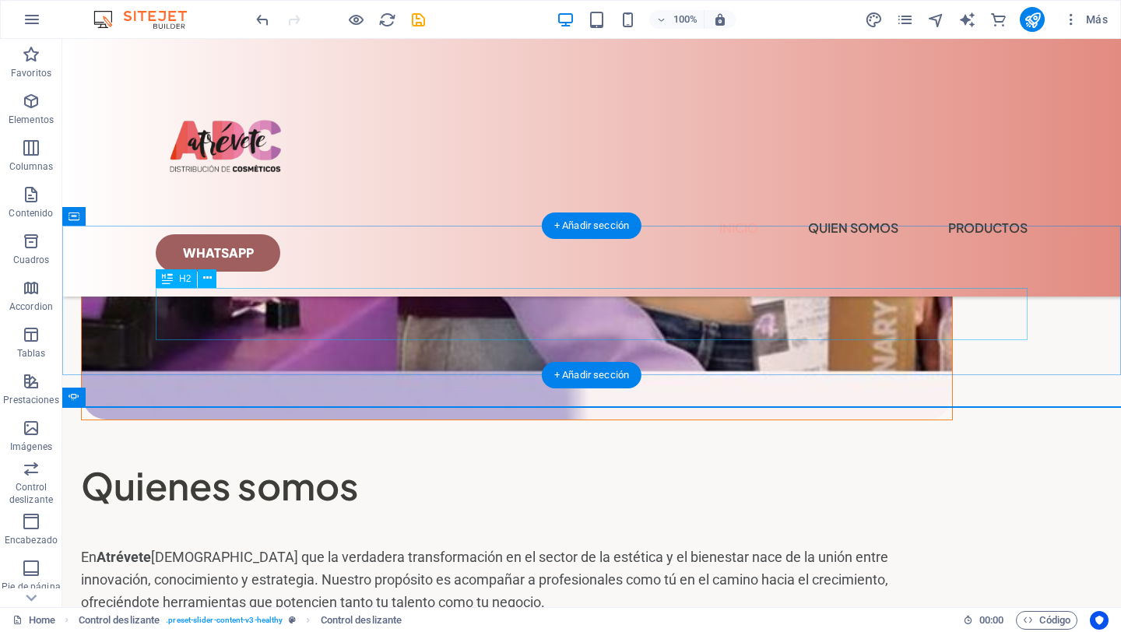
scroll to position [3680, 0]
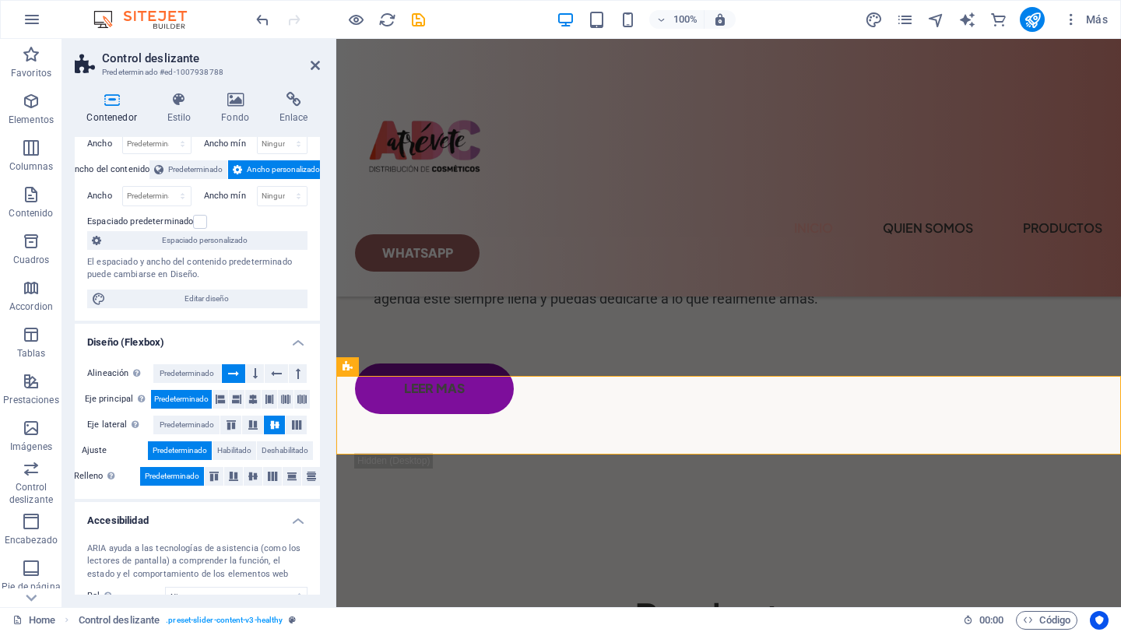
scroll to position [0, 0]
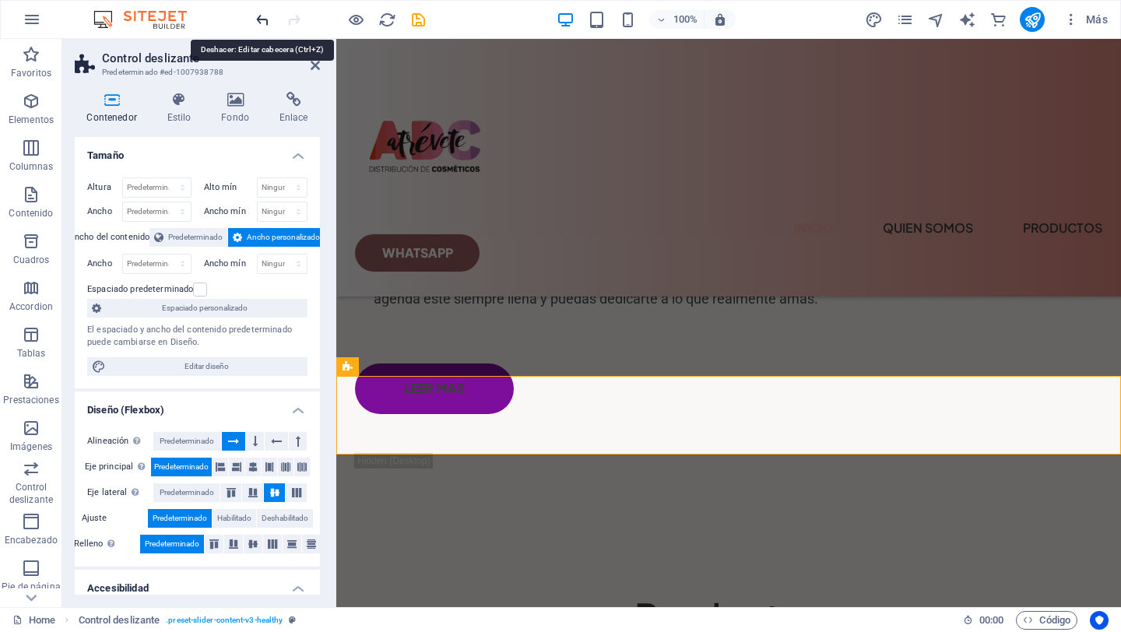
click at [262, 16] on icon "undo" at bounding box center [263, 20] width 18 height 18
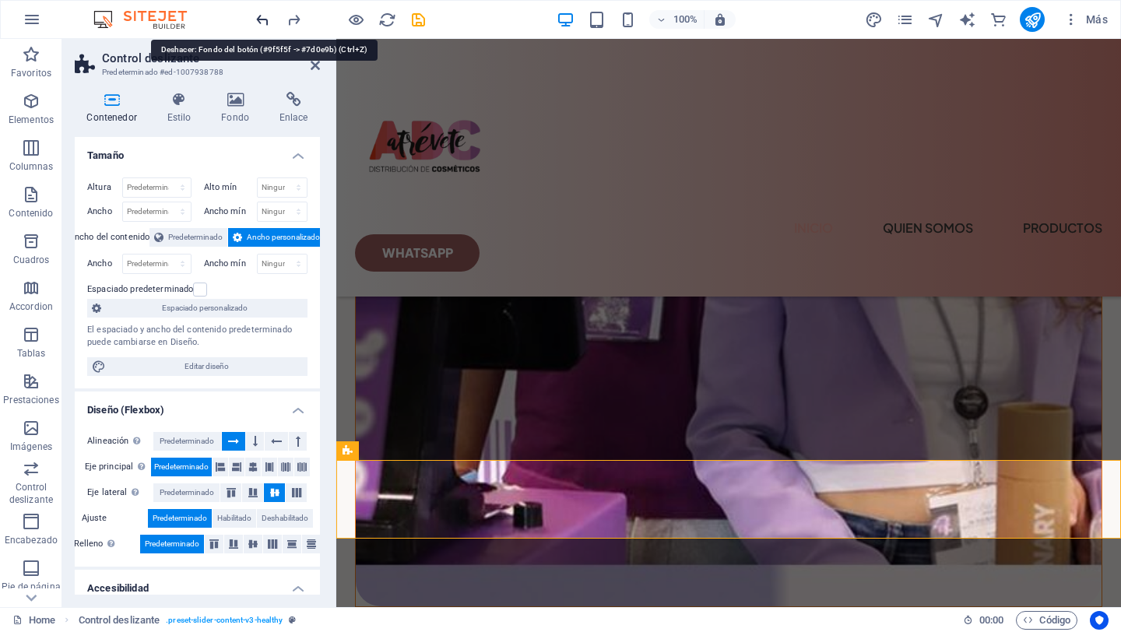
scroll to position [3122, 0]
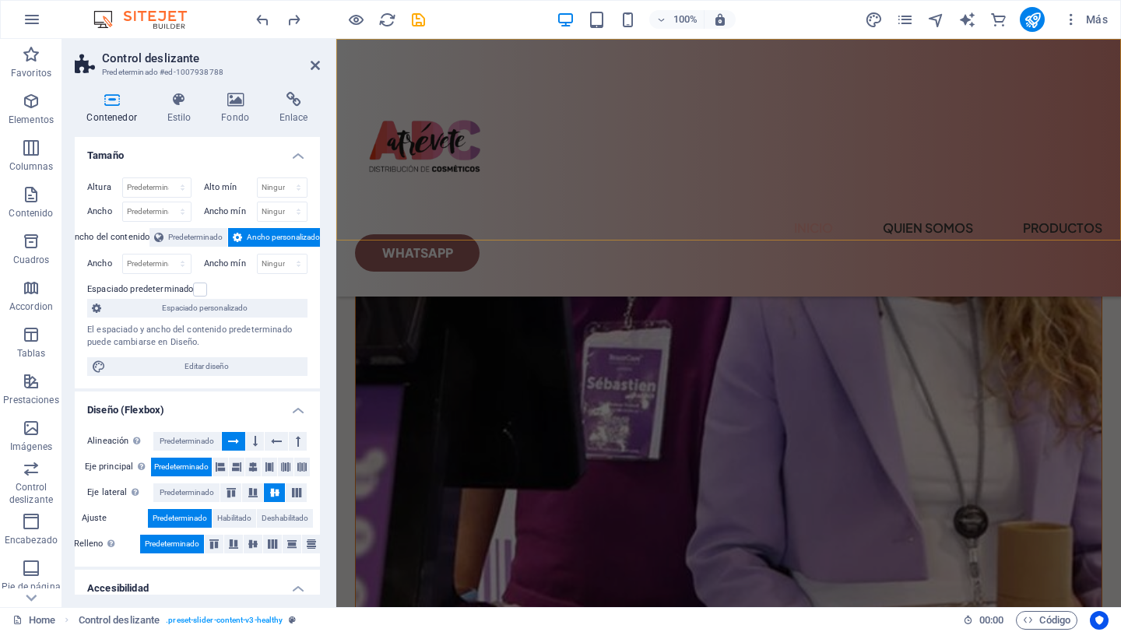
click at [600, 191] on div "Menu Inicio quien somos Productos Whatsapp" at bounding box center [728, 168] width 785 height 258
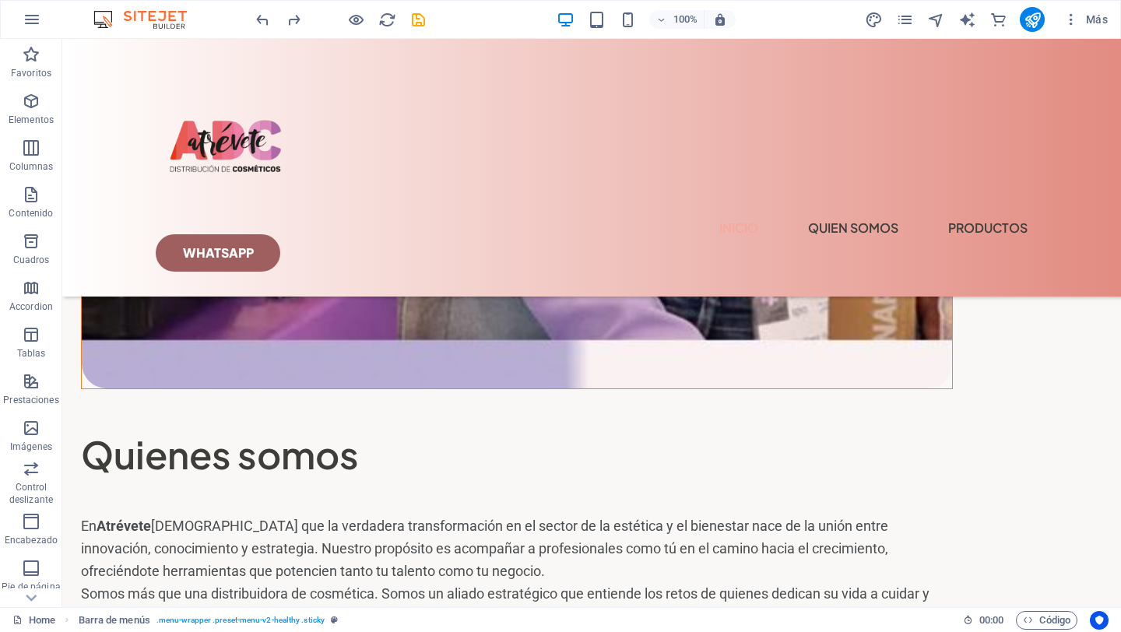
scroll to position [3715, 0]
